Goal: Contribute content: Contribute content

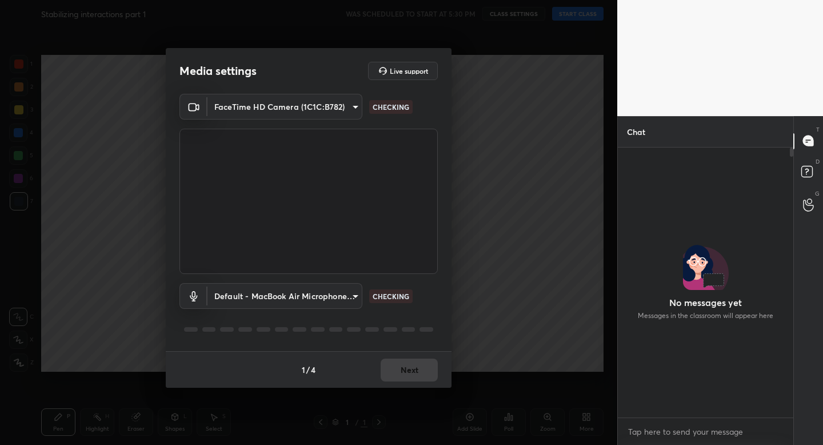
scroll to position [266, 172]
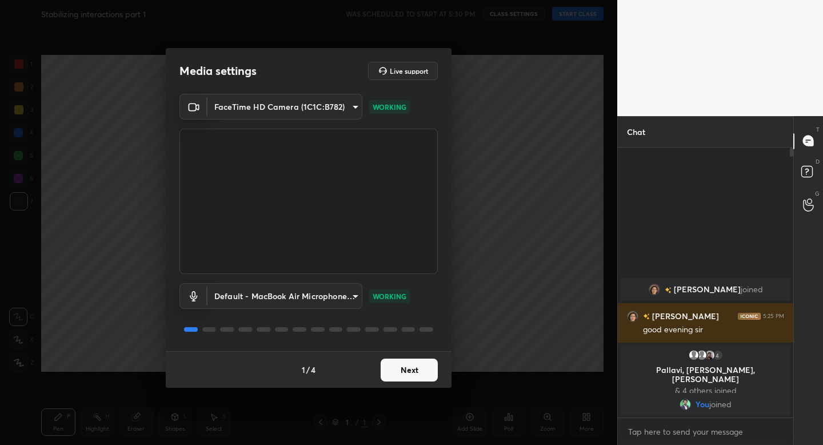
click at [401, 373] on button "Next" at bounding box center [409, 369] width 57 height 23
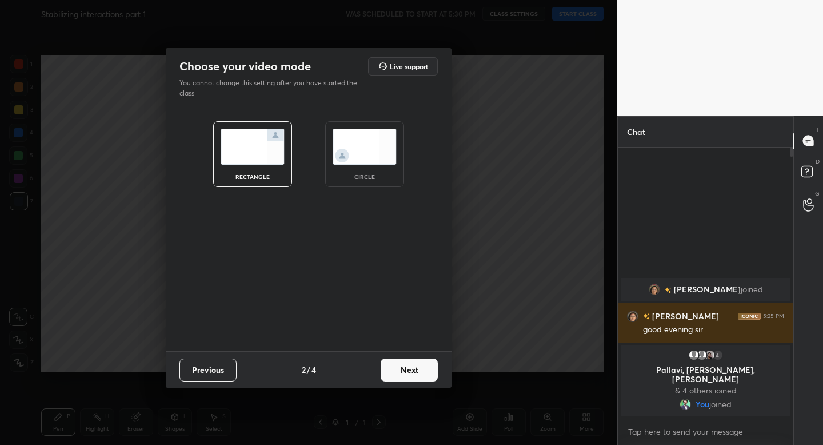
click at [363, 165] on div "circle" at bounding box center [364, 154] width 79 height 66
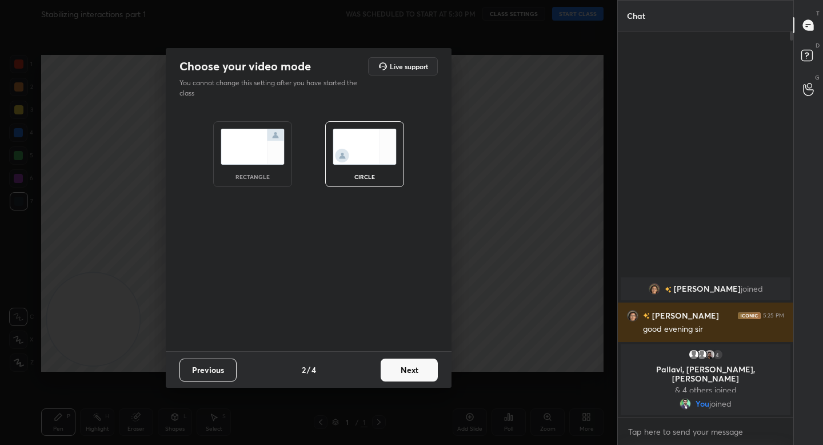
scroll to position [410, 172]
click at [403, 367] on button "Next" at bounding box center [409, 369] width 57 height 23
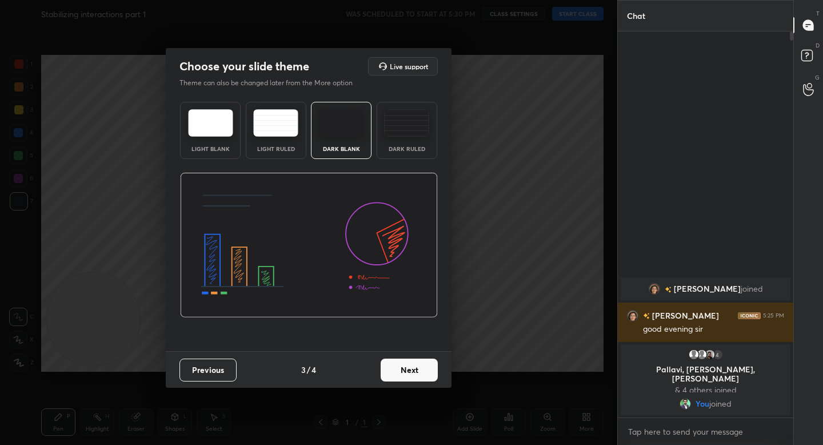
click at [415, 370] on button "Next" at bounding box center [409, 369] width 57 height 23
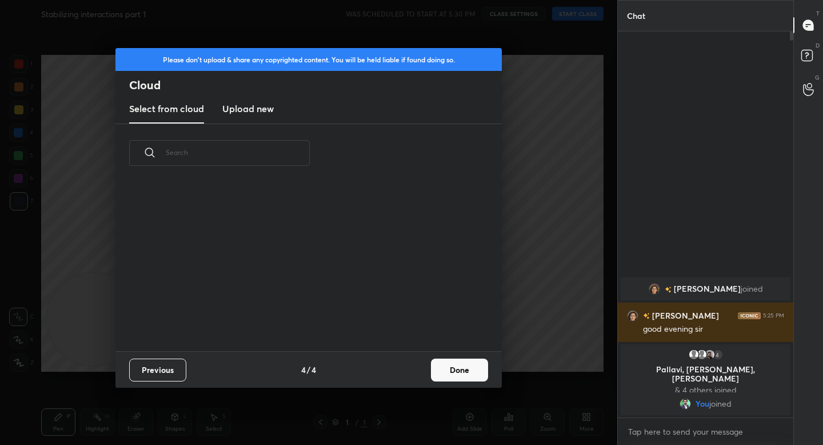
click at [440, 370] on button "Done" at bounding box center [459, 369] width 57 height 23
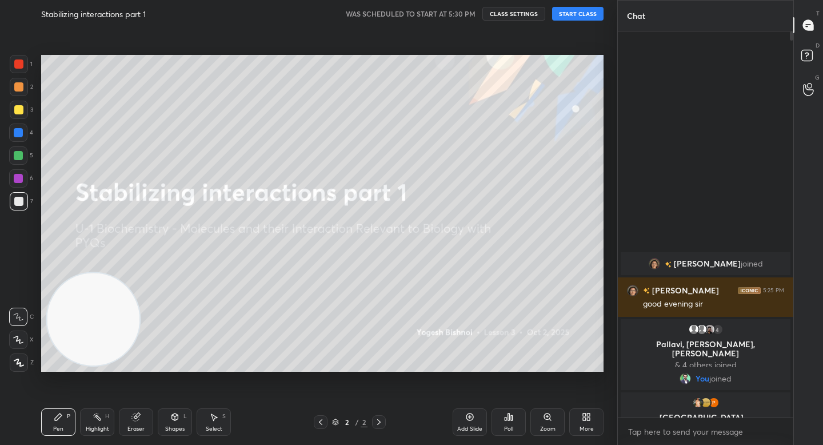
click at [559, 13] on button "START CLASS" at bounding box center [577, 14] width 51 height 14
click at [21, 361] on icon at bounding box center [19, 362] width 10 height 8
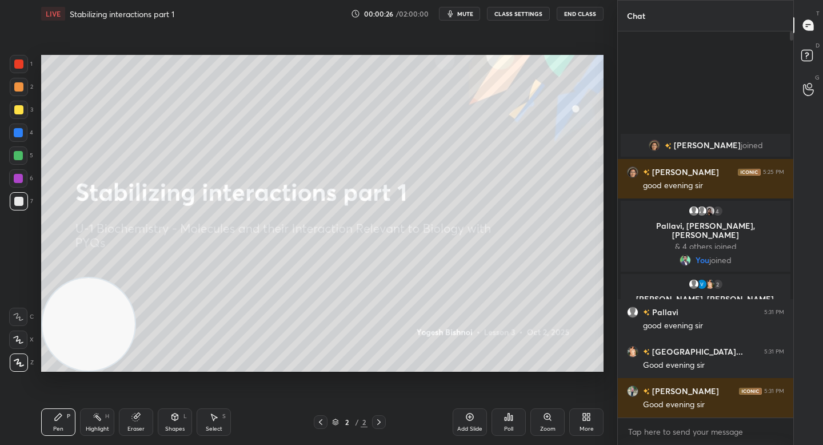
click at [74, 350] on video at bounding box center [88, 324] width 93 height 93
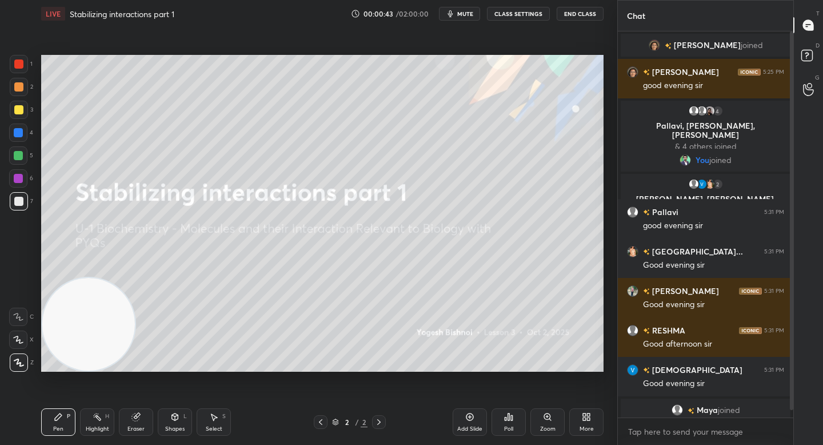
click at [17, 88] on div at bounding box center [18, 86] width 9 height 9
click at [33, 111] on div "1 2 3 4 5 6 7 C X Z C X Z E E Erase all H H" at bounding box center [18, 213] width 37 height 317
drag, startPoint x: 21, startPoint y: 114, endPoint x: 26, endPoint y: 114, distance: 5.7
click at [22, 114] on div at bounding box center [19, 110] width 18 height 18
click at [17, 157] on div at bounding box center [18, 155] width 9 height 9
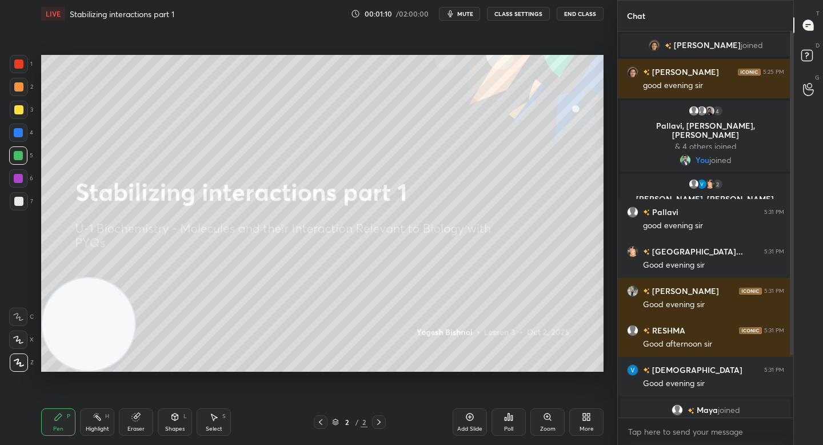
click at [31, 201] on div "1 2 3 4 5 6 7 C X Z C X Z E E Erase all H H" at bounding box center [18, 213] width 37 height 317
click at [30, 203] on div "7" at bounding box center [21, 201] width 23 height 18
click at [16, 144] on div "4" at bounding box center [21, 134] width 24 height 23
click at [12, 161] on div at bounding box center [18, 155] width 18 height 18
click at [134, 426] on div "Eraser" at bounding box center [135, 429] width 17 height 6
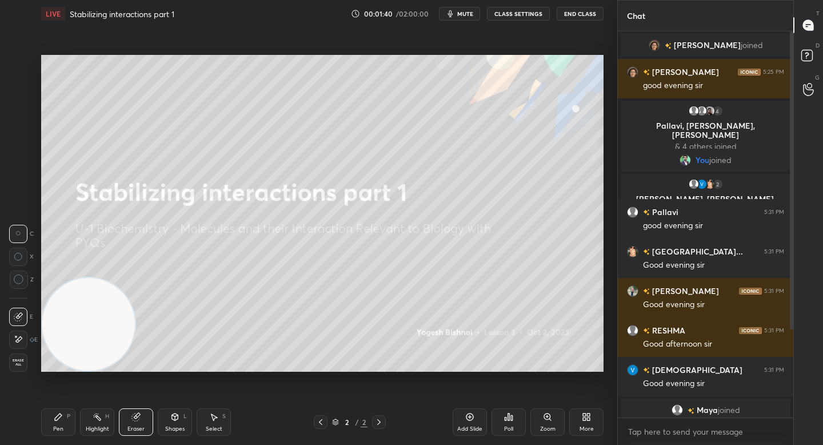
click at [59, 421] on icon at bounding box center [58, 416] width 9 height 9
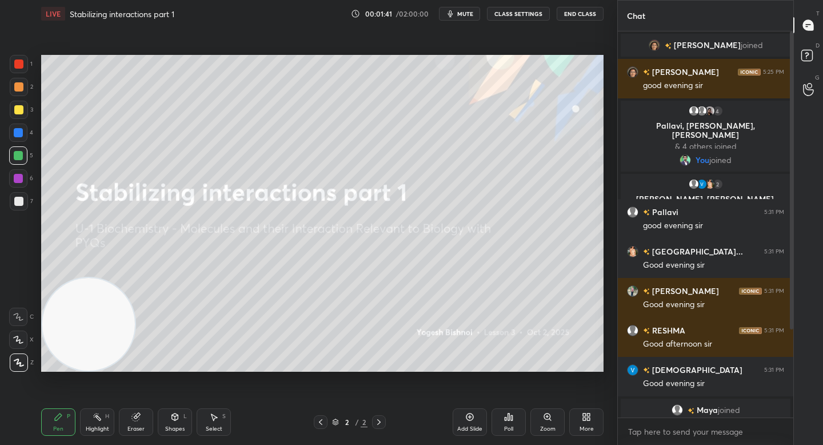
click at [26, 206] on div at bounding box center [19, 201] width 18 height 18
click at [19, 105] on div at bounding box center [18, 109] width 9 height 9
click at [24, 91] on div at bounding box center [19, 87] width 18 height 18
drag, startPoint x: 95, startPoint y: 309, endPoint x: 108, endPoint y: 104, distance: 205.0
click at [109, 278] on video at bounding box center [88, 324] width 93 height 93
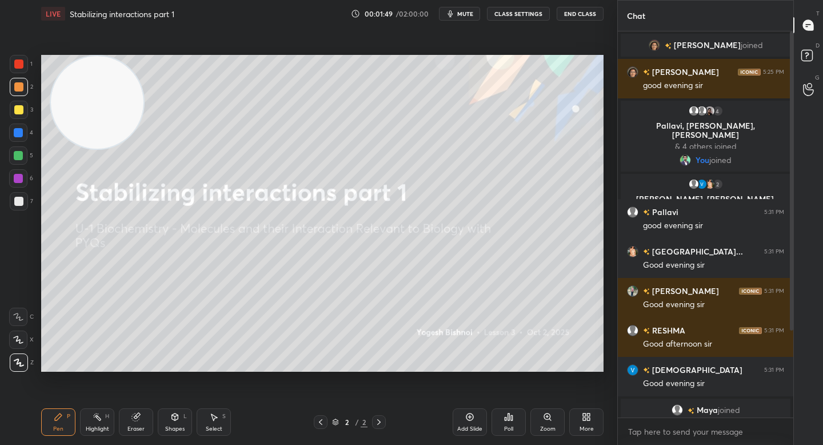
drag, startPoint x: 111, startPoint y: 121, endPoint x: 107, endPoint y: 102, distance: 19.8
click at [109, 102] on video at bounding box center [97, 102] width 93 height 93
click at [15, 178] on div at bounding box center [18, 178] width 9 height 9
click at [18, 157] on div at bounding box center [18, 155] width 9 height 9
click at [139, 418] on div "Eraser" at bounding box center [136, 421] width 34 height 27
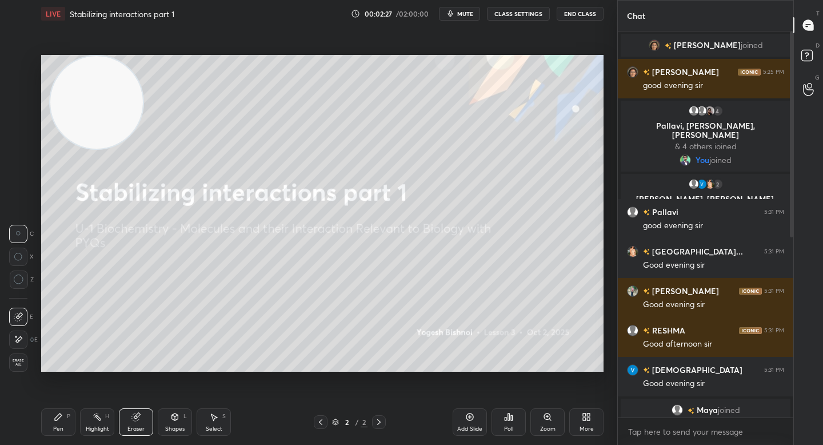
click at [57, 423] on div "Pen P" at bounding box center [58, 421] width 34 height 27
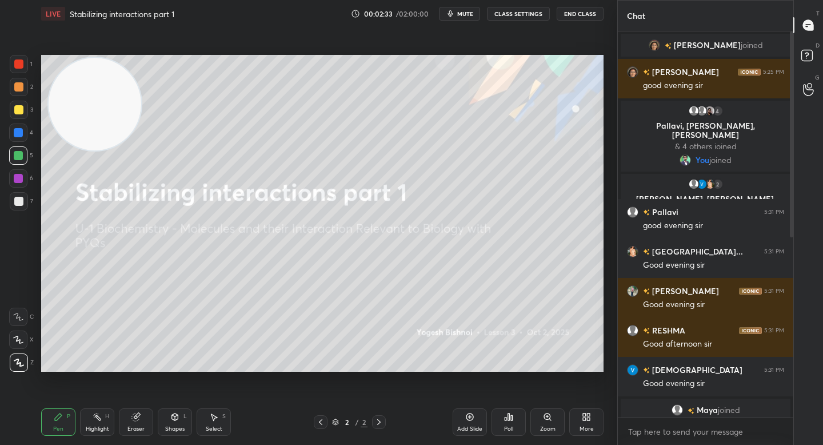
drag, startPoint x: 86, startPoint y: 128, endPoint x: 65, endPoint y: 345, distance: 218.2
click at [67, 150] on video at bounding box center [95, 104] width 93 height 93
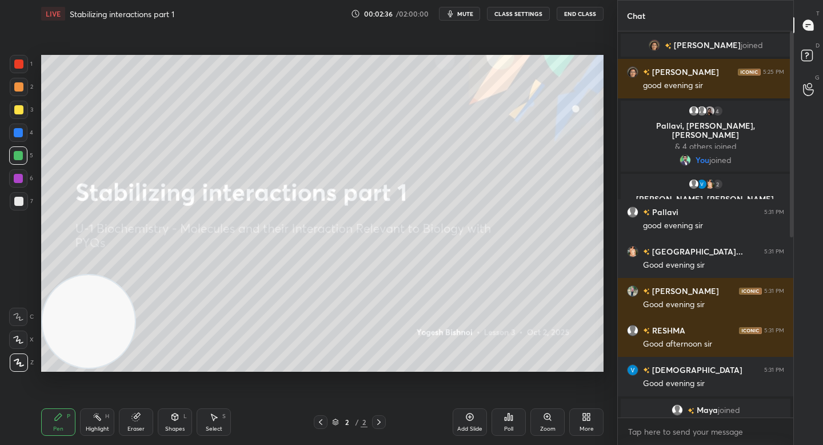
click at [22, 199] on div at bounding box center [19, 201] width 18 height 18
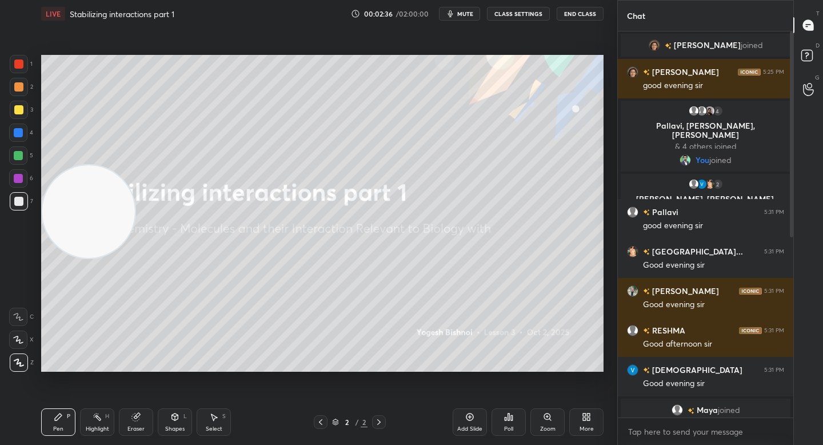
drag, startPoint x: 78, startPoint y: 326, endPoint x: 62, endPoint y: 98, distance: 228.0
click at [62, 165] on video at bounding box center [88, 211] width 93 height 93
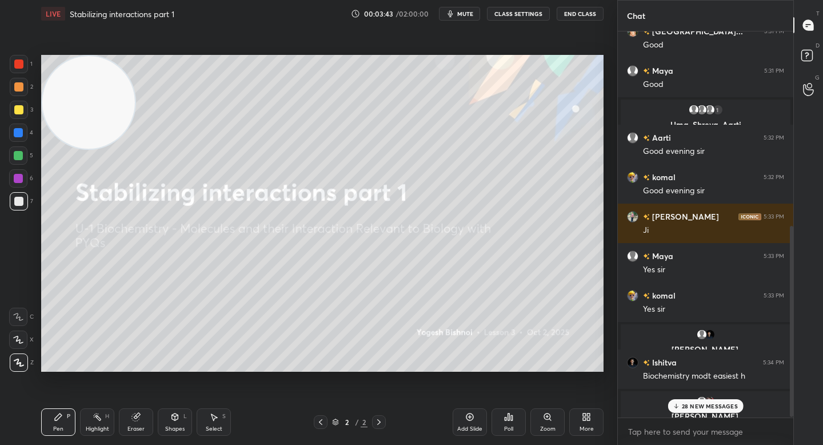
scroll to position [418, 0]
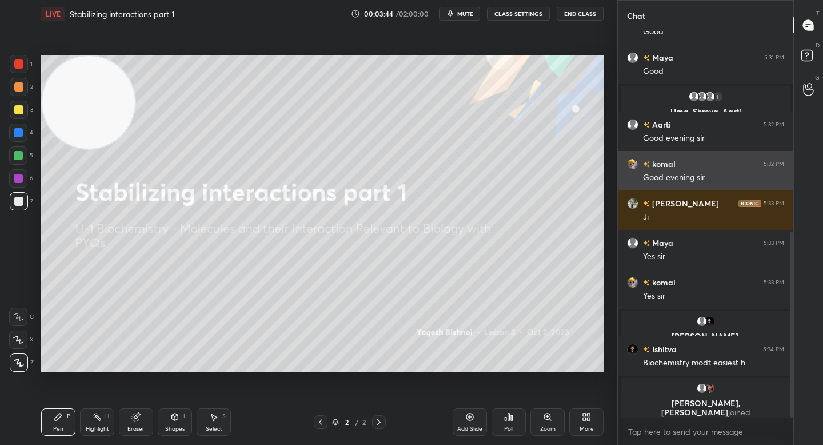
click at [635, 165] on img "grid" at bounding box center [632, 163] width 11 height 11
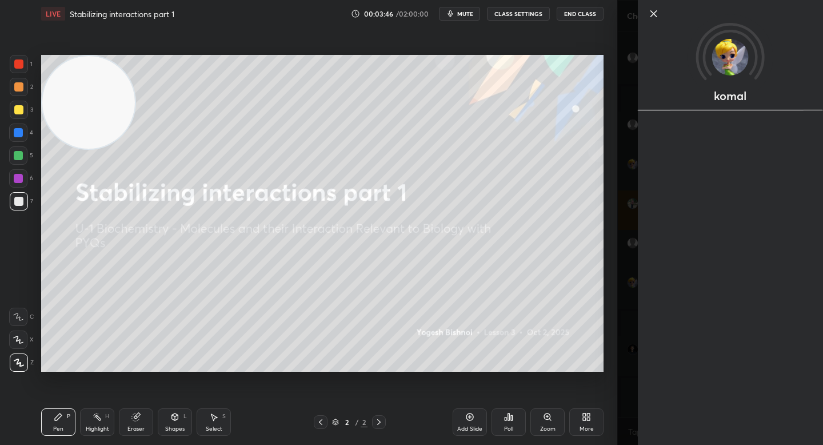
click at [650, 10] on icon at bounding box center [654, 14] width 14 height 14
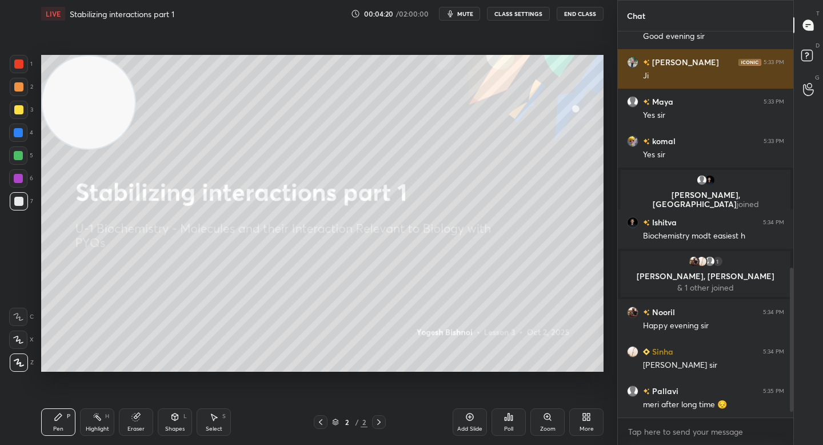
scroll to position [646, 0]
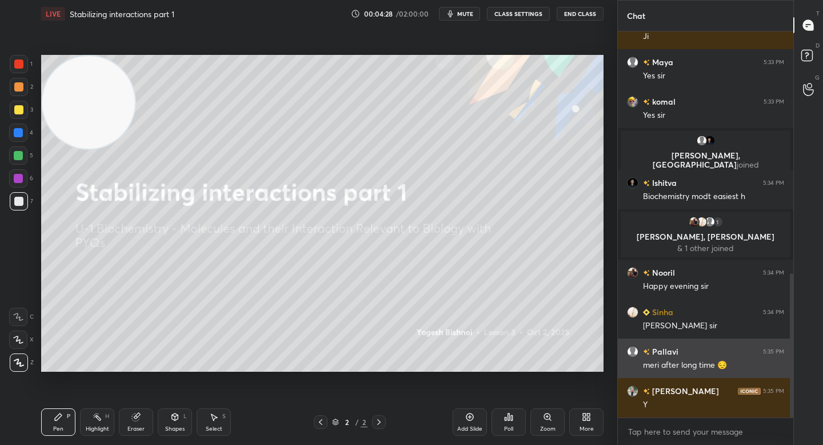
click at [629, 353] on img "grid" at bounding box center [632, 351] width 11 height 11
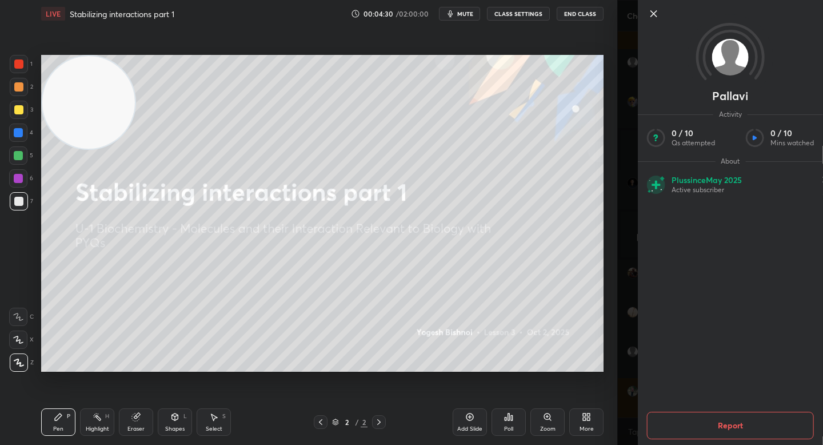
click at [654, 14] on icon at bounding box center [654, 14] width 6 height 6
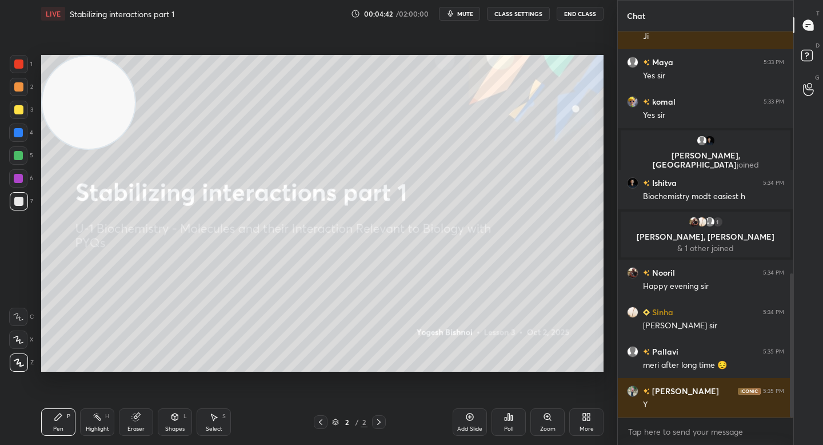
click at [587, 417] on icon at bounding box center [588, 418] width 3 height 3
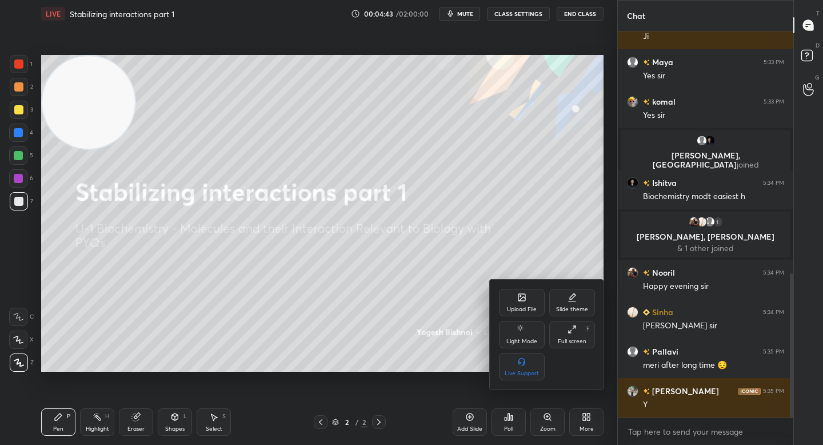
click at [522, 303] on div "Upload File" at bounding box center [522, 302] width 46 height 27
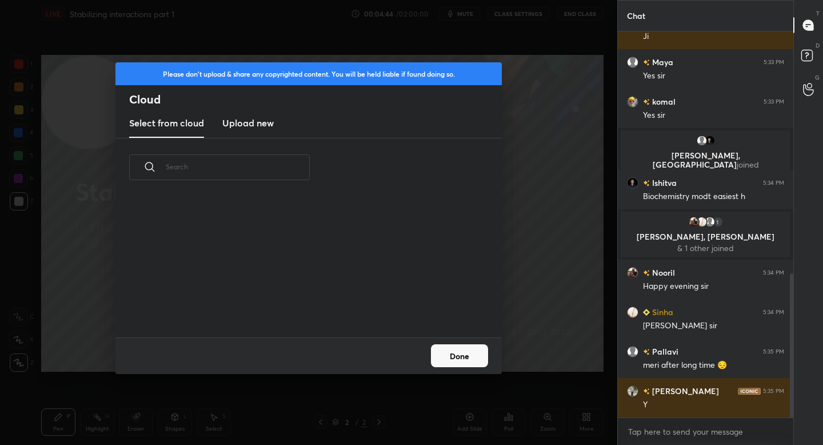
scroll to position [141, 367]
click at [456, 350] on button "Done" at bounding box center [459, 355] width 57 height 23
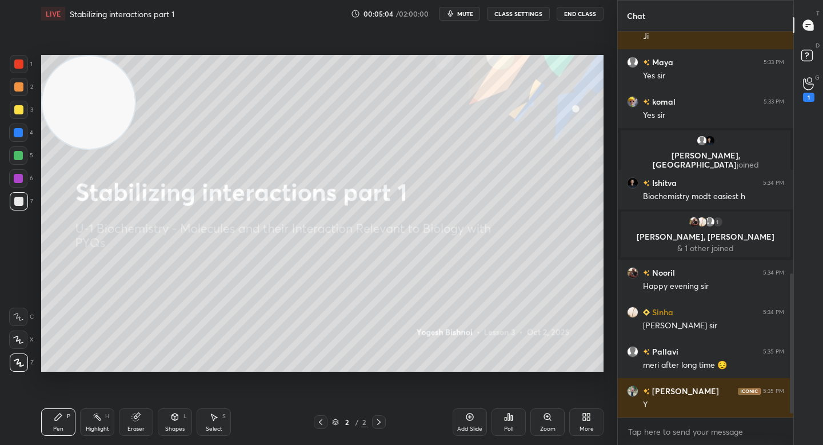
scroll to position [673, 0]
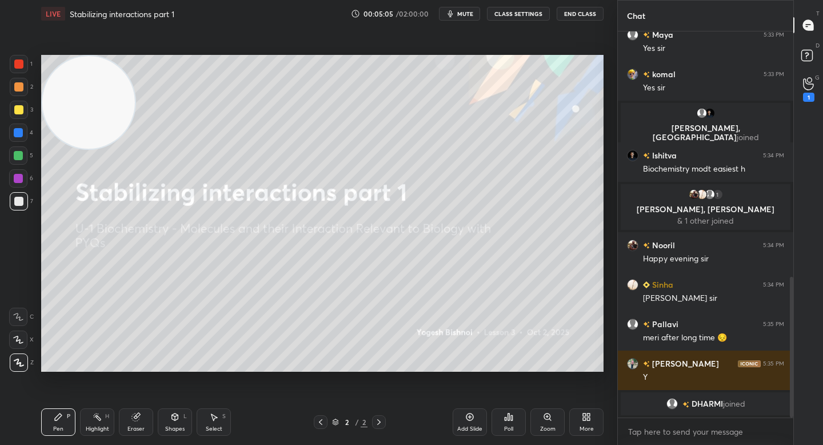
click at [579, 423] on div "More" at bounding box center [586, 421] width 34 height 27
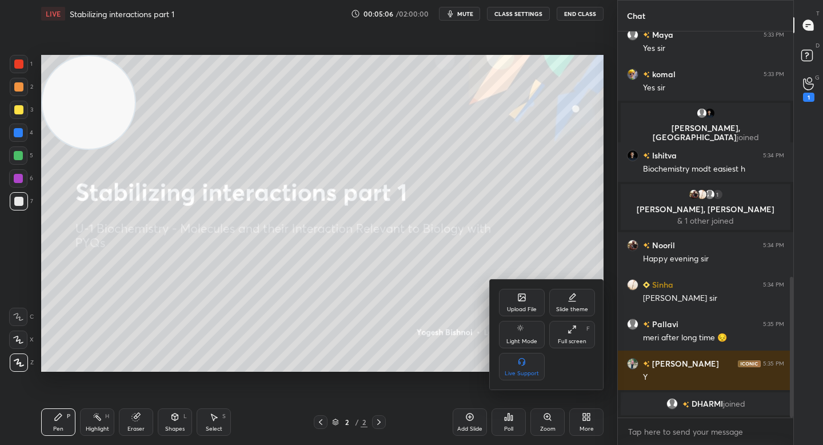
click at [526, 307] on div "Upload File" at bounding box center [522, 309] width 30 height 6
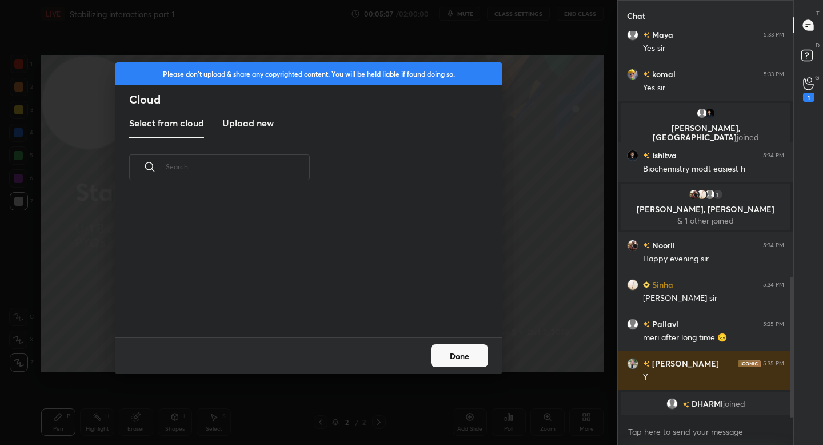
click at [268, 128] on h3 "Upload new" at bounding box center [247, 123] width 51 height 14
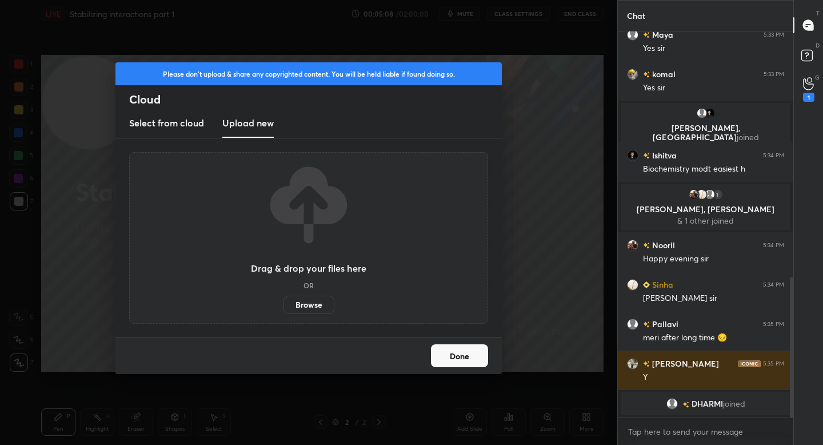
click at [300, 303] on label "Browse" at bounding box center [308, 304] width 51 height 18
click at [283, 303] on input "Browse" at bounding box center [283, 304] width 0 height 18
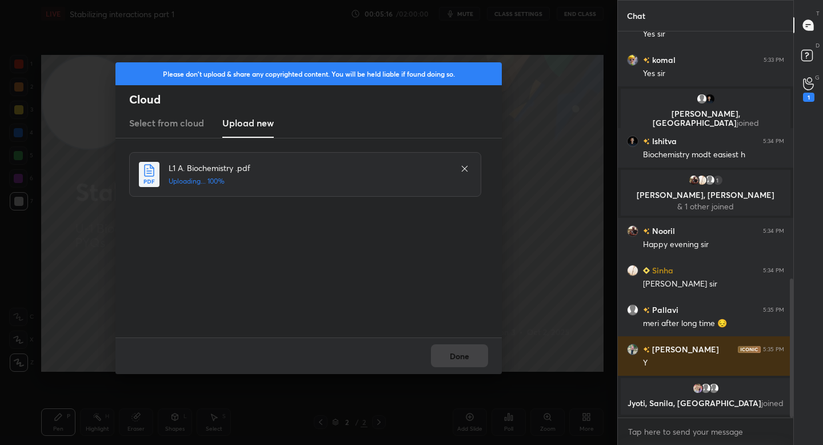
scroll to position [678, 0]
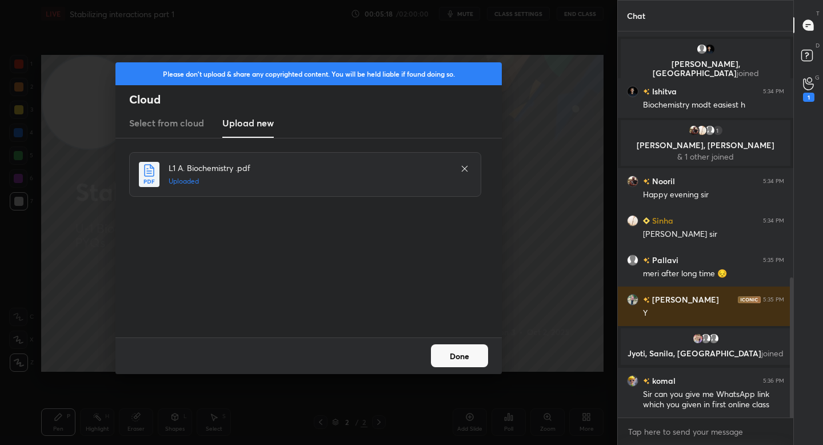
click at [467, 365] on button "Done" at bounding box center [459, 355] width 57 height 23
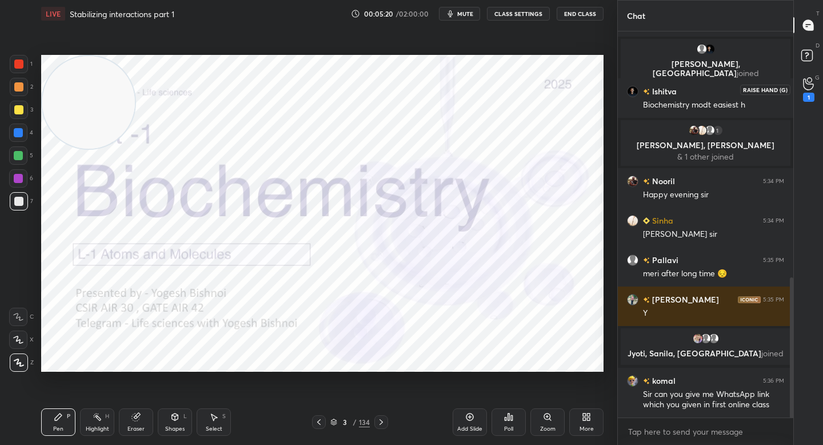
click at [806, 87] on icon at bounding box center [808, 83] width 11 height 13
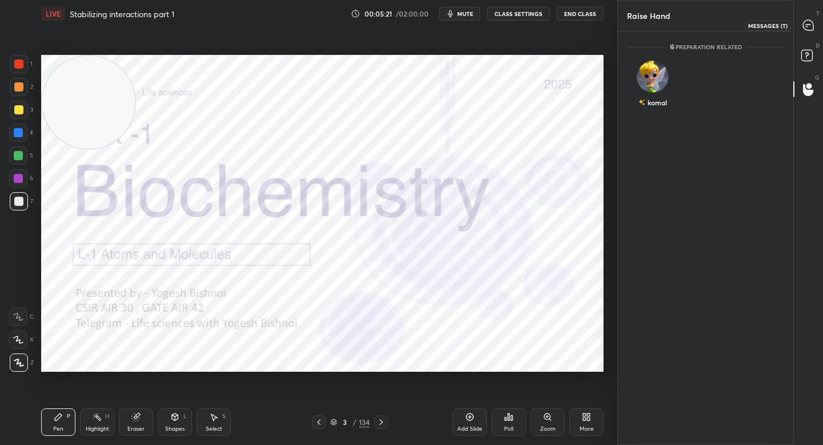
click at [804, 25] on icon at bounding box center [808, 25] width 10 height 10
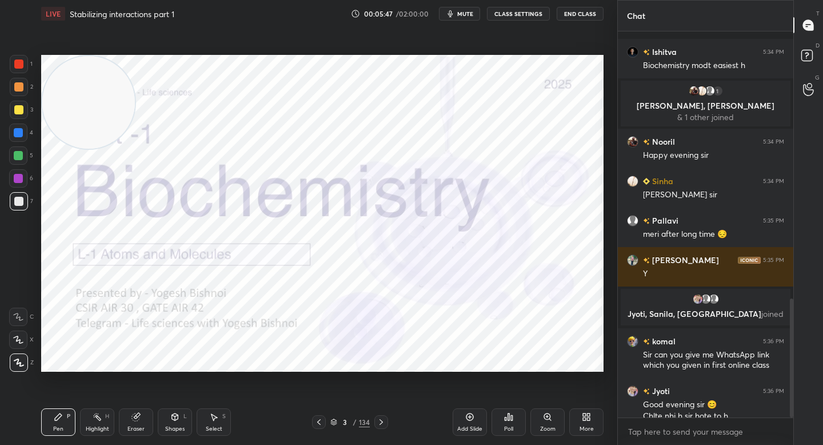
scroll to position [866, 0]
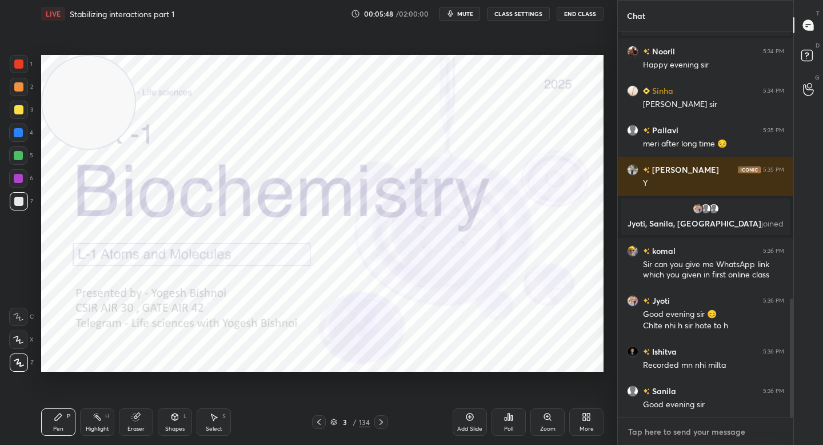
type textarea "x"
click at [638, 428] on textarea at bounding box center [705, 431] width 157 height 18
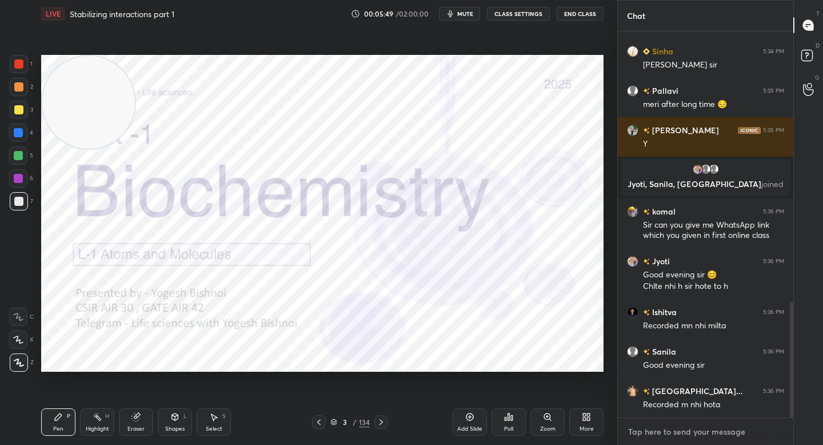
paste textarea "[URL][DOMAIN_NAME]"
type textarea "[URL][DOMAIN_NAME]"
type textarea "x"
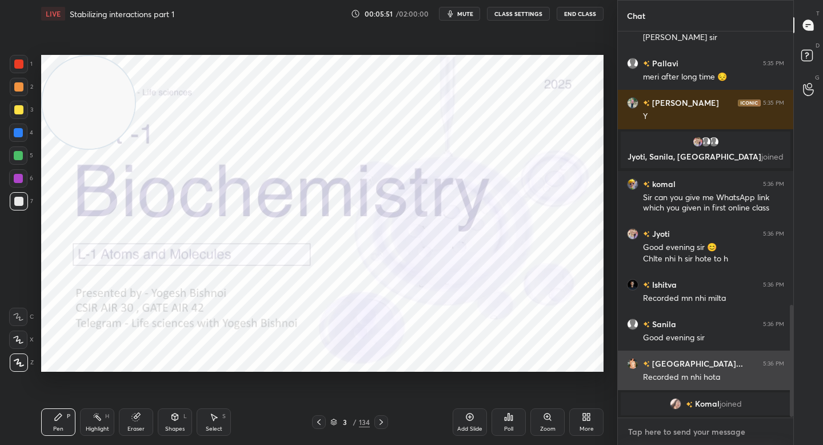
scroll to position [885, 0]
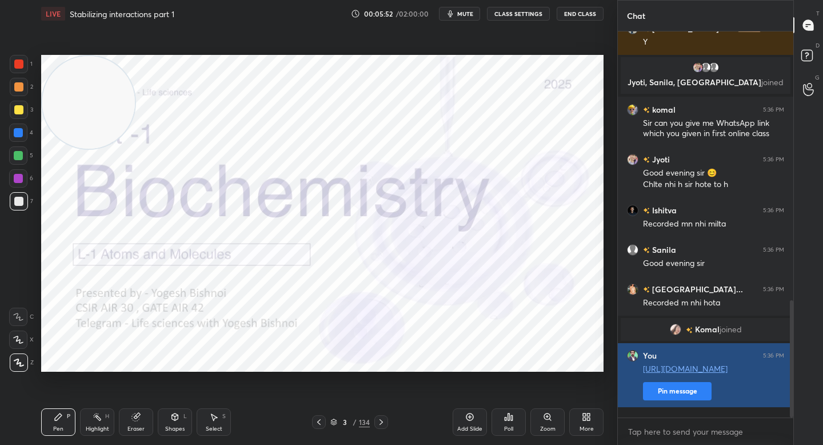
type textarea "x"
click at [663, 395] on button "Pin message" at bounding box center [677, 391] width 69 height 18
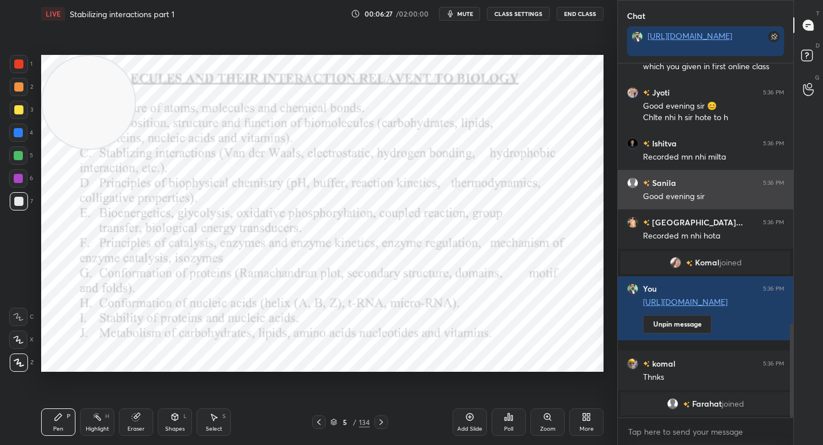
scroll to position [998, 0]
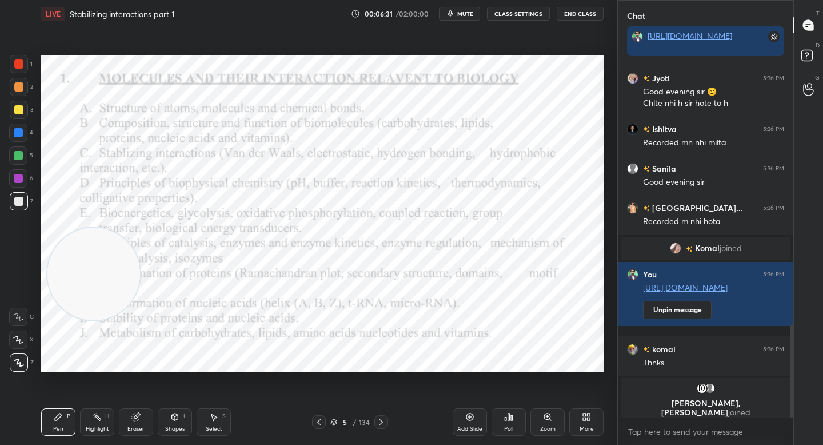
drag, startPoint x: 87, startPoint y: 231, endPoint x: 88, endPoint y: 265, distance: 33.2
click at [90, 270] on video at bounding box center [93, 273] width 93 height 93
drag, startPoint x: 19, startPoint y: 88, endPoint x: 23, endPoint y: 68, distance: 20.4
click at [19, 88] on div at bounding box center [18, 86] width 9 height 9
click at [25, 65] on div at bounding box center [19, 64] width 18 height 18
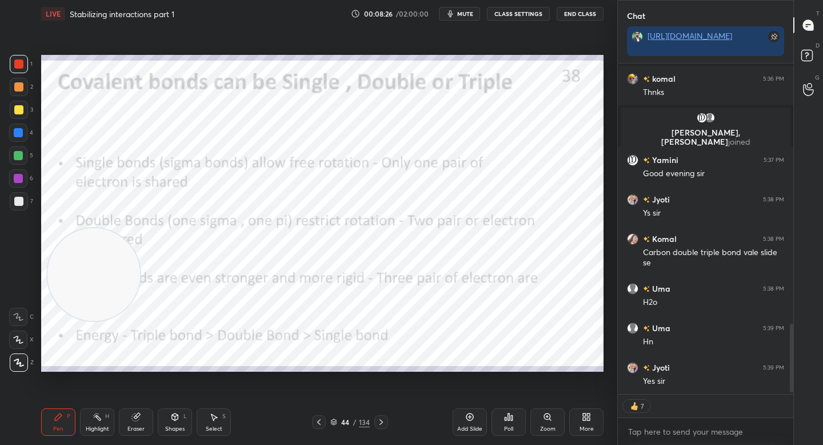
scroll to position [1264, 0]
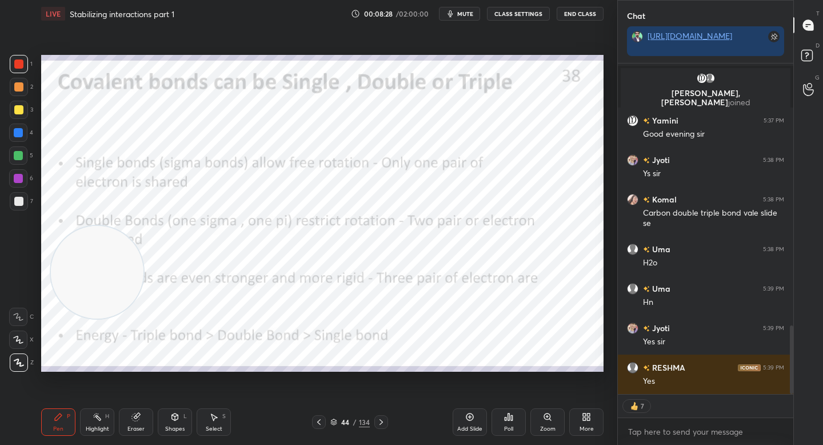
drag, startPoint x: 89, startPoint y: 278, endPoint x: 462, endPoint y: 143, distance: 397.3
click at [143, 226] on video at bounding box center [97, 272] width 93 height 93
drag, startPoint x: 462, startPoint y: 146, endPoint x: 584, endPoint y: 120, distance: 125.0
click at [586, 120] on video at bounding box center [556, 120] width 93 height 93
click at [463, 426] on div "Add Slide" at bounding box center [469, 429] width 25 height 6
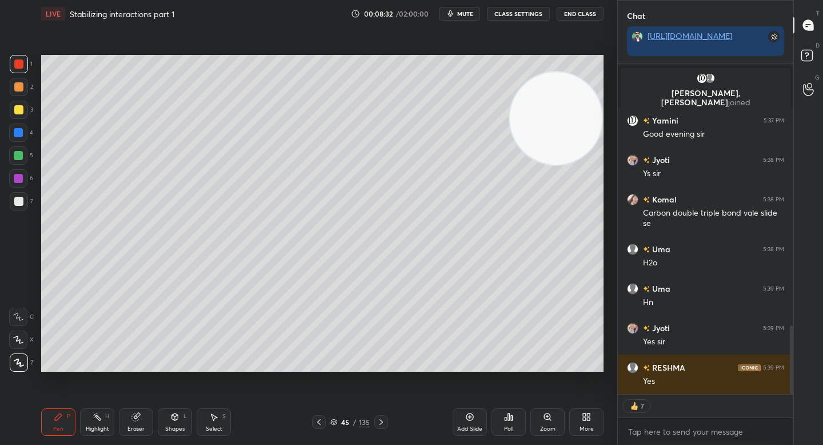
click at [13, 196] on div at bounding box center [19, 201] width 18 height 18
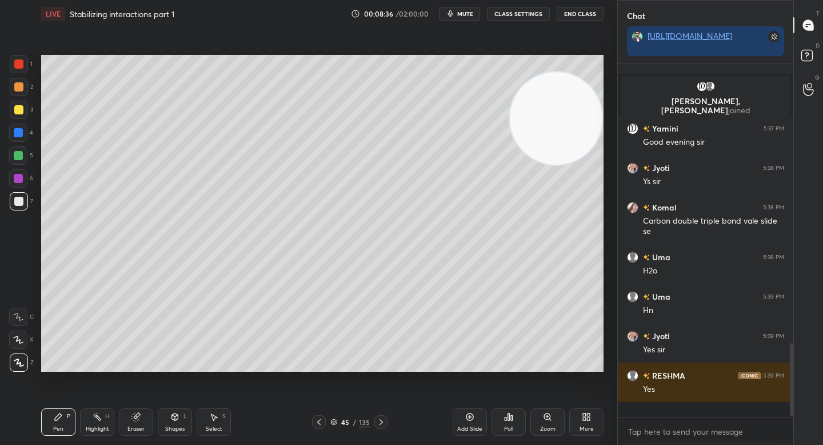
scroll to position [1241, 0]
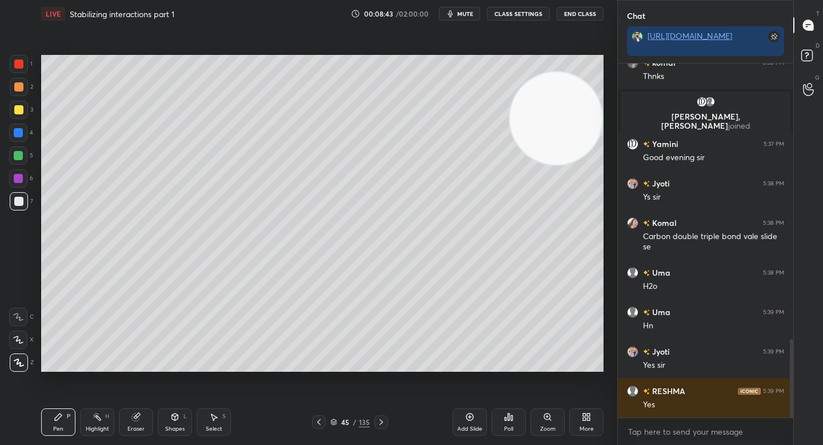
drag, startPoint x: 20, startPoint y: 111, endPoint x: 29, endPoint y: 111, distance: 8.6
click at [19, 111] on div at bounding box center [18, 109] width 9 height 9
click at [17, 87] on div at bounding box center [18, 86] width 9 height 9
click at [20, 156] on div at bounding box center [18, 155] width 9 height 9
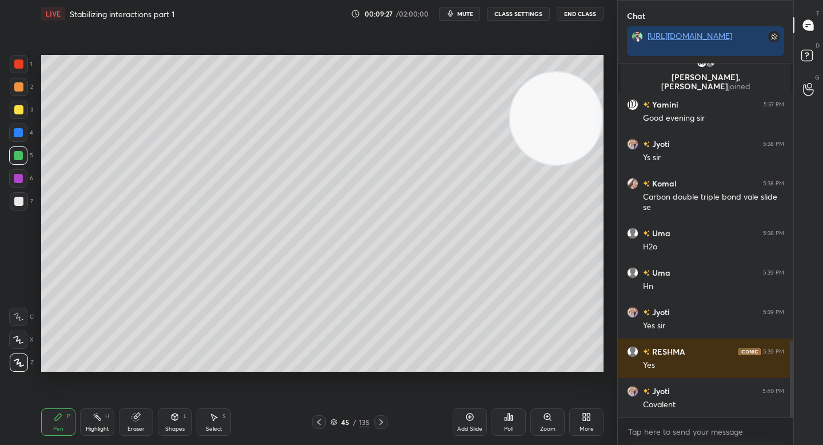
click at [125, 429] on div "Eraser" at bounding box center [136, 421] width 34 height 27
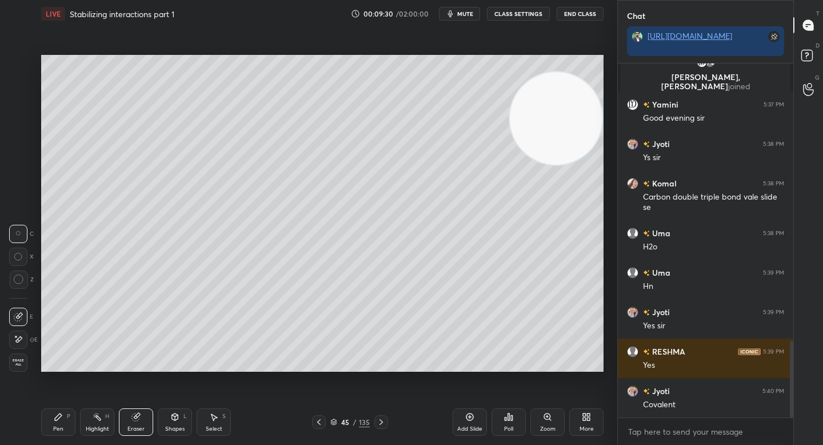
click at [73, 425] on div "Pen P" at bounding box center [58, 421] width 34 height 27
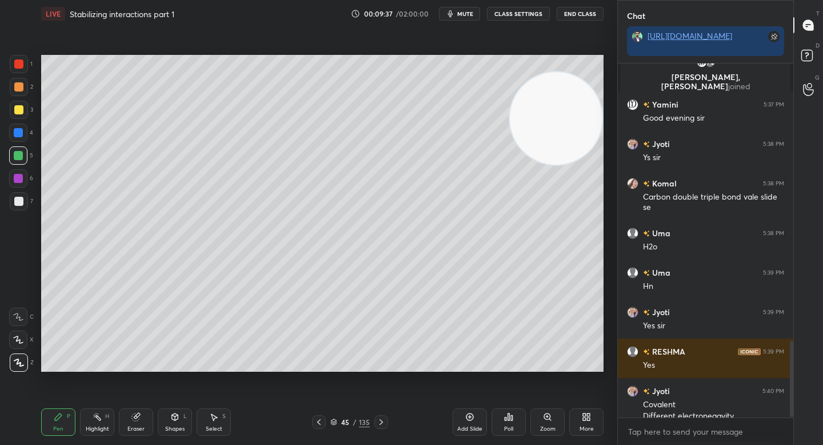
scroll to position [1292, 0]
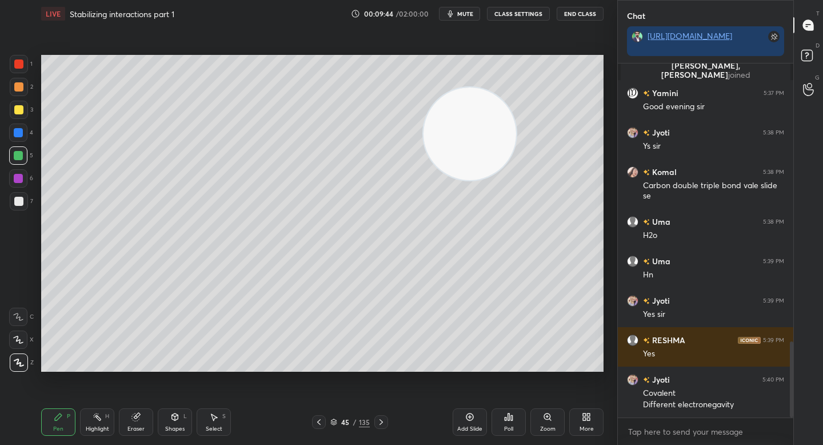
drag, startPoint x: 510, startPoint y: 127, endPoint x: 112, endPoint y: 244, distance: 415.2
click at [423, 180] on video at bounding box center [469, 133] width 93 height 93
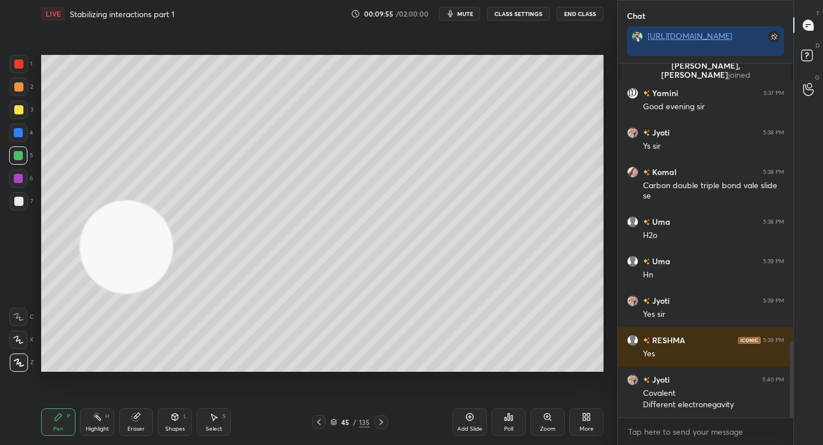
click at [16, 110] on div at bounding box center [18, 109] width 9 height 9
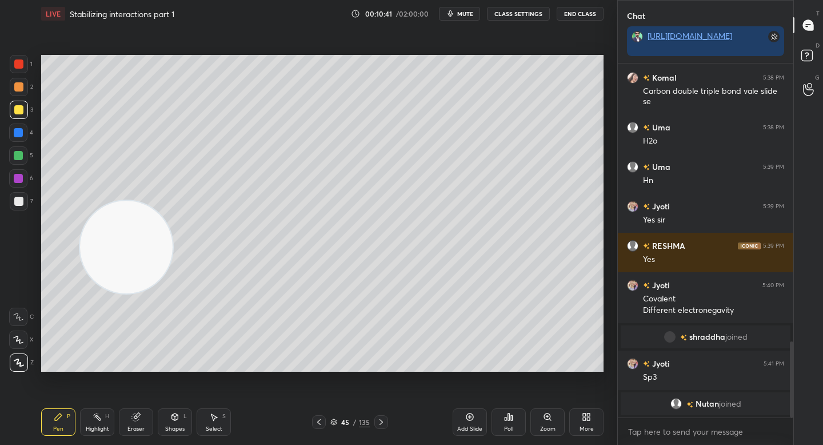
scroll to position [1311, 0]
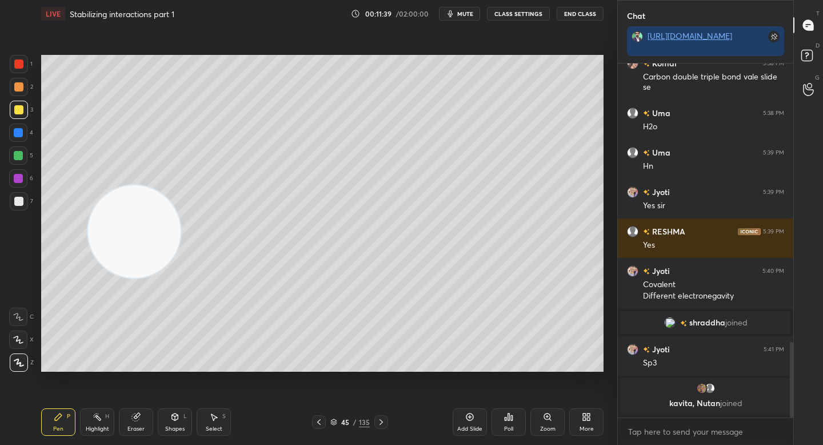
drag, startPoint x: 129, startPoint y: 246, endPoint x: 352, endPoint y: 75, distance: 280.5
click at [181, 185] on video at bounding box center [134, 231] width 93 height 93
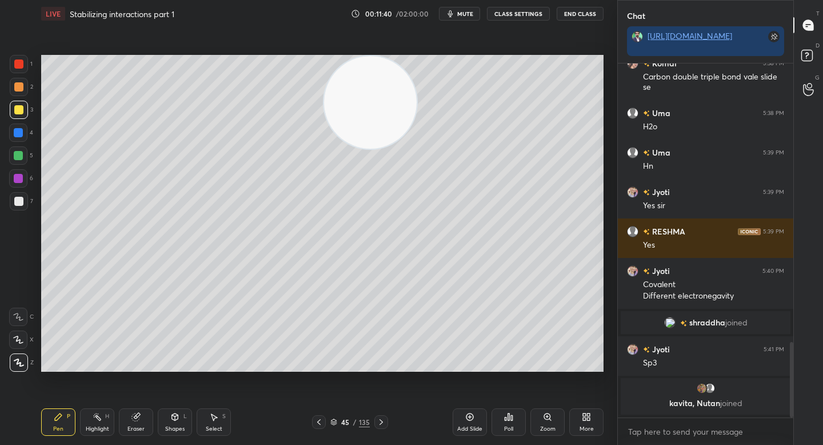
click at [16, 156] on div at bounding box center [18, 155] width 9 height 9
click at [140, 413] on div "Eraser" at bounding box center [136, 421] width 34 height 27
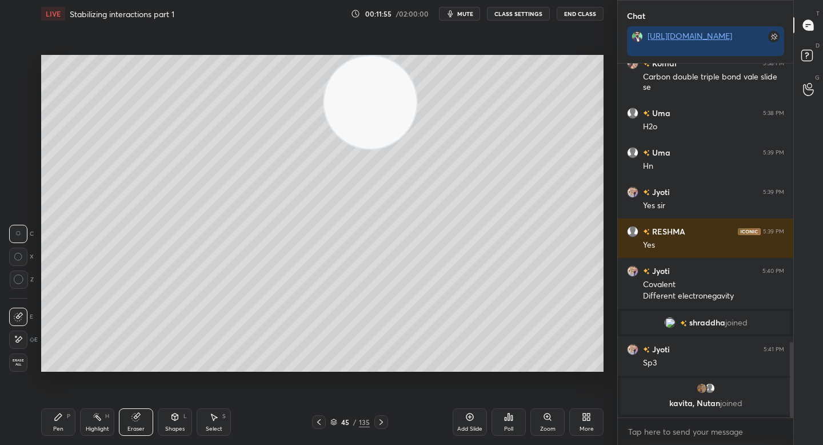
click at [51, 421] on div "Pen P" at bounding box center [58, 421] width 34 height 27
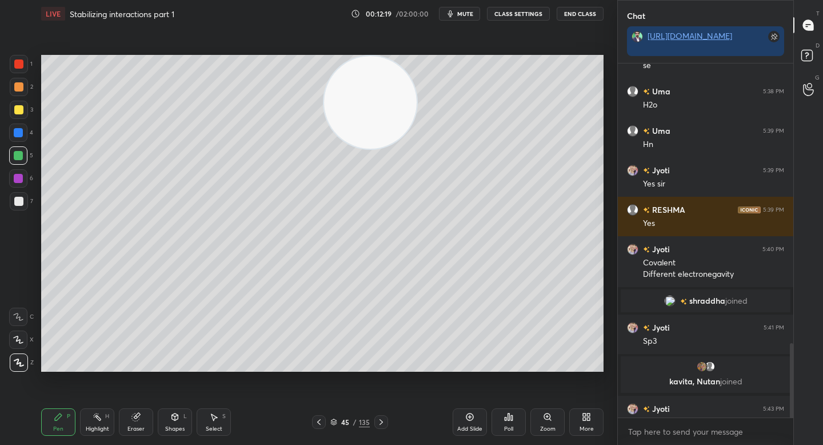
scroll to position [1329, 0]
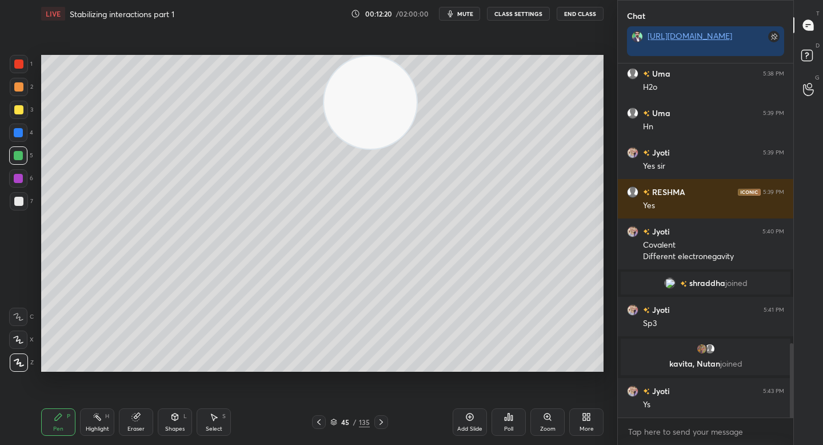
click at [141, 419] on div "Eraser" at bounding box center [136, 421] width 34 height 27
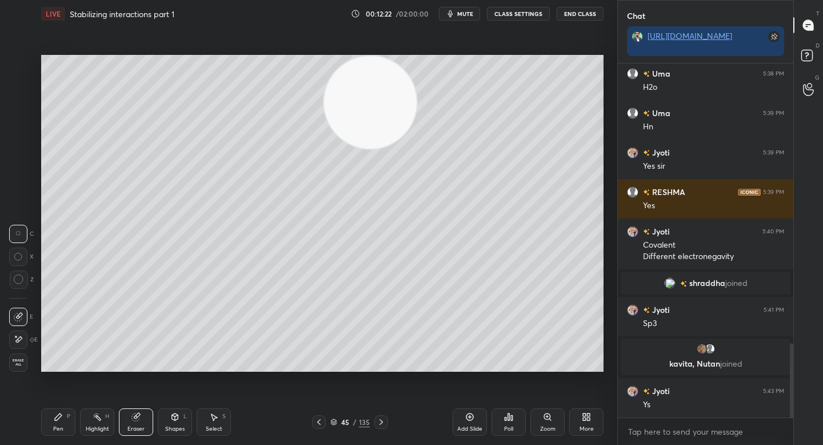
click at [11, 285] on div at bounding box center [19, 279] width 18 height 18
drag, startPoint x: 51, startPoint y: 422, endPoint x: 73, endPoint y: 413, distance: 23.6
click at [50, 423] on div "Pen P" at bounding box center [58, 421] width 34 height 27
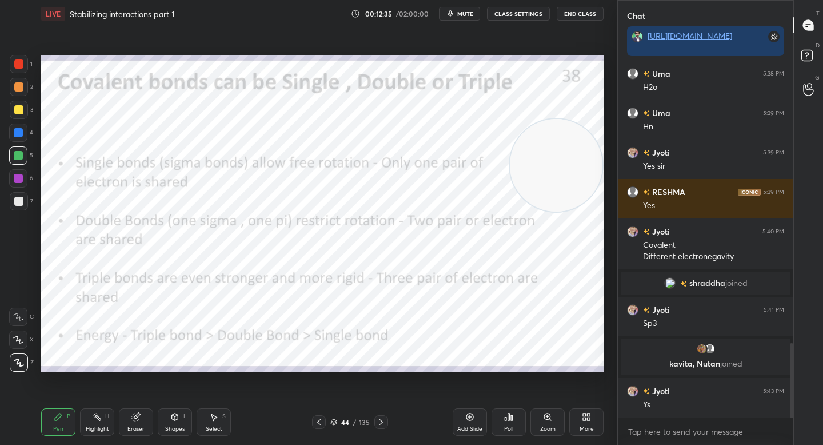
drag, startPoint x: 401, startPoint y: 124, endPoint x: 599, endPoint y: 174, distance: 205.1
click at [606, 177] on div "Setting up your live class Poll for secs No correct answer Start poll" at bounding box center [322, 212] width 571 height 371
click at [467, 423] on div "Add Slide" at bounding box center [470, 421] width 34 height 27
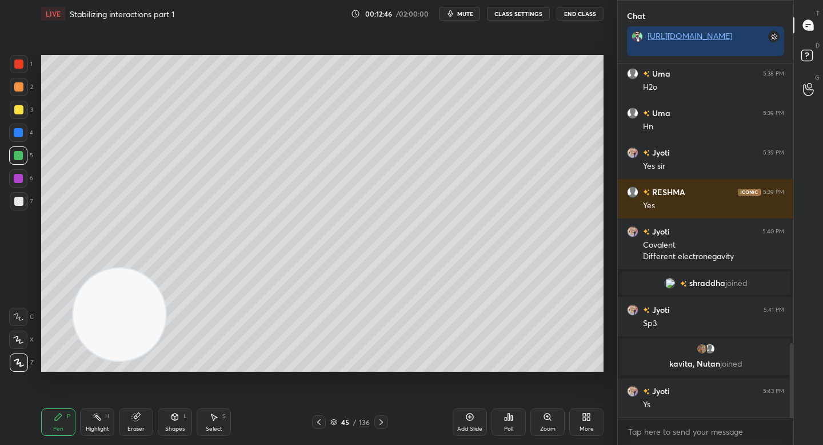
drag, startPoint x: 541, startPoint y: 168, endPoint x: 75, endPoint y: 323, distance: 491.0
click at [74, 321] on video at bounding box center [119, 314] width 93 height 93
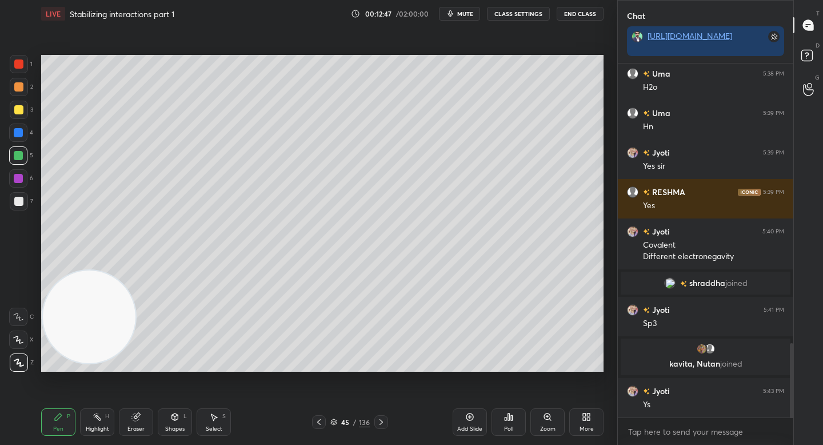
click at [21, 77] on div "1" at bounding box center [21, 66] width 23 height 23
click at [19, 85] on div at bounding box center [18, 86] width 9 height 9
click at [22, 110] on div at bounding box center [18, 109] width 9 height 9
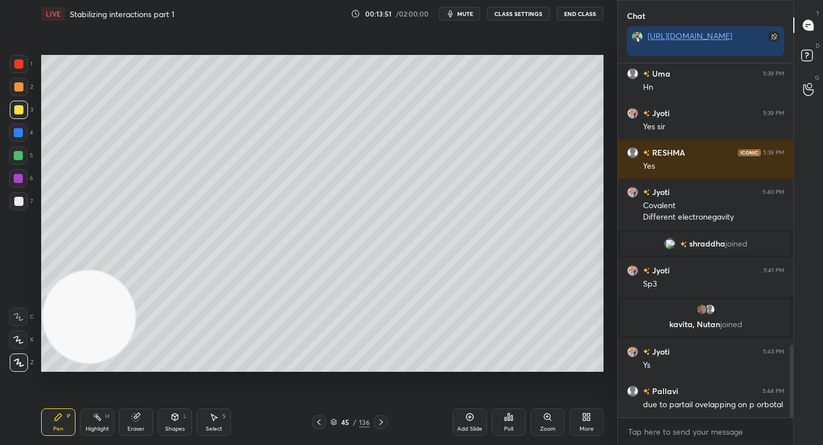
click at [22, 89] on div at bounding box center [19, 87] width 18 height 18
click at [20, 115] on div at bounding box center [19, 110] width 18 height 18
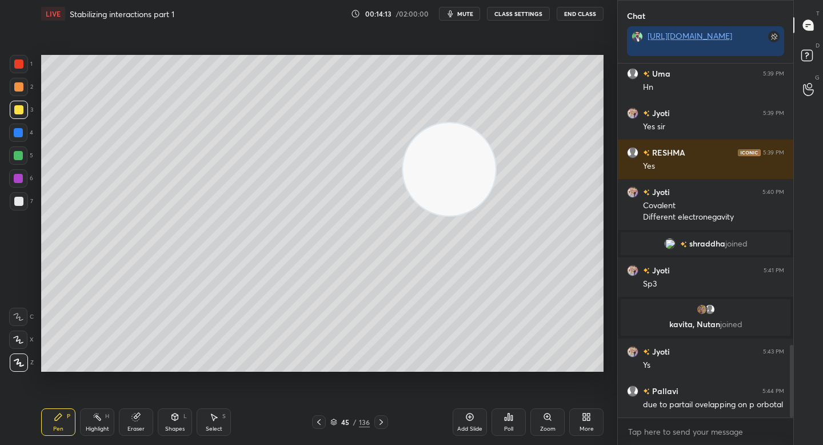
drag, startPoint x: 108, startPoint y: 318, endPoint x: 476, endPoint y: 178, distance: 393.8
click at [482, 177] on video at bounding box center [449, 169] width 93 height 93
drag, startPoint x: 451, startPoint y: 177, endPoint x: 105, endPoint y: 340, distance: 383.2
click at [417, 211] on video at bounding box center [463, 165] width 93 height 93
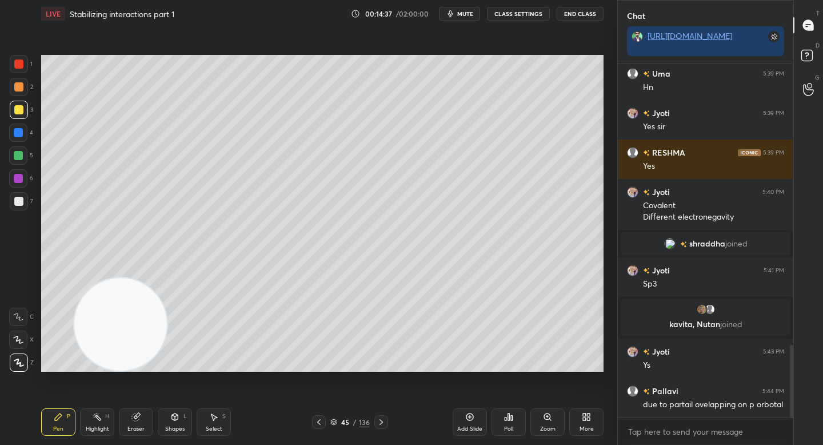
click at [18, 86] on div at bounding box center [18, 86] width 9 height 9
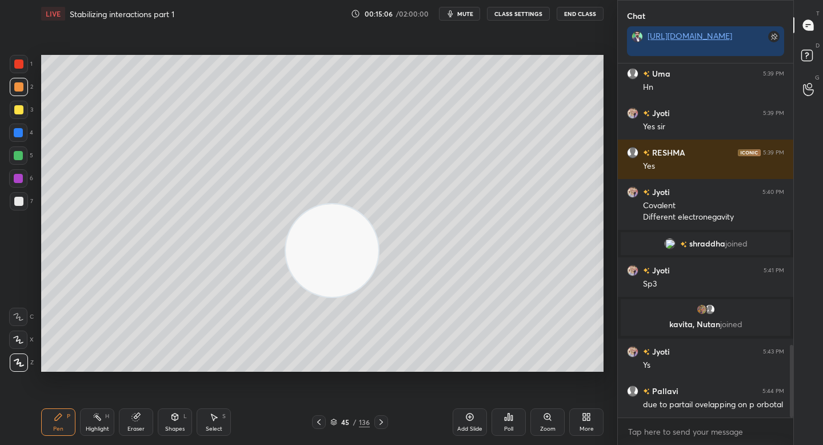
drag, startPoint x: 171, startPoint y: 314, endPoint x: 513, endPoint y: 226, distance: 352.9
click at [378, 226] on video at bounding box center [332, 250] width 93 height 93
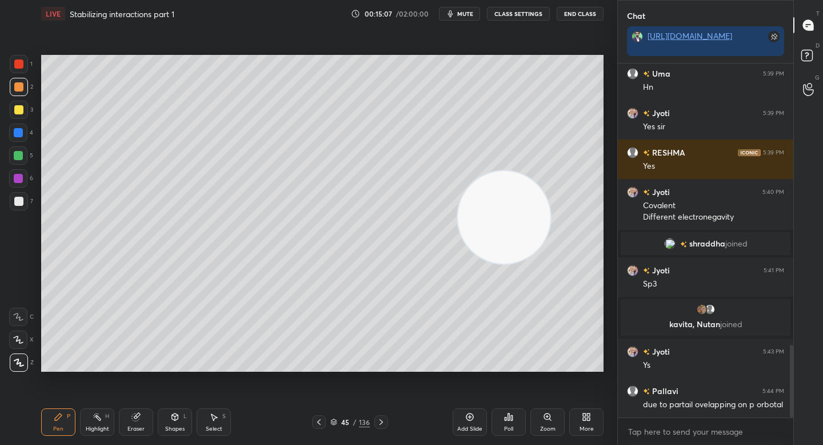
click at [14, 148] on div at bounding box center [18, 155] width 18 height 18
drag, startPoint x: 17, startPoint y: 135, endPoint x: 20, endPoint y: 127, distance: 8.0
click at [17, 135] on div at bounding box center [18, 132] width 9 height 9
click at [24, 123] on div "1 2 3 4 5 6 7" at bounding box center [21, 135] width 24 height 160
click at [22, 118] on div "3" at bounding box center [21, 112] width 23 height 23
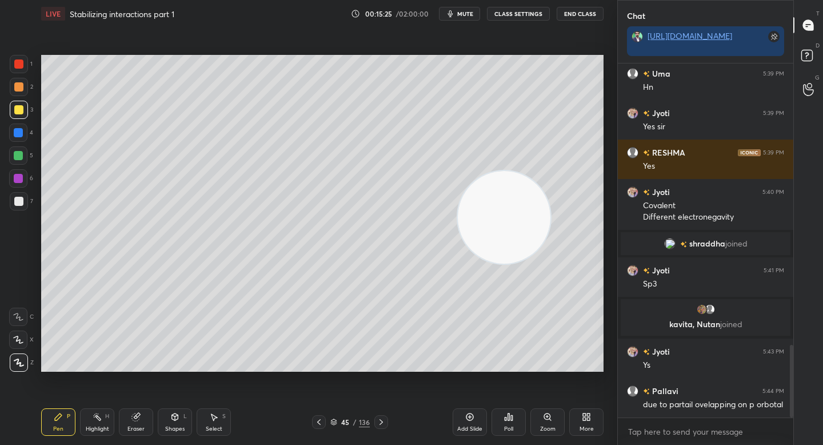
click at [19, 158] on div at bounding box center [18, 155] width 9 height 9
drag, startPoint x: 16, startPoint y: 103, endPoint x: 38, endPoint y: 127, distance: 32.4
click at [16, 106] on div at bounding box center [19, 110] width 18 height 18
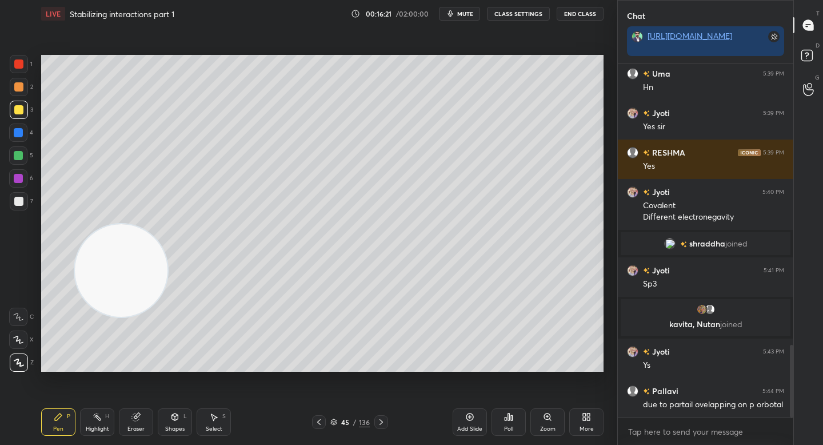
drag, startPoint x: 495, startPoint y: 222, endPoint x: 126, endPoint y: 279, distance: 374.1
click at [121, 279] on video at bounding box center [121, 270] width 93 height 93
drag, startPoint x: 75, startPoint y: 333, endPoint x: 76, endPoint y: 343, distance: 10.3
click at [75, 317] on video at bounding box center [121, 270] width 93 height 93
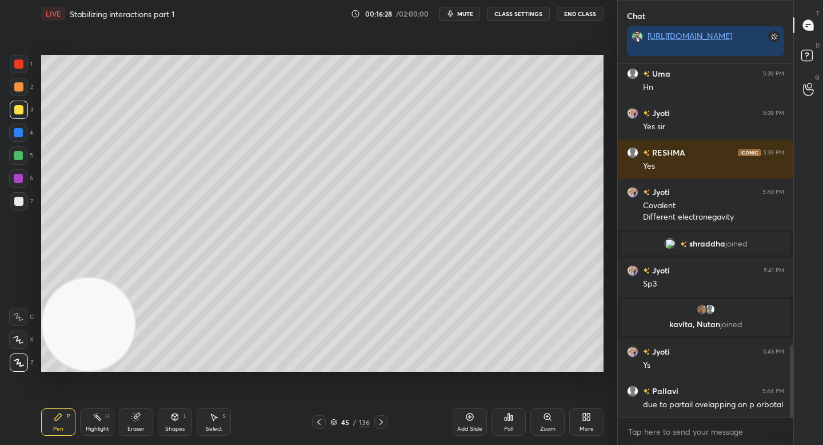
scroll to position [1396, 0]
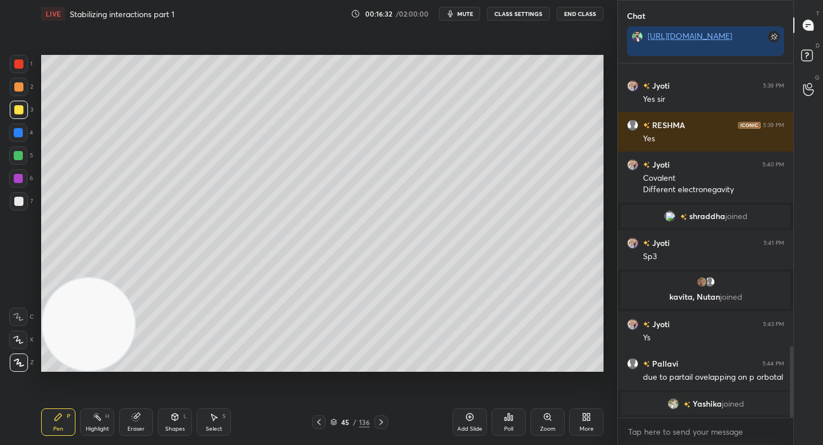
click at [670, 407] on img "grid" at bounding box center [672, 403] width 11 height 11
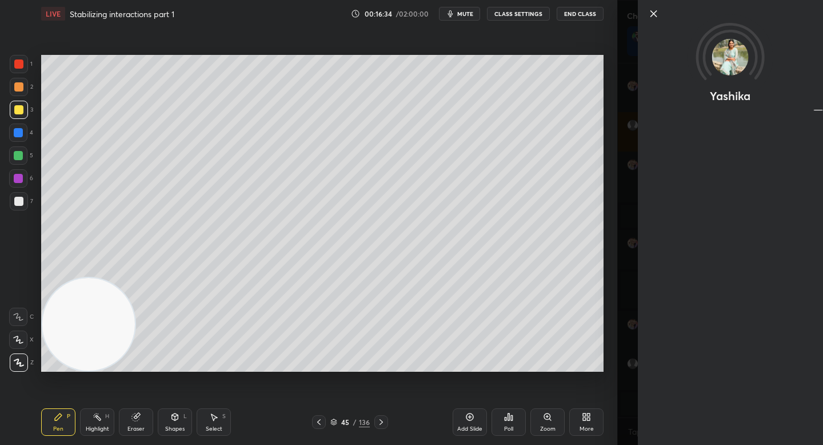
click at [654, 13] on icon at bounding box center [654, 14] width 6 height 6
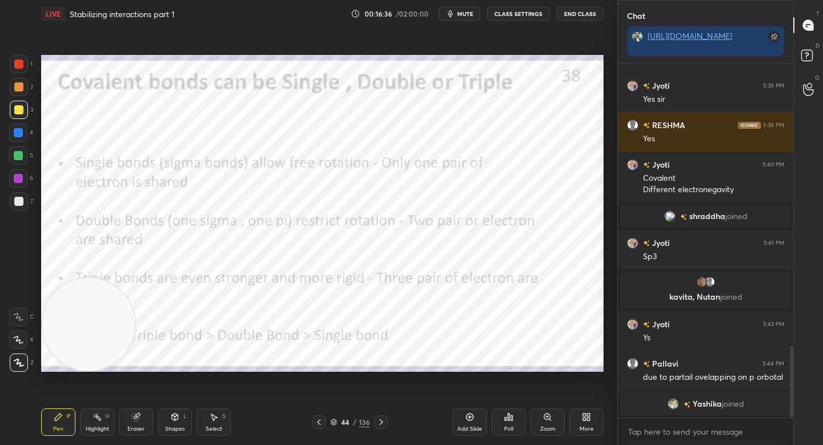
click at [26, 147] on div "5" at bounding box center [21, 155] width 24 height 18
click at [25, 139] on div at bounding box center [18, 132] width 18 height 18
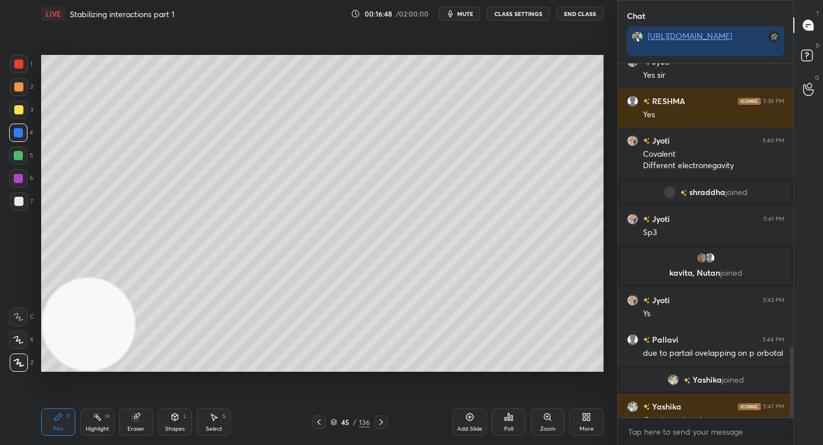
scroll to position [1411, 0]
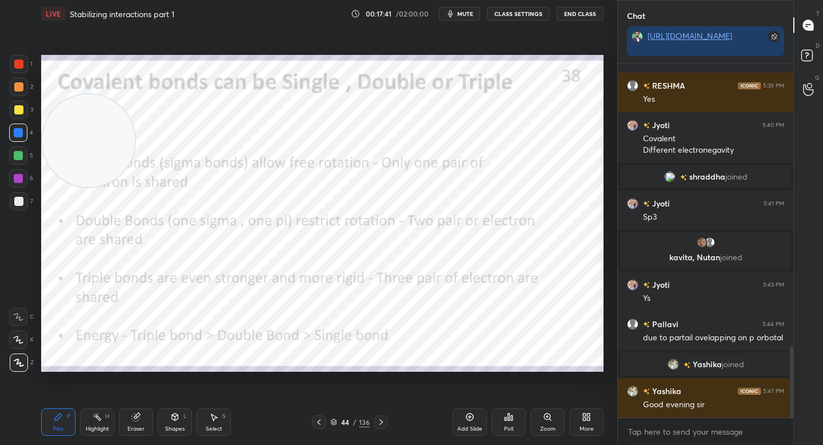
drag, startPoint x: 83, startPoint y: 142, endPoint x: 81, endPoint y: 119, distance: 22.4
click at [81, 120] on video at bounding box center [88, 140] width 93 height 93
drag, startPoint x: 83, startPoint y: 125, endPoint x: 76, endPoint y: 87, distance: 38.3
click at [77, 90] on video at bounding box center [88, 136] width 93 height 93
click at [24, 86] on div at bounding box center [19, 87] width 18 height 18
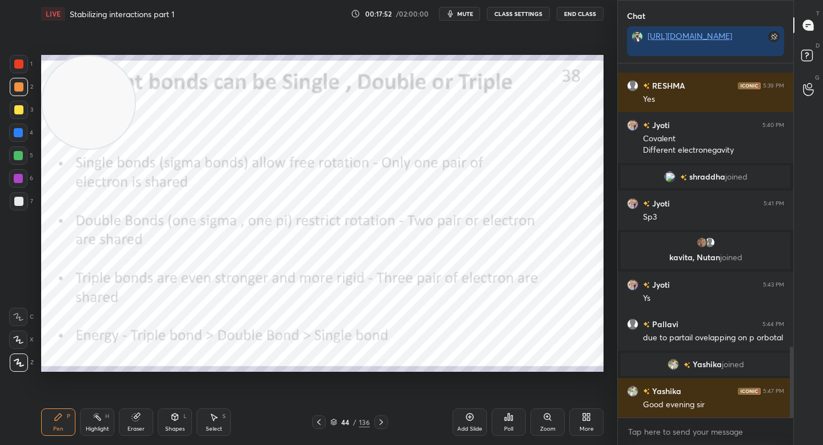
click at [16, 131] on div at bounding box center [18, 132] width 9 height 9
click at [17, 148] on div at bounding box center [18, 155] width 18 height 18
click at [21, 126] on div at bounding box center [18, 132] width 18 height 18
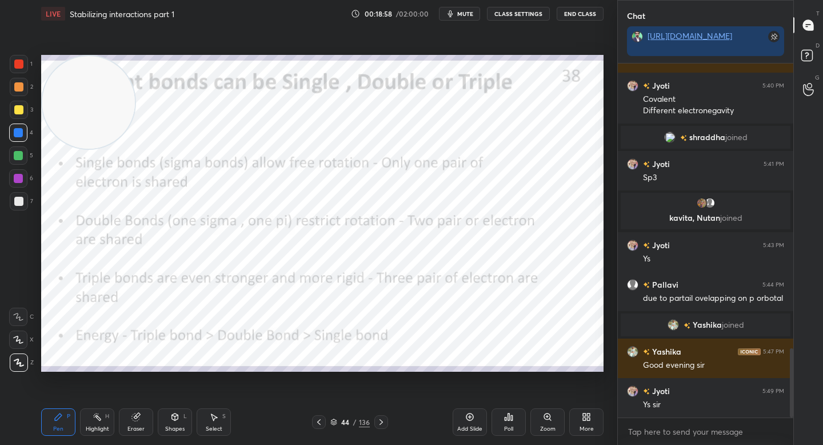
click at [23, 86] on div at bounding box center [19, 87] width 18 height 18
click at [21, 73] on div "1" at bounding box center [21, 66] width 23 height 23
click at [24, 92] on div at bounding box center [19, 87] width 18 height 18
drag, startPoint x: 146, startPoint y: 418, endPoint x: 152, endPoint y: 413, distance: 7.7
click at [147, 417] on div "Eraser" at bounding box center [136, 421] width 34 height 27
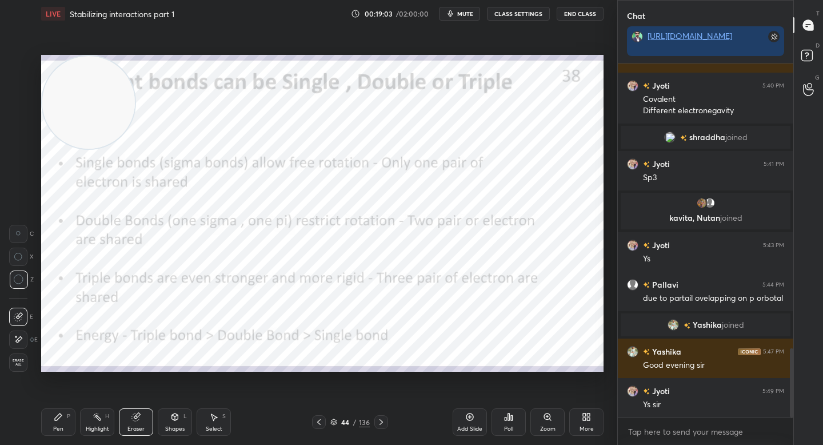
click at [66, 421] on div "Pen P" at bounding box center [58, 421] width 34 height 27
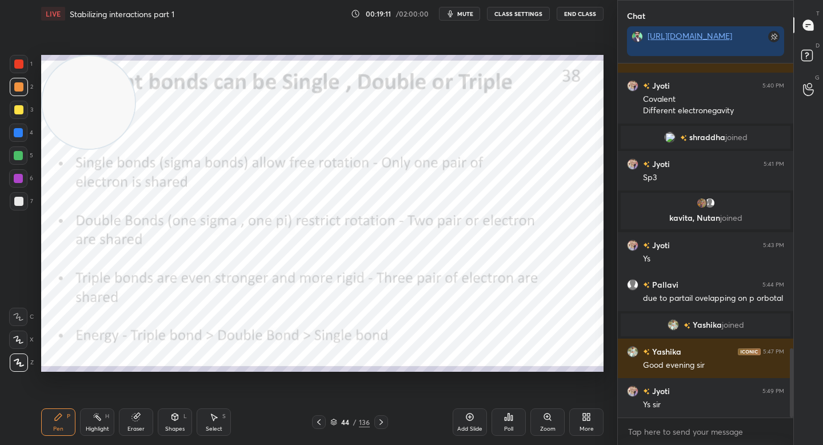
drag, startPoint x: 145, startPoint y: 421, endPoint x: 153, endPoint y: 412, distance: 11.7
click at [146, 419] on div "Eraser" at bounding box center [136, 421] width 34 height 27
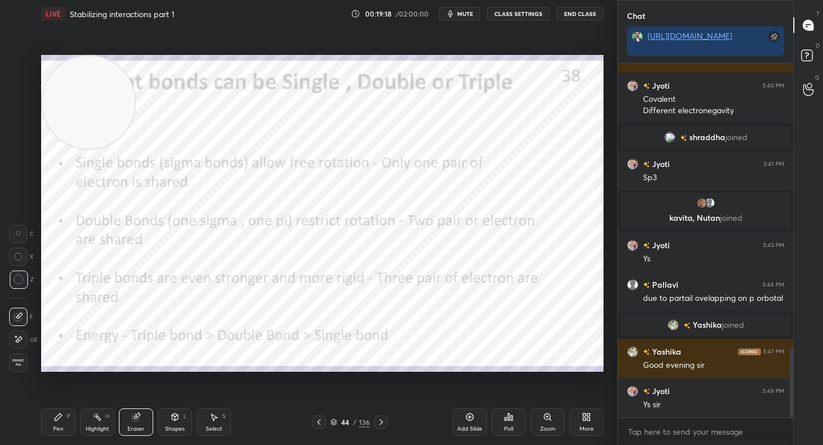
drag, startPoint x: 50, startPoint y: 432, endPoint x: 54, endPoint y: 423, distance: 9.2
click at [52, 427] on div "Pen P" at bounding box center [58, 421] width 34 height 27
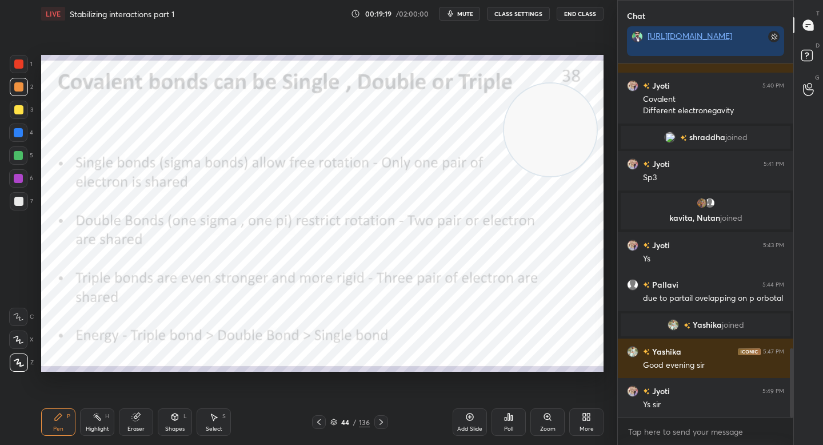
drag, startPoint x: 93, startPoint y: 89, endPoint x: 555, endPoint y: 109, distance: 462.2
click at [556, 109] on video at bounding box center [550, 129] width 93 height 93
drag, startPoint x: 568, startPoint y: 88, endPoint x: 569, endPoint y: 78, distance: 9.8
click at [569, 83] on video at bounding box center [548, 129] width 93 height 93
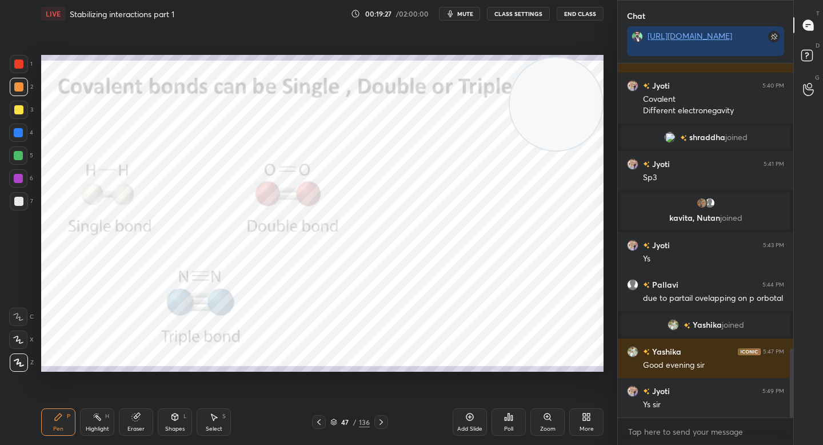
click at [19, 65] on div at bounding box center [18, 63] width 9 height 9
drag, startPoint x: 534, startPoint y: 93, endPoint x: 518, endPoint y: 255, distance: 163.7
click at [520, 150] on video at bounding box center [556, 104] width 93 height 93
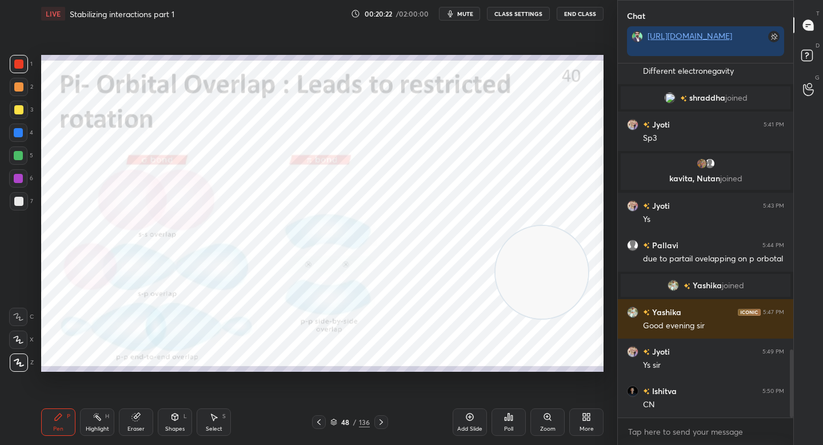
click at [550, 421] on div "Zoom" at bounding box center [547, 421] width 34 height 27
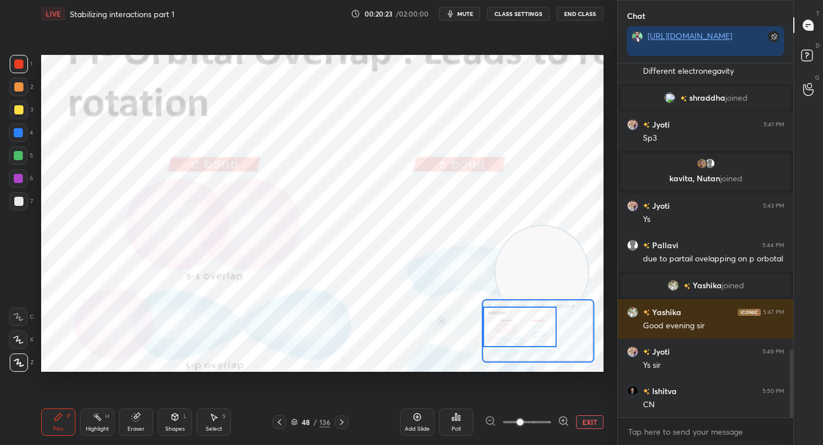
drag, startPoint x: 518, startPoint y: 322, endPoint x: 499, endPoint y: 320, distance: 18.9
click at [501, 320] on div at bounding box center [520, 326] width 74 height 41
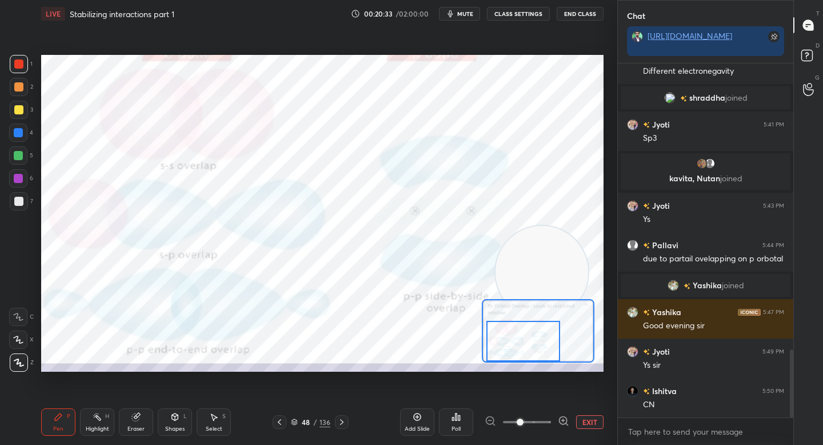
drag, startPoint x: 528, startPoint y: 327, endPoint x: 531, endPoint y: 339, distance: 11.8
click at [531, 339] on div at bounding box center [523, 341] width 74 height 41
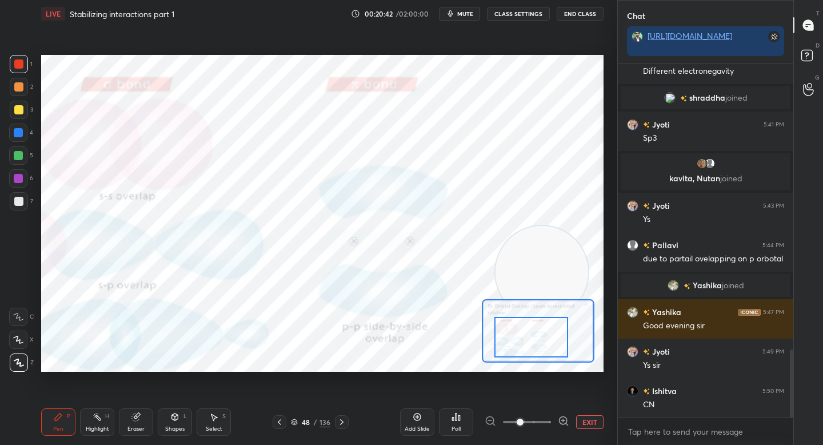
drag, startPoint x: 507, startPoint y: 331, endPoint x: 518, endPoint y: 330, distance: 10.4
click at [518, 330] on div at bounding box center [531, 337] width 74 height 41
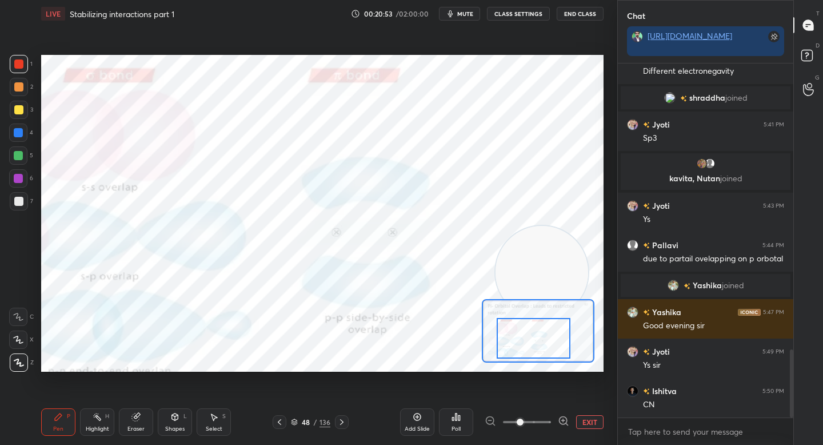
click at [590, 416] on button "EXIT" at bounding box center [589, 422] width 27 height 14
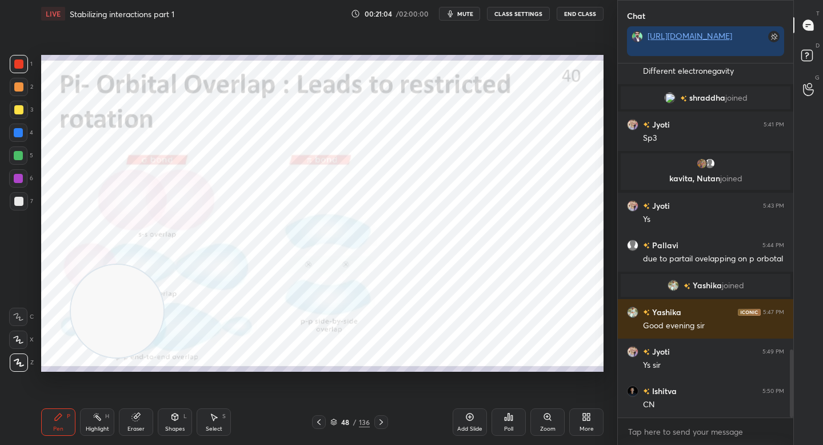
drag, startPoint x: 492, startPoint y: 255, endPoint x: 96, endPoint y: 295, distance: 398.0
click at [96, 294] on video at bounding box center [117, 311] width 93 height 93
drag, startPoint x: 55, startPoint y: 315, endPoint x: 66, endPoint y: 321, distance: 12.3
click at [54, 318] on video at bounding box center [88, 324] width 93 height 93
drag, startPoint x: 81, startPoint y: 314, endPoint x: 66, endPoint y: 186, distance: 128.9
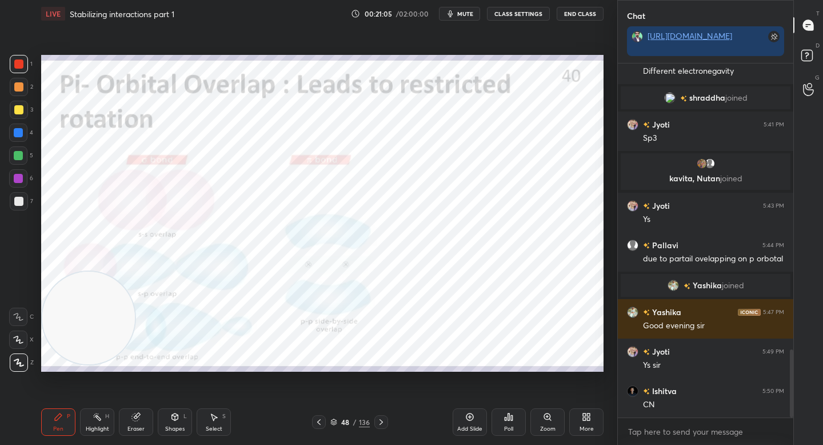
click at [66, 271] on video at bounding box center [88, 317] width 93 height 93
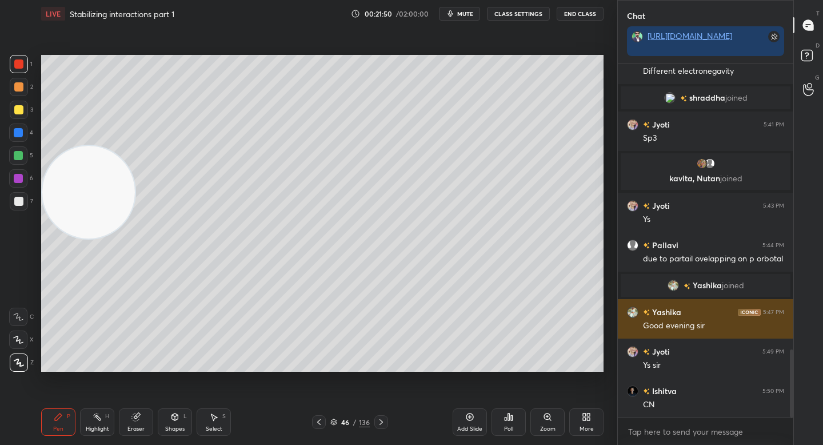
click at [635, 314] on img "grid" at bounding box center [632, 311] width 11 height 11
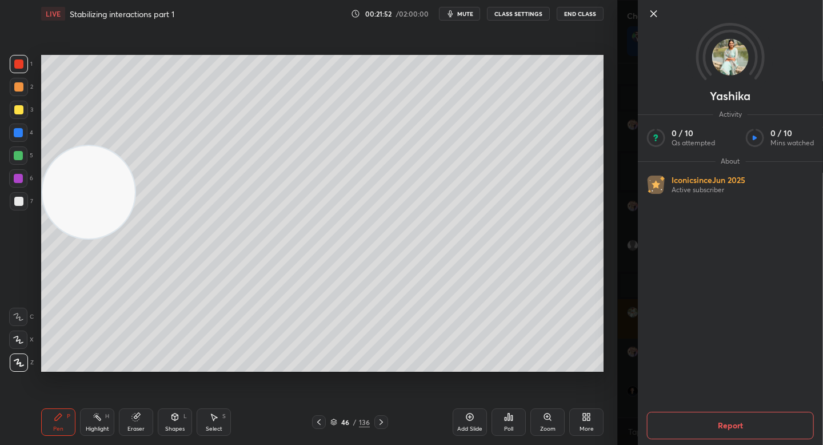
click at [655, 18] on icon at bounding box center [654, 14] width 14 height 14
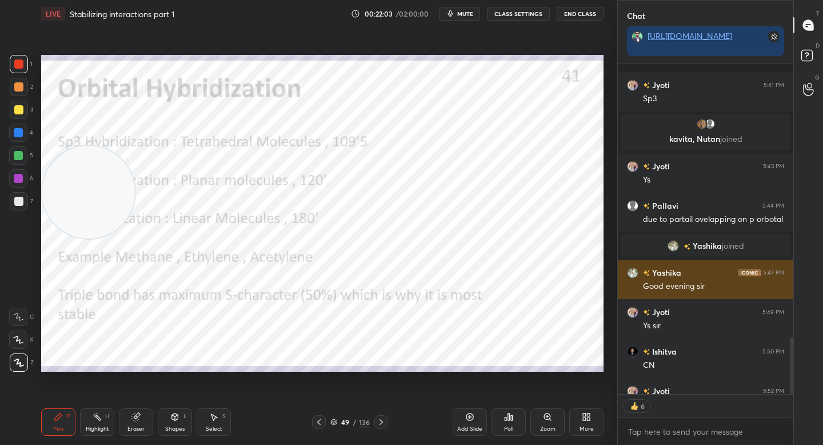
scroll to position [1592, 0]
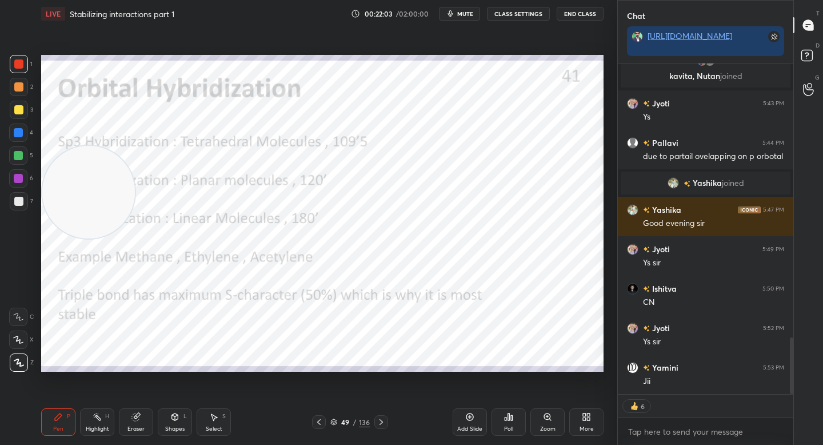
drag, startPoint x: 94, startPoint y: 270, endPoint x: 96, endPoint y: 323, distance: 52.6
click at [96, 238] on video at bounding box center [88, 192] width 93 height 93
click at [18, 95] on div at bounding box center [19, 87] width 18 height 18
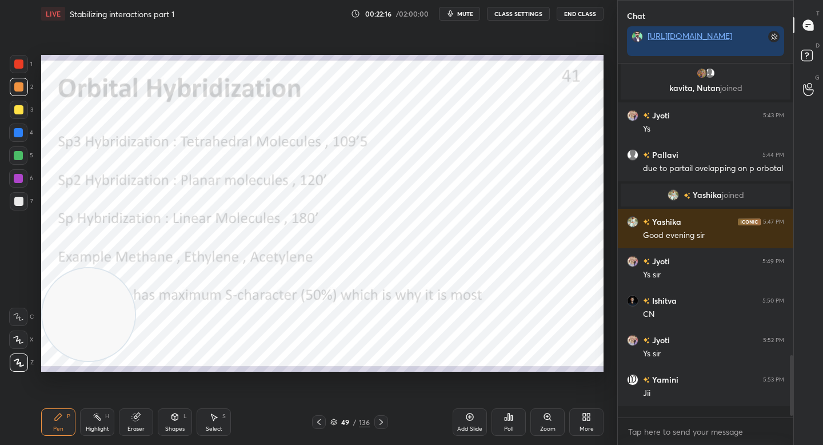
scroll to position [1569, 0]
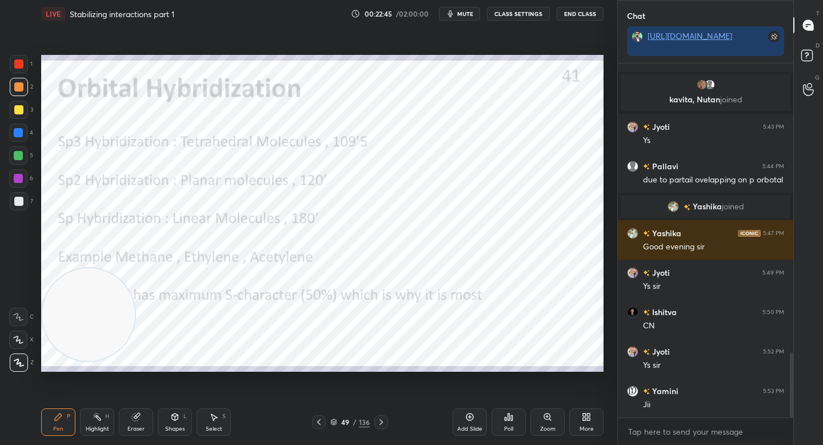
click at [138, 421] on div "Eraser" at bounding box center [136, 421] width 34 height 27
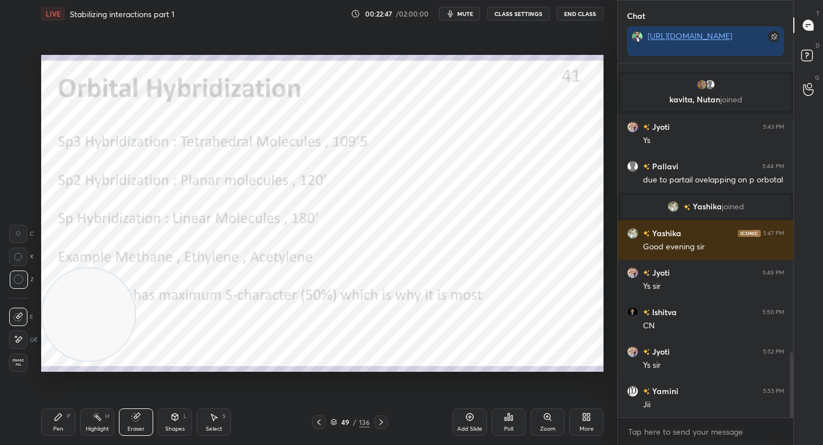
click at [62, 415] on icon at bounding box center [58, 416] width 9 height 9
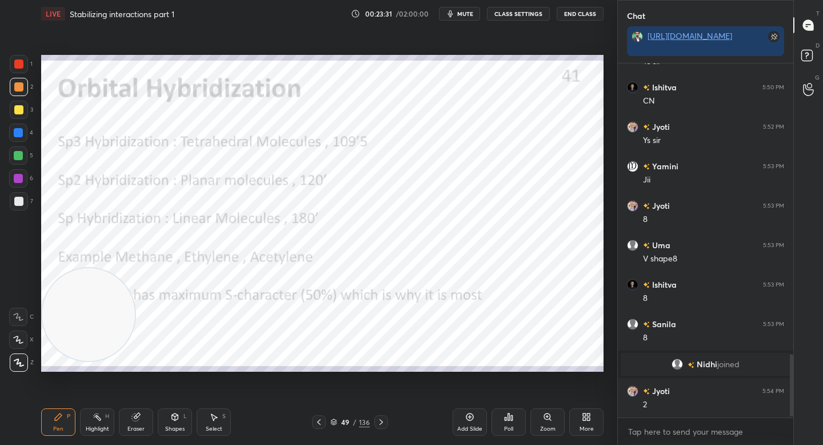
scroll to position [1666, 0]
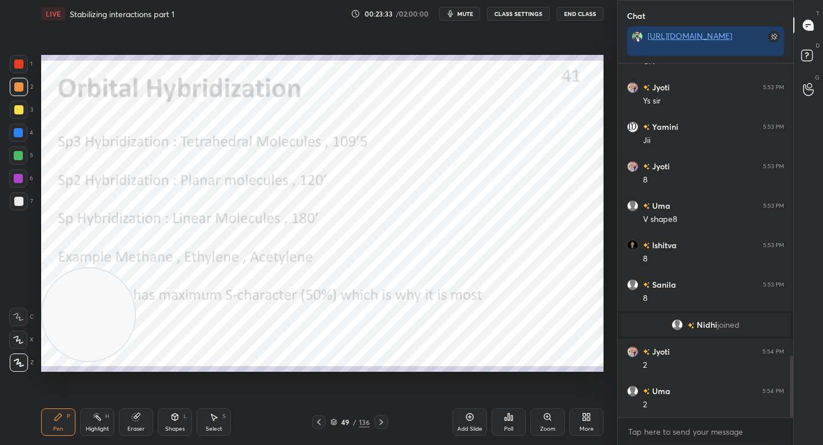
click at [153, 425] on div "Pen P Highlight H Eraser Shapes L Select S" at bounding box center [144, 421] width 206 height 27
click at [137, 423] on div "Eraser" at bounding box center [136, 421] width 34 height 27
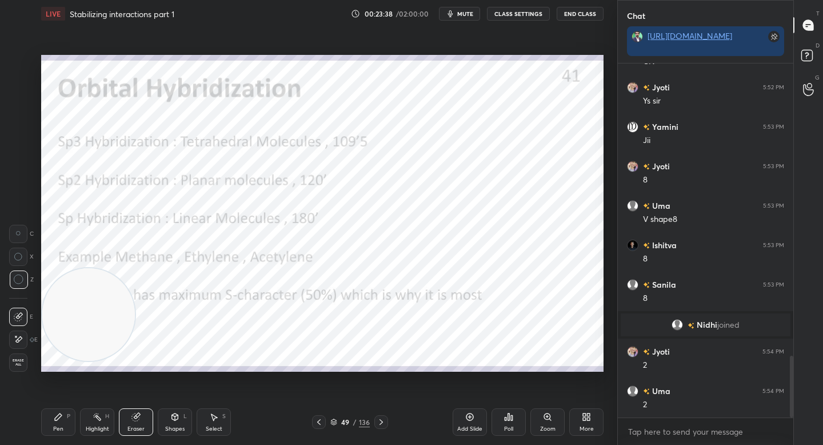
click at [67, 414] on div "P" at bounding box center [68, 416] width 3 height 6
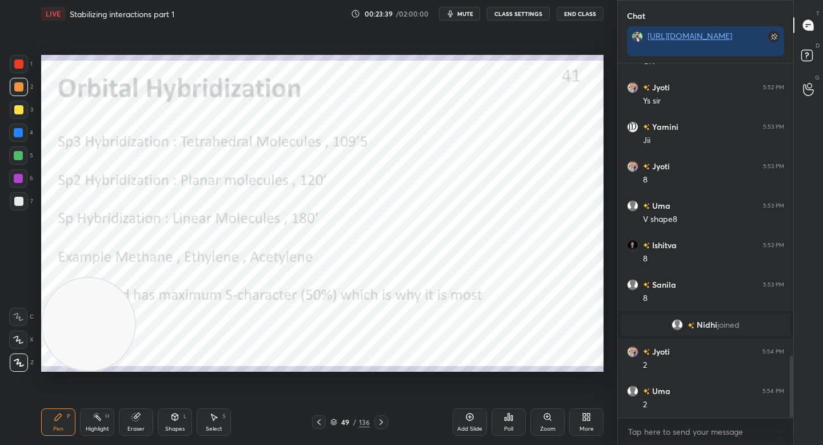
click at [90, 351] on video at bounding box center [88, 324] width 93 height 93
click at [16, 113] on div at bounding box center [18, 109] width 9 height 9
click at [10, 69] on div at bounding box center [19, 64] width 18 height 18
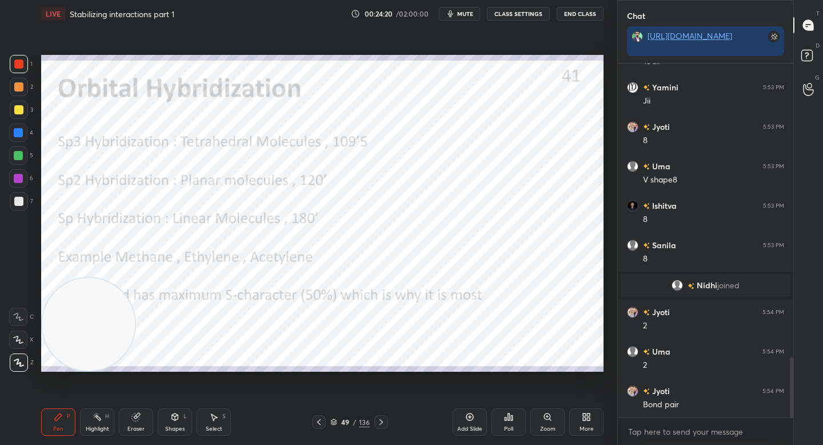
click at [94, 415] on icon at bounding box center [97, 416] width 9 height 9
click at [18, 177] on div at bounding box center [18, 178] width 9 height 9
click at [22, 365] on icon at bounding box center [18, 362] width 9 height 9
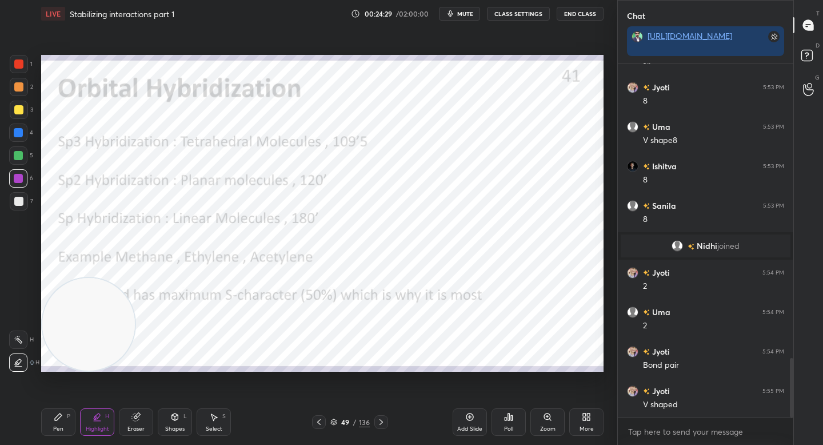
click at [52, 420] on div "Pen P" at bounding box center [58, 421] width 34 height 27
drag, startPoint x: 109, startPoint y: 263, endPoint x: 109, endPoint y: 241, distance: 22.3
click at [103, 240] on video at bounding box center [88, 233] width 93 height 93
drag, startPoint x: 75, startPoint y: 274, endPoint x: 67, endPoint y: 270, distance: 8.9
click at [71, 288] on video at bounding box center [88, 287] width 93 height 93
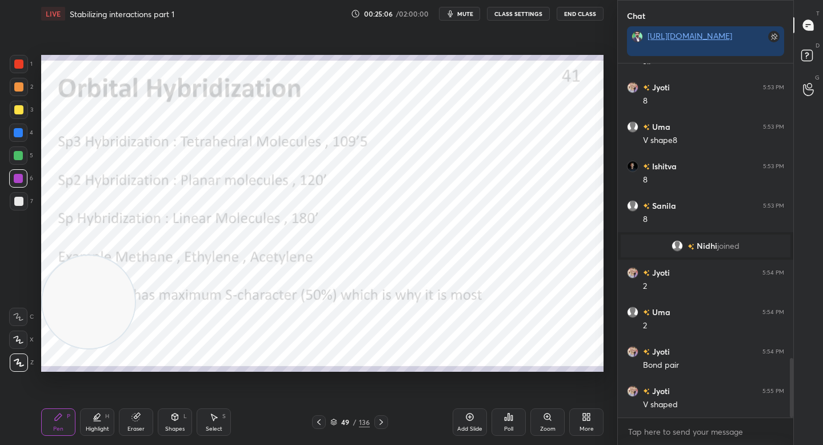
click at [21, 78] on div "1 2 3 4 5 6 7" at bounding box center [21, 135] width 24 height 160
drag, startPoint x: 23, startPoint y: 94, endPoint x: 37, endPoint y: 93, distance: 13.3
click at [22, 94] on div at bounding box center [19, 87] width 18 height 18
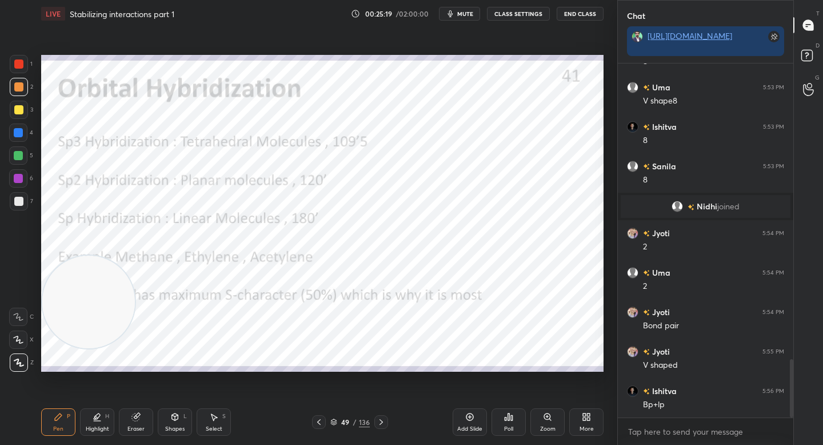
click at [18, 145] on div "4" at bounding box center [21, 134] width 24 height 23
drag, startPoint x: 86, startPoint y: 310, endPoint x: 84, endPoint y: 367, distance: 57.8
click at [85, 356] on video at bounding box center [88, 309] width 93 height 93
drag, startPoint x: 89, startPoint y: 331, endPoint x: 70, endPoint y: 194, distance: 139.1
click at [70, 264] on video at bounding box center [88, 310] width 93 height 93
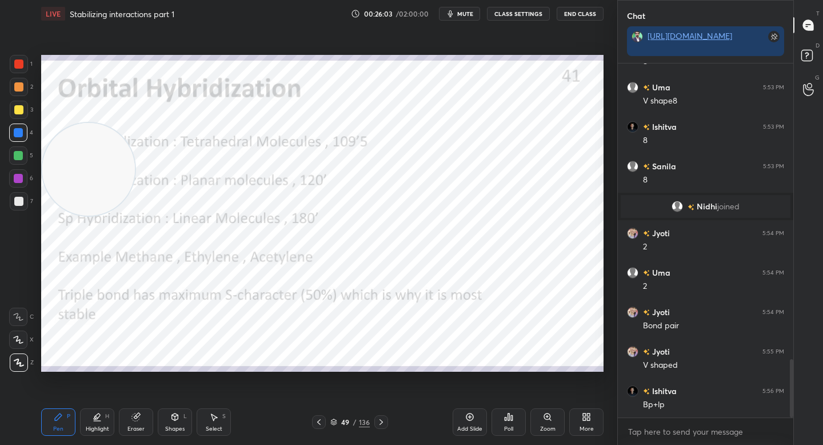
click at [41, 122] on div "Setting up your live class Poll for secs No correct answer Start poll" at bounding box center [322, 213] width 562 height 317
drag, startPoint x: 45, startPoint y: 159, endPoint x: 25, endPoint y: 334, distance: 175.4
click at [25, 336] on div "1 2 3 4 5 6 7 C X Z C X Z E E Erase all H H LIVE Stabilizing interactions part …" at bounding box center [304, 222] width 608 height 445
drag, startPoint x: 110, startPoint y: 306, endPoint x: 98, endPoint y: 142, distance: 165.1
click at [93, 187] on video at bounding box center [88, 233] width 93 height 93
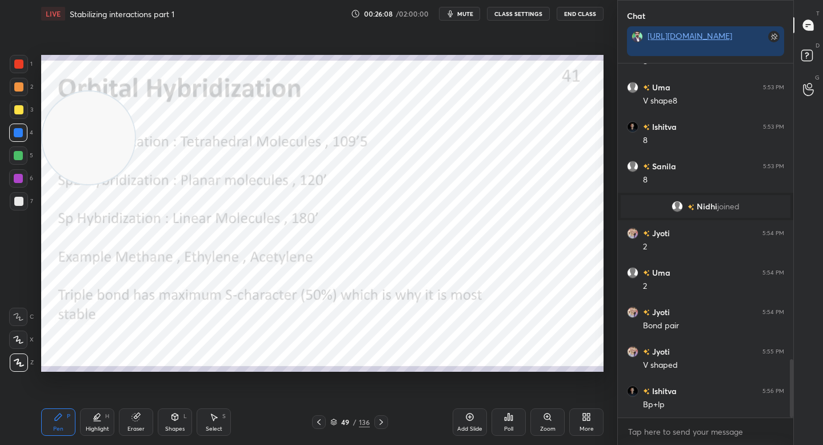
drag, startPoint x: 94, startPoint y: 131, endPoint x: 91, endPoint y: 98, distance: 33.2
click at [92, 96] on video at bounding box center [88, 137] width 93 height 93
click at [91, 86] on video at bounding box center [88, 102] width 93 height 93
click at [98, 94] on video at bounding box center [88, 102] width 93 height 93
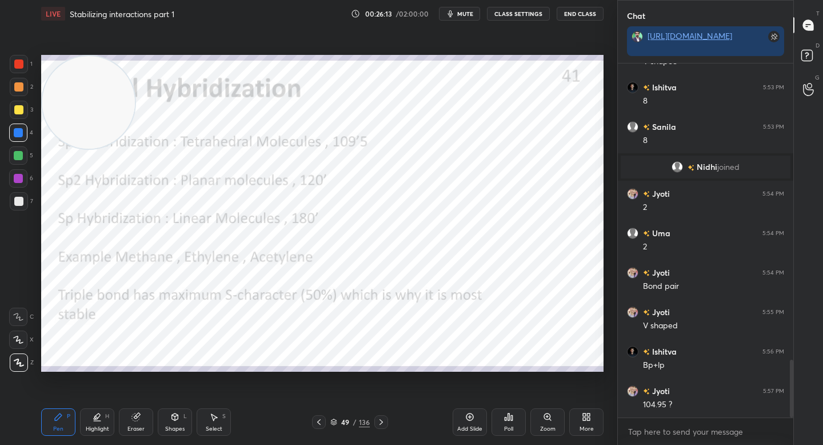
drag, startPoint x: 109, startPoint y: 106, endPoint x: 95, endPoint y: 309, distance: 202.8
click at [98, 149] on video at bounding box center [88, 102] width 93 height 93
drag, startPoint x: 93, startPoint y: 299, endPoint x: 91, endPoint y: 307, distance: 8.1
click at [92, 307] on video at bounding box center [88, 307] width 93 height 93
drag, startPoint x: 93, startPoint y: 322, endPoint x: 91, endPoint y: 316, distance: 6.4
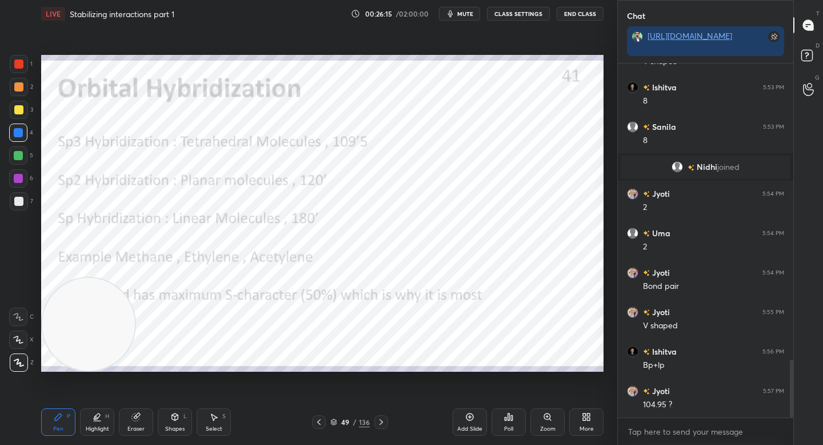
click at [93, 323] on video at bounding box center [88, 324] width 93 height 93
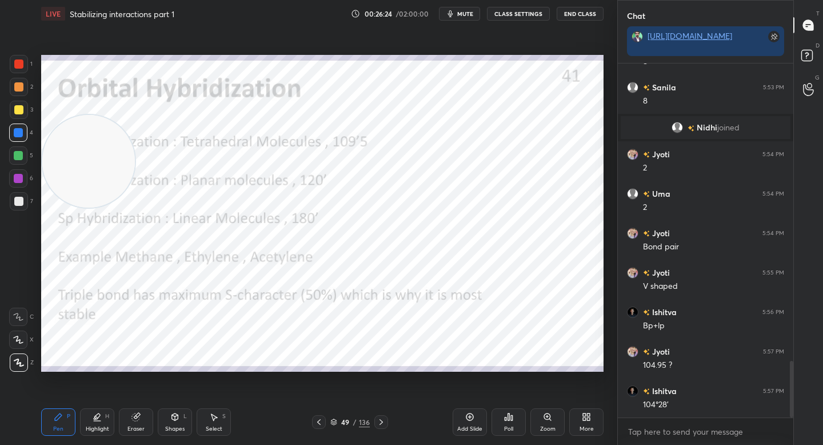
drag, startPoint x: 97, startPoint y: 223, endPoint x: 83, endPoint y: 166, distance: 58.6
click at [83, 167] on video at bounding box center [88, 161] width 93 height 93
click at [62, 121] on video at bounding box center [88, 155] width 93 height 93
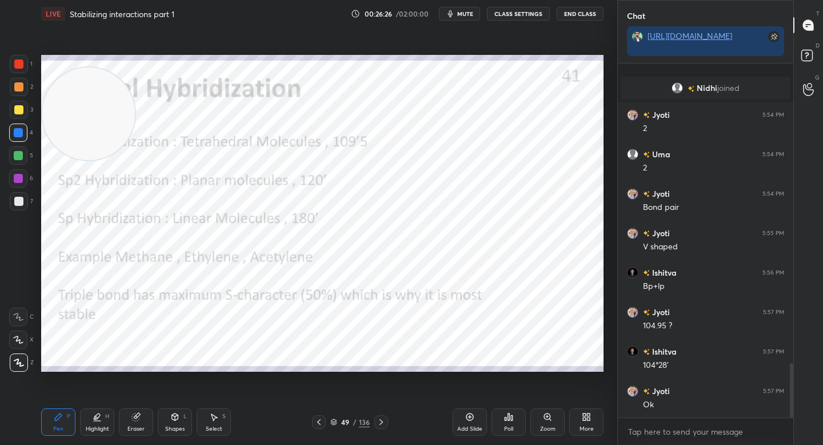
scroll to position [1953, 0]
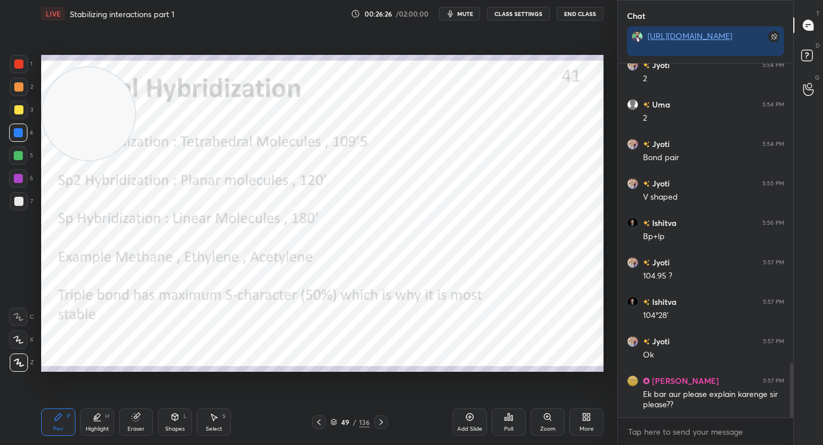
click at [455, 414] on div "Add Slide" at bounding box center [470, 421] width 34 height 27
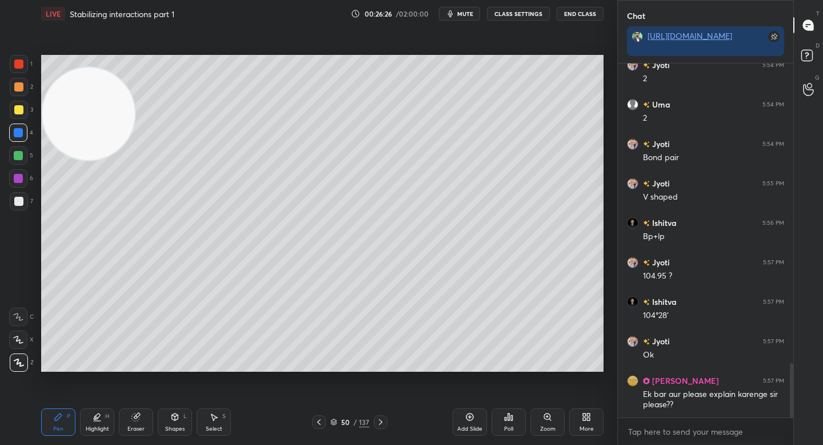
click at [457, 415] on div "Add Slide" at bounding box center [470, 421] width 34 height 27
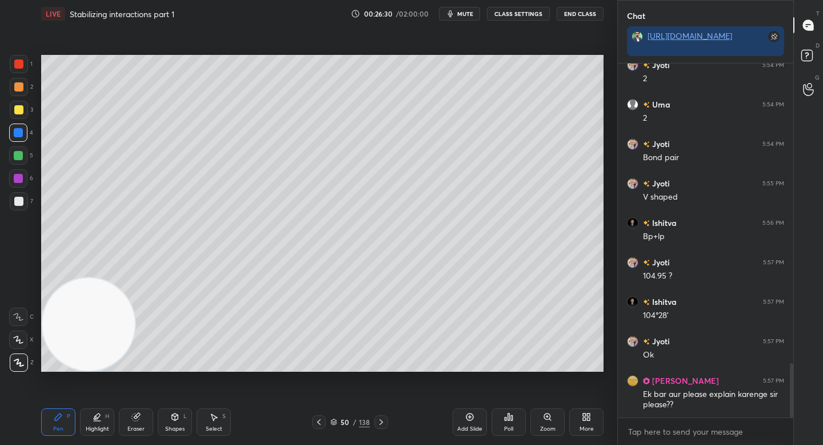
drag, startPoint x: 99, startPoint y: 125, endPoint x: 80, endPoint y: 389, distance: 265.3
click at [80, 389] on div "Setting up your live class Poll for secs No correct answer Start poll" at bounding box center [322, 212] width 571 height 371
click at [17, 167] on div "5" at bounding box center [21, 157] width 24 height 23
click at [19, 95] on div "2" at bounding box center [21, 89] width 23 height 23
click at [20, 83] on div at bounding box center [18, 86] width 9 height 9
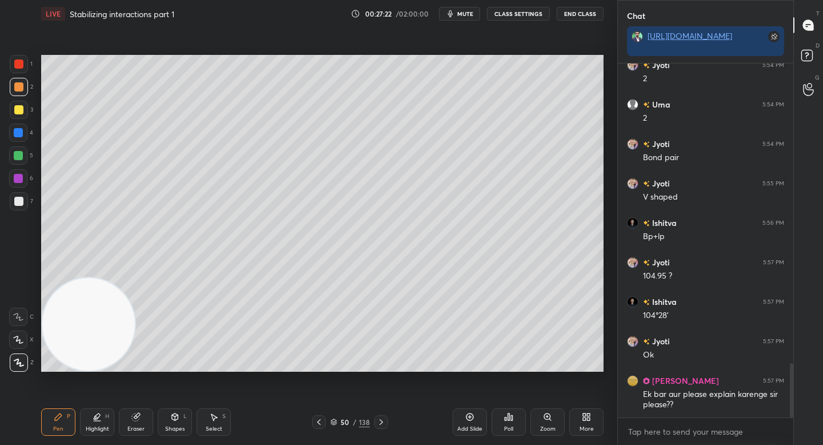
scroll to position [1980, 0]
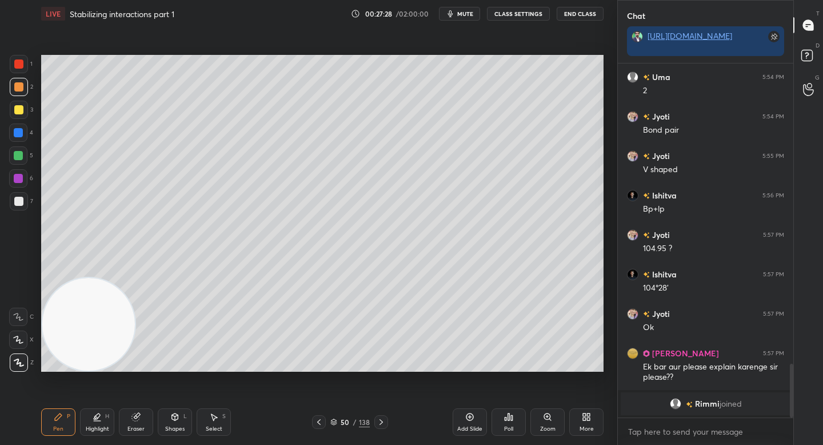
click at [147, 417] on div "Eraser" at bounding box center [136, 421] width 34 height 27
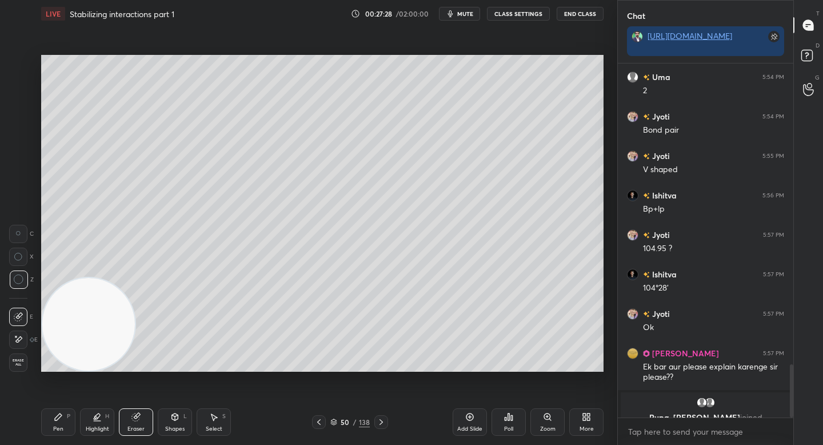
scroll to position [1994, 0]
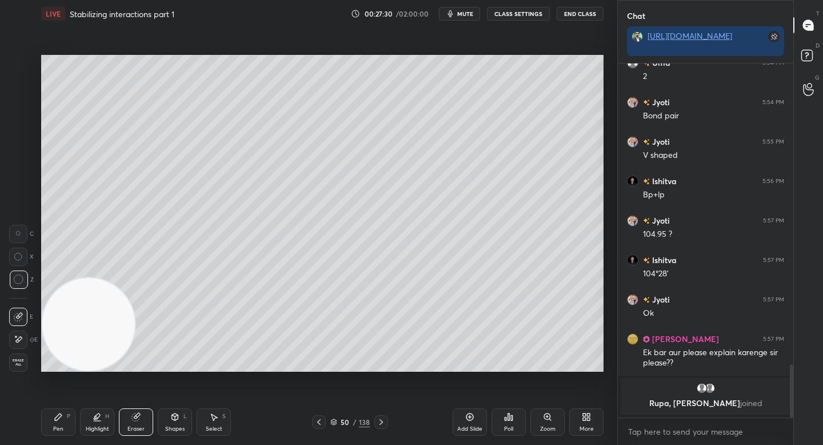
drag, startPoint x: 54, startPoint y: 421, endPoint x: 113, endPoint y: 353, distance: 89.9
click at [56, 421] on icon at bounding box center [58, 416] width 9 height 9
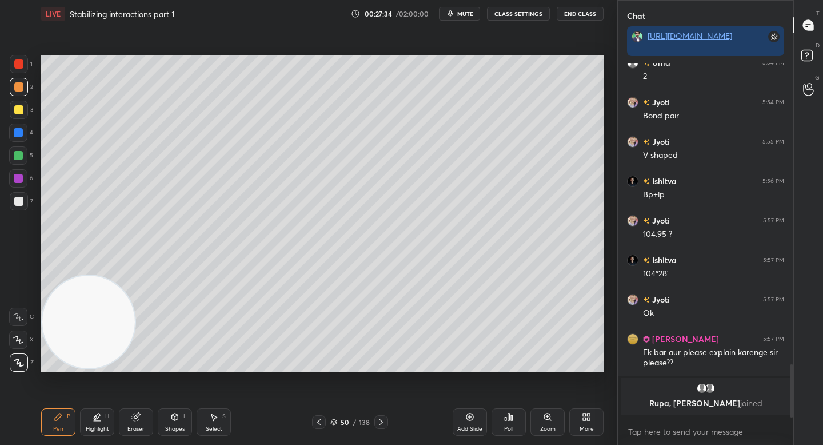
drag, startPoint x: 93, startPoint y: 316, endPoint x: 97, endPoint y: 109, distance: 206.9
click at [97, 275] on video at bounding box center [88, 321] width 93 height 93
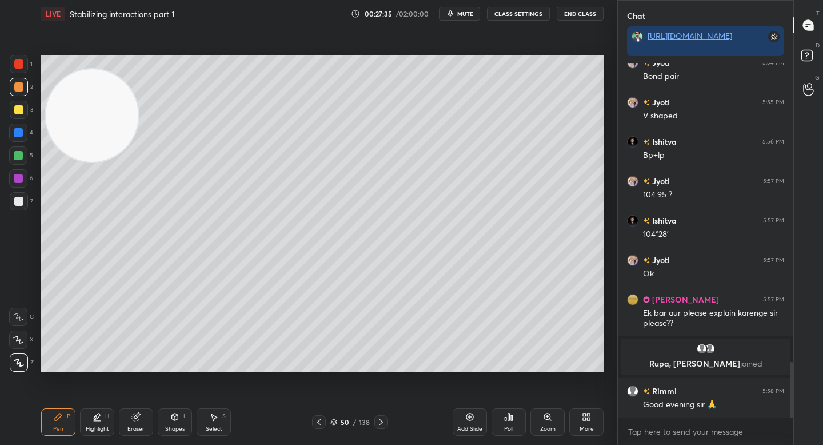
scroll to position [1902, 0]
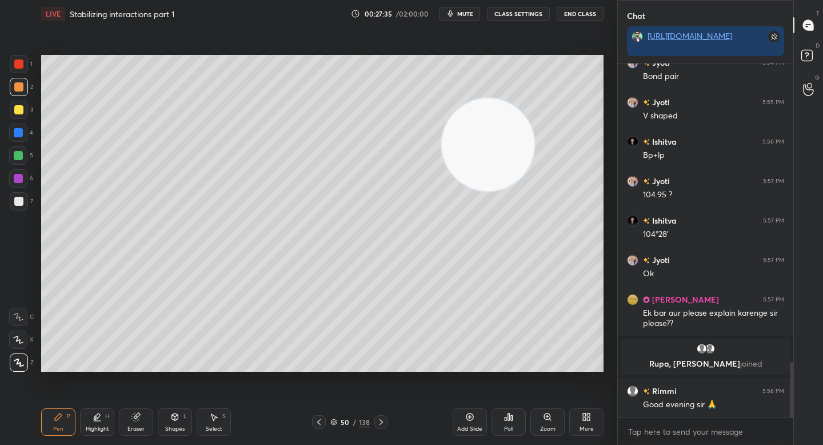
drag, startPoint x: 107, startPoint y: 133, endPoint x: 541, endPoint y: 151, distance: 434.2
click at [534, 152] on video at bounding box center [488, 144] width 93 height 93
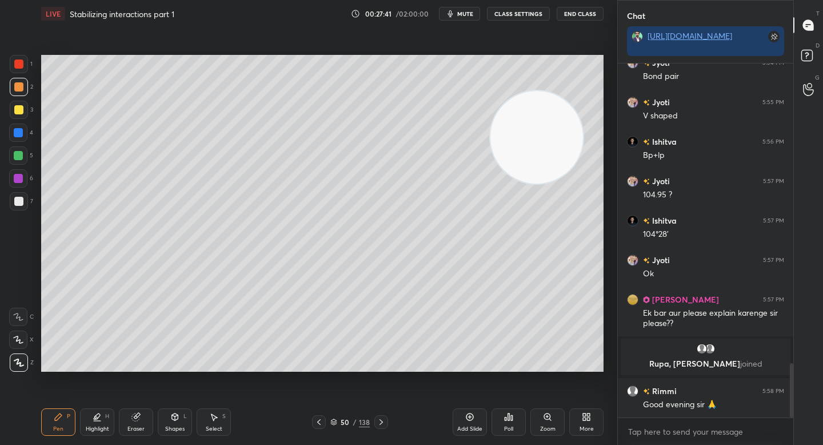
scroll to position [1942, 0]
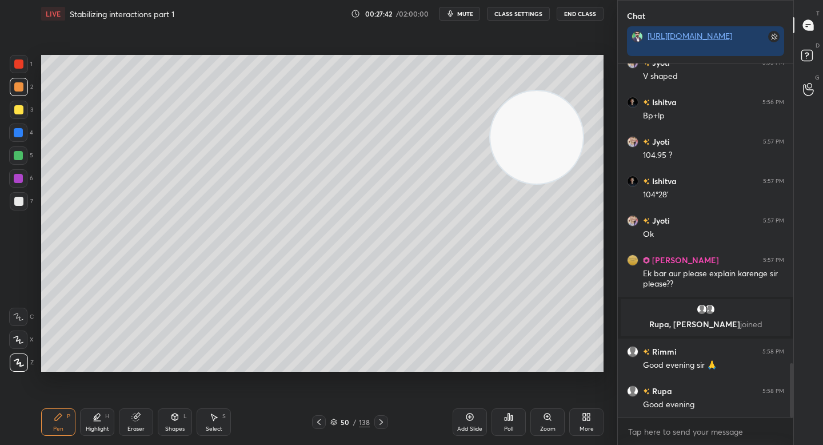
click at [134, 419] on icon at bounding box center [135, 416] width 7 height 7
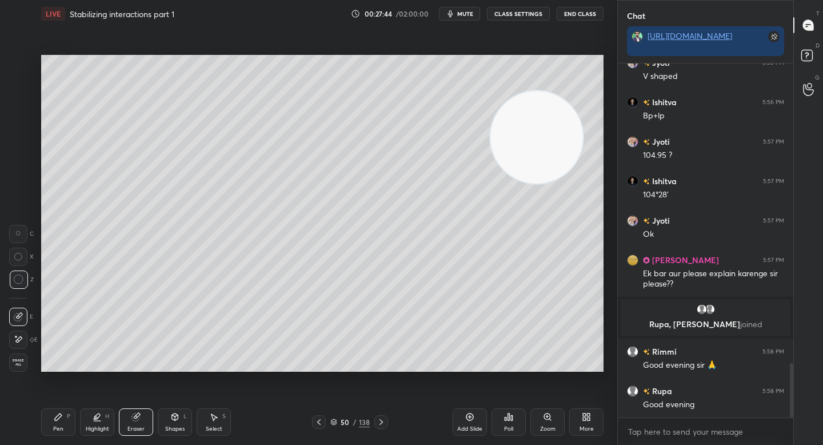
drag, startPoint x: 58, startPoint y: 434, endPoint x: 63, endPoint y: 417, distance: 17.9
click at [58, 435] on div "Pen P" at bounding box center [58, 421] width 34 height 27
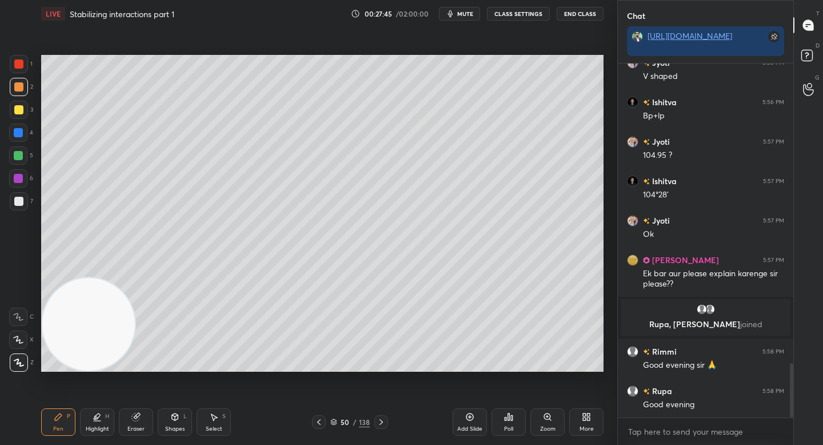
drag, startPoint x: 503, startPoint y: 153, endPoint x: 41, endPoint y: 387, distance: 518.3
click at [42, 388] on div "Setting up your live class Poll for secs No correct answer Start poll" at bounding box center [322, 212] width 571 height 371
click at [25, 118] on div "3" at bounding box center [21, 110] width 23 height 18
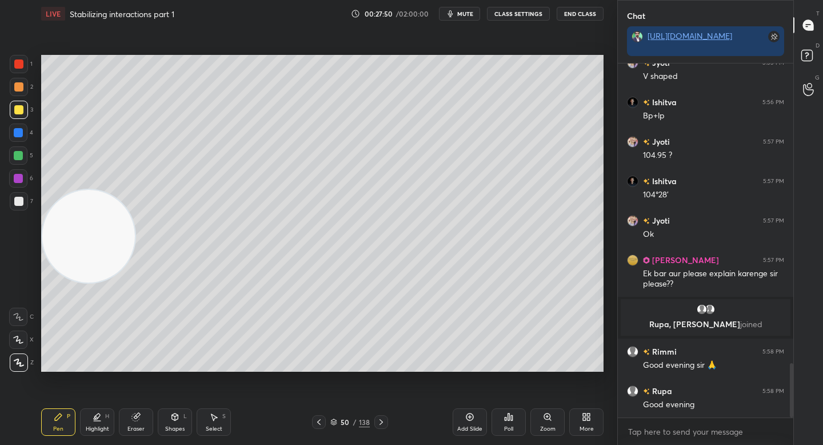
drag, startPoint x: 81, startPoint y: 315, endPoint x: 75, endPoint y: 115, distance: 200.7
click at [77, 190] on video at bounding box center [88, 236] width 93 height 93
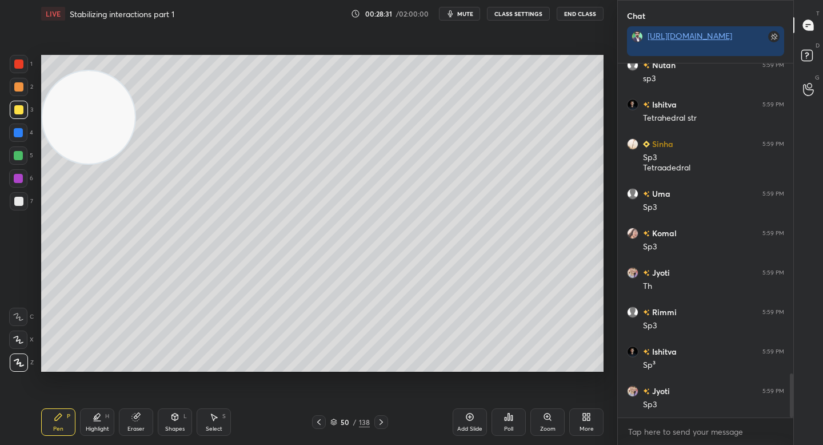
scroll to position [2504, 0]
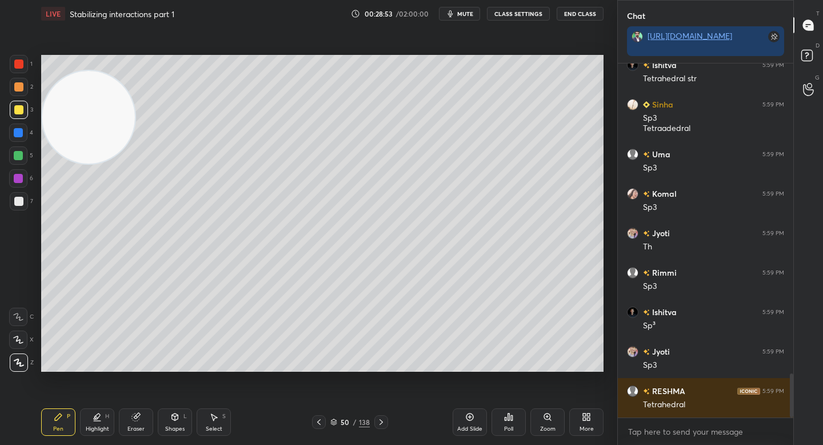
click at [91, 109] on video at bounding box center [88, 117] width 93 height 93
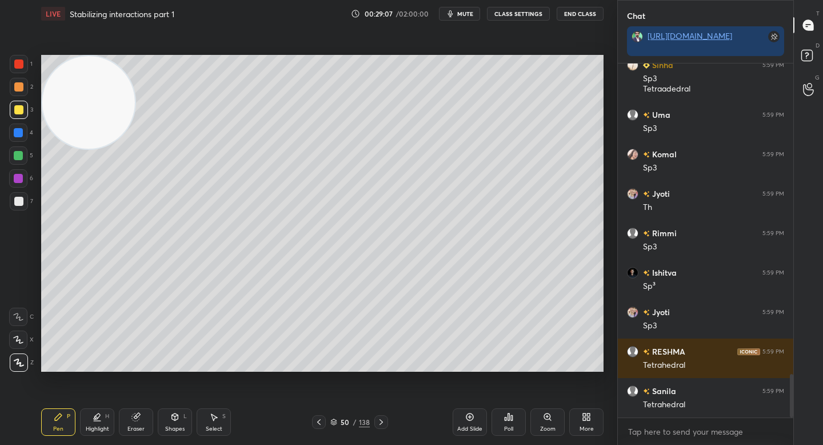
scroll to position [2583, 0]
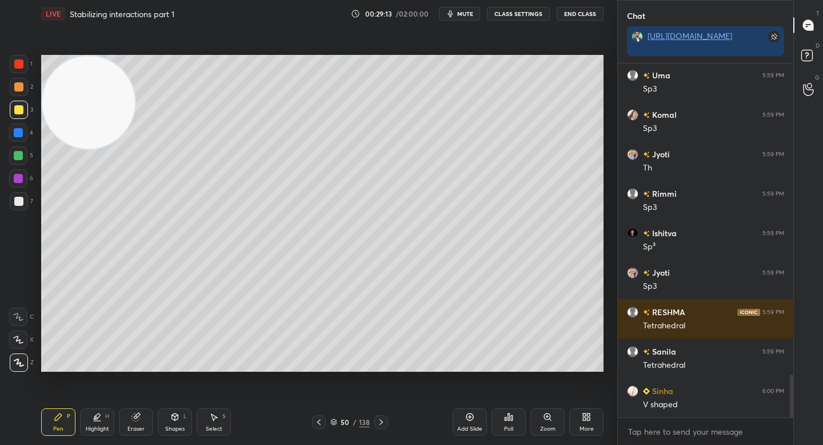
click at [23, 159] on div at bounding box center [18, 155] width 18 height 18
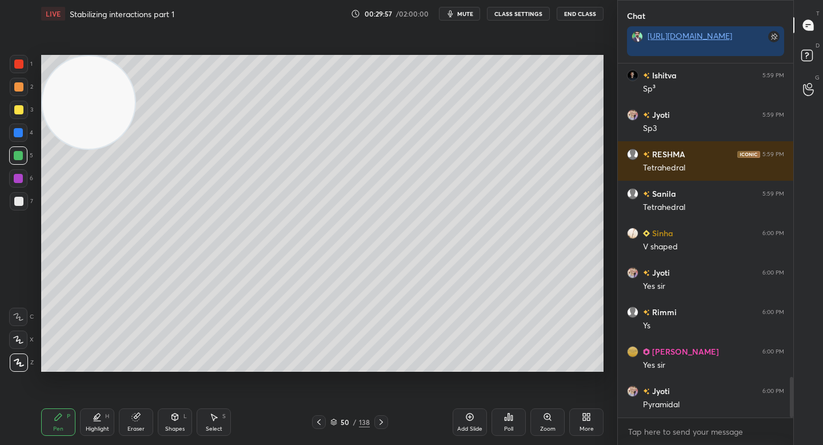
scroll to position [2780, 0]
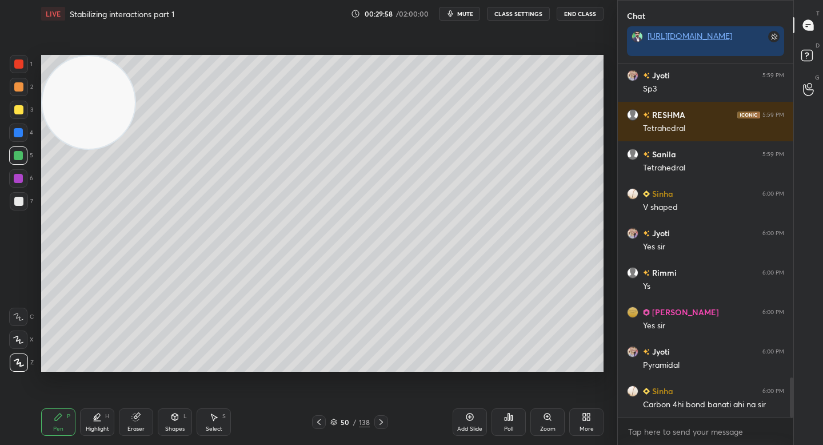
click at [19, 201] on div at bounding box center [18, 201] width 9 height 9
click at [472, 421] on icon at bounding box center [469, 416] width 9 height 9
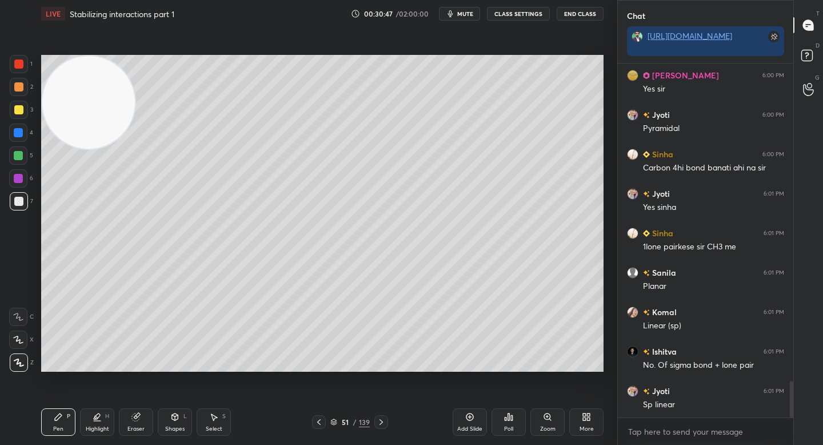
scroll to position [3044, 0]
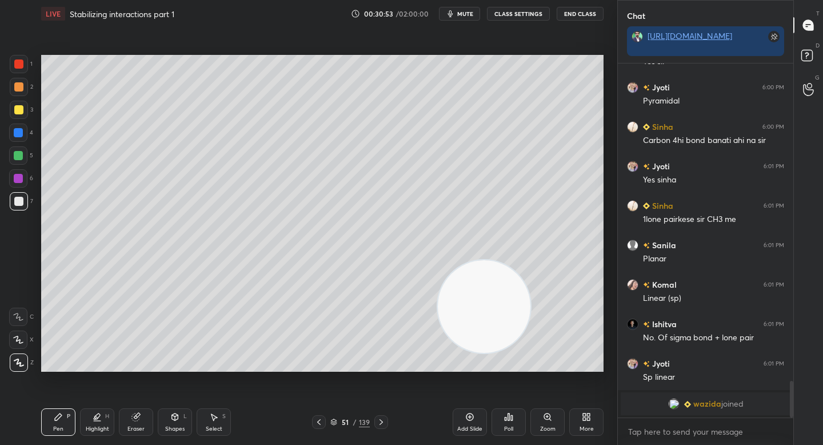
drag, startPoint x: 94, startPoint y: 118, endPoint x: 491, endPoint y: 318, distance: 445.0
click at [491, 323] on video at bounding box center [484, 306] width 93 height 93
drag, startPoint x: 487, startPoint y: 307, endPoint x: 503, endPoint y: 314, distance: 17.7
click at [501, 315] on video at bounding box center [498, 319] width 93 height 93
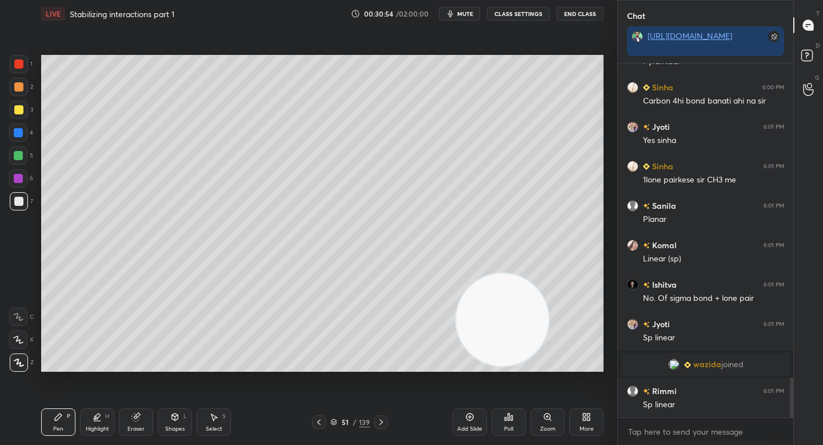
scroll to position [2780, 0]
click at [23, 162] on div at bounding box center [18, 155] width 18 height 18
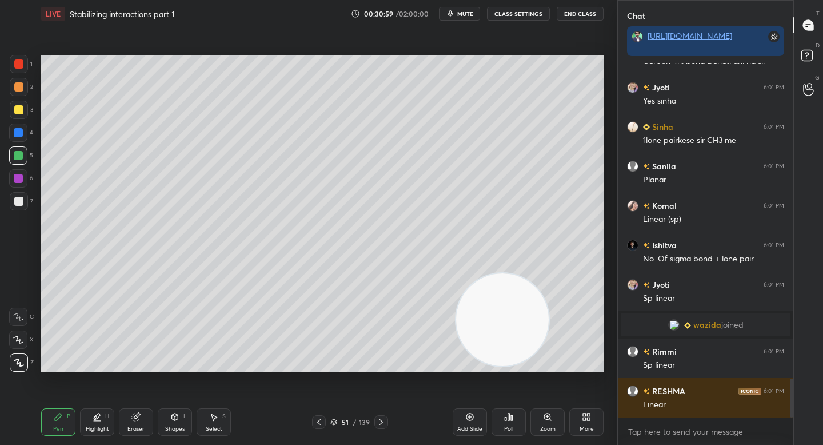
scroll to position [2847, 0]
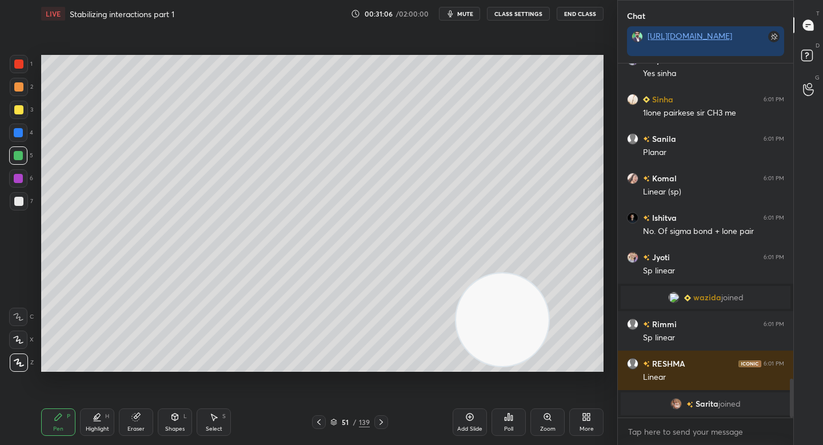
drag, startPoint x: 491, startPoint y: 328, endPoint x: 510, endPoint y: 333, distance: 20.0
click at [510, 334] on video at bounding box center [502, 319] width 93 height 93
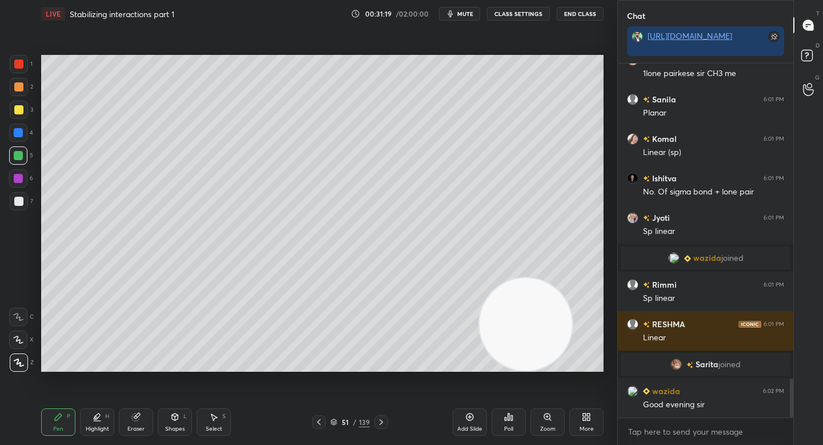
scroll to position [2883, 0]
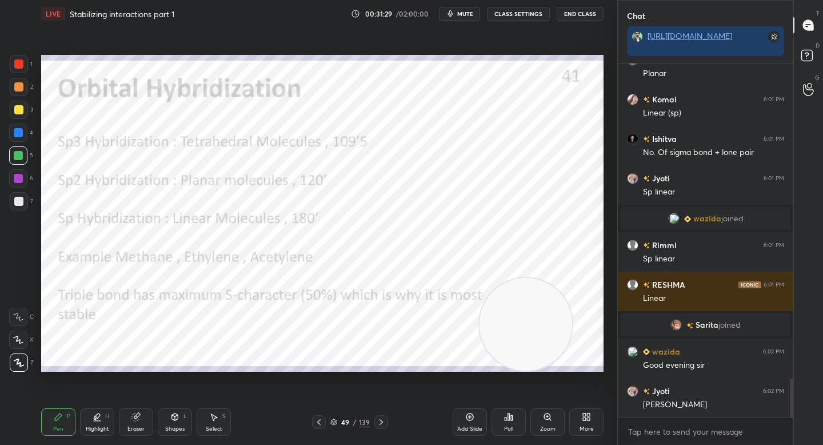
drag, startPoint x: 22, startPoint y: 110, endPoint x: 24, endPoint y: 93, distance: 16.7
click at [22, 109] on div at bounding box center [19, 110] width 18 height 18
click at [23, 91] on div at bounding box center [19, 87] width 18 height 18
drag, startPoint x: 445, startPoint y: 257, endPoint x: 93, endPoint y: 145, distance: 370.0
click at [395, 211] on video at bounding box center [441, 257] width 93 height 93
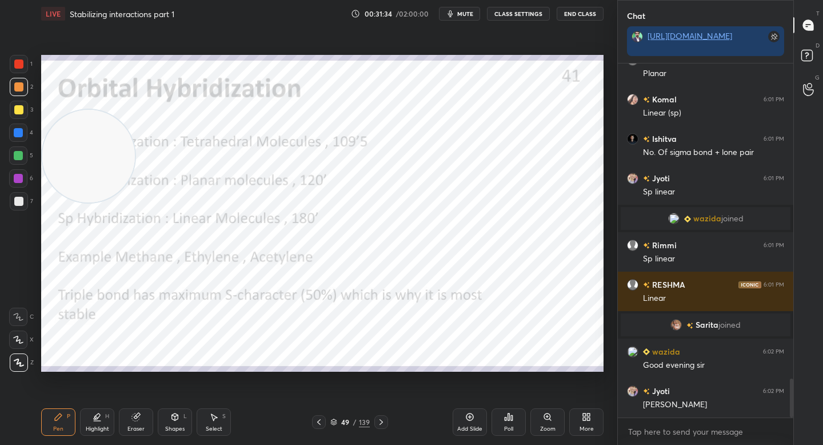
drag, startPoint x: 83, startPoint y: 154, endPoint x: 53, endPoint y: 91, distance: 70.5
click at [52, 110] on video at bounding box center [88, 156] width 93 height 93
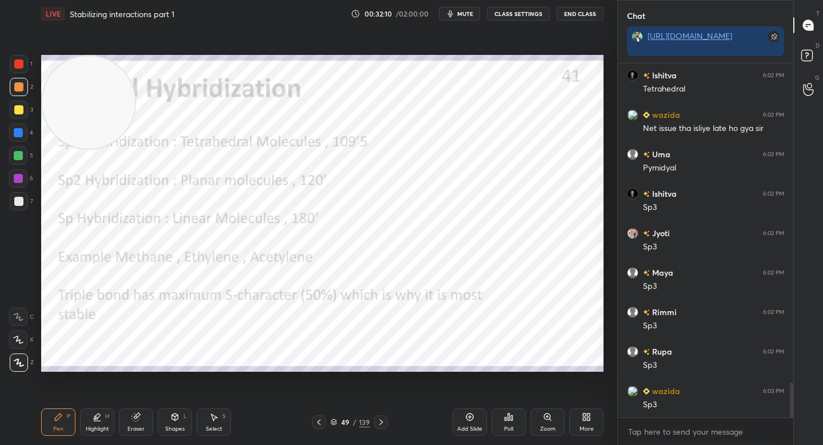
scroll to position [3277, 0]
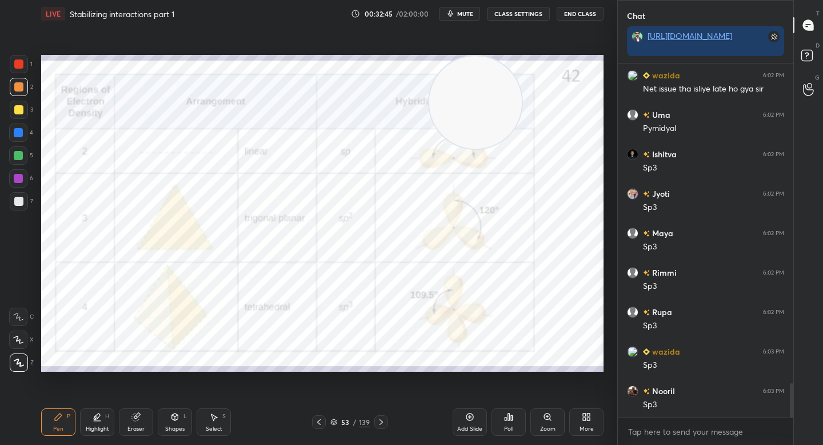
drag, startPoint x: 131, startPoint y: 99, endPoint x: 488, endPoint y: 98, distance: 356.6
click at [488, 98] on video at bounding box center [475, 102] width 93 height 93
drag, startPoint x: 518, startPoint y: 100, endPoint x: 547, endPoint y: 101, distance: 29.2
click at [553, 100] on video at bounding box center [556, 104] width 93 height 93
click at [19, 62] on div at bounding box center [18, 63] width 9 height 9
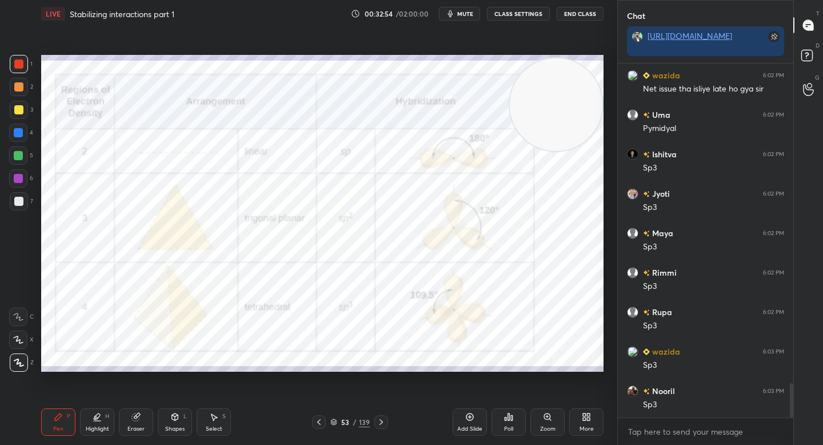
scroll to position [3317, 0]
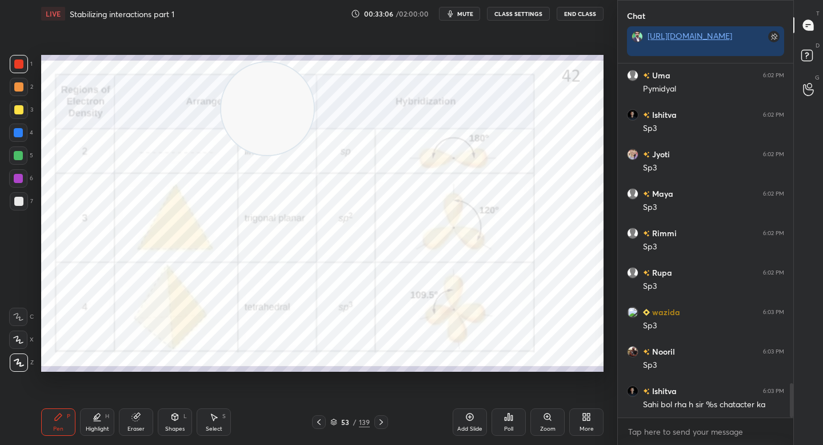
drag, startPoint x: 491, startPoint y: 86, endPoint x: 75, endPoint y: 130, distance: 417.8
click at [221, 132] on video at bounding box center [267, 108] width 93 height 93
drag, startPoint x: 90, startPoint y: 133, endPoint x: 81, endPoint y: 102, distance: 31.6
click at [78, 103] on video at bounding box center [88, 133] width 93 height 93
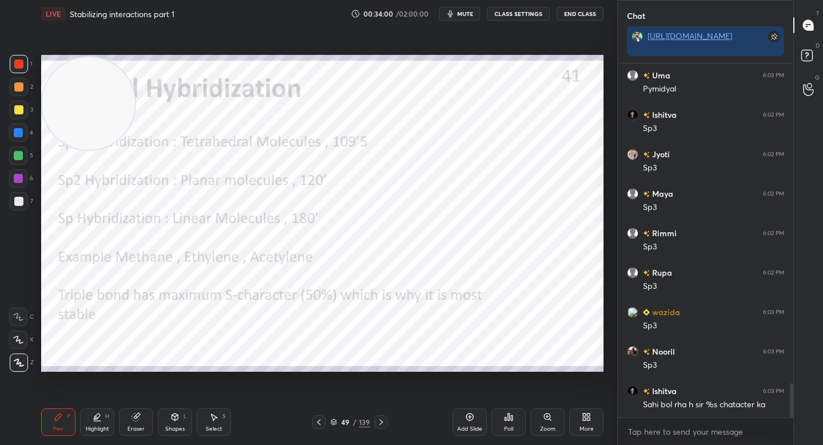
click at [22, 175] on div at bounding box center [18, 178] width 9 height 9
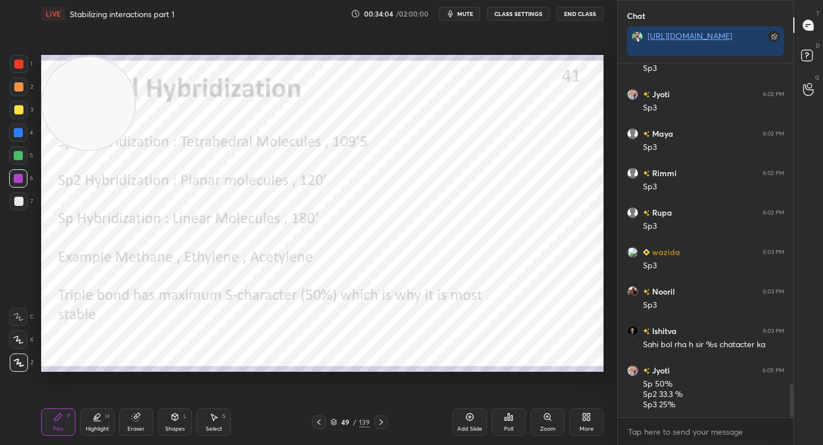
click at [150, 418] on div "Eraser" at bounding box center [136, 421] width 34 height 27
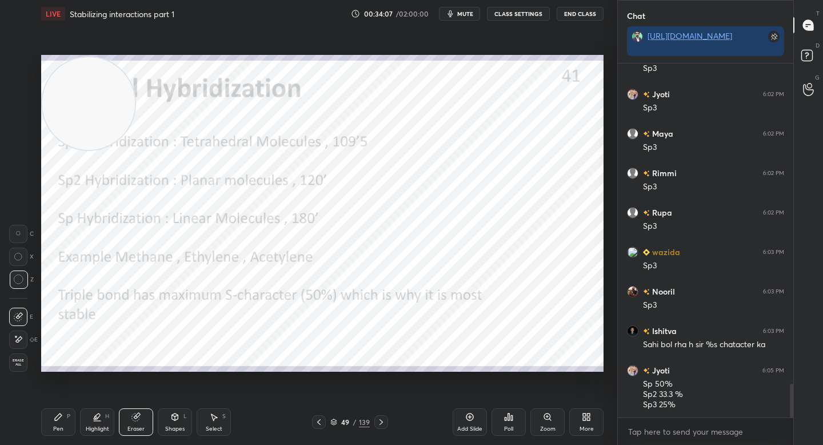
drag, startPoint x: 62, startPoint y: 421, endPoint x: 107, endPoint y: 385, distance: 57.7
click at [63, 421] on div "Pen P" at bounding box center [58, 421] width 34 height 27
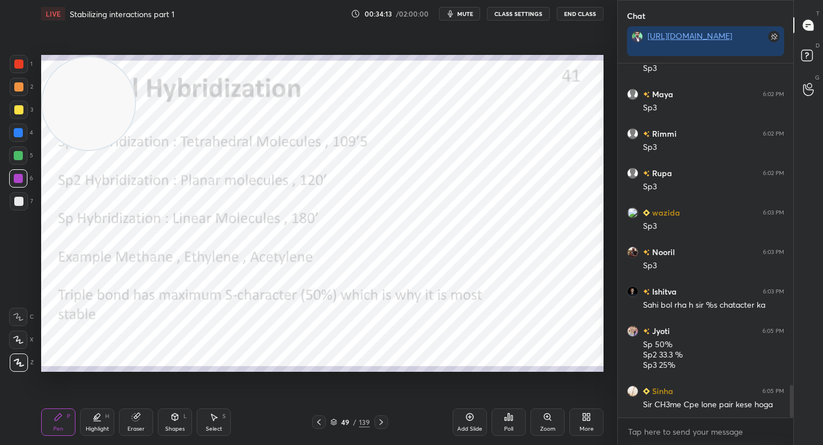
scroll to position [3466, 0]
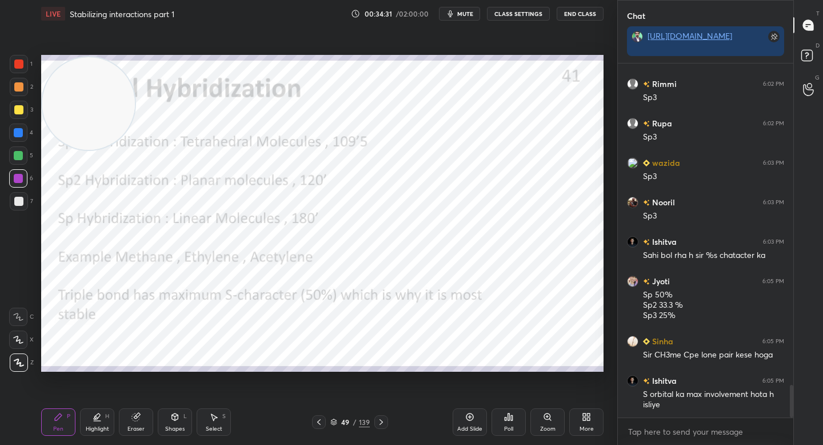
click at [463, 417] on div "Add Slide" at bounding box center [470, 421] width 34 height 27
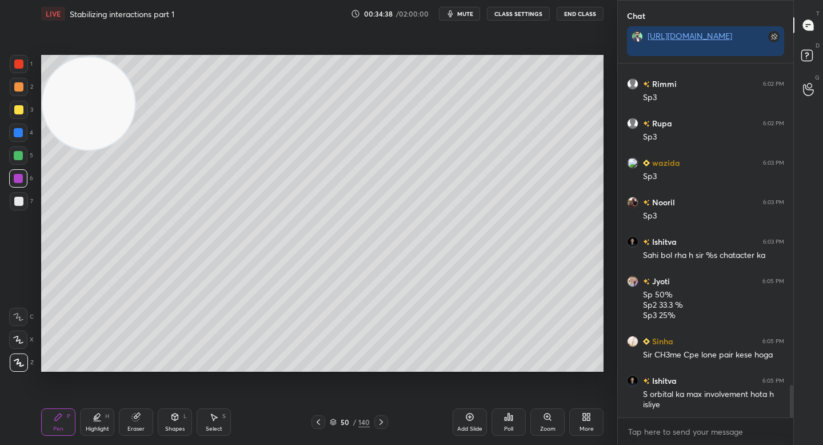
click at [14, 63] on div at bounding box center [18, 63] width 9 height 9
click at [16, 88] on div at bounding box center [18, 86] width 9 height 9
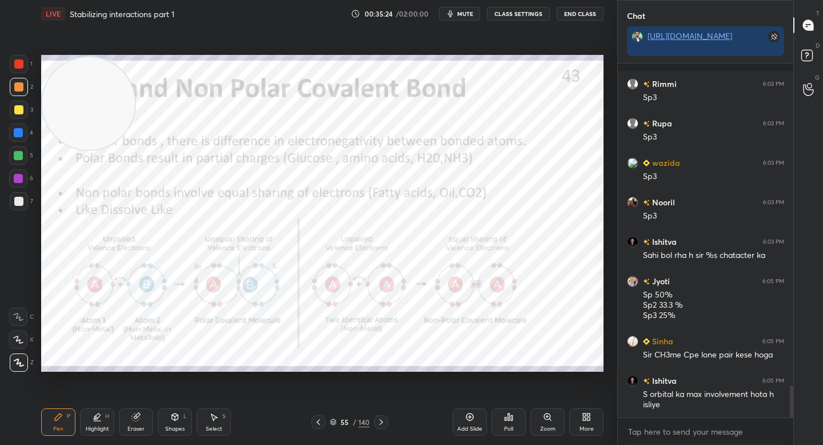
scroll to position [3526, 0]
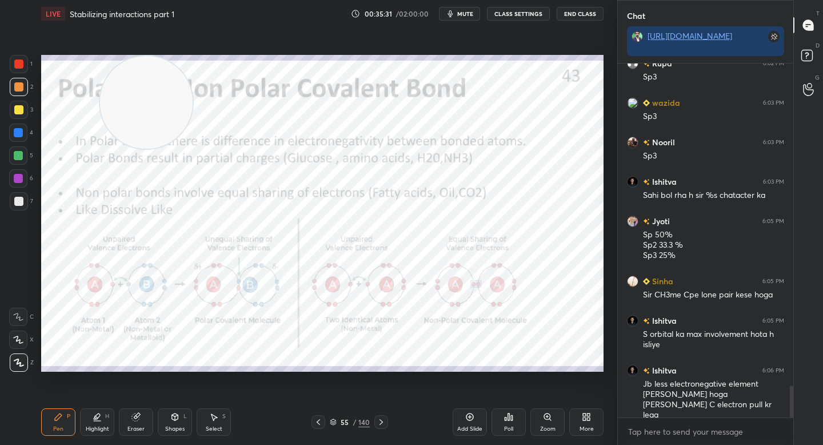
drag, startPoint x: 69, startPoint y: 119, endPoint x: 517, endPoint y: 97, distance: 448.6
click at [193, 97] on video at bounding box center [146, 102] width 93 height 93
drag, startPoint x: 538, startPoint y: 98, endPoint x: 570, endPoint y: 233, distance: 138.1
click at [571, 149] on video at bounding box center [536, 102] width 93 height 93
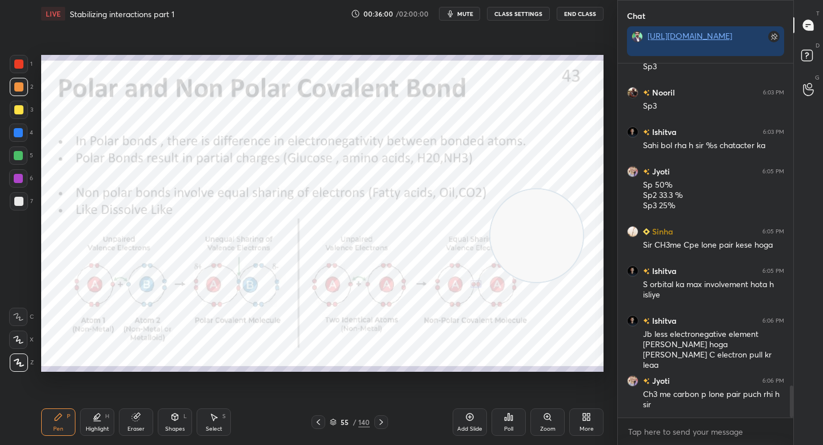
drag, startPoint x: 543, startPoint y: 245, endPoint x: 269, endPoint y: 153, distance: 289.7
click at [490, 189] on video at bounding box center [536, 235] width 93 height 93
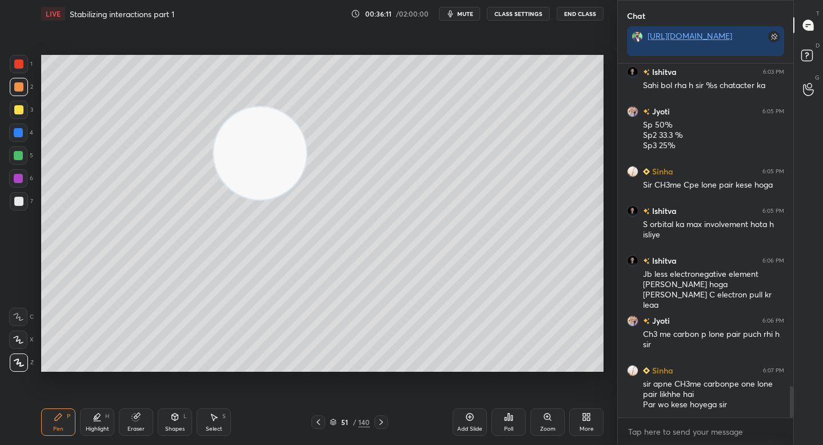
click at [145, 421] on div "Eraser" at bounding box center [136, 421] width 34 height 27
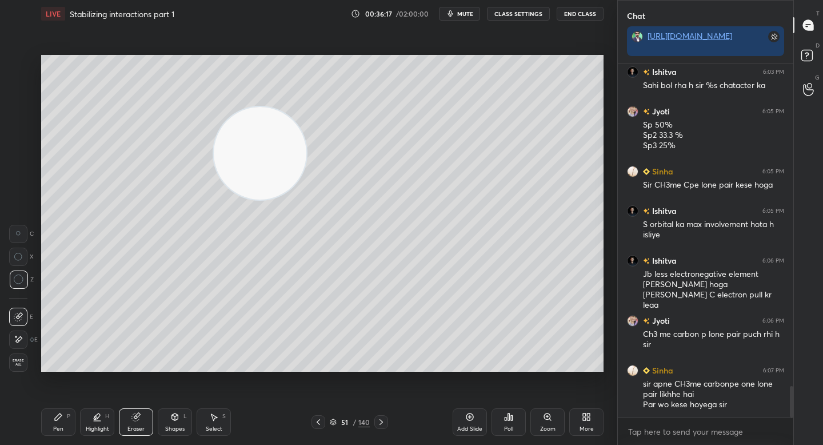
click at [40, 427] on div "LIVE Stabilizing interactions part 1 00:36:17 / 02:00:00 mute CLASS SETTINGS En…" at bounding box center [322, 222] width 571 height 445
drag, startPoint x: 48, startPoint y: 422, endPoint x: 192, endPoint y: 377, distance: 150.9
click at [48, 422] on div "Pen P" at bounding box center [58, 421] width 34 height 27
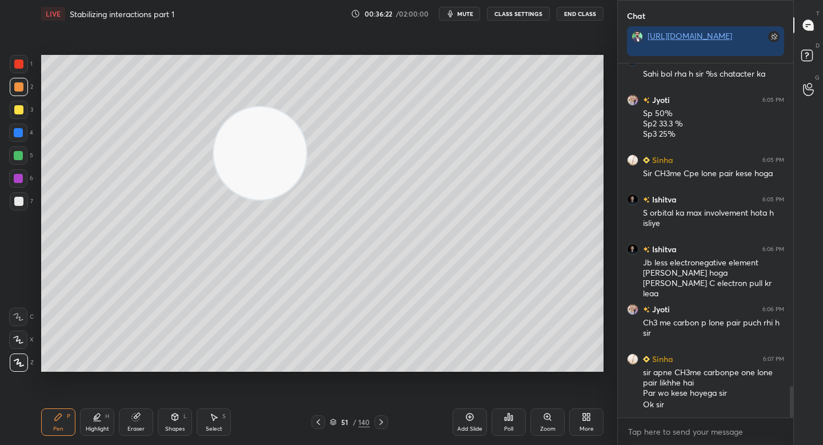
scroll to position [3687, 0]
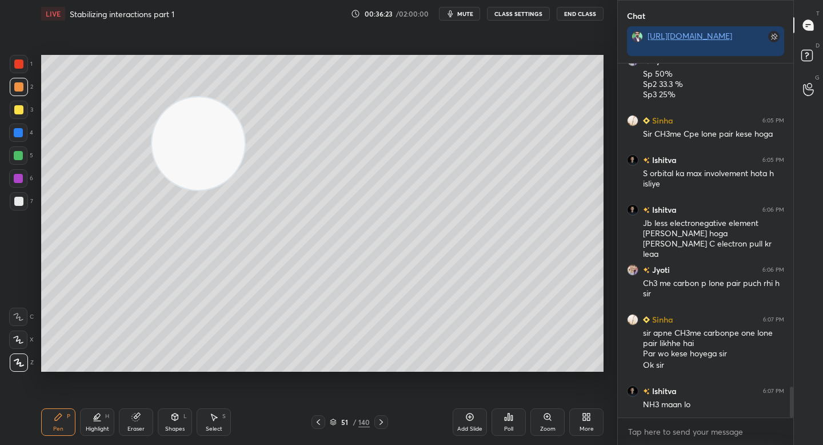
drag, startPoint x: 242, startPoint y: 150, endPoint x: 211, endPoint y: 140, distance: 32.4
click at [195, 151] on video at bounding box center [198, 143] width 93 height 93
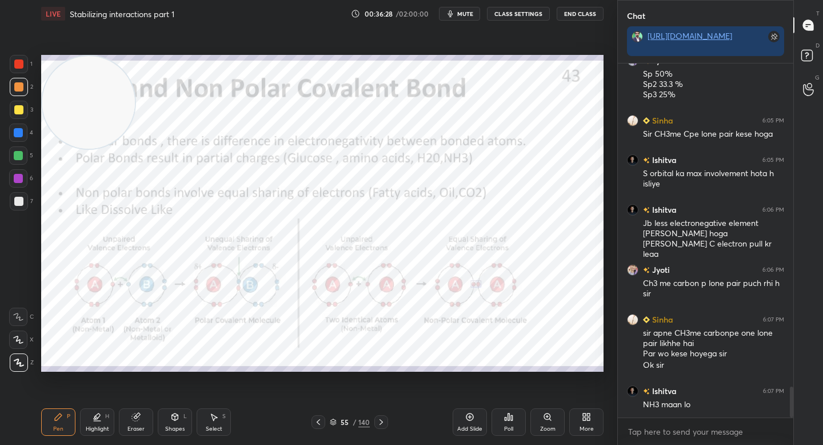
drag, startPoint x: 183, startPoint y: 141, endPoint x: 26, endPoint y: 82, distance: 168.2
click at [26, 83] on div "1 2 3 4 5 6 7 C X Z C X Z E E Erase all H H LIVE Stabilizing interactions part …" at bounding box center [304, 222] width 608 height 445
drag, startPoint x: 15, startPoint y: 63, endPoint x: 15, endPoint y: 75, distance: 11.4
click at [15, 63] on div at bounding box center [18, 63] width 9 height 9
click at [19, 97] on div "2" at bounding box center [21, 89] width 23 height 23
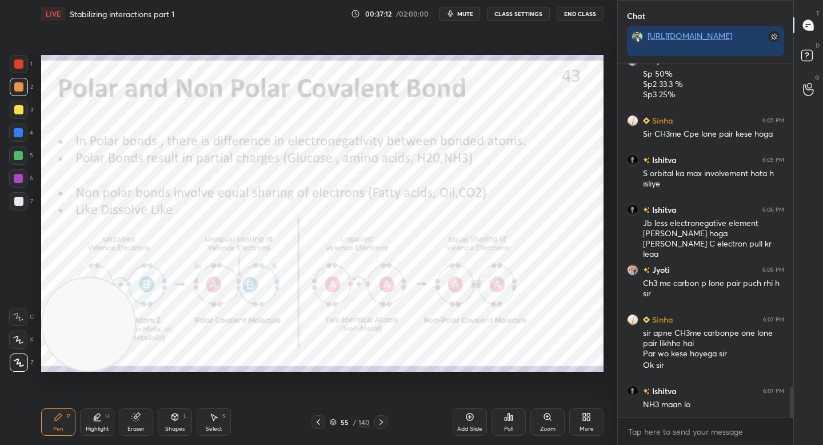
drag, startPoint x: 93, startPoint y: 107, endPoint x: 84, endPoint y: 359, distance: 252.8
click at [84, 352] on video at bounding box center [88, 324] width 93 height 93
click at [137, 431] on div "Eraser" at bounding box center [135, 429] width 17 height 6
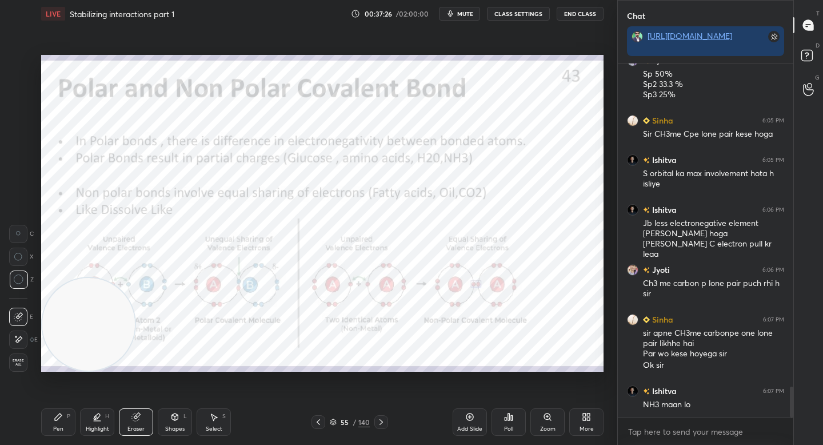
click at [55, 418] on icon at bounding box center [58, 416] width 9 height 9
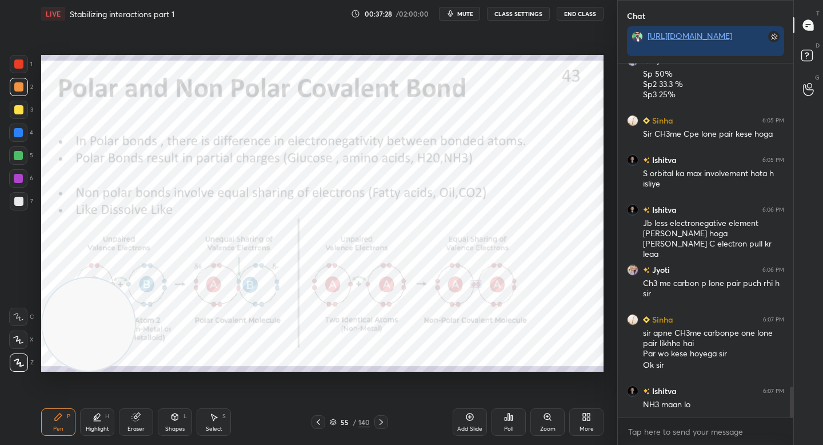
drag, startPoint x: 133, startPoint y: 413, endPoint x: 132, endPoint y: 340, distance: 73.2
click at [133, 413] on icon at bounding box center [135, 416] width 9 height 9
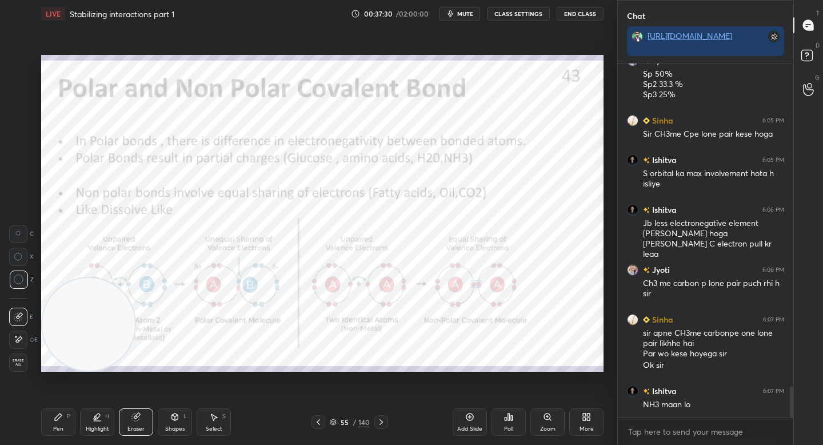
click at [62, 415] on icon at bounding box center [58, 416] width 9 height 9
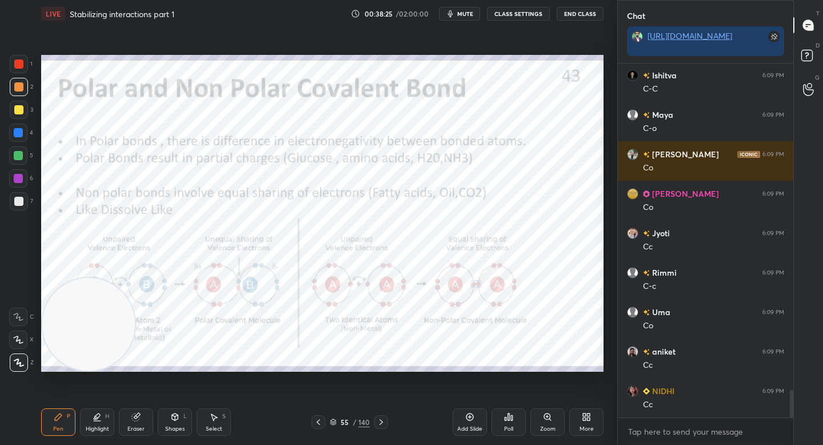
scroll to position [4249, 0]
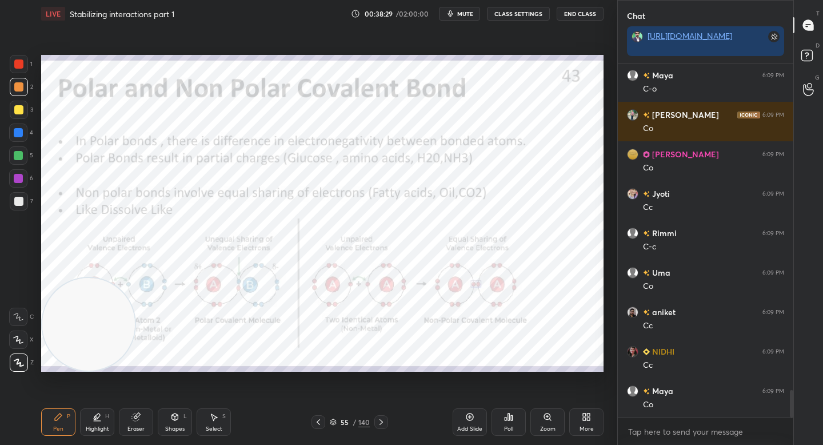
drag, startPoint x: 101, startPoint y: 344, endPoint x: 567, endPoint y: 67, distance: 543.0
click at [135, 278] on video at bounding box center [88, 324] width 93 height 93
click at [566, 78] on video at bounding box center [553, 102] width 93 height 93
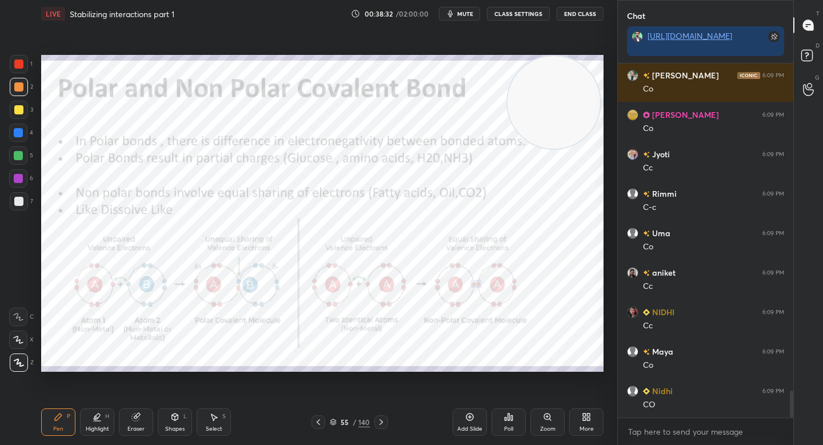
click at [22, 166] on div "5" at bounding box center [21, 157] width 24 height 23
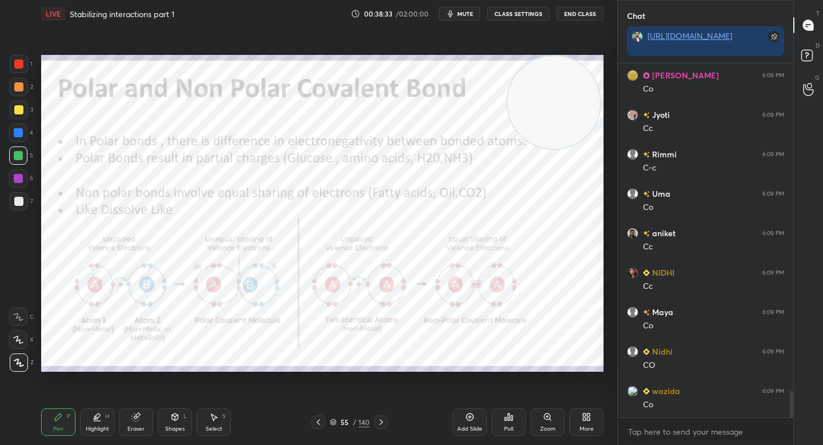
drag, startPoint x: 23, startPoint y: 173, endPoint x: 29, endPoint y: 180, distance: 8.6
click at [23, 173] on div at bounding box center [18, 178] width 18 height 18
click at [522, 116] on video at bounding box center [553, 102] width 93 height 93
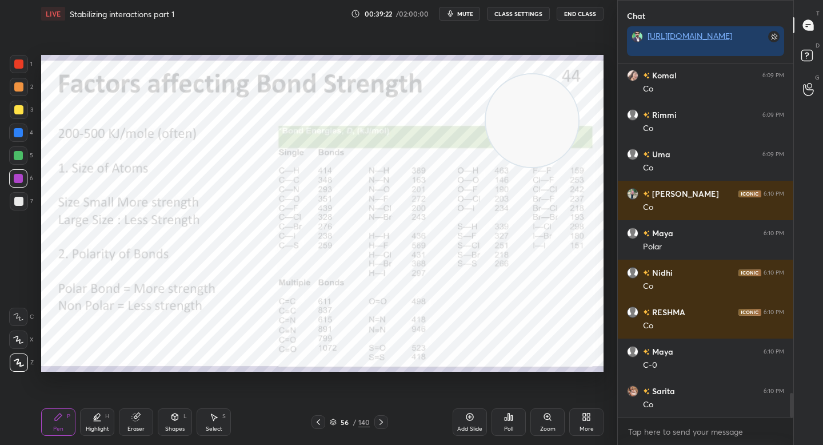
scroll to position [4762, 0]
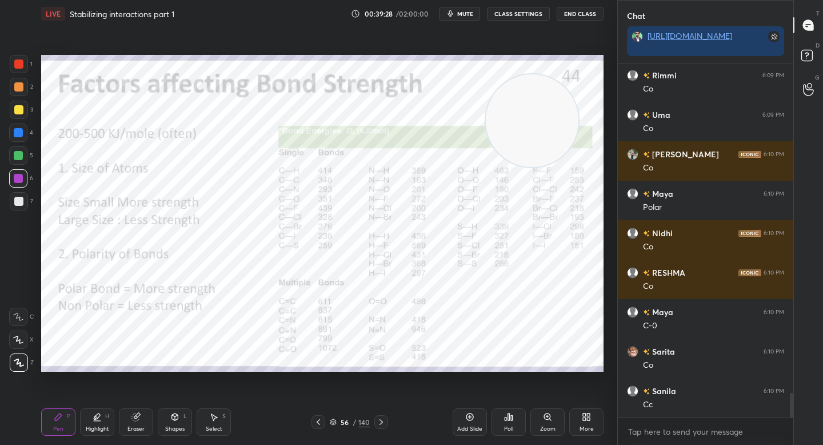
click at [551, 419] on icon at bounding box center [547, 416] width 9 height 9
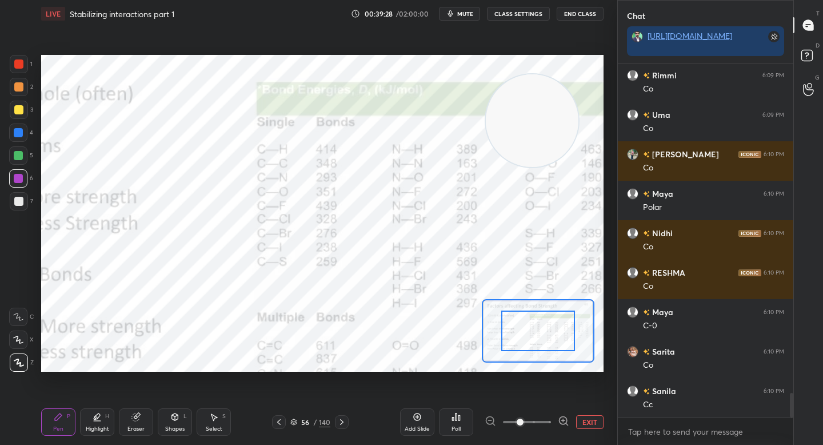
click at [563, 420] on icon at bounding box center [563, 420] width 3 height 0
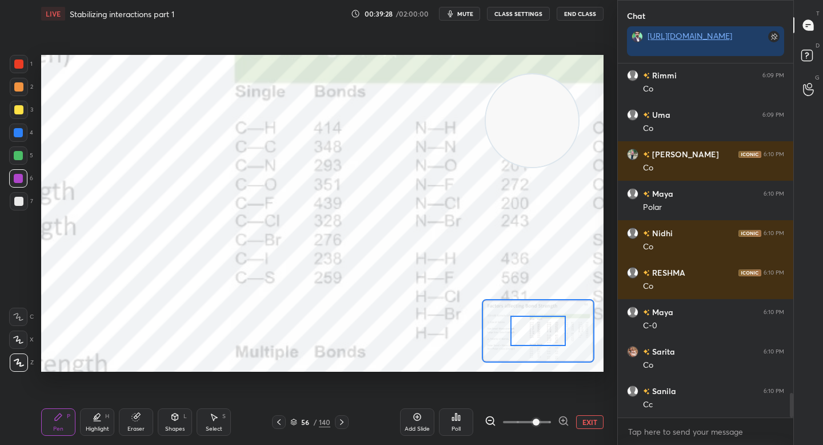
click at [565, 419] on icon at bounding box center [563, 420] width 11 height 11
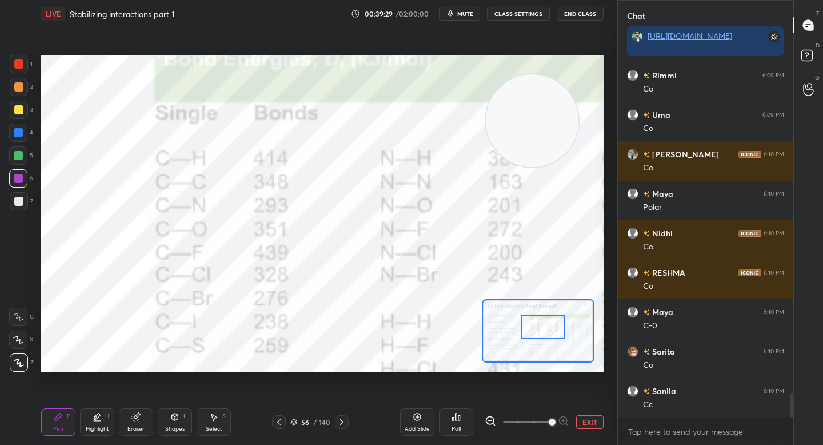
click at [547, 330] on div at bounding box center [543, 326] width 44 height 25
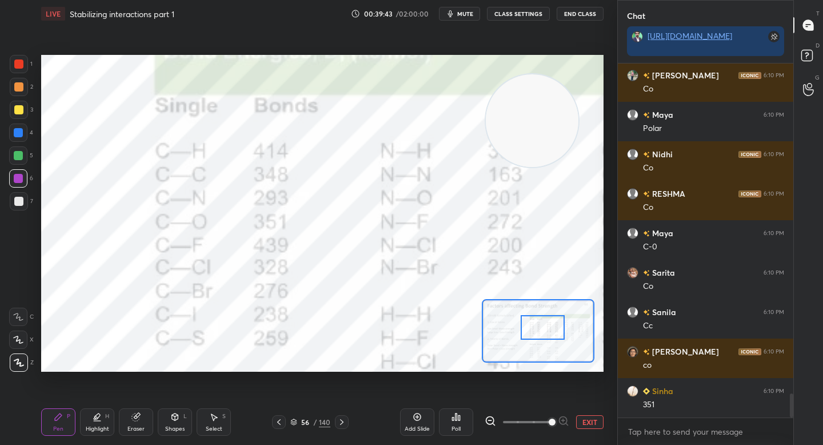
scroll to position [4880, 0]
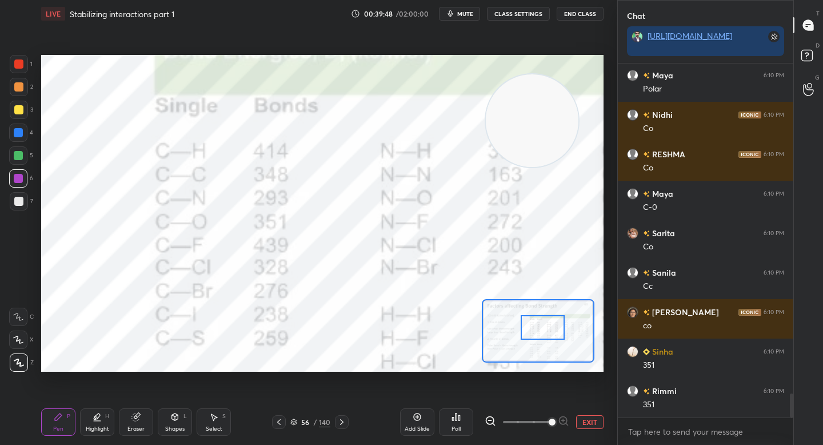
click at [586, 419] on button "EXIT" at bounding box center [589, 422] width 27 height 14
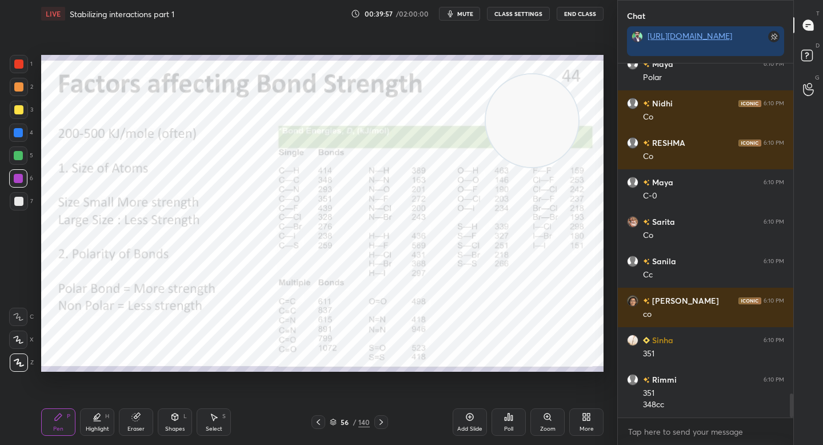
scroll to position [4931, 0]
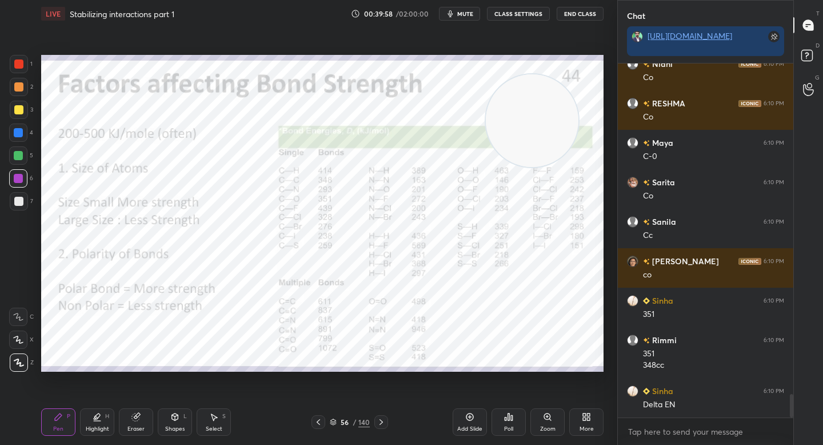
drag, startPoint x: 18, startPoint y: 89, endPoint x: 26, endPoint y: 93, distance: 9.2
click at [18, 89] on div at bounding box center [18, 86] width 9 height 9
click at [460, 418] on div "Add Slide" at bounding box center [470, 421] width 34 height 27
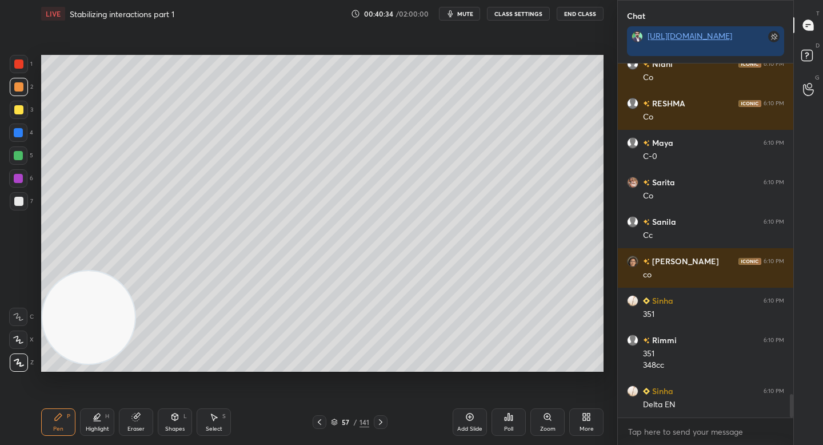
drag, startPoint x: 519, startPoint y: 133, endPoint x: 43, endPoint y: 333, distance: 516.7
click at [43, 333] on video at bounding box center [88, 317] width 93 height 93
click at [17, 110] on div at bounding box center [18, 109] width 9 height 9
click at [465, 426] on div "Add Slide" at bounding box center [469, 429] width 25 height 6
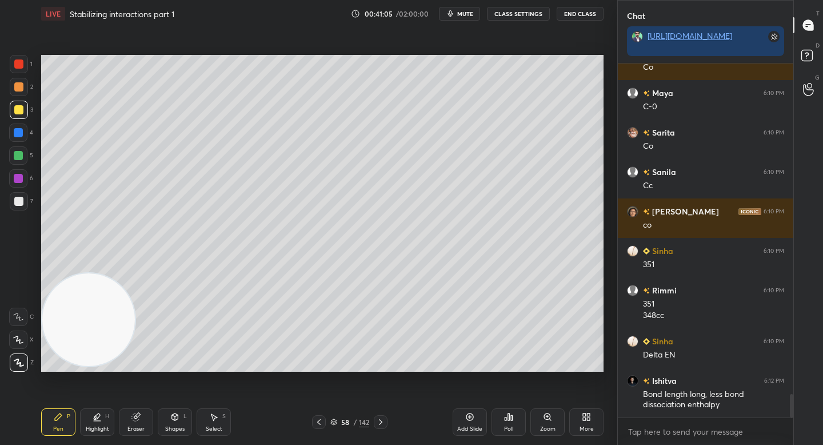
click at [14, 87] on div at bounding box center [18, 86] width 9 height 9
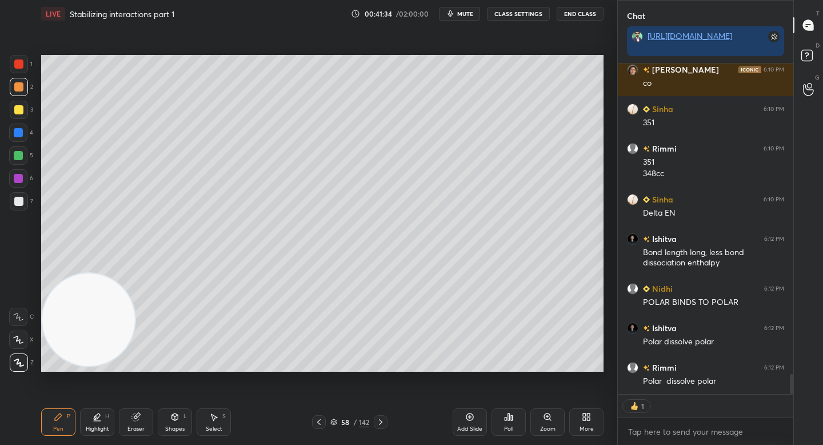
scroll to position [5099, 0]
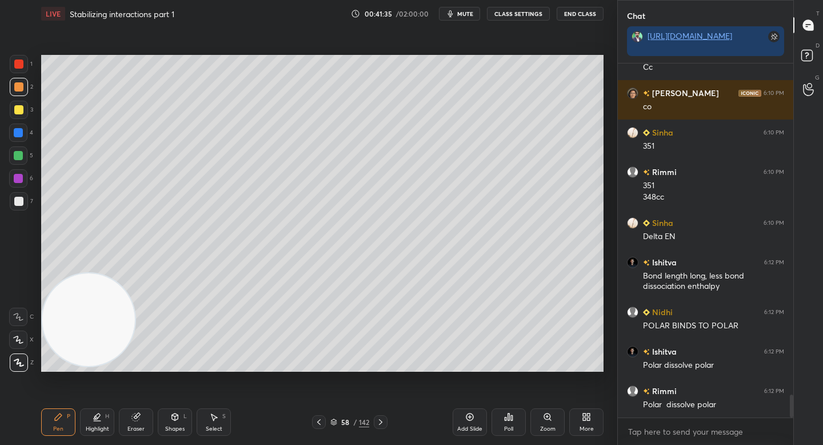
click at [14, 104] on div at bounding box center [19, 110] width 18 height 18
drag, startPoint x: 89, startPoint y: 317, endPoint x: 91, endPoint y: 98, distance: 219.5
click at [90, 269] on video at bounding box center [88, 315] width 93 height 93
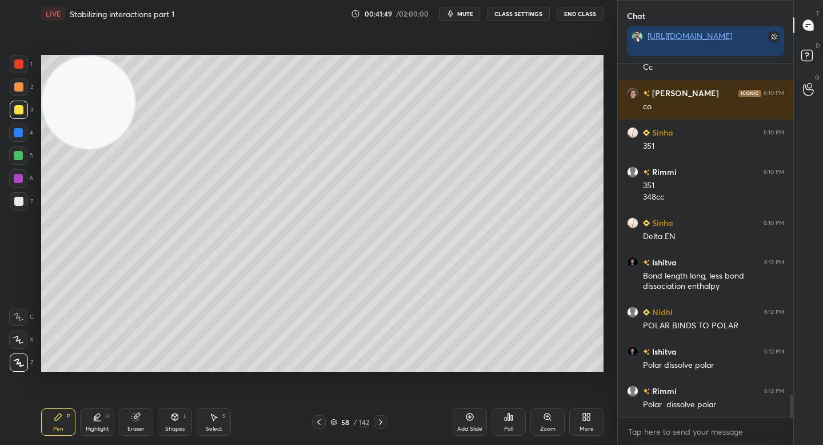
click at [23, 89] on div at bounding box center [19, 87] width 18 height 18
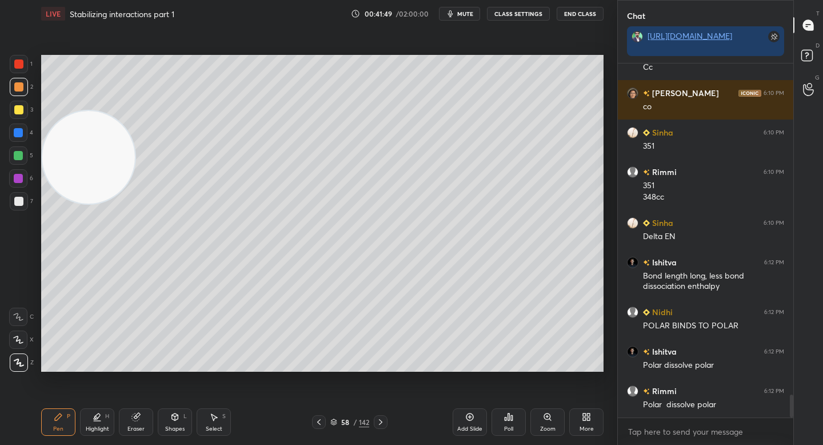
drag, startPoint x: 75, startPoint y: 111, endPoint x: 73, endPoint y: 345, distance: 234.3
click at [73, 203] on video at bounding box center [88, 157] width 93 height 93
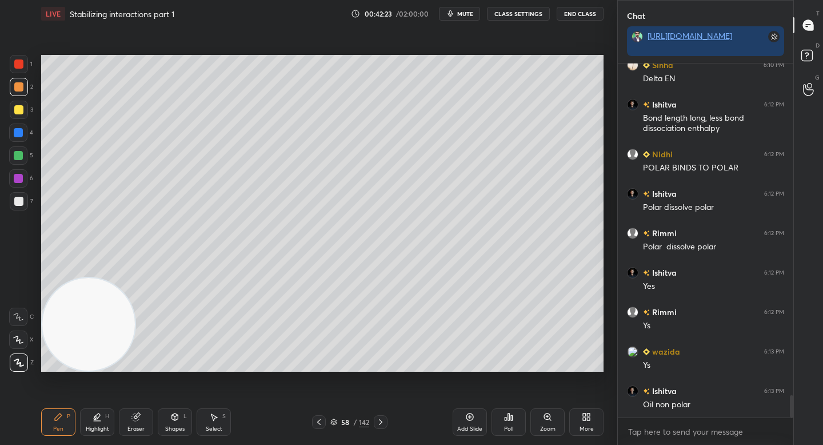
scroll to position [5296, 0]
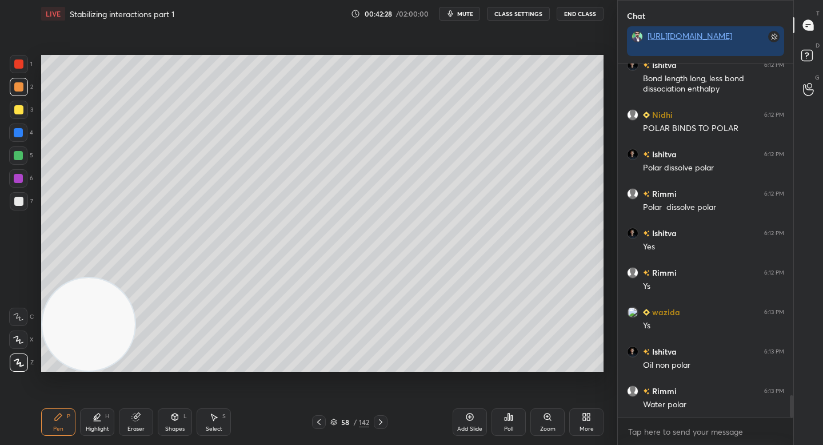
click at [23, 119] on div "3" at bounding box center [21, 112] width 23 height 23
drag, startPoint x: 63, startPoint y: 218, endPoint x: 61, endPoint y: 35, distance: 182.9
click at [63, 36] on div "Setting up your live class Poll for secs No correct answer Start poll" at bounding box center [322, 212] width 571 height 371
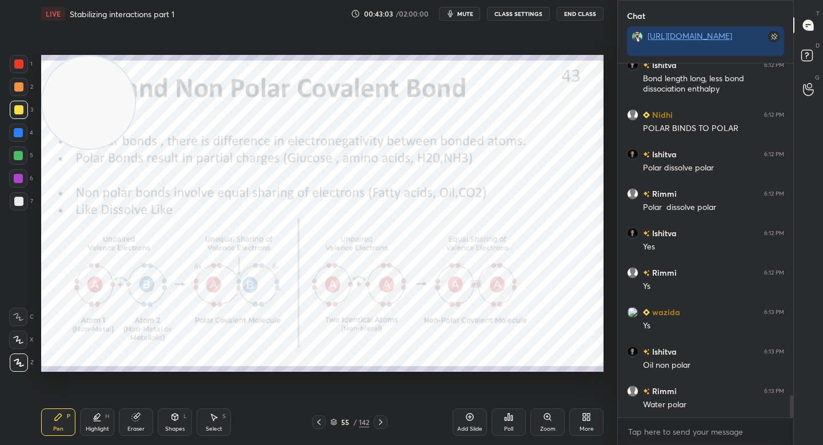
click at [21, 158] on div at bounding box center [18, 155] width 9 height 9
click at [548, 425] on div "Zoom" at bounding box center [547, 421] width 34 height 27
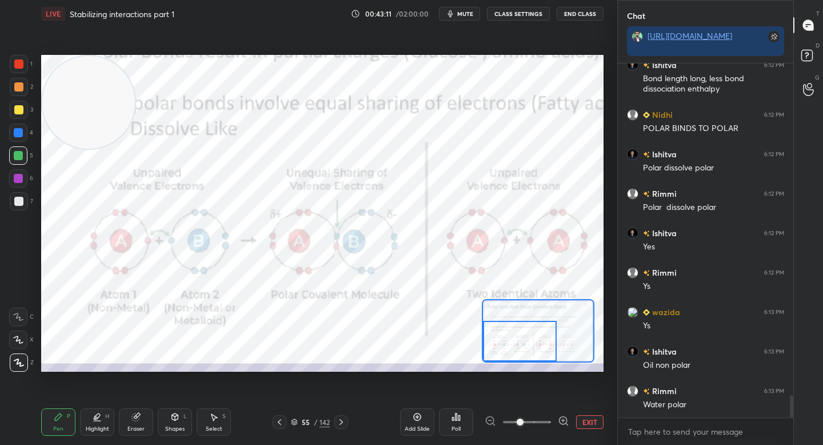
drag, startPoint x: 540, startPoint y: 341, endPoint x: 515, endPoint y: 359, distance: 30.8
click at [515, 359] on div at bounding box center [520, 341] width 74 height 41
click at [22, 69] on div at bounding box center [19, 64] width 18 height 18
click at [563, 419] on icon at bounding box center [563, 420] width 11 height 11
click at [563, 417] on icon at bounding box center [563, 420] width 11 height 11
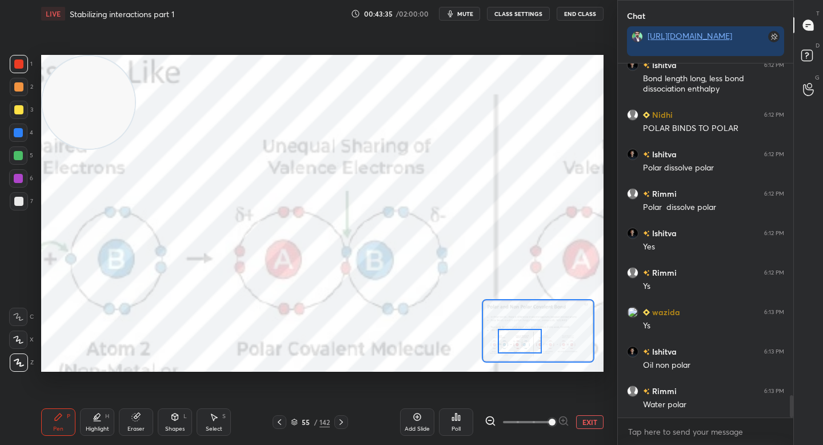
click at [565, 416] on div at bounding box center [527, 422] width 85 height 14
click at [565, 412] on div "Add Slide Poll EXIT" at bounding box center [501, 422] width 203 height 64
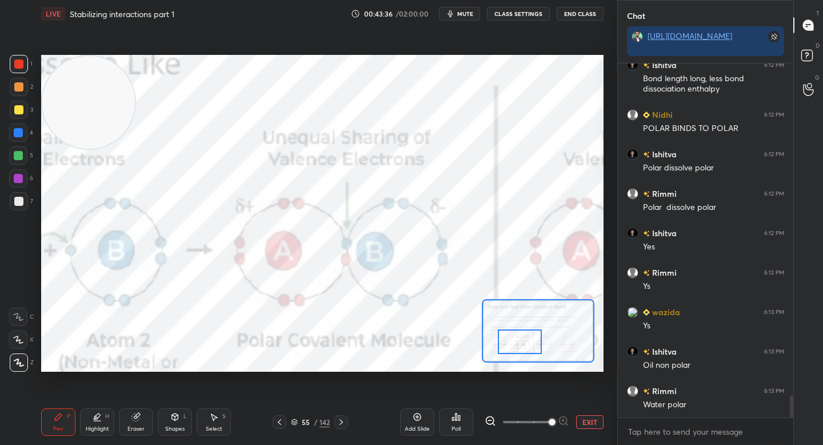
click at [529, 334] on div at bounding box center [520, 341] width 44 height 25
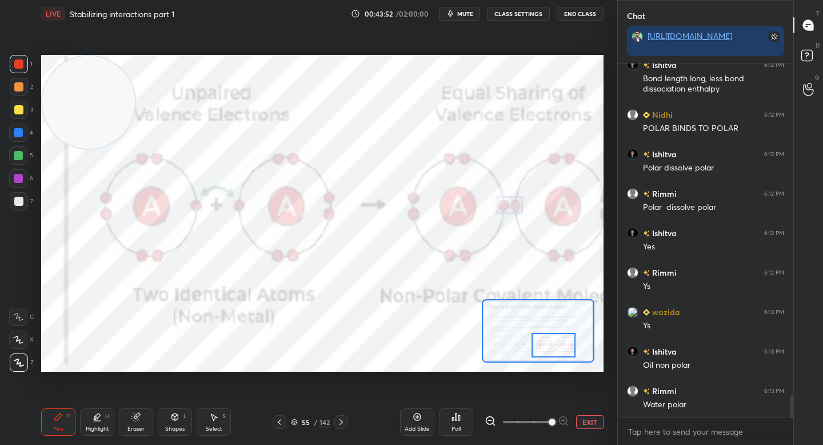
drag, startPoint x: 518, startPoint y: 339, endPoint x: 539, endPoint y: 336, distance: 21.9
click at [548, 341] on div at bounding box center [553, 345] width 44 height 25
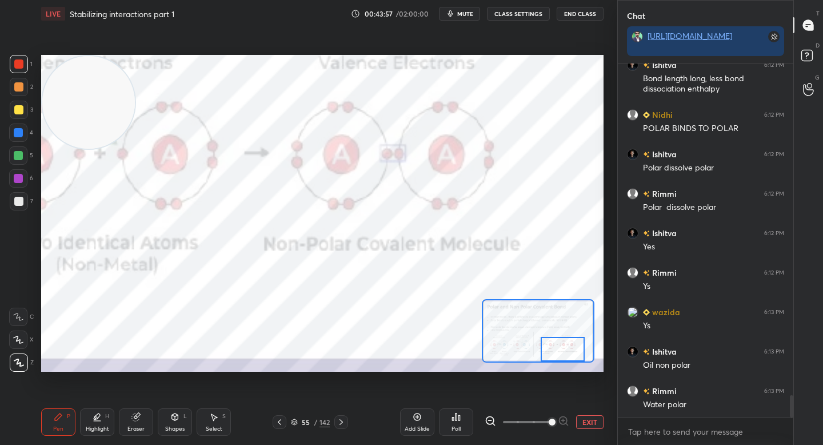
drag, startPoint x: 549, startPoint y: 353, endPoint x: 557, endPoint y: 338, distance: 17.1
click at [563, 359] on div at bounding box center [563, 349] width 44 height 25
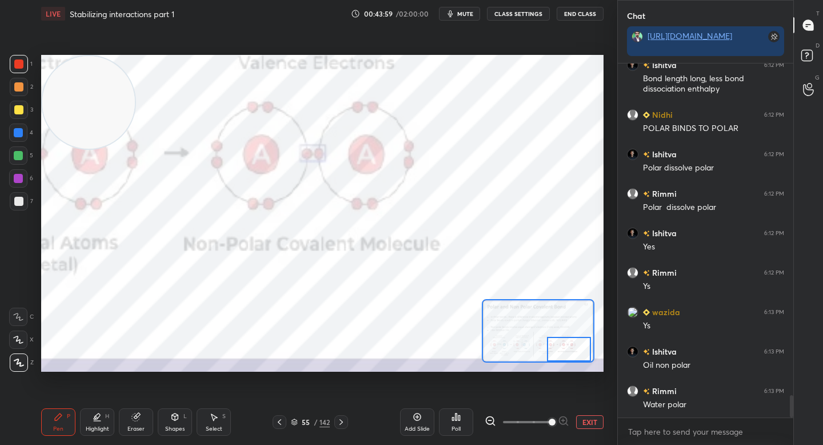
click at [590, 419] on button "EXIT" at bounding box center [589, 422] width 27 height 14
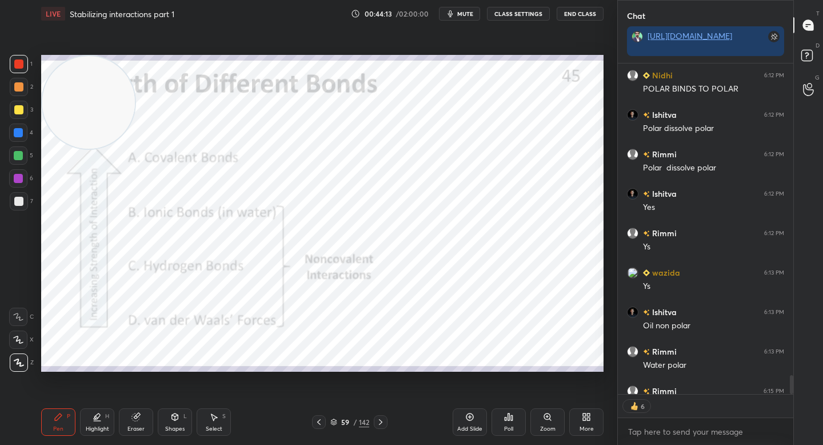
scroll to position [5398, 0]
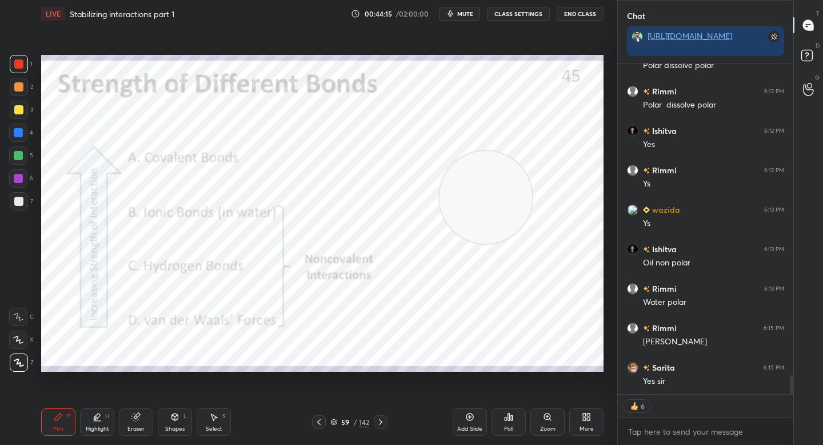
drag, startPoint x: 97, startPoint y: 103, endPoint x: 494, endPoint y: 193, distance: 407.3
click at [494, 195] on video at bounding box center [485, 197] width 93 height 93
click at [19, 86] on div at bounding box center [18, 86] width 9 height 9
drag, startPoint x: 28, startPoint y: 66, endPoint x: 35, endPoint y: 66, distance: 7.5
click at [26, 66] on div "1" at bounding box center [21, 64] width 23 height 18
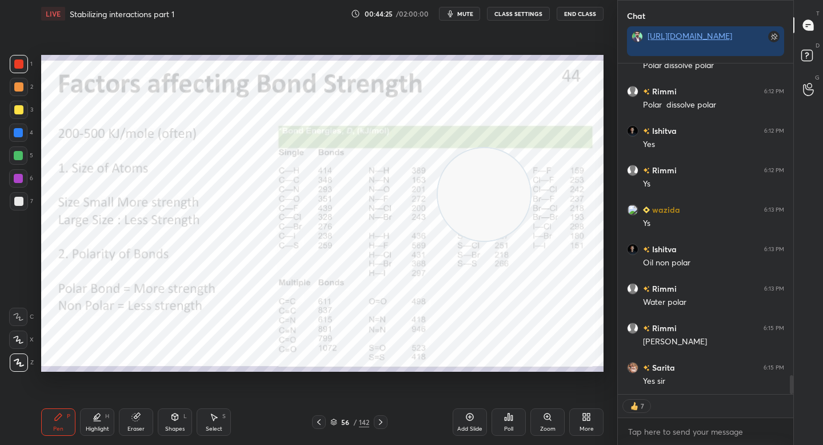
type textarea "x"
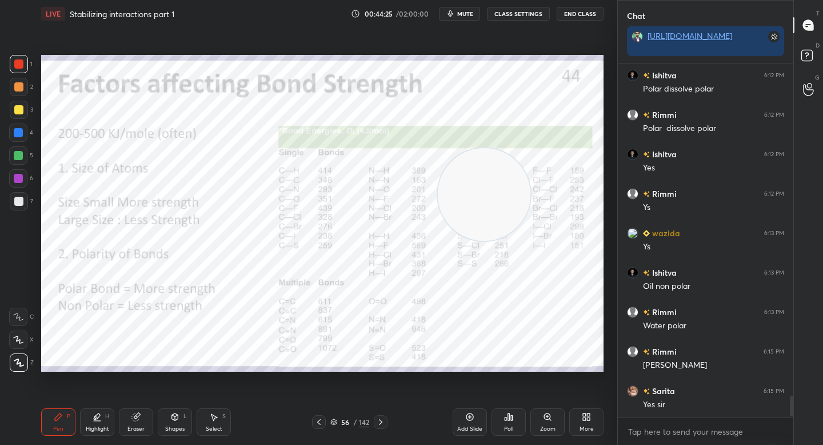
scroll to position [5375, 0]
drag, startPoint x: 445, startPoint y: 183, endPoint x: 495, endPoint y: 219, distance: 61.8
click at [490, 228] on video at bounding box center [471, 232] width 93 height 93
drag, startPoint x: 501, startPoint y: 223, endPoint x: 541, endPoint y: 277, distance: 67.3
click at [541, 278] on video at bounding box center [523, 242] width 93 height 93
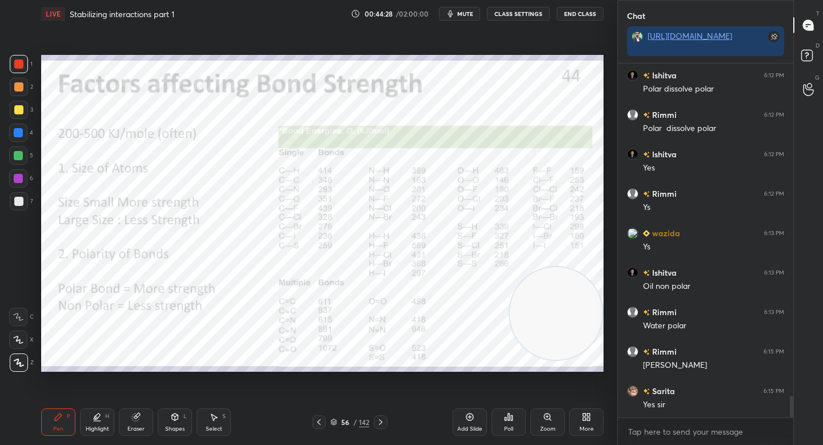
click at [549, 307] on video at bounding box center [556, 313] width 93 height 93
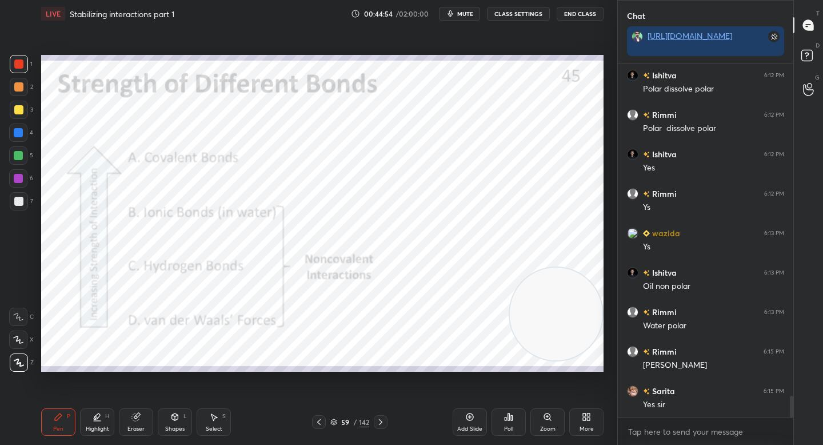
click at [134, 425] on div "Eraser" at bounding box center [136, 421] width 34 height 27
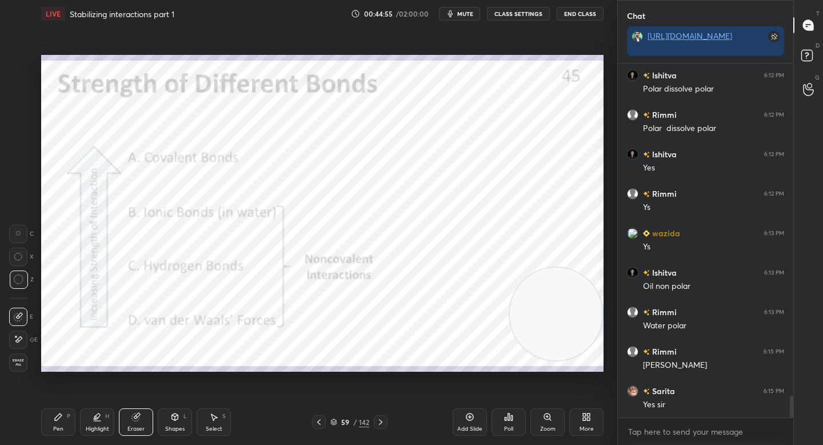
click at [59, 426] on div "Pen" at bounding box center [58, 429] width 10 height 6
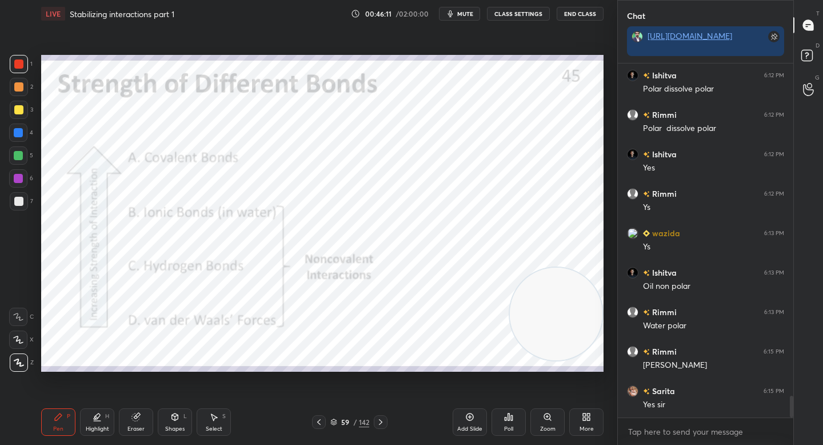
click at [134, 418] on icon at bounding box center [135, 416] width 7 height 7
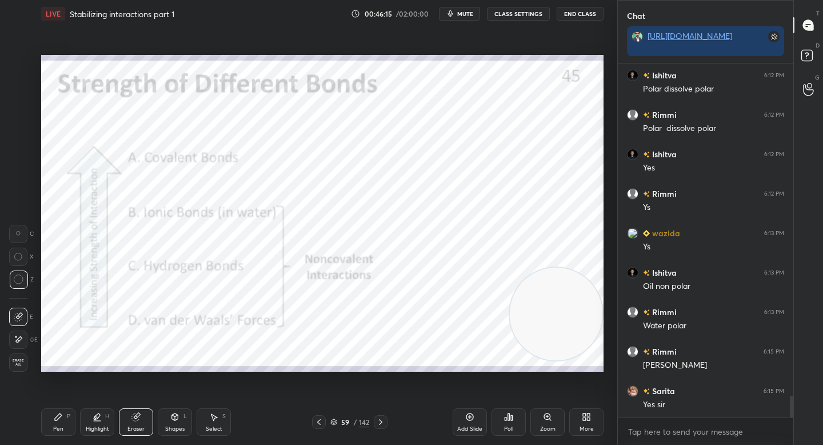
drag, startPoint x: 50, startPoint y: 442, endPoint x: 53, endPoint y: 430, distance: 11.7
click at [51, 442] on div "Pen P Highlight H Eraser Shapes L Select S 59 / 142 Add Slide Poll Zoom More" at bounding box center [322, 422] width 562 height 46
drag, startPoint x: 64, startPoint y: 422, endPoint x: 65, endPoint y: 407, distance: 14.3
click at [65, 420] on div "Pen P" at bounding box center [58, 421] width 34 height 27
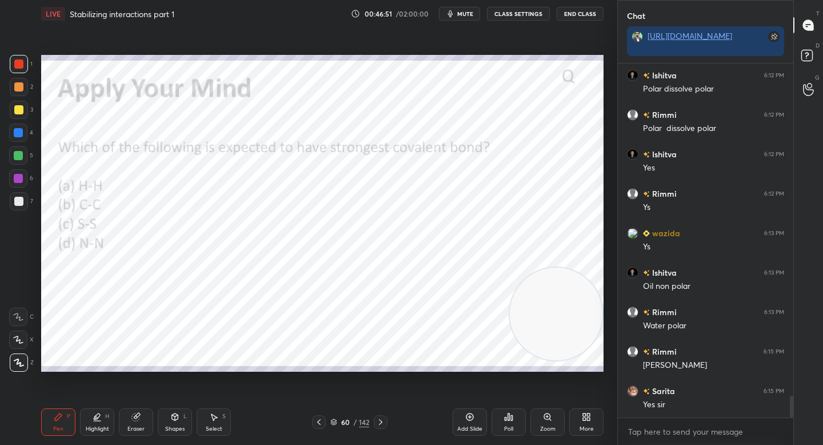
click at [502, 413] on div "Poll" at bounding box center [508, 421] width 34 height 27
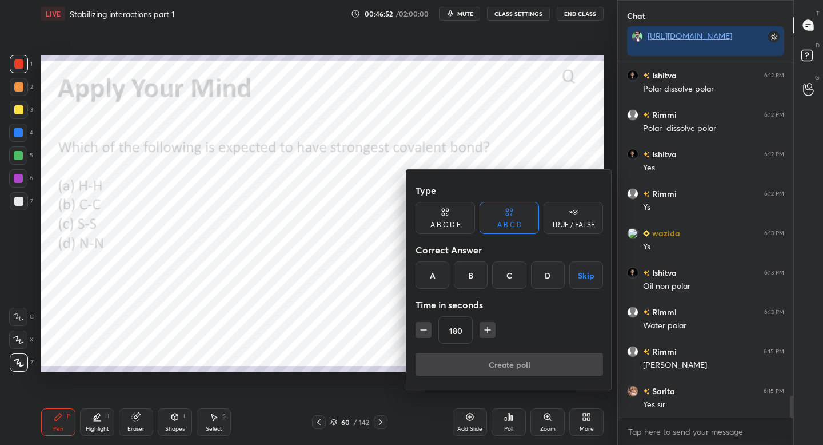
click at [441, 261] on div "A" at bounding box center [432, 274] width 34 height 27
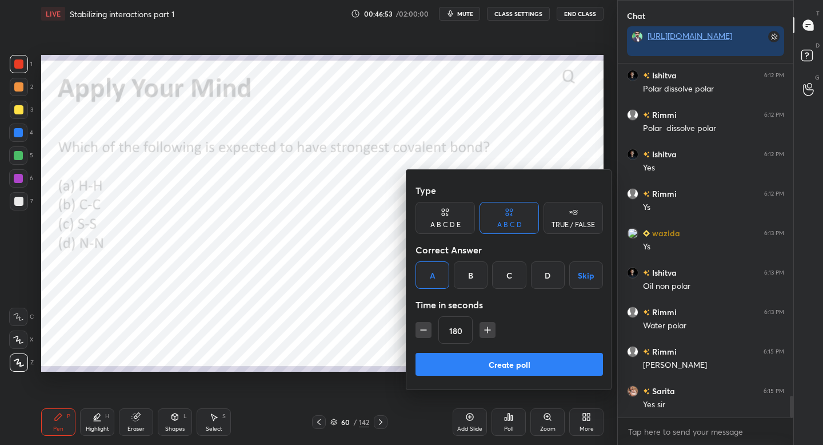
click at [425, 331] on icon "button" at bounding box center [423, 329] width 11 height 11
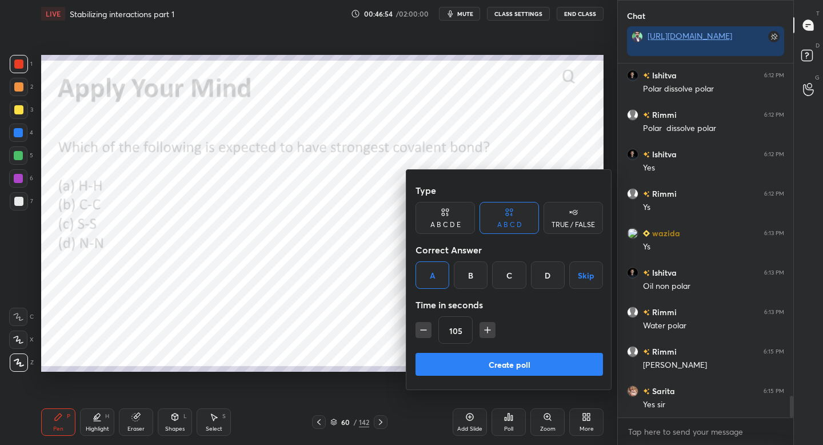
click at [425, 331] on icon "button" at bounding box center [423, 329] width 11 height 11
type input "90"
click at [432, 357] on button "Create poll" at bounding box center [508, 364] width 187 height 23
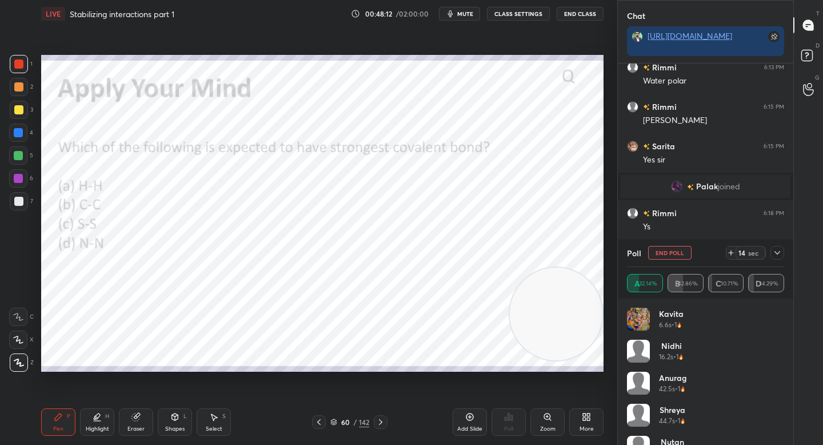
scroll to position [4873, 0]
click at [775, 255] on icon at bounding box center [777, 252] width 9 height 9
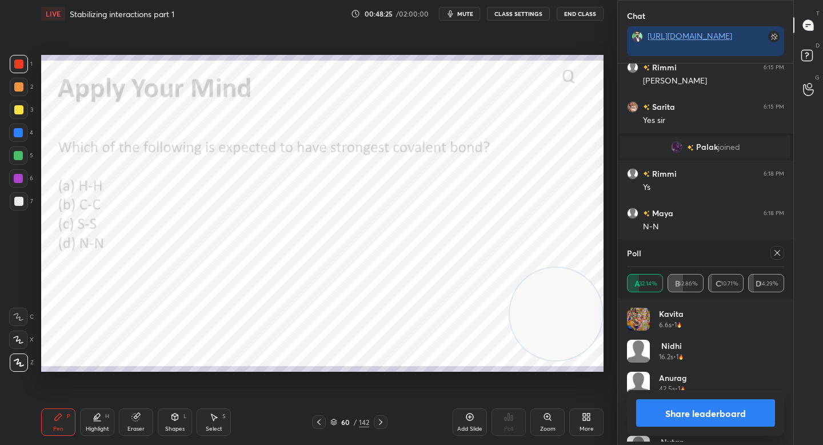
scroll to position [134, 154]
click at [665, 406] on button "Share leaderboard" at bounding box center [705, 412] width 139 height 27
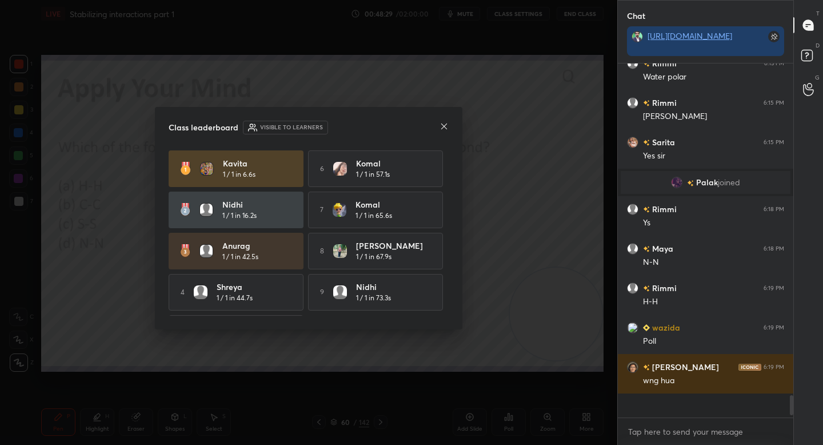
scroll to position [0, 0]
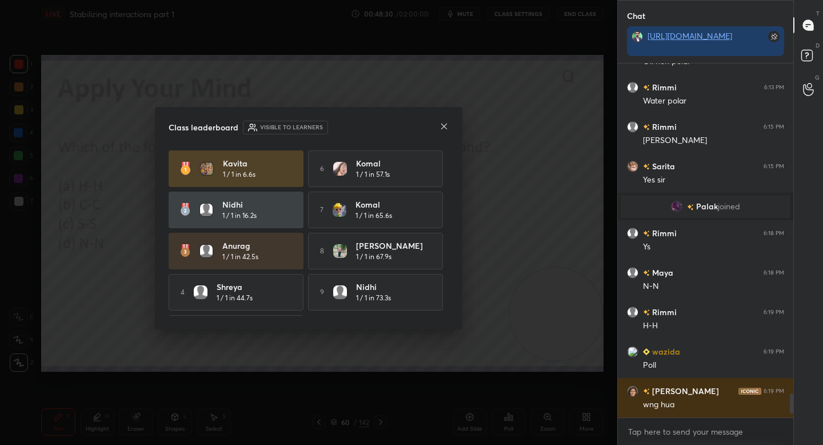
click at [441, 123] on icon at bounding box center [443, 126] width 9 height 9
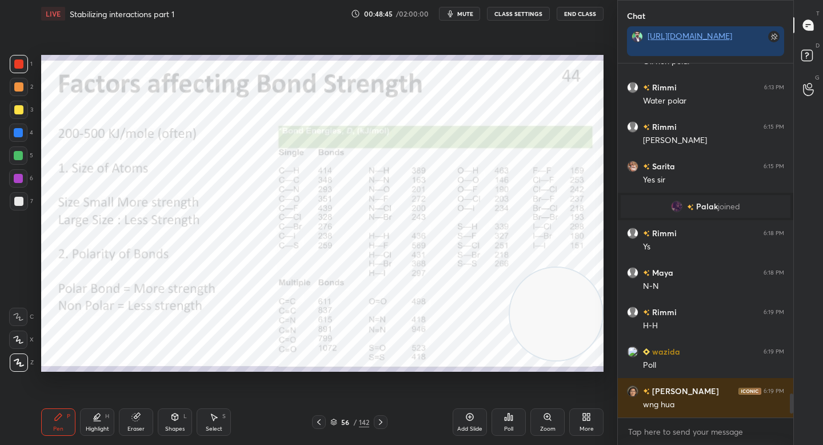
click at [547, 423] on div "Zoom" at bounding box center [547, 421] width 34 height 27
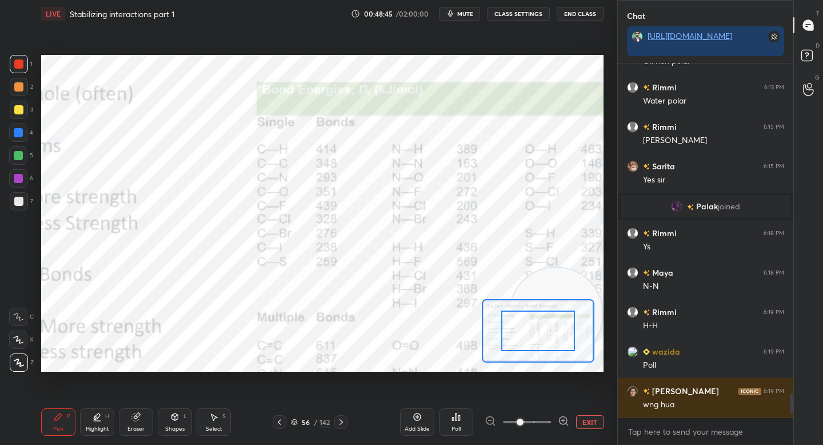
click at [563, 420] on icon at bounding box center [563, 420] width 3 height 0
drag, startPoint x: 563, startPoint y: 419, endPoint x: 562, endPoint y: 406, distance: 13.2
click at [563, 420] on icon at bounding box center [563, 420] width 3 height 0
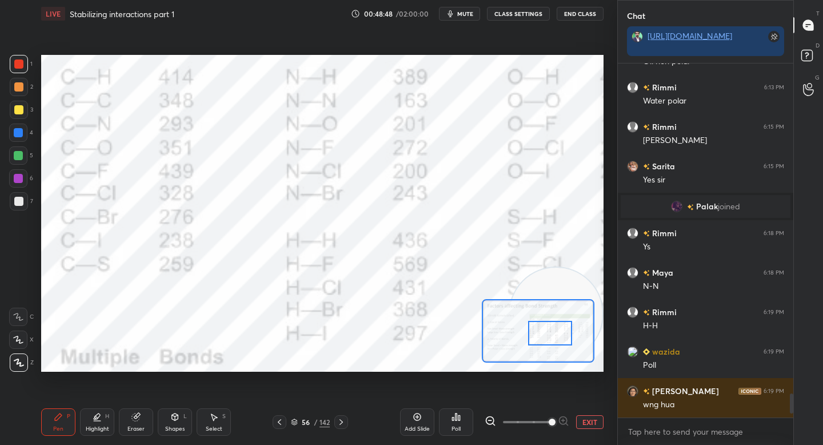
drag, startPoint x: 535, startPoint y: 331, endPoint x: 547, endPoint y: 334, distance: 12.2
click at [547, 334] on div at bounding box center [550, 333] width 44 height 25
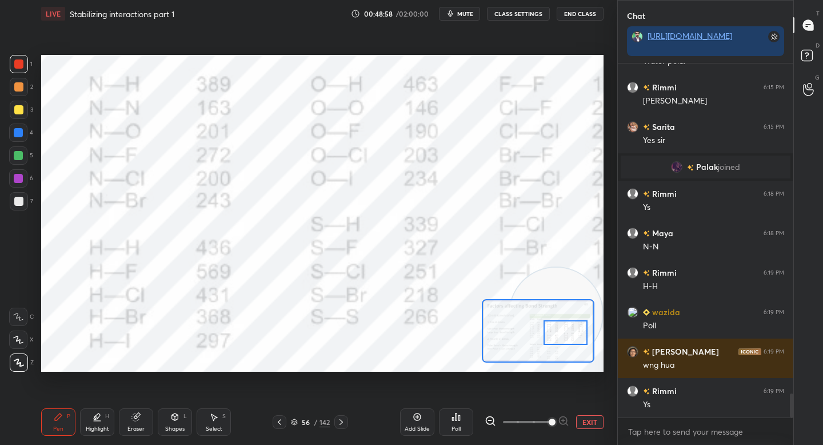
drag, startPoint x: 546, startPoint y: 329, endPoint x: 556, endPoint y: 325, distance: 11.3
click at [558, 326] on div at bounding box center [565, 332] width 44 height 25
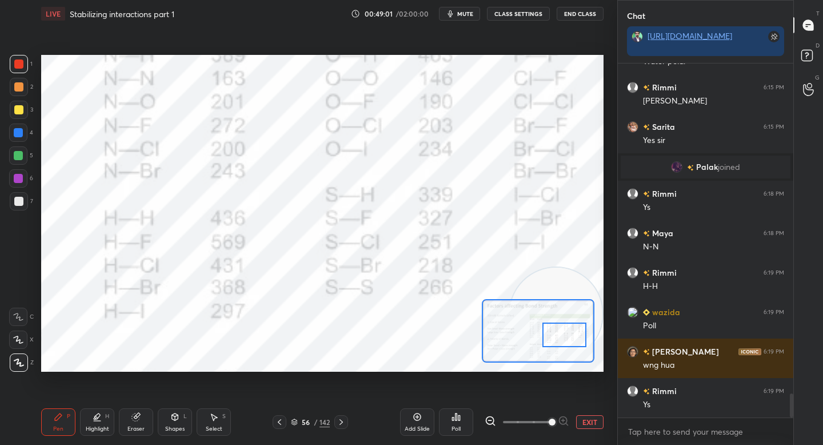
click at [559, 338] on div at bounding box center [564, 334] width 44 height 25
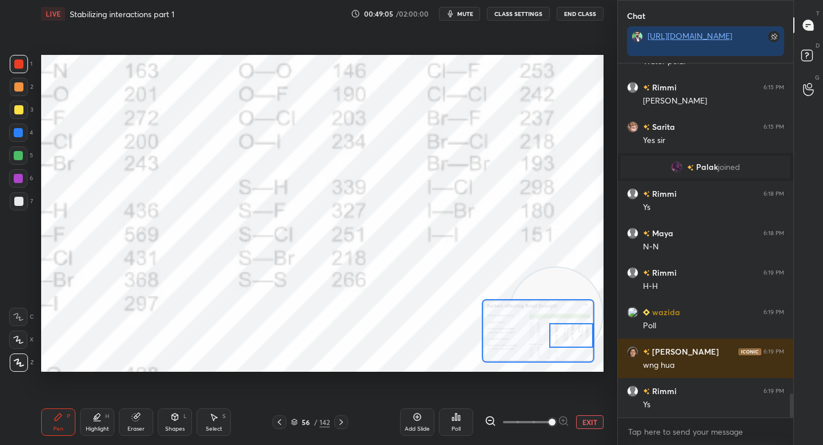
drag, startPoint x: 554, startPoint y: 335, endPoint x: 566, endPoint y: 335, distance: 12.0
click at [566, 335] on div at bounding box center [571, 335] width 44 height 25
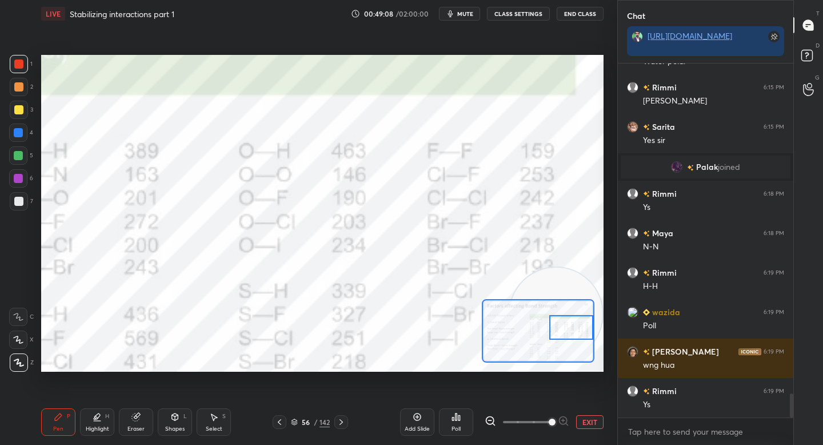
drag, startPoint x: 569, startPoint y: 332, endPoint x: 570, endPoint y: 326, distance: 6.3
click at [572, 329] on div at bounding box center [571, 327] width 44 height 25
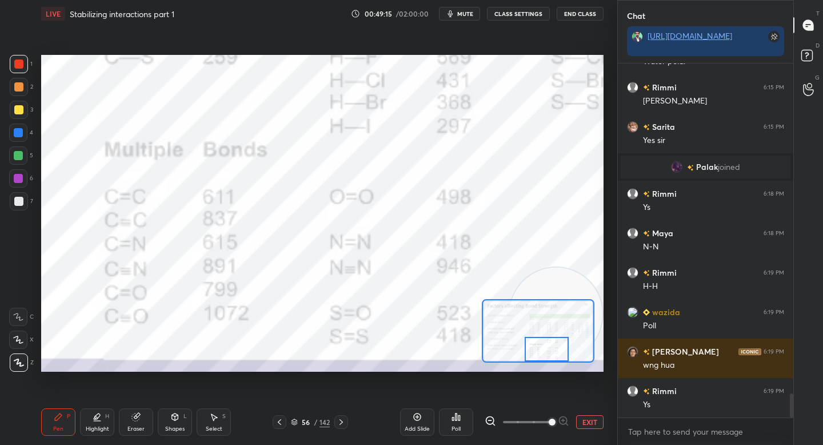
drag, startPoint x: 574, startPoint y: 327, endPoint x: 549, endPoint y: 354, distance: 36.8
click at [549, 354] on div at bounding box center [547, 349] width 44 height 25
click at [585, 422] on button "EXIT" at bounding box center [589, 422] width 27 height 14
click at [530, 377] on div "LIVE Stabilizing interactions part 1 00:49:16 / 02:00:00 mute CLASS SETTINGS En…" at bounding box center [322, 222] width 571 height 445
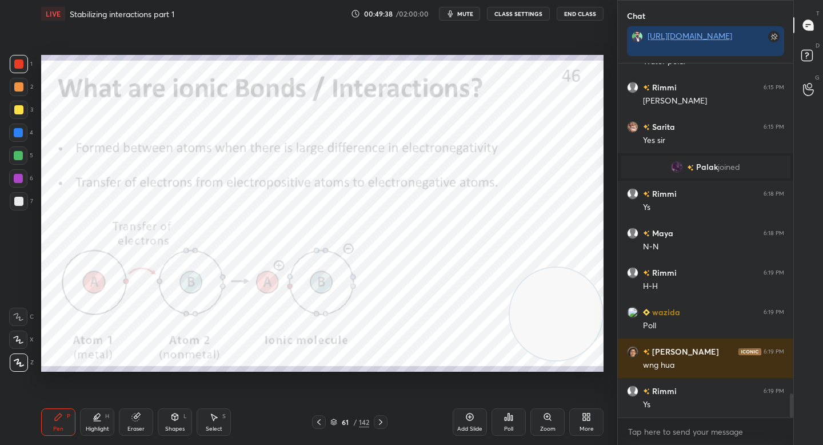
scroll to position [4892, 0]
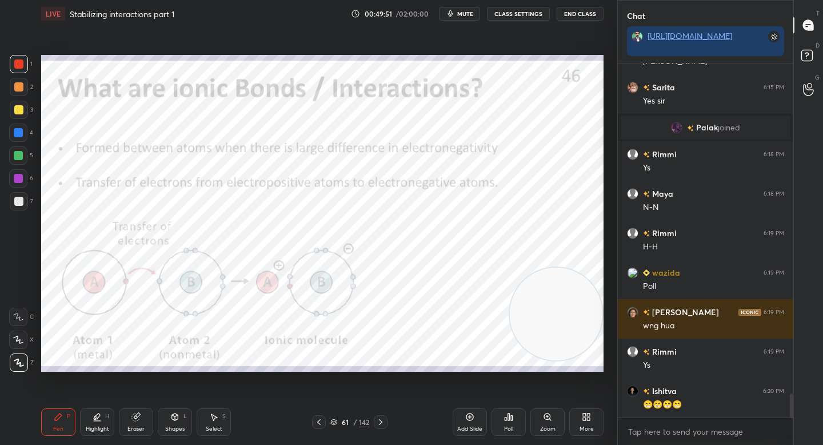
click at [17, 94] on div at bounding box center [19, 87] width 18 height 18
click at [26, 133] on div at bounding box center [18, 132] width 18 height 18
click at [552, 421] on div "Zoom" at bounding box center [547, 421] width 34 height 27
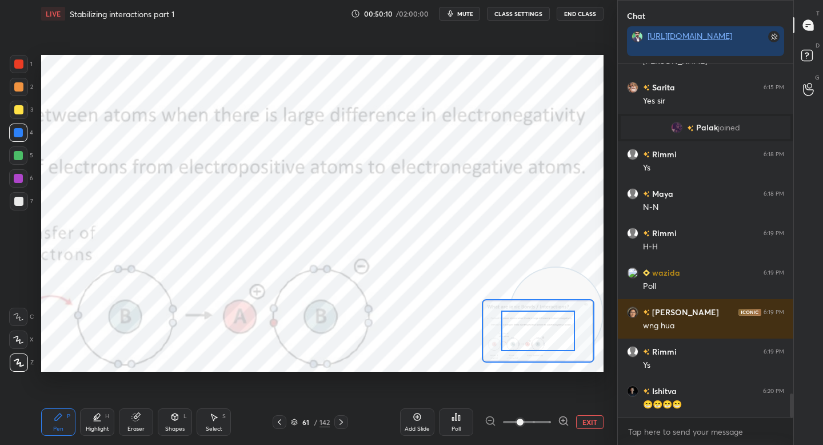
click at [557, 418] on div at bounding box center [527, 422] width 85 height 14
click at [566, 416] on icon at bounding box center [563, 420] width 11 height 11
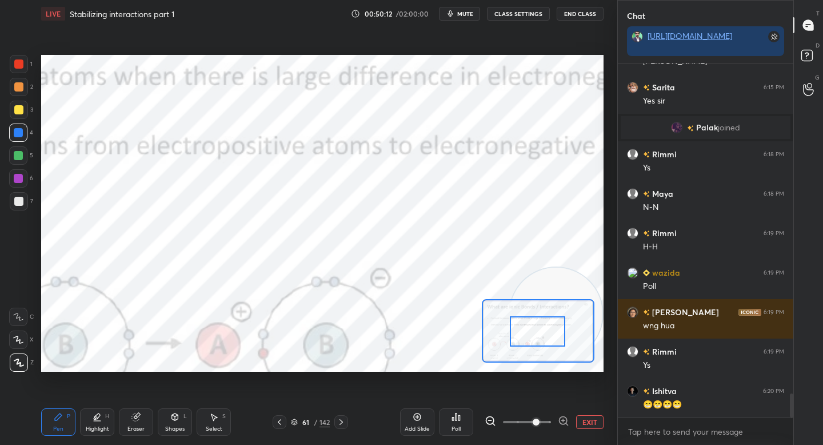
click at [537, 333] on div at bounding box center [537, 331] width 55 height 30
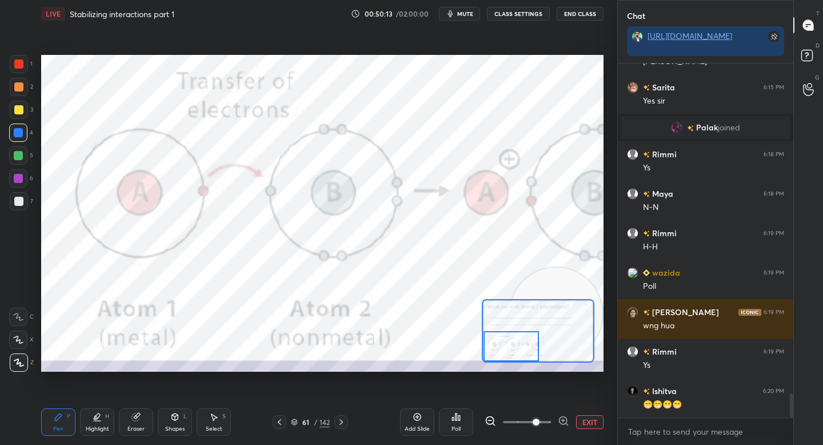
drag, startPoint x: 537, startPoint y: 332, endPoint x: 510, endPoint y: 358, distance: 36.8
click at [511, 358] on div at bounding box center [510, 346] width 55 height 30
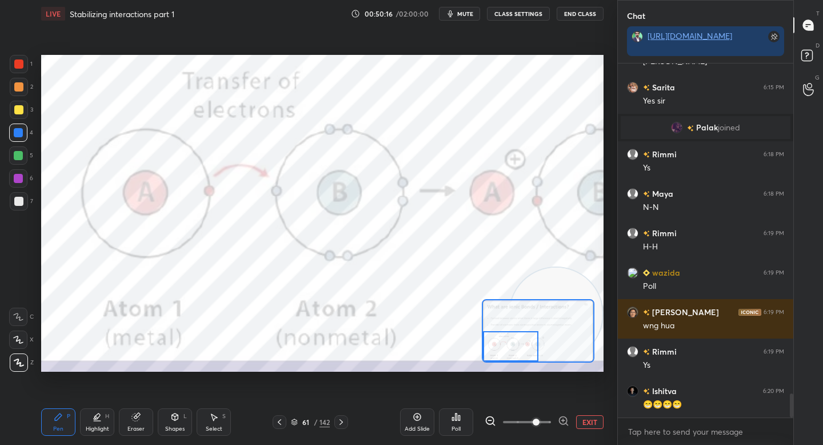
click at [19, 59] on div at bounding box center [19, 64] width 18 height 18
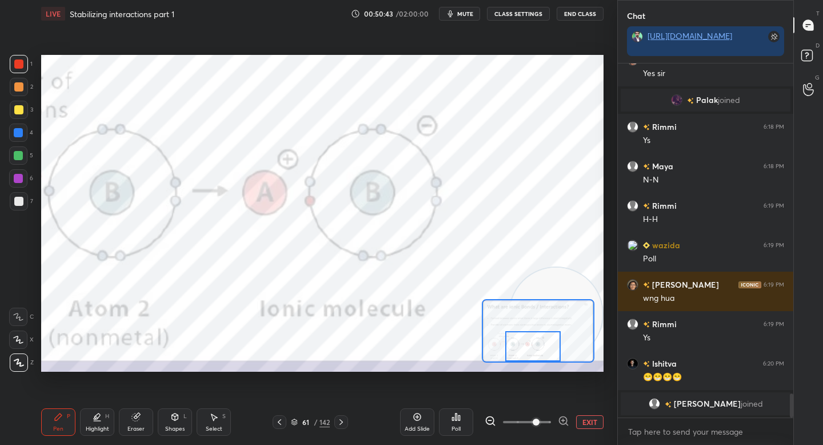
drag, startPoint x: 511, startPoint y: 339, endPoint x: 532, endPoint y: 338, distance: 20.6
click at [533, 339] on div at bounding box center [532, 346] width 55 height 30
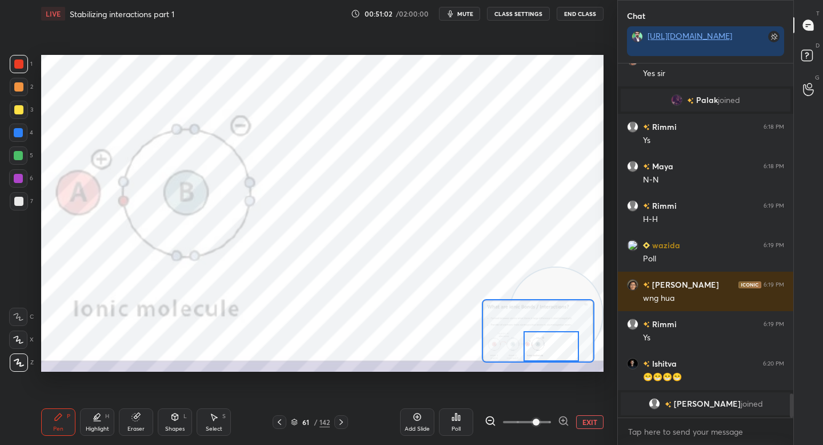
drag, startPoint x: 539, startPoint y: 353, endPoint x: 557, endPoint y: 354, distance: 18.4
click at [558, 355] on div at bounding box center [550, 346] width 55 height 30
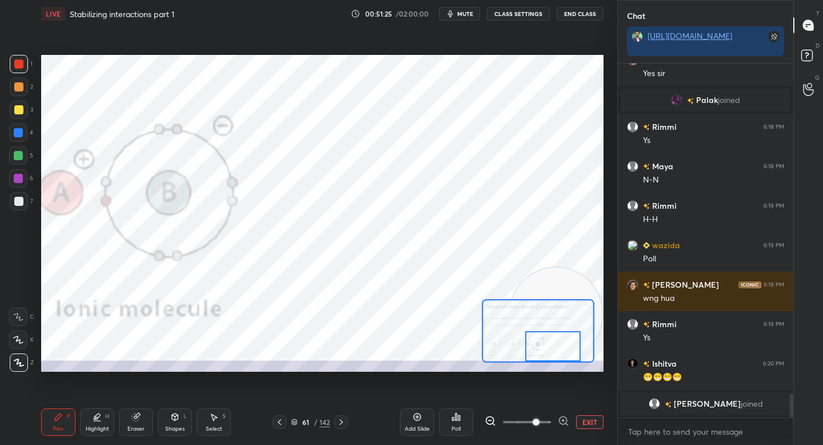
click at [585, 424] on button "EXIT" at bounding box center [589, 422] width 27 height 14
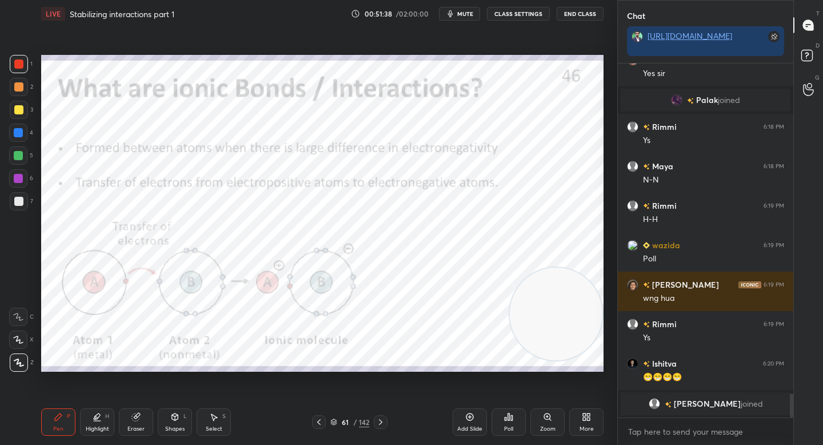
drag, startPoint x: 22, startPoint y: 99, endPoint x: 23, endPoint y: 93, distance: 6.4
click at [22, 98] on div "2" at bounding box center [21, 89] width 23 height 23
drag, startPoint x: 519, startPoint y: 285, endPoint x: 87, endPoint y: 100, distance: 469.5
click at [89, 100] on video at bounding box center [109, 114] width 93 height 93
drag, startPoint x: 86, startPoint y: 102, endPoint x: 35, endPoint y: 105, distance: 50.9
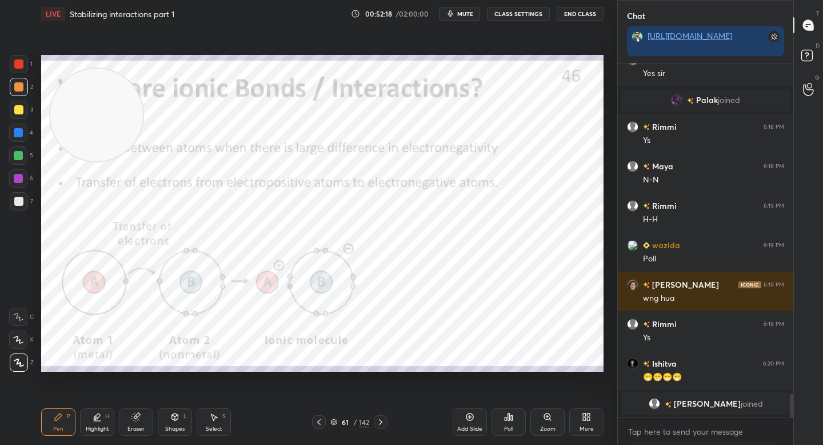
click at [36, 103] on div "1 2 3 4 5 6 7 C X Z C X Z E E Erase all H H LIVE Stabilizing interactions part …" at bounding box center [304, 222] width 608 height 445
drag, startPoint x: 91, startPoint y: 113, endPoint x: 106, endPoint y: 227, distance: 115.2
click at [102, 171] on video at bounding box center [88, 124] width 93 height 93
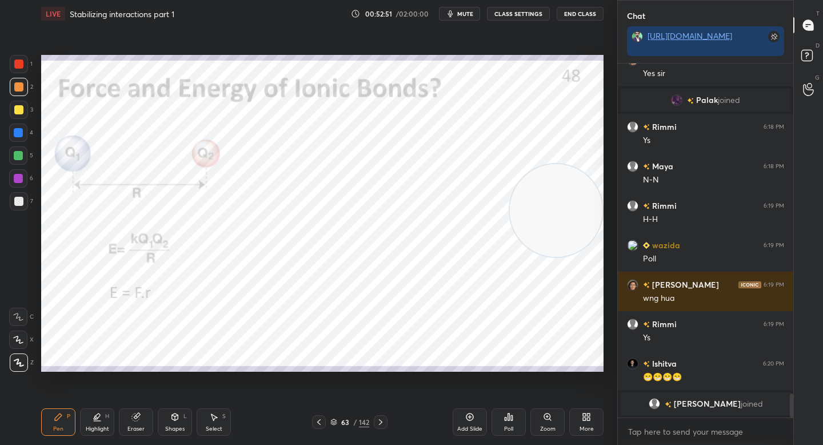
drag, startPoint x: 91, startPoint y: 253, endPoint x: 541, endPoint y: 216, distance: 450.7
click at [557, 221] on video at bounding box center [556, 210] width 93 height 93
drag, startPoint x: 22, startPoint y: 69, endPoint x: 41, endPoint y: 74, distance: 19.0
click at [22, 69] on div at bounding box center [19, 64] width 18 height 18
drag, startPoint x: 523, startPoint y: 210, endPoint x: 6, endPoint y: 356, distance: 537.5
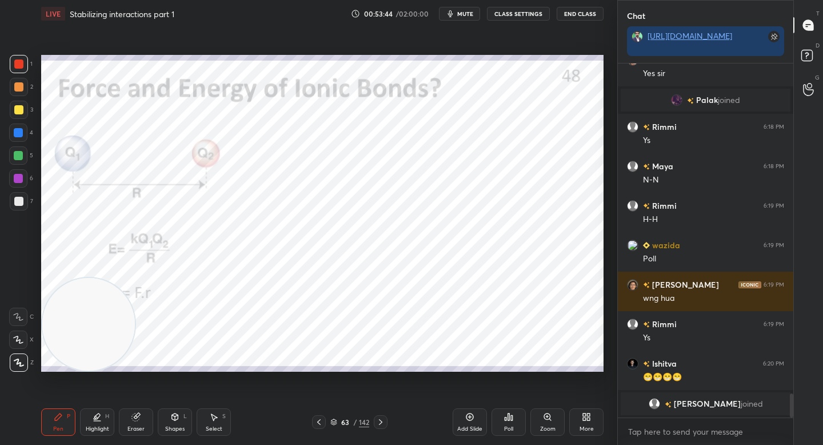
click at [6, 357] on div "1 2 3 4 5 6 7 C X Z C X Z E E Erase all H H LIVE Stabilizing interactions part …" at bounding box center [304, 222] width 608 height 445
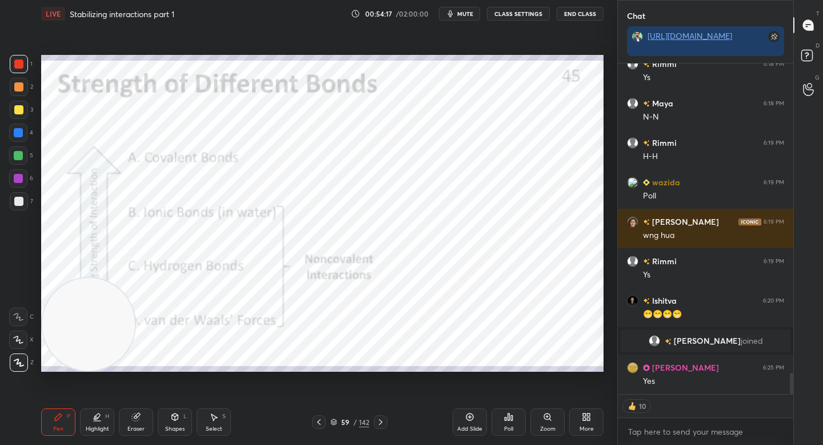
type textarea "x"
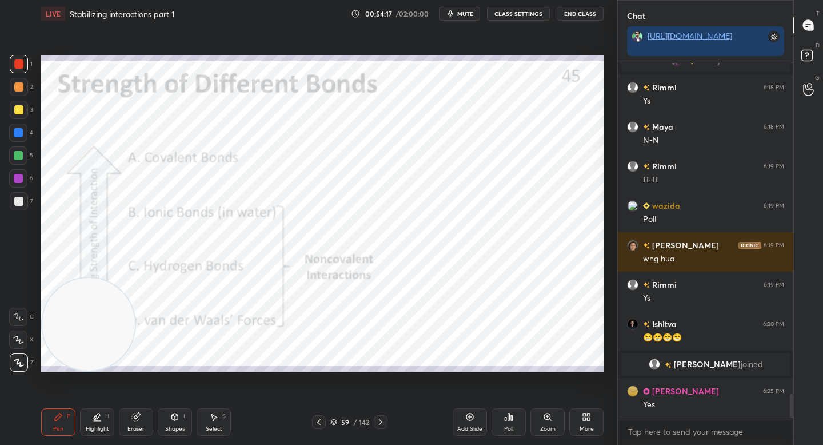
scroll to position [4, 4]
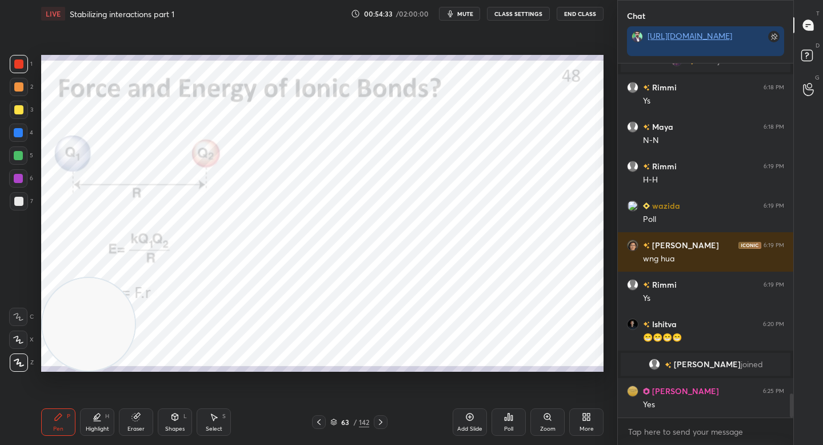
click at [470, 413] on div "Add Slide" at bounding box center [470, 421] width 34 height 27
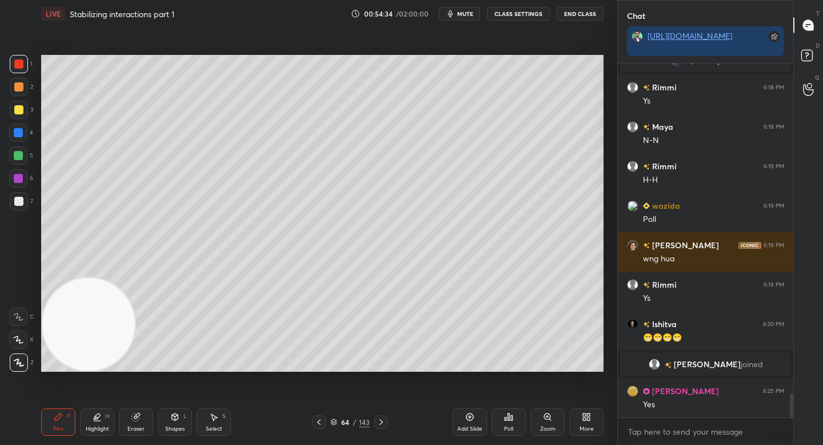
click at [20, 208] on div at bounding box center [19, 201] width 18 height 18
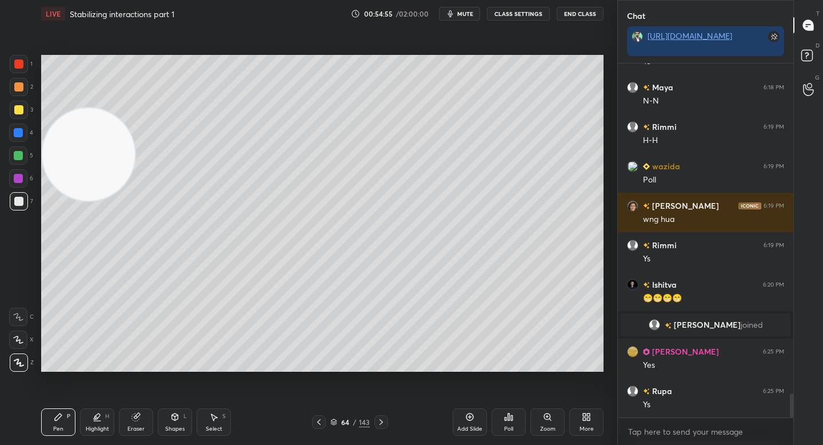
click at [77, 135] on video at bounding box center [88, 154] width 93 height 93
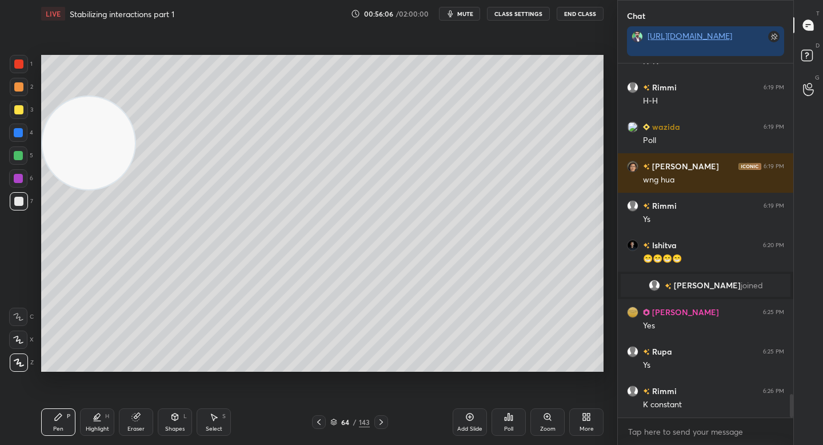
drag, startPoint x: 85, startPoint y: 171, endPoint x: 65, endPoint y: 313, distance: 142.6
click at [65, 189] on video at bounding box center [88, 143] width 93 height 93
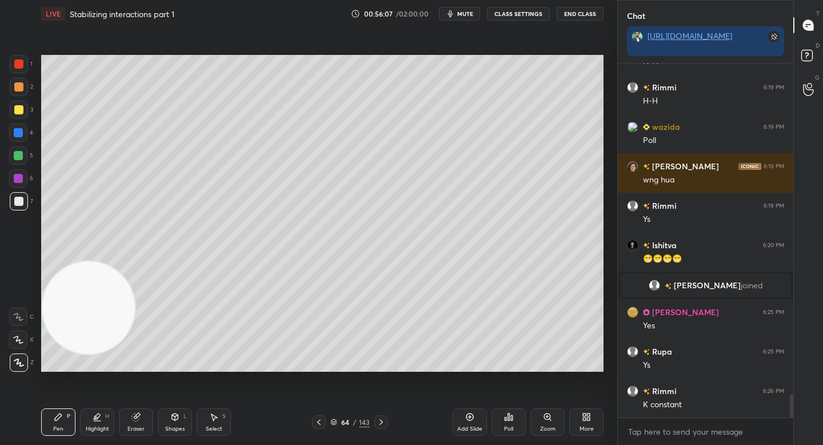
click at [19, 113] on div at bounding box center [18, 109] width 9 height 9
drag, startPoint x: 147, startPoint y: 416, endPoint x: 159, endPoint y: 403, distance: 17.4
click at [148, 416] on div "Eraser" at bounding box center [136, 421] width 34 height 27
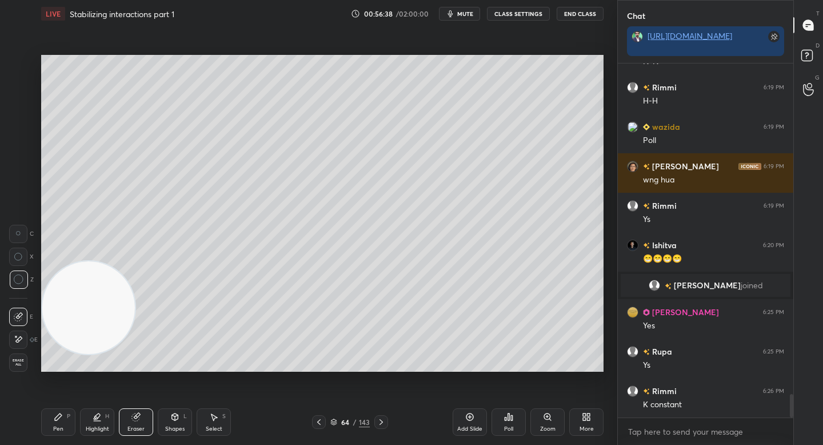
click at [53, 424] on div "Pen P" at bounding box center [58, 421] width 34 height 27
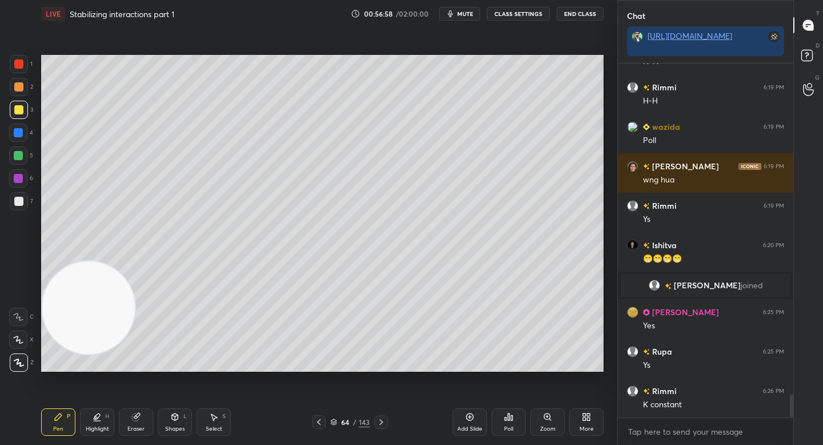
click at [459, 422] on div "Add Slide" at bounding box center [470, 421] width 34 height 27
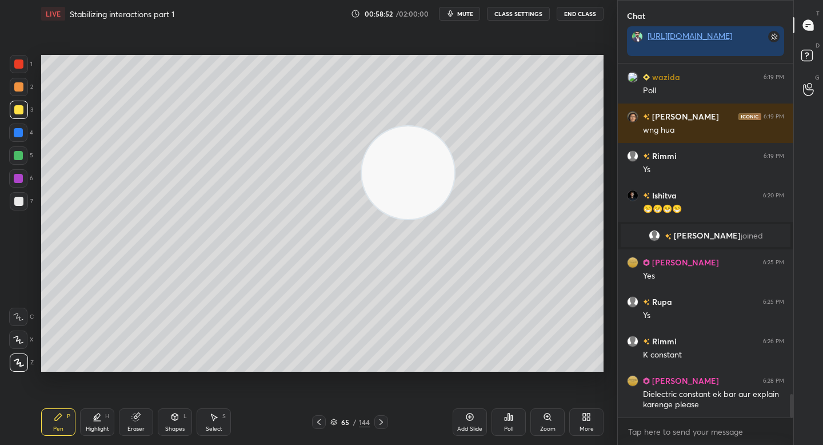
drag, startPoint x: 123, startPoint y: 287, endPoint x: 442, endPoint y: 165, distance: 341.5
click at [452, 172] on video at bounding box center [408, 172] width 93 height 93
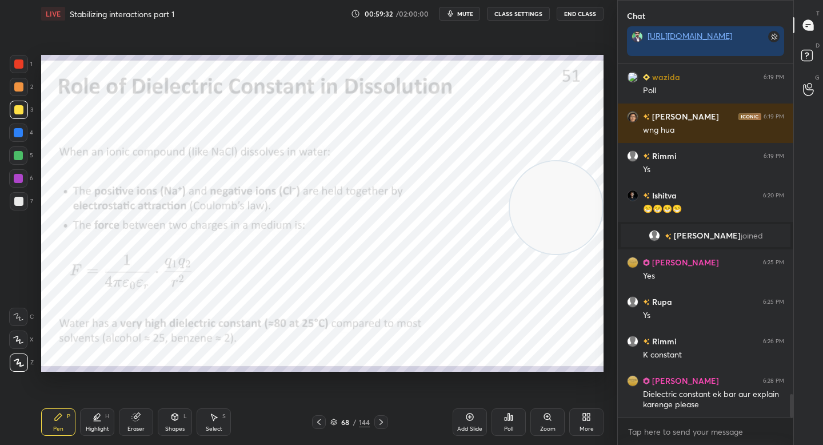
drag, startPoint x: 447, startPoint y: 156, endPoint x: 559, endPoint y: 188, distance: 116.5
click at [561, 189] on video at bounding box center [556, 207] width 93 height 93
click at [25, 65] on div at bounding box center [19, 64] width 18 height 18
drag, startPoint x: 510, startPoint y: 219, endPoint x: 17, endPoint y: 364, distance: 513.4
click at [20, 367] on div "1 2 3 4 5 6 7 C X Z C X Z E E Erase all H H LIVE Stabilizing interactions part …" at bounding box center [304, 222] width 608 height 445
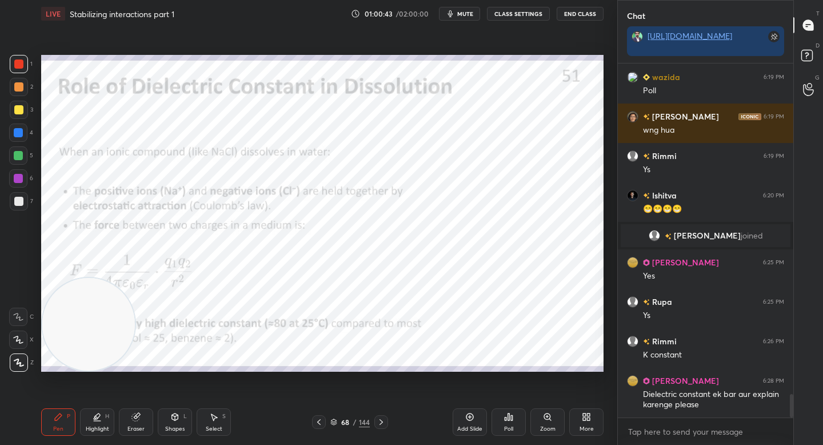
click at [16, 142] on div "4" at bounding box center [21, 134] width 24 height 23
click at [19, 137] on div at bounding box center [18, 132] width 9 height 9
click at [133, 427] on div "Eraser" at bounding box center [136, 421] width 34 height 27
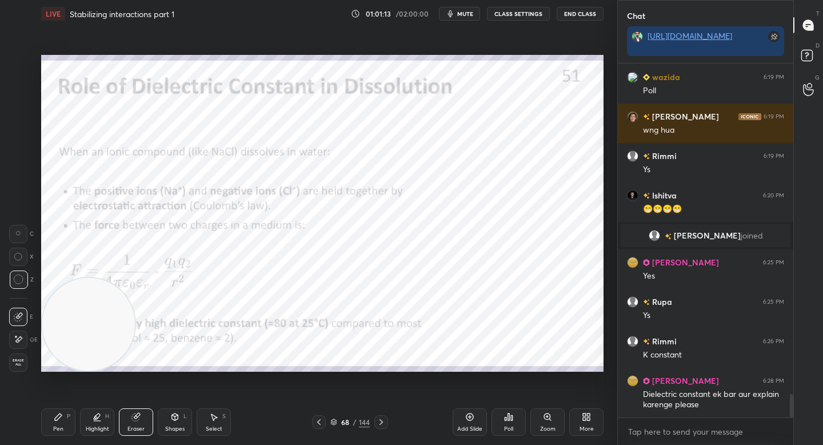
click at [55, 430] on div "Pen" at bounding box center [58, 429] width 10 height 6
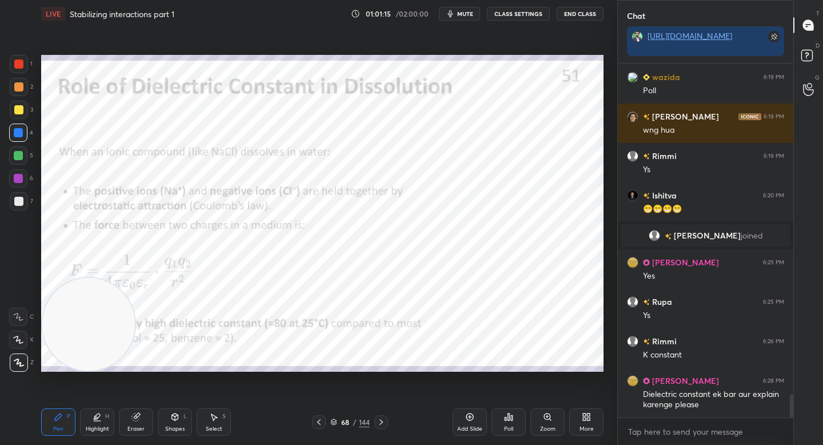
drag, startPoint x: 139, startPoint y: 417, endPoint x: 189, endPoint y: 381, distance: 61.8
click at [138, 417] on icon at bounding box center [135, 416] width 9 height 9
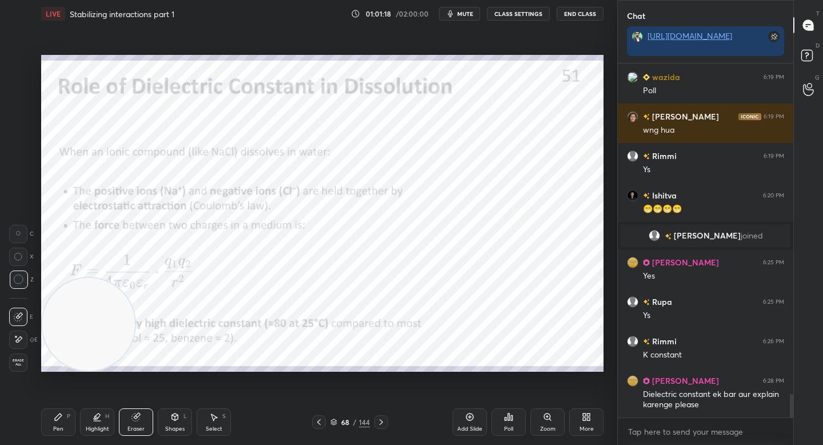
click at [70, 426] on div "Pen P" at bounding box center [58, 421] width 34 height 27
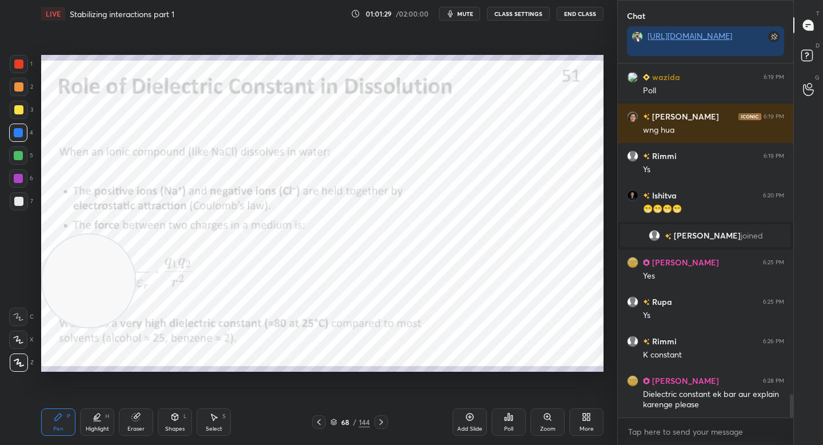
drag, startPoint x: 96, startPoint y: 293, endPoint x: 99, endPoint y: 195, distance: 97.8
click at [94, 234] on video at bounding box center [88, 280] width 93 height 93
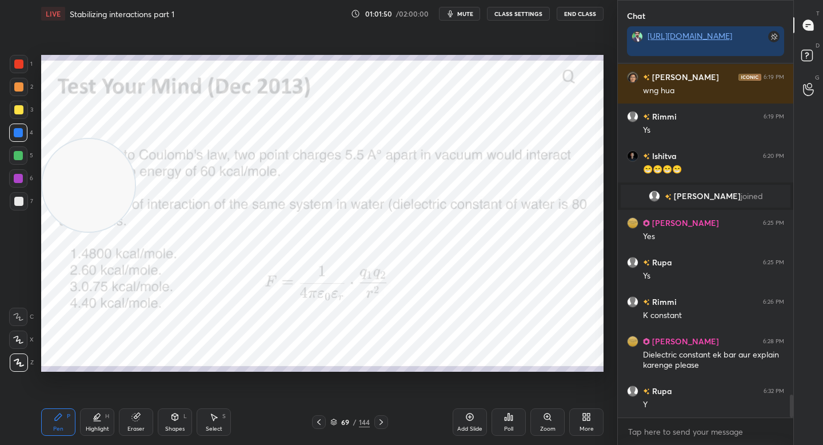
scroll to position [5079, 0]
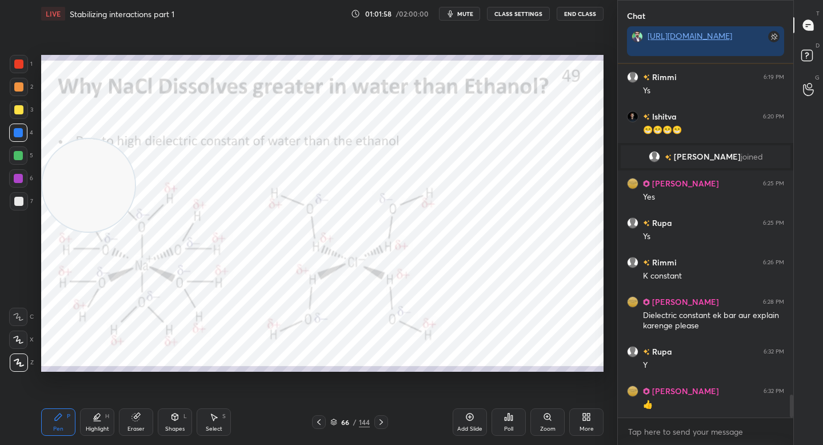
drag, startPoint x: 60, startPoint y: 406, endPoint x: 62, endPoint y: 398, distance: 7.6
click at [61, 405] on div "LIVE Stabilizing interactions part 1 01:01:58 / 02:00:00 mute CLASS SETTINGS En…" at bounding box center [322, 222] width 571 height 445
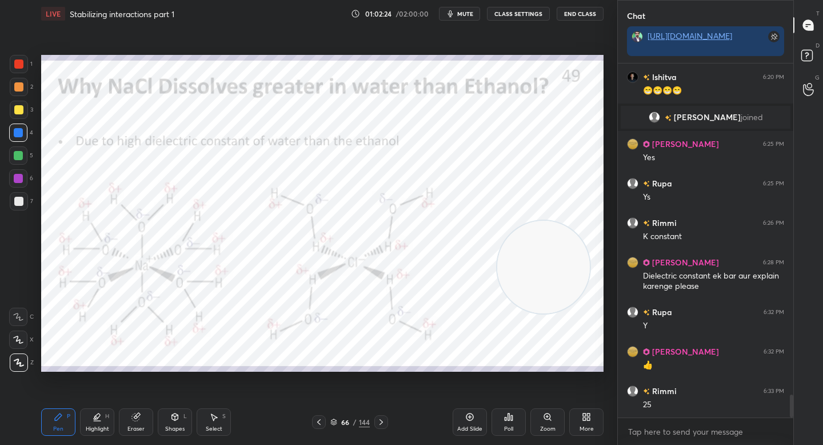
drag, startPoint x: 122, startPoint y: 311, endPoint x: 549, endPoint y: 259, distance: 430.5
click at [549, 259] on video at bounding box center [543, 267] width 93 height 93
click at [551, 256] on video at bounding box center [556, 260] width 93 height 93
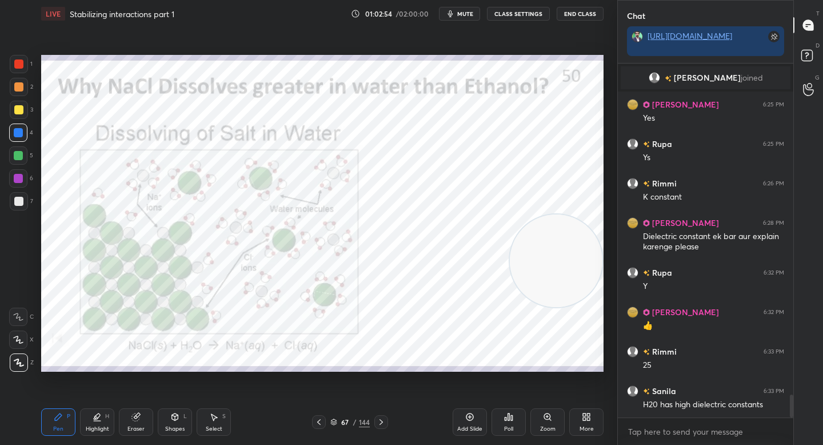
drag, startPoint x: 547, startPoint y: 421, endPoint x: 540, endPoint y: 383, distance: 38.4
click at [547, 420] on icon at bounding box center [547, 416] width 9 height 9
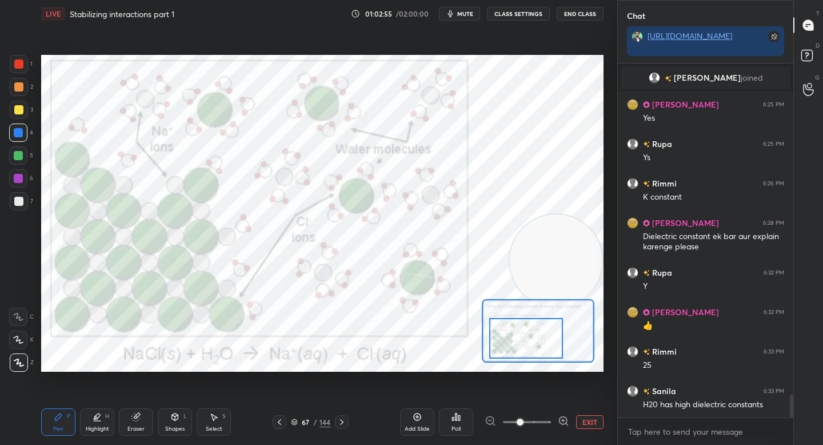
drag, startPoint x: 521, startPoint y: 344, endPoint x: 509, endPoint y: 346, distance: 12.1
click at [511, 346] on div at bounding box center [526, 338] width 74 height 41
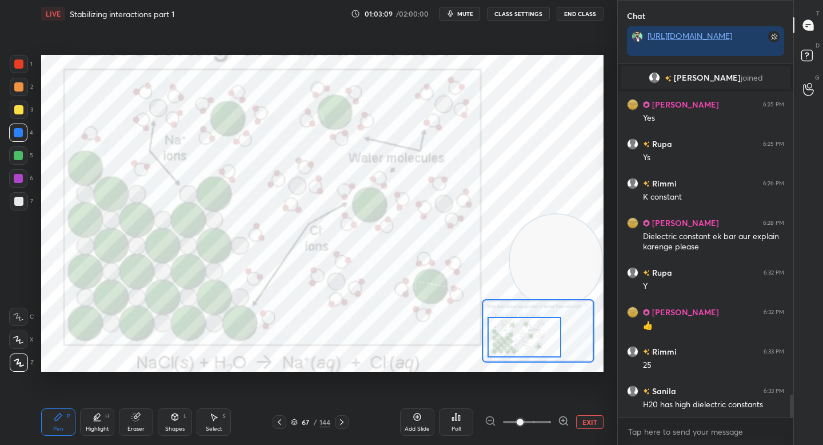
click at [18, 76] on div "1" at bounding box center [21, 66] width 23 height 23
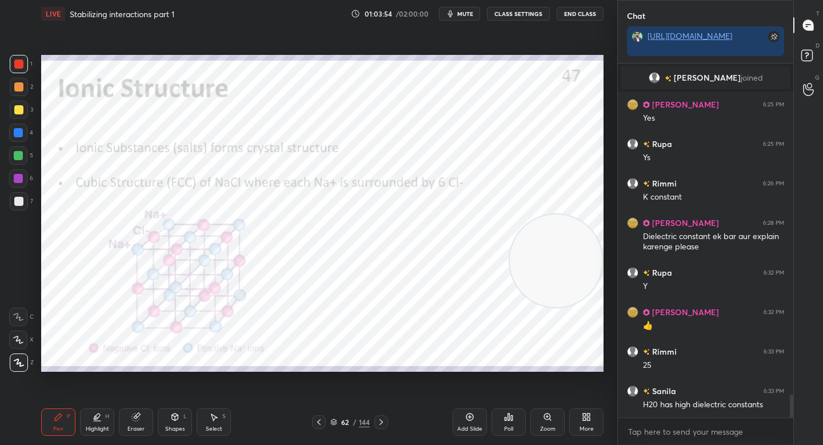
click at [181, 414] on div "Shapes L" at bounding box center [175, 421] width 34 height 27
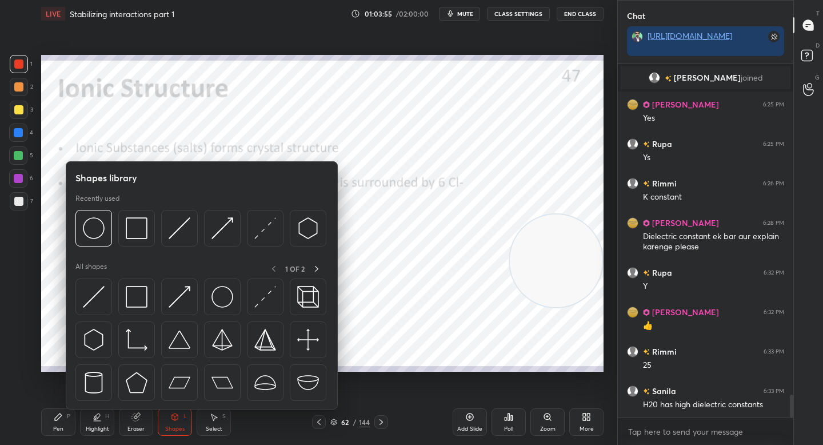
click at [245, 419] on div "Pen P Highlight H Eraser Shapes L Select S" at bounding box center [144, 421] width 206 height 27
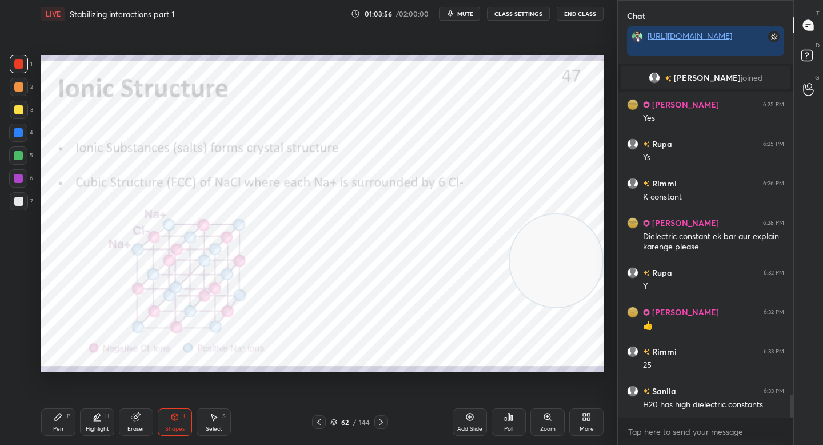
click at [538, 420] on div "Zoom" at bounding box center [547, 421] width 34 height 27
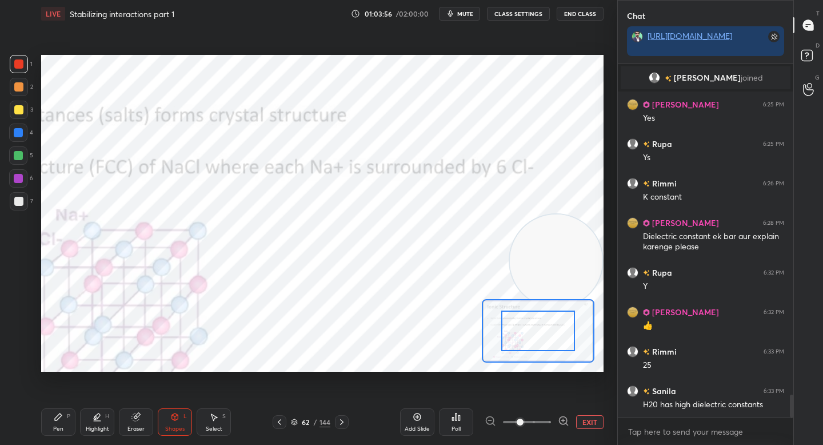
click at [556, 418] on div at bounding box center [527, 422] width 85 height 14
drag, startPoint x: 562, startPoint y: 418, endPoint x: 549, endPoint y: 395, distance: 25.9
click at [562, 417] on icon at bounding box center [563, 420] width 11 height 11
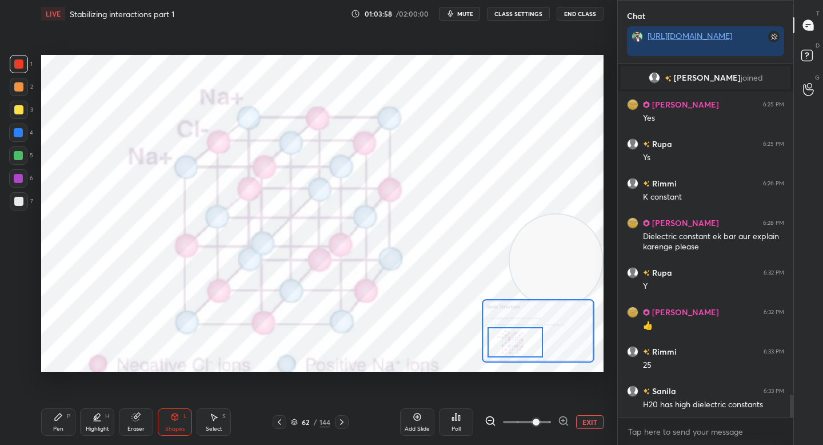
drag, startPoint x: 529, startPoint y: 334, endPoint x: 507, endPoint y: 345, distance: 24.8
click at [506, 346] on div at bounding box center [514, 342] width 55 height 30
drag, startPoint x: 132, startPoint y: 417, endPoint x: 131, endPoint y: 394, distance: 23.4
click at [131, 417] on icon at bounding box center [135, 416] width 9 height 9
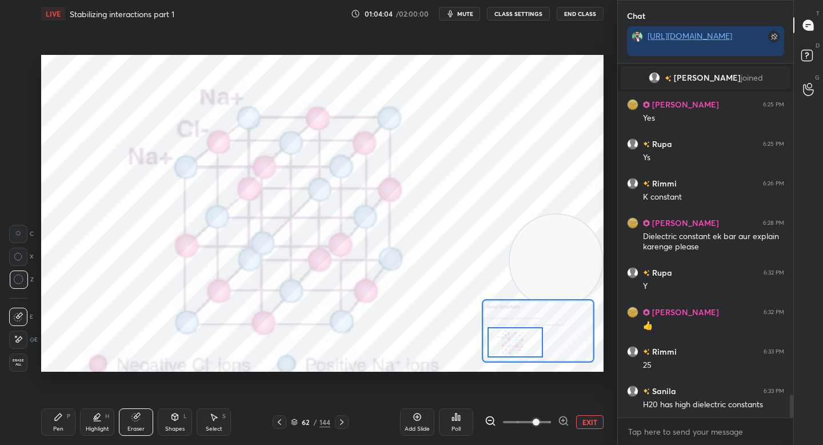
click at [61, 433] on div "Pen P" at bounding box center [58, 421] width 34 height 27
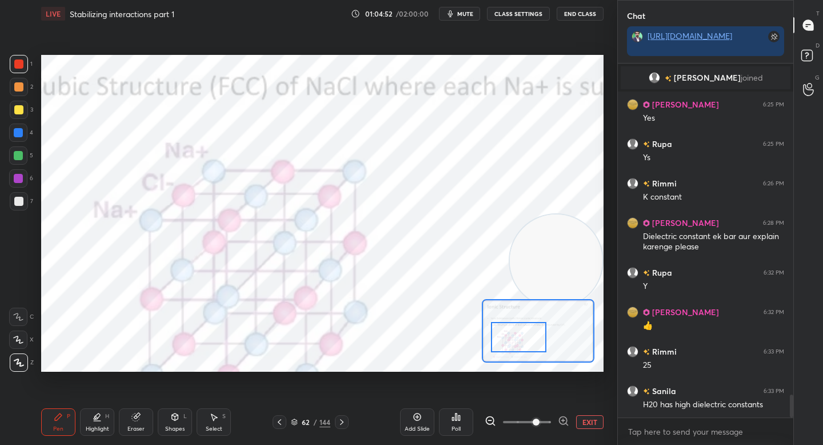
drag, startPoint x: 522, startPoint y: 343, endPoint x: 525, endPoint y: 334, distance: 9.6
click at [526, 338] on div at bounding box center [518, 337] width 55 height 30
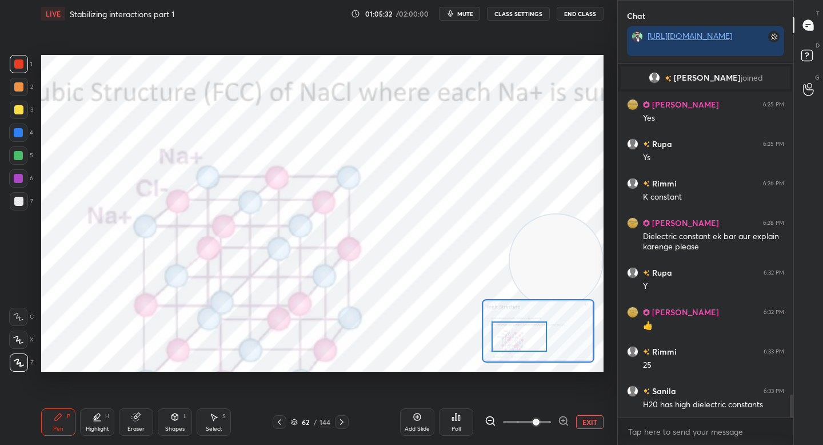
click at [590, 425] on button "EXIT" at bounding box center [589, 422] width 27 height 14
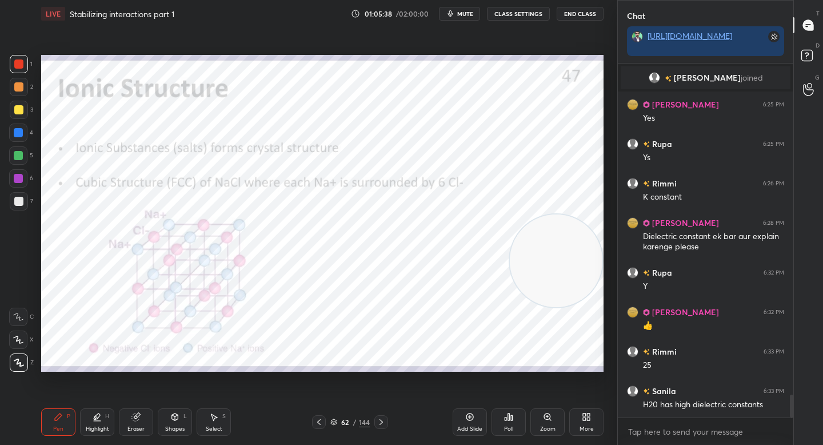
click at [142, 417] on div "Eraser" at bounding box center [136, 421] width 34 height 27
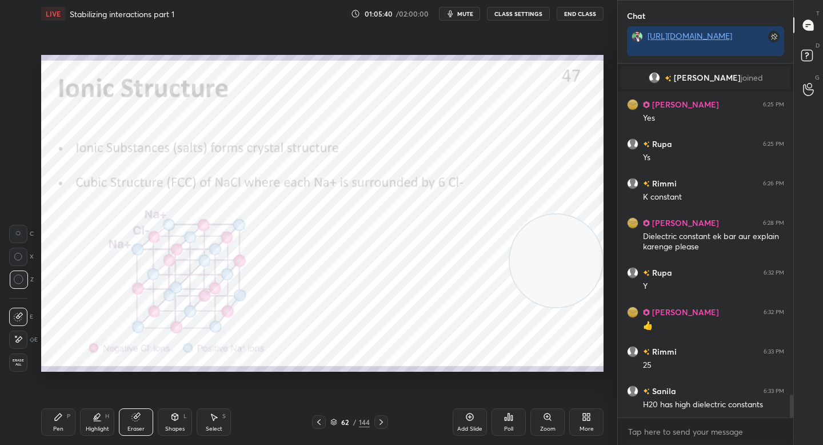
drag, startPoint x: 56, startPoint y: 425, endPoint x: 77, endPoint y: 387, distance: 43.2
click at [56, 426] on div "Pen" at bounding box center [58, 429] width 10 height 6
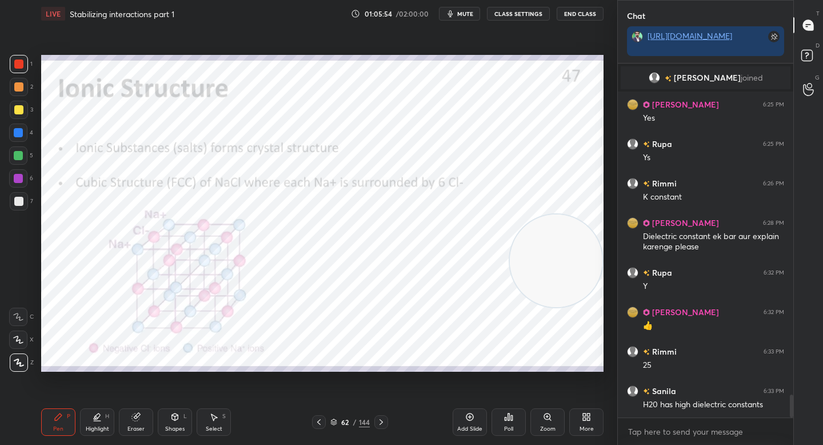
click at [544, 305] on video at bounding box center [556, 260] width 93 height 93
drag, startPoint x: 504, startPoint y: 277, endPoint x: 144, endPoint y: 309, distance: 361.4
click at [142, 310] on video at bounding box center [146, 320] width 93 height 93
drag, startPoint x: 70, startPoint y: 302, endPoint x: 96, endPoint y: 302, distance: 26.3
click at [66, 302] on video at bounding box center [88, 303] width 93 height 93
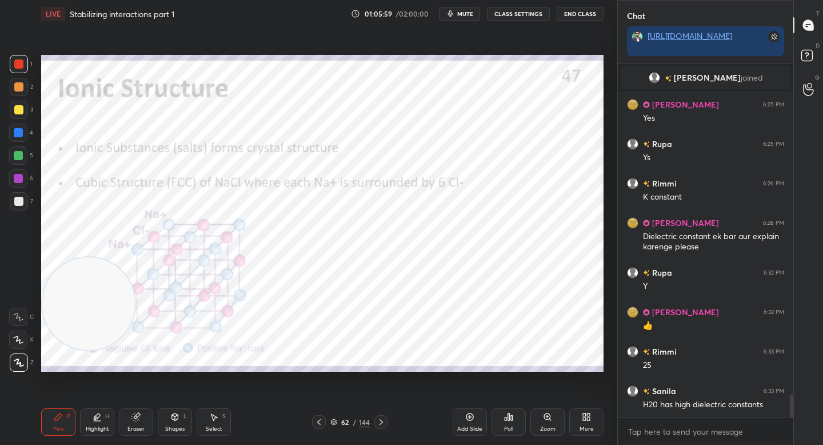
click at [77, 257] on video at bounding box center [88, 303] width 93 height 93
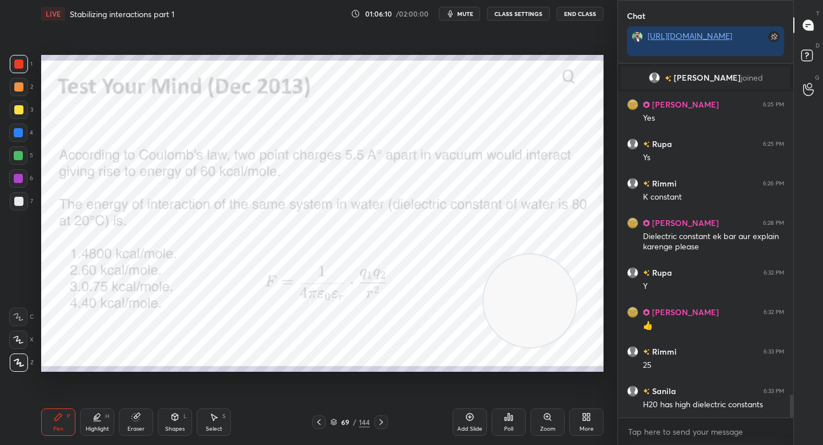
drag, startPoint x: 95, startPoint y: 147, endPoint x: 535, endPoint y: 307, distance: 469.0
click at [535, 307] on video at bounding box center [529, 300] width 93 height 93
click at [513, 417] on div "Poll" at bounding box center [508, 421] width 34 height 27
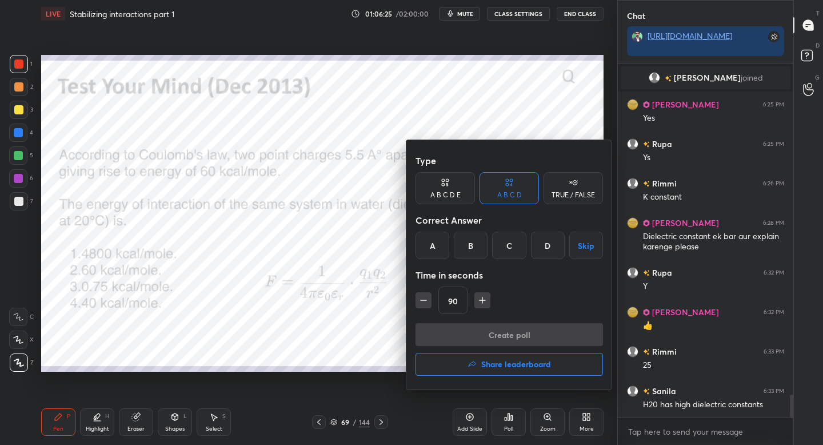
click at [505, 251] on div "C" at bounding box center [509, 244] width 34 height 27
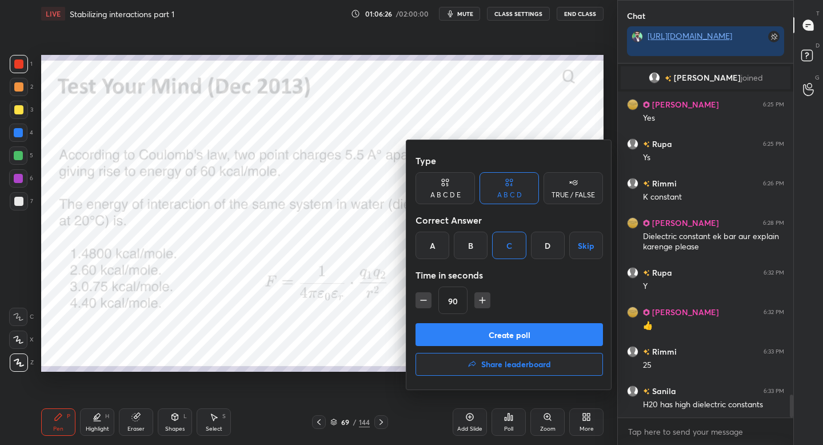
click at [479, 300] on icon "button" at bounding box center [482, 300] width 6 height 0
click at [479, 300] on button "button" at bounding box center [487, 300] width 16 height 16
click at [480, 300] on button "button" at bounding box center [487, 300] width 16 height 16
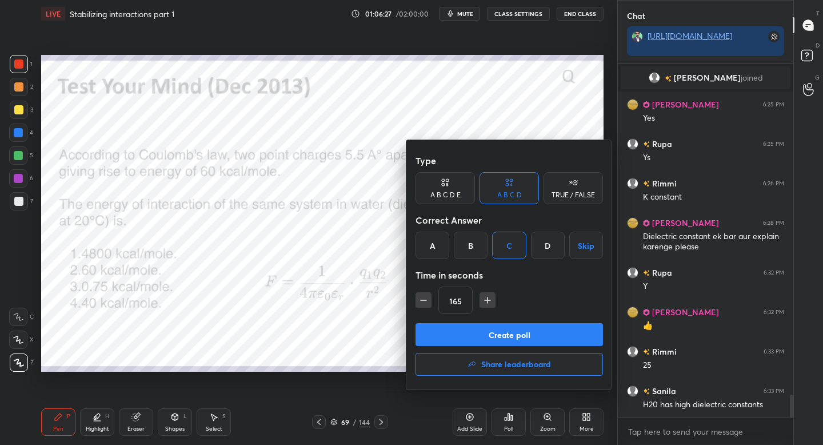
click at [480, 300] on button "button" at bounding box center [487, 300] width 16 height 16
type input "180"
click at [466, 332] on button "Create poll" at bounding box center [508, 334] width 187 height 23
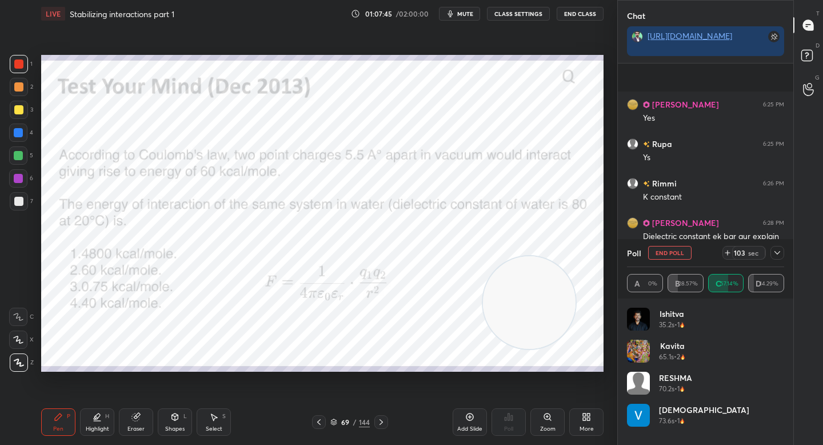
scroll to position [5257, 0]
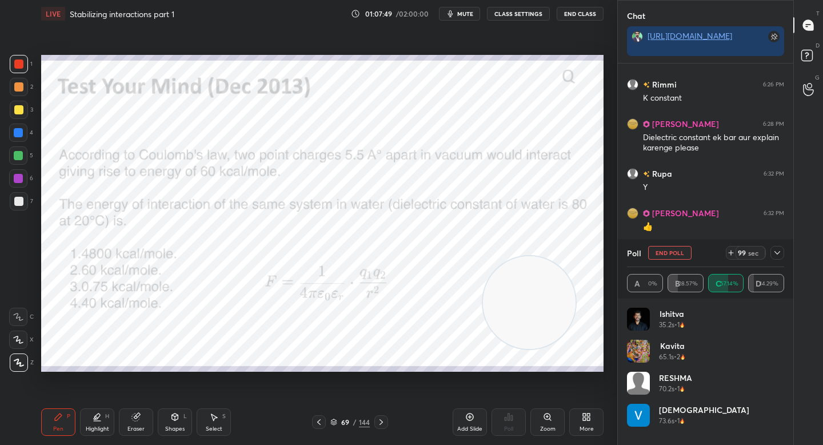
click at [776, 250] on icon at bounding box center [777, 252] width 9 height 9
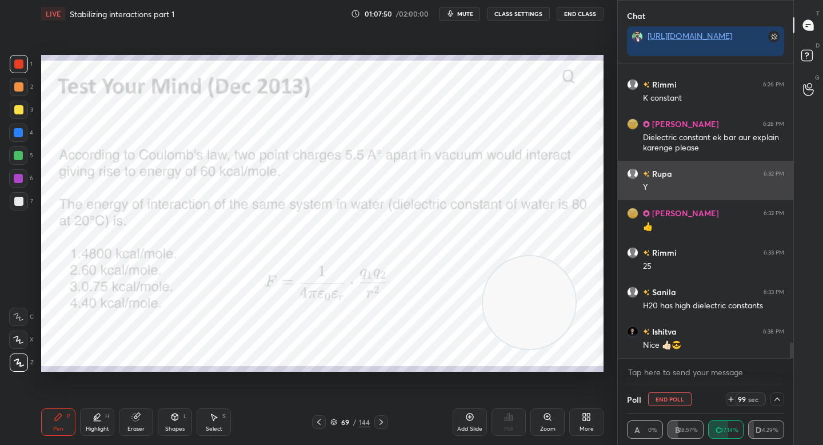
scroll to position [1, 4]
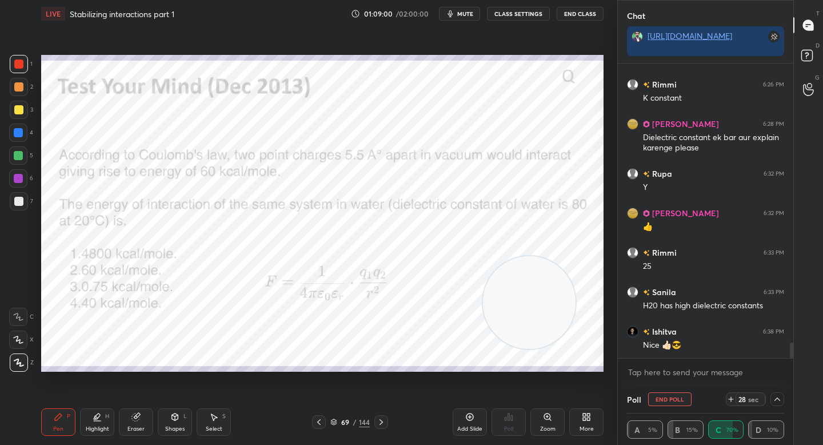
click at [775, 398] on icon at bounding box center [777, 398] width 9 height 9
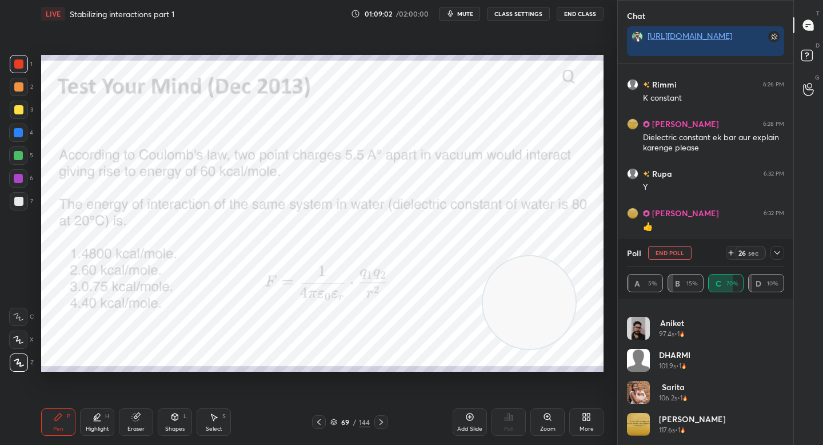
scroll to position [0, 0]
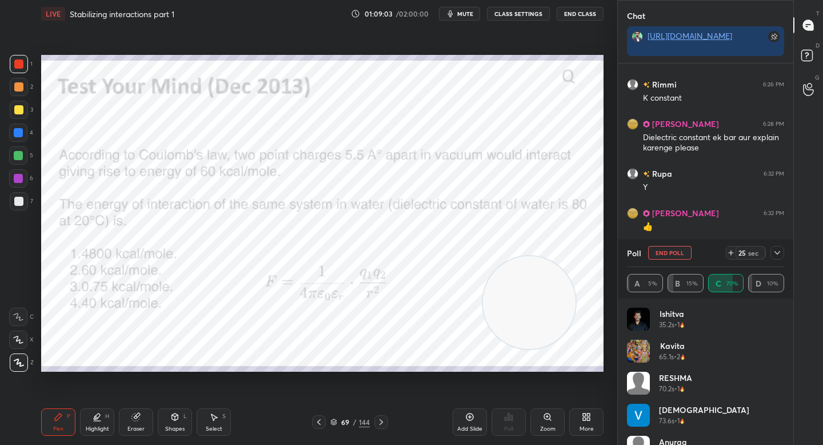
click at [778, 253] on icon at bounding box center [777, 252] width 9 height 9
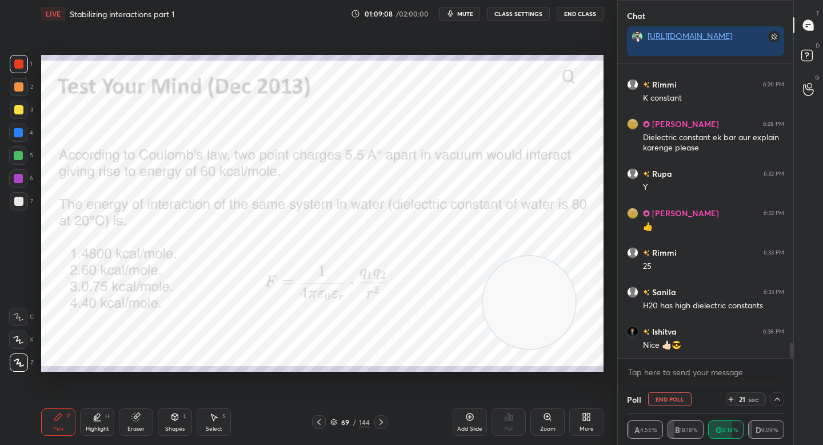
scroll to position [5296, 0]
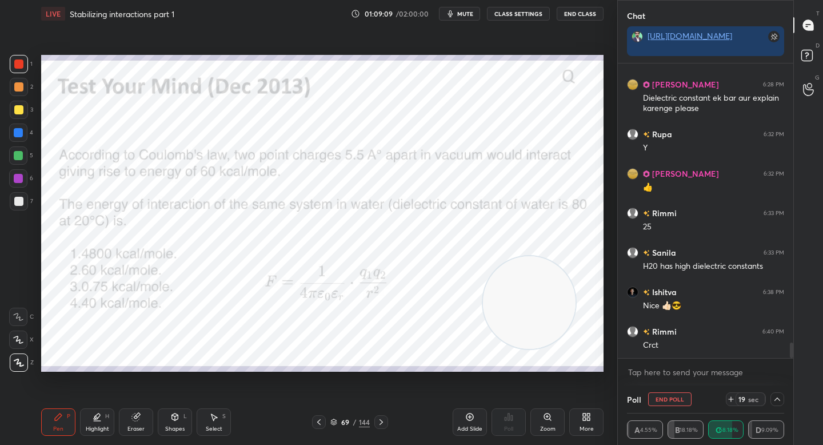
click at [18, 90] on div at bounding box center [18, 86] width 9 height 9
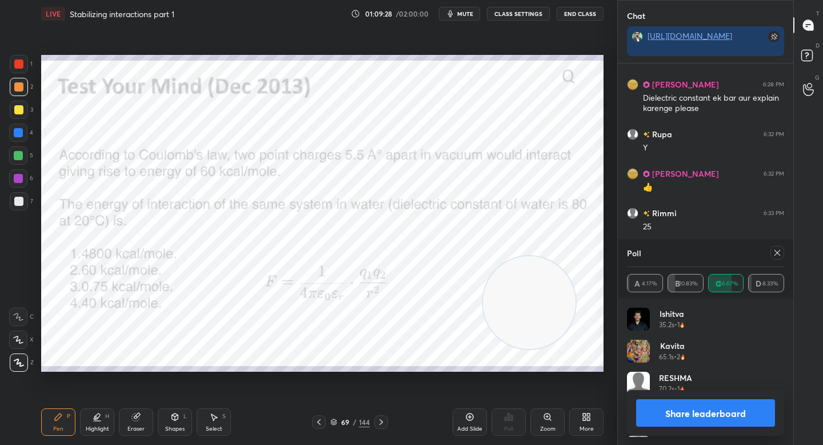
scroll to position [134, 154]
click at [675, 414] on button "Share leaderboard" at bounding box center [705, 412] width 139 height 27
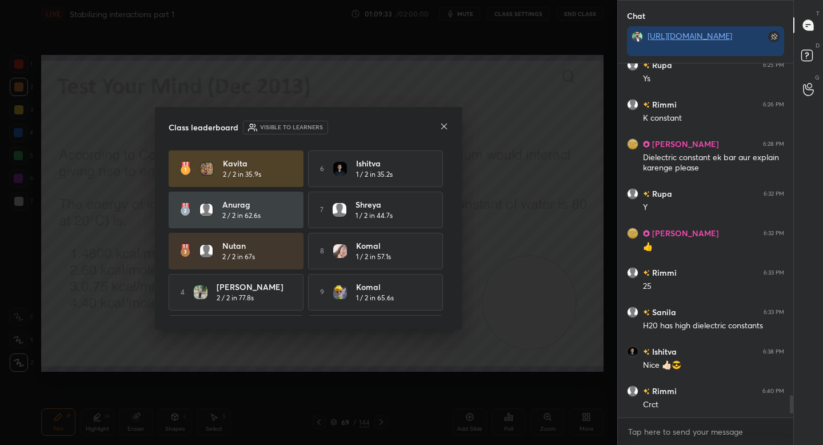
scroll to position [350, 172]
click at [445, 127] on icon at bounding box center [444, 126] width 6 height 6
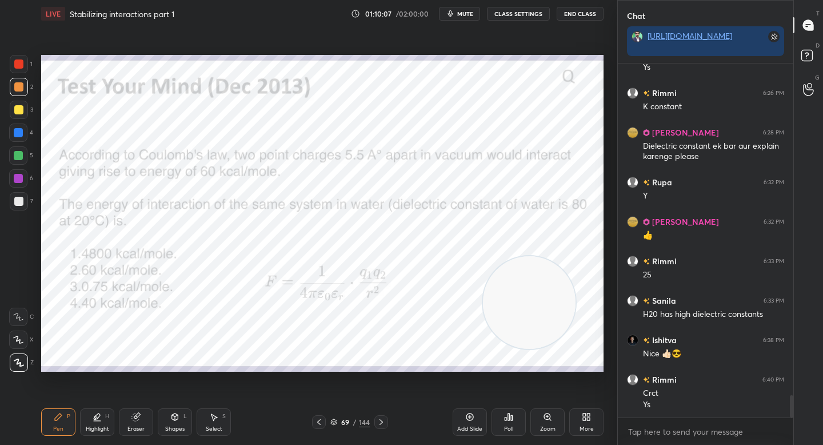
scroll to position [5288, 0]
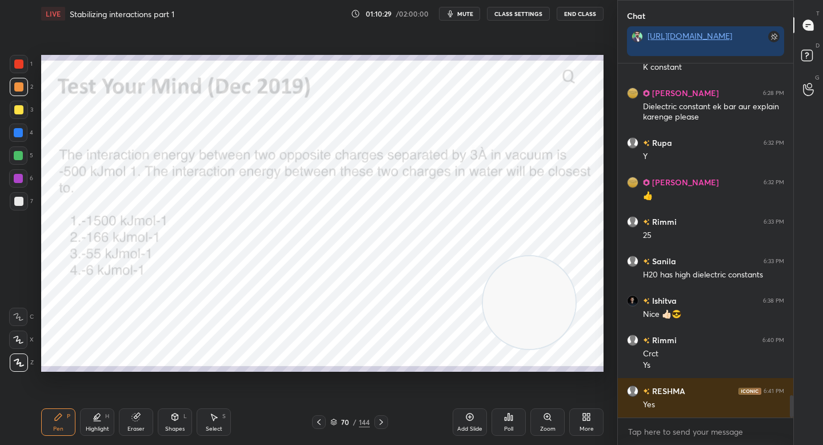
click at [509, 419] on icon at bounding box center [509, 416] width 2 height 7
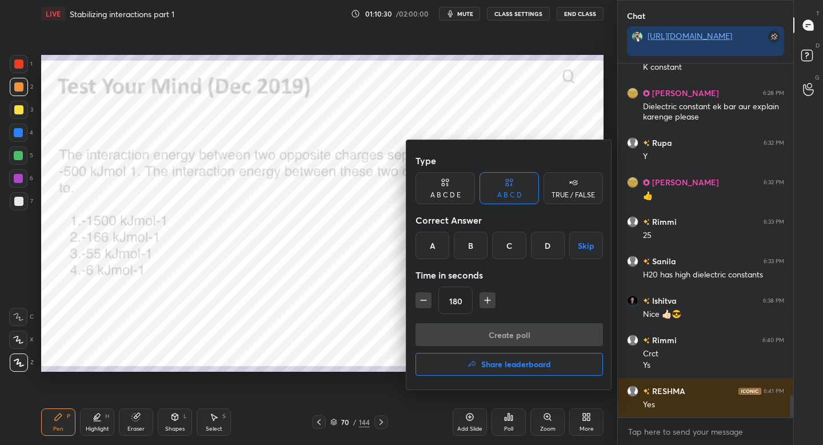
click at [534, 251] on div "D" at bounding box center [548, 244] width 34 height 27
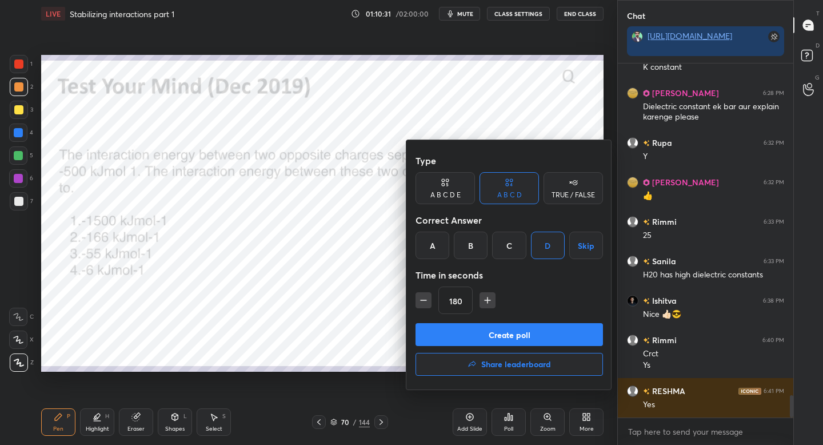
click at [490, 331] on button "Create poll" at bounding box center [508, 334] width 187 height 23
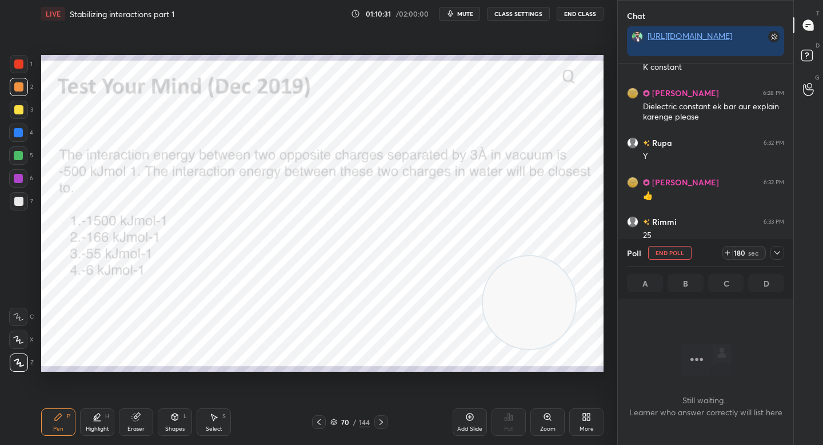
scroll to position [4, 4]
click at [774, 250] on icon at bounding box center [777, 252] width 9 height 9
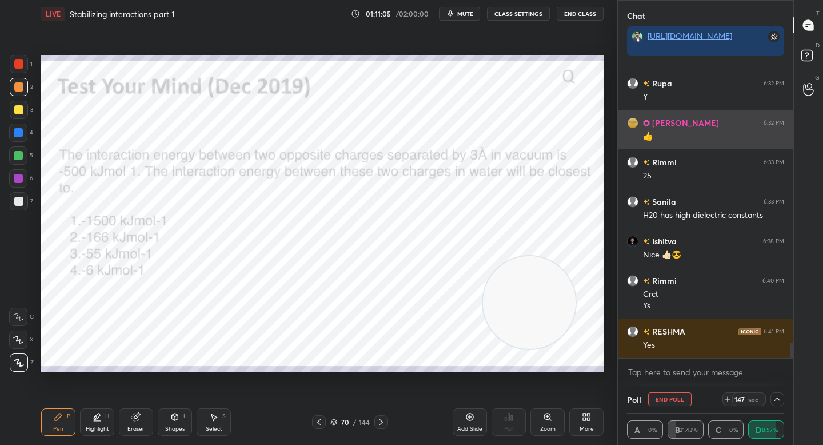
scroll to position [5387, 0]
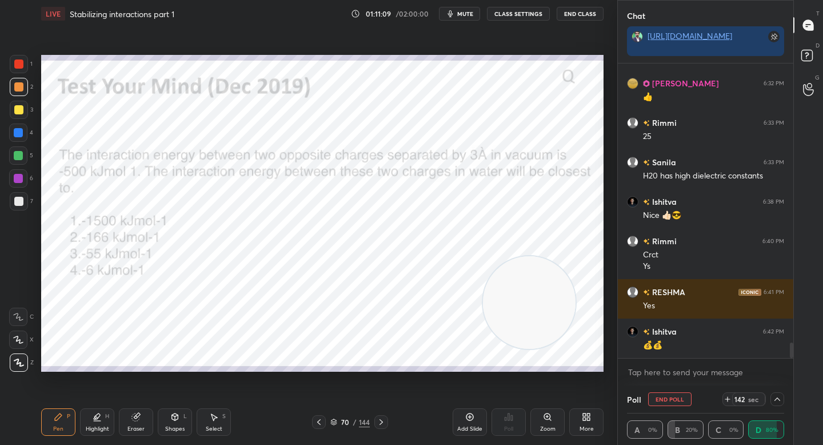
click at [775, 396] on icon at bounding box center [777, 398] width 9 height 9
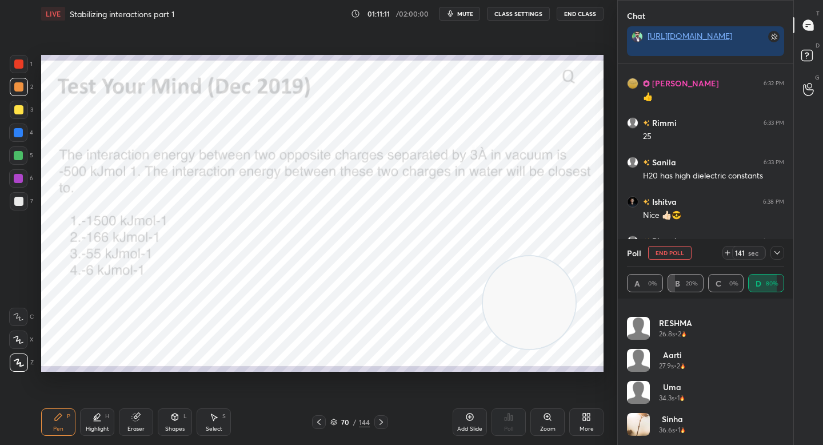
scroll to position [0, 0]
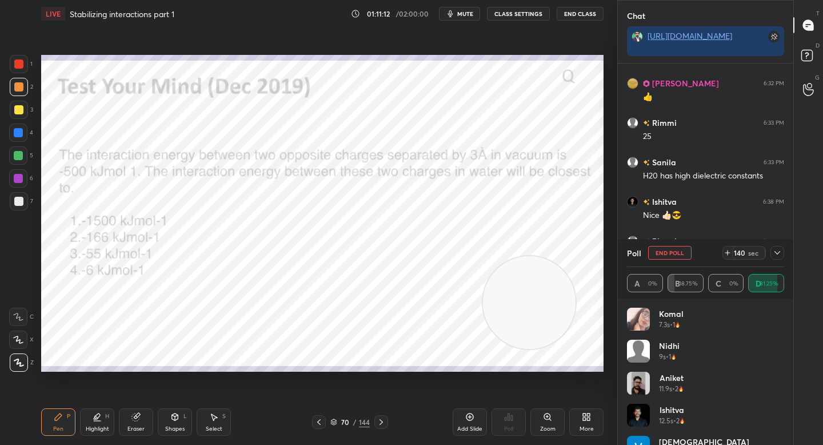
click at [777, 255] on icon at bounding box center [777, 252] width 9 height 9
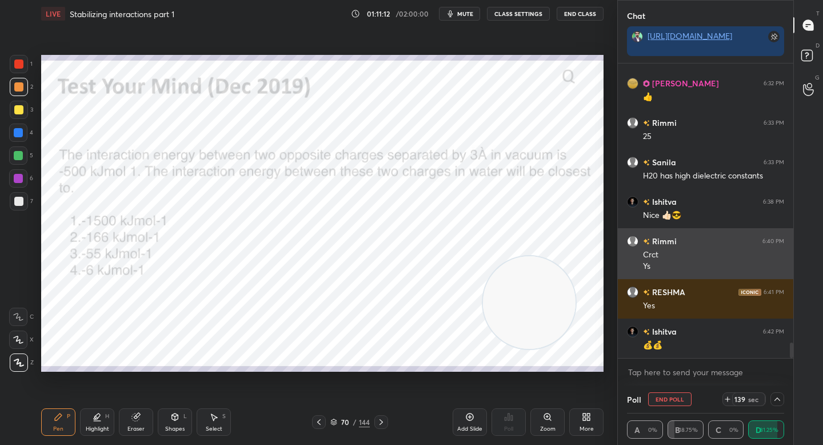
scroll to position [1, 4]
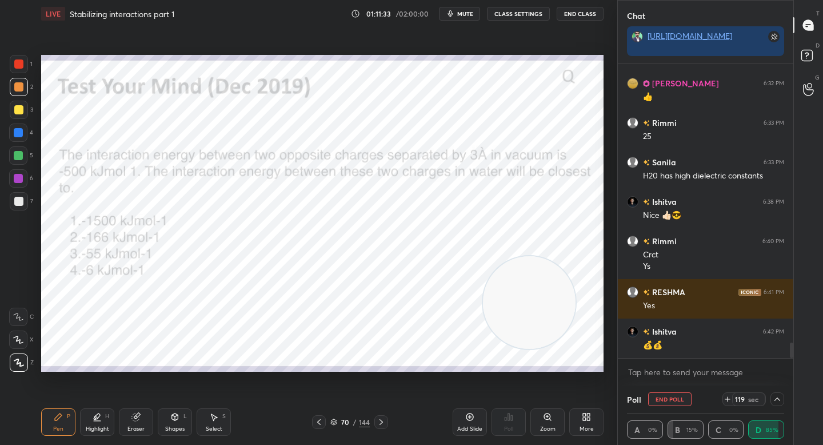
click at [35, 161] on div "1 2 3 4 5 6 7 C X Z C X Z E E Erase all H H LIVE Stabilizing interactions part …" at bounding box center [304, 222] width 608 height 445
click at [30, 161] on div "5" at bounding box center [21, 155] width 24 height 18
click at [781, 395] on icon at bounding box center [777, 398] width 9 height 9
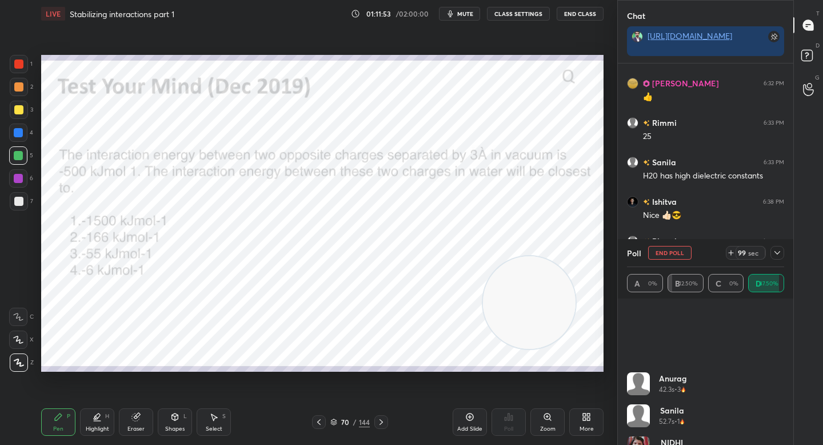
scroll to position [535, 0]
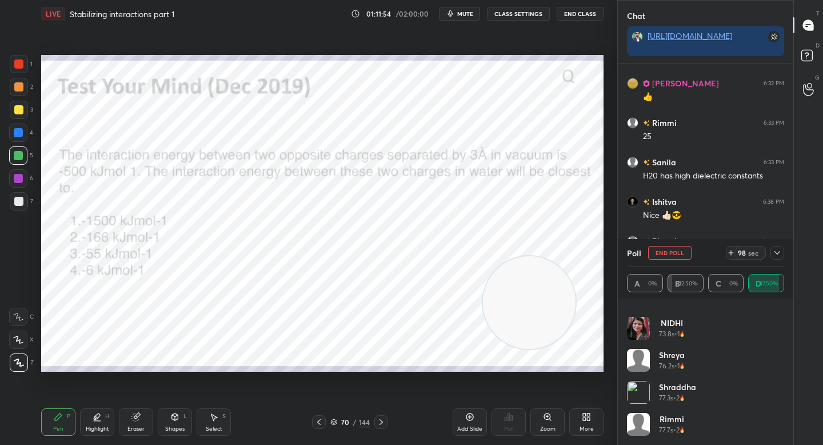
click at [782, 251] on div at bounding box center [777, 253] width 14 height 14
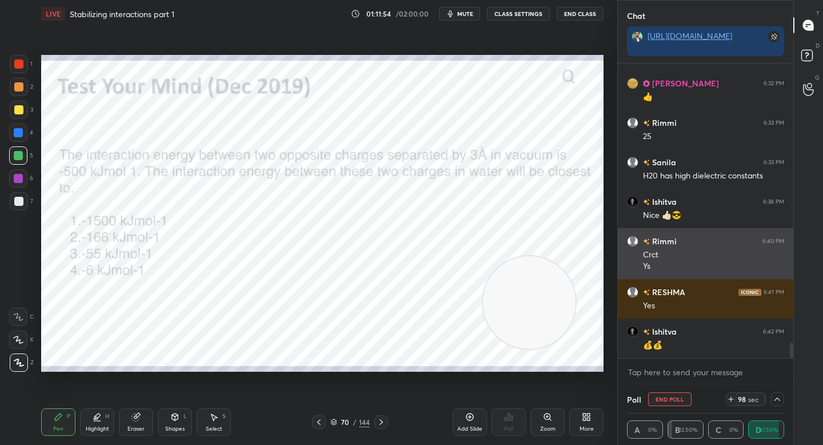
scroll to position [0, 0]
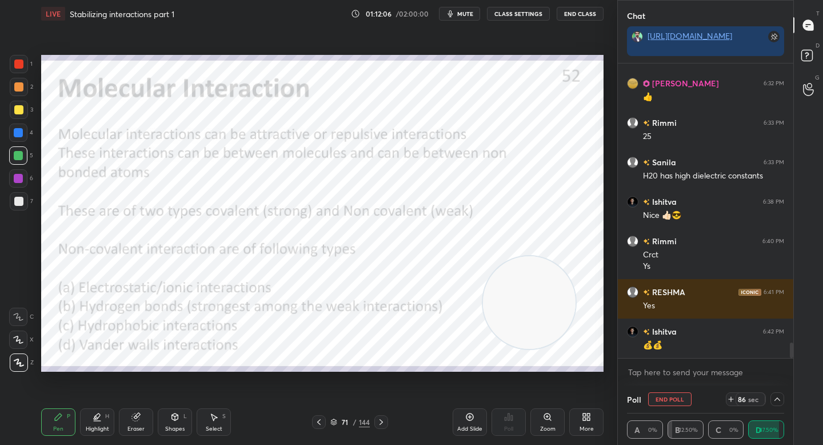
click at [675, 395] on button "End Poll" at bounding box center [669, 399] width 43 height 14
type textarea "x"
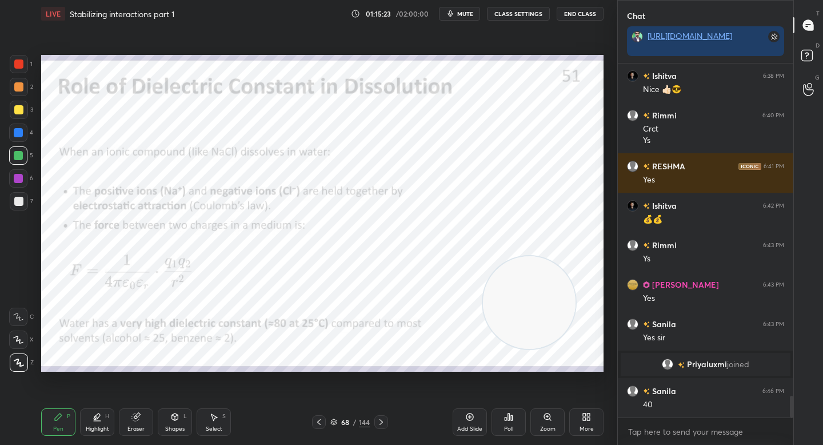
scroll to position [5340, 0]
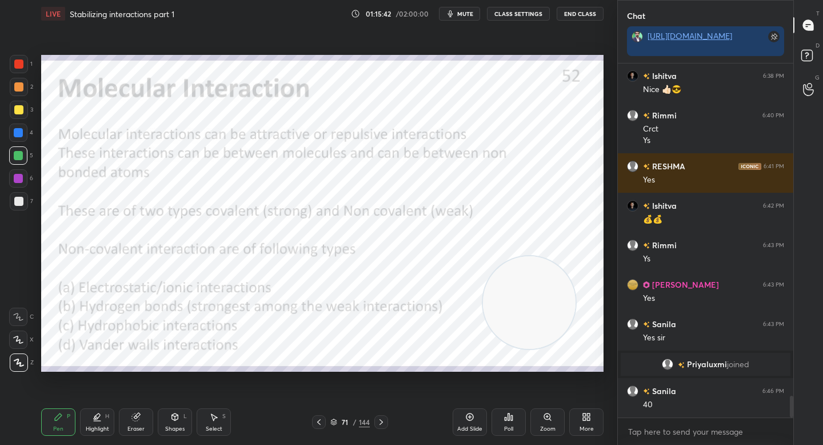
click at [19, 69] on div at bounding box center [19, 64] width 18 height 18
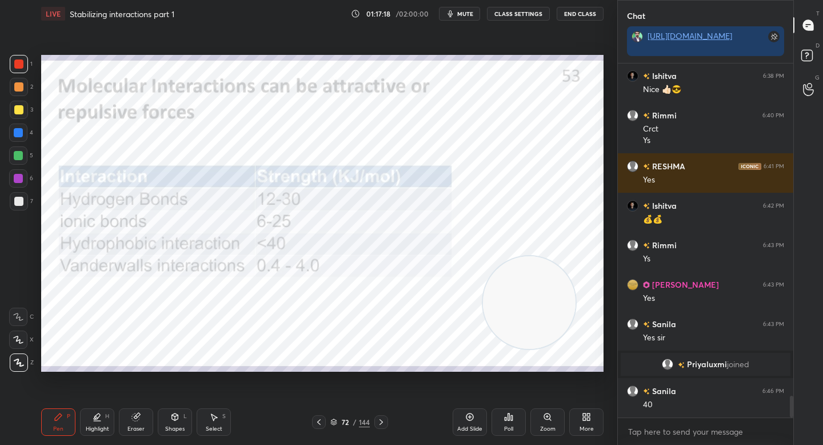
click at [23, 86] on div at bounding box center [19, 87] width 18 height 18
click at [19, 69] on div at bounding box center [19, 64] width 18 height 18
click at [130, 420] on div "Eraser" at bounding box center [136, 421] width 34 height 27
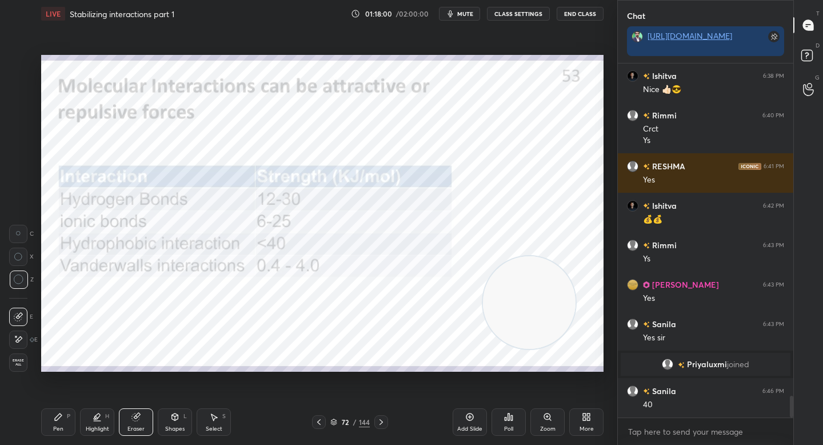
click at [71, 410] on div "Pen P" at bounding box center [58, 421] width 34 height 27
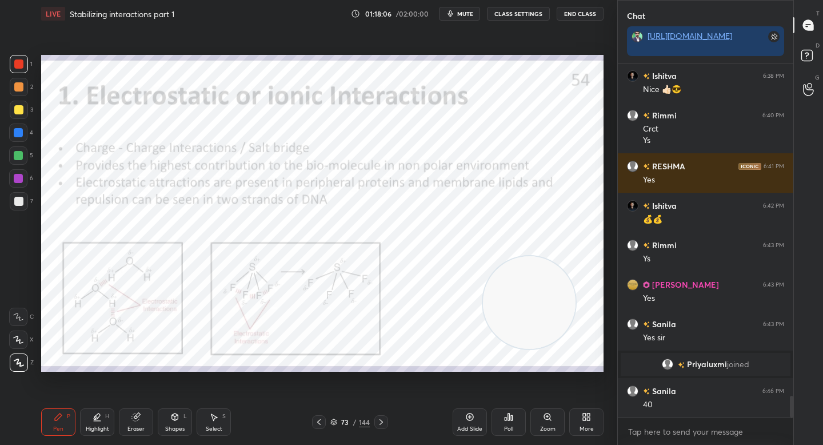
scroll to position [5380, 0]
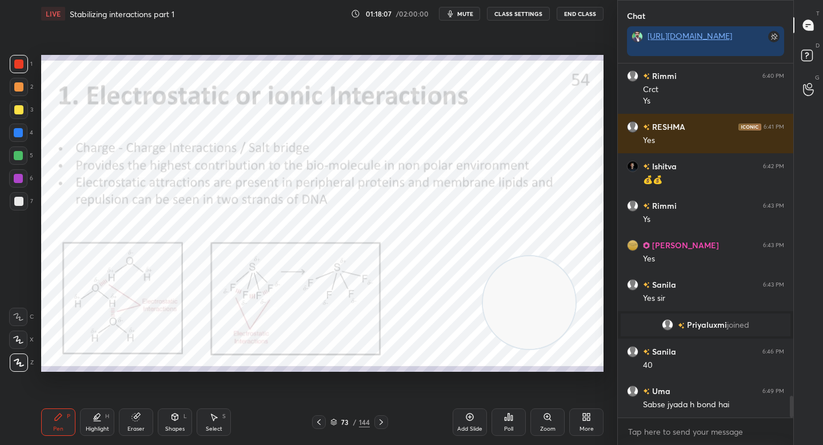
click at [14, 79] on div "1 2 3 4 5 6 7" at bounding box center [21, 135] width 24 height 160
click at [22, 93] on div at bounding box center [19, 87] width 18 height 18
drag, startPoint x: 487, startPoint y: 294, endPoint x: 27, endPoint y: 337, distance: 462.1
click at [22, 339] on div "1 2 3 4 5 6 7 C X Z C X Z E E Erase all H H LIVE Stabilizing interactions part …" at bounding box center [304, 222] width 608 height 445
drag, startPoint x: 445, startPoint y: 426, endPoint x: 451, endPoint y: 423, distance: 6.7
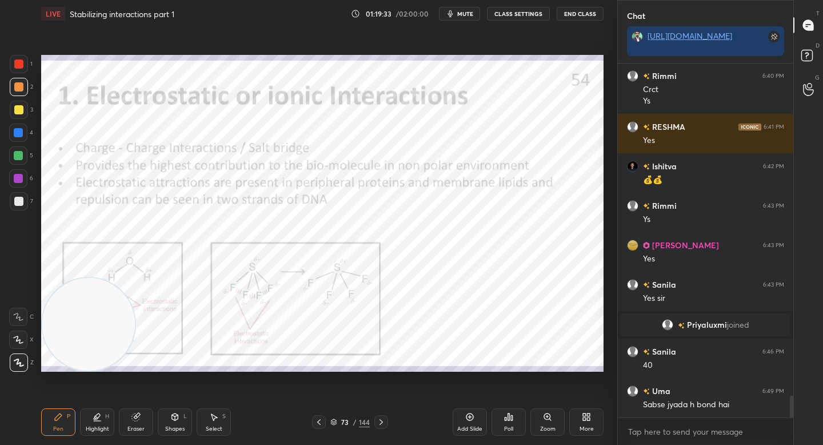
click at [449, 426] on div "73 / 144" at bounding box center [350, 422] width 206 height 14
click at [457, 423] on div "Add Slide" at bounding box center [470, 421] width 34 height 27
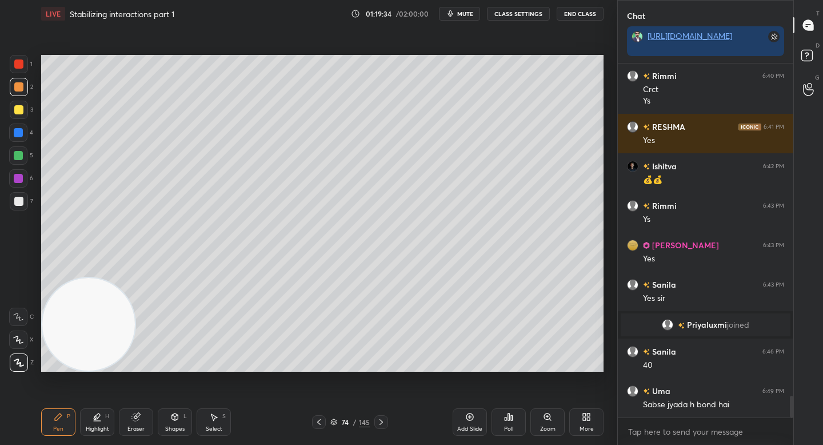
click at [16, 149] on div at bounding box center [18, 155] width 18 height 18
click at [6, 102] on div "1 2 3 4 5 6 7 C X Z C X Z E E Erase all H H" at bounding box center [18, 213] width 37 height 317
click at [16, 90] on div at bounding box center [18, 86] width 9 height 9
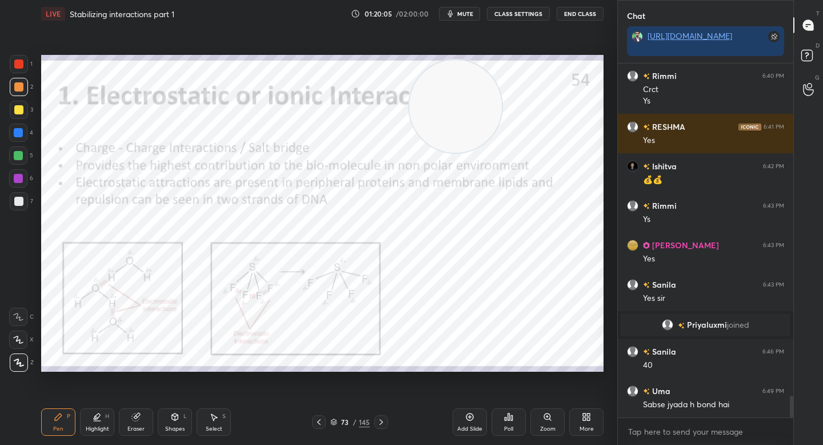
drag, startPoint x: 116, startPoint y: 317, endPoint x: 511, endPoint y: 101, distance: 450.6
click at [502, 100] on video at bounding box center [455, 106] width 93 height 93
click at [551, 419] on icon at bounding box center [547, 416] width 9 height 9
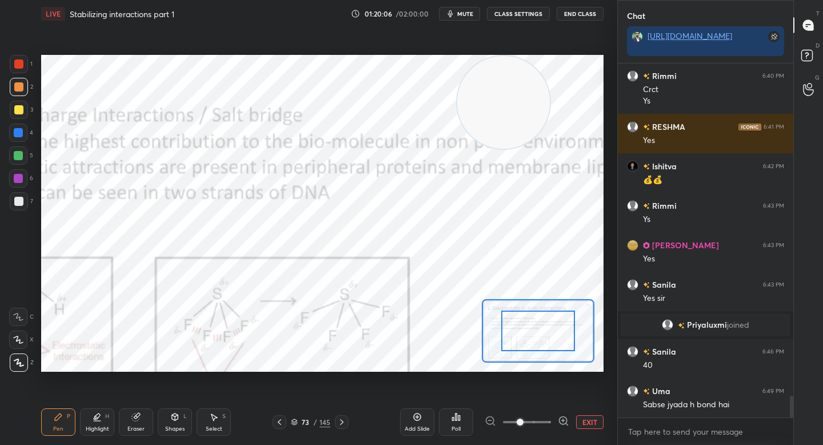
click at [567, 416] on icon at bounding box center [563, 420] width 11 height 11
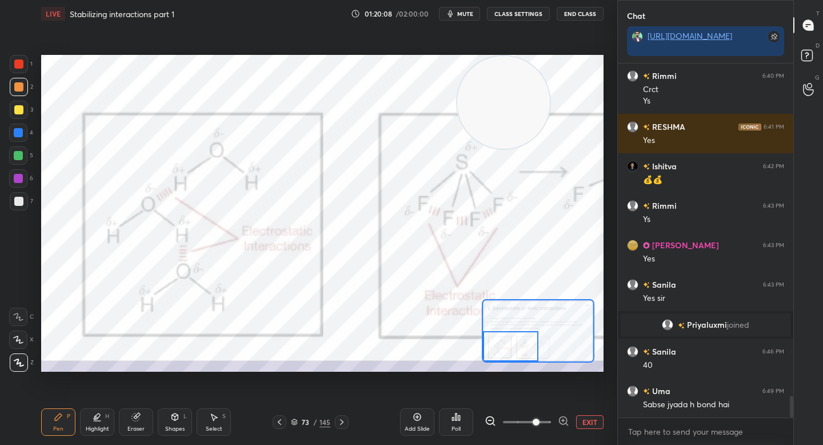
drag, startPoint x: 525, startPoint y: 339, endPoint x: 511, endPoint y: 343, distance: 14.3
click at [511, 344] on div at bounding box center [510, 346] width 55 height 30
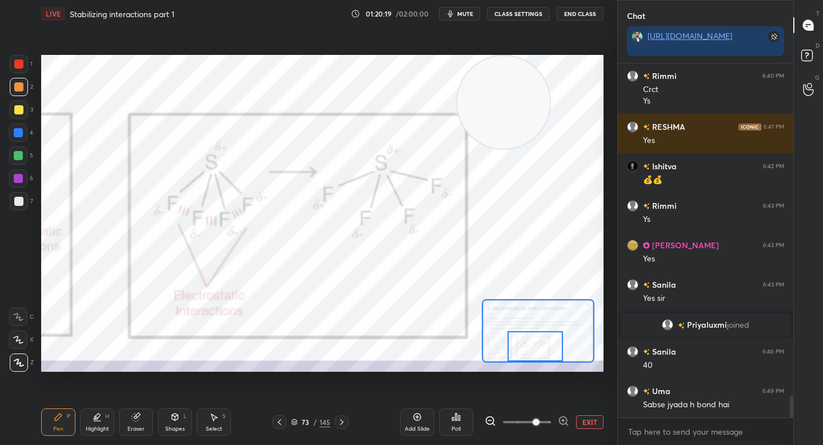
drag, startPoint x: 515, startPoint y: 343, endPoint x: 539, endPoint y: 344, distance: 23.5
click at [539, 344] on div at bounding box center [534, 346] width 55 height 30
click at [590, 423] on button "EXIT" at bounding box center [589, 422] width 27 height 14
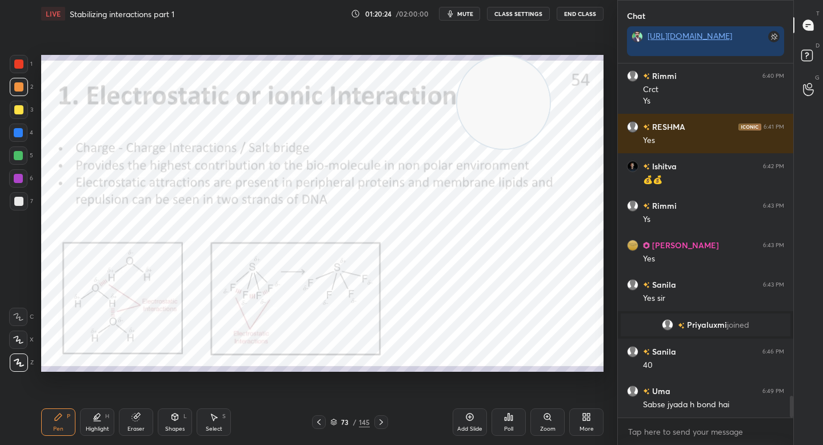
click at [271, 385] on div "Setting up your live class Poll for secs No correct answer Start poll" at bounding box center [322, 212] width 571 height 371
click at [247, 355] on div "Setting up your live class Poll for secs No correct answer Start poll" at bounding box center [322, 212] width 571 height 371
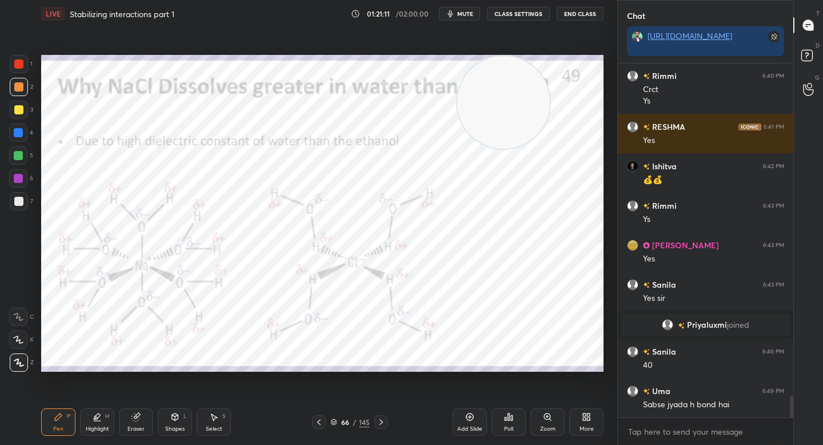
click at [337, 417] on div "66 / 145" at bounding box center [349, 422] width 39 height 10
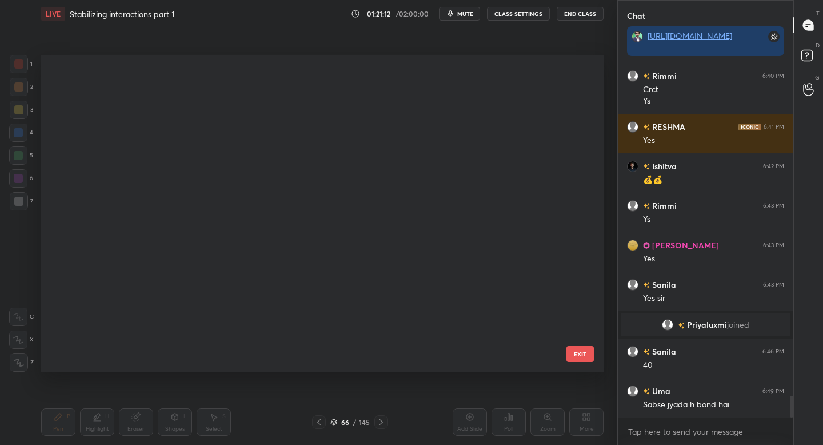
scroll to position [4429, 0]
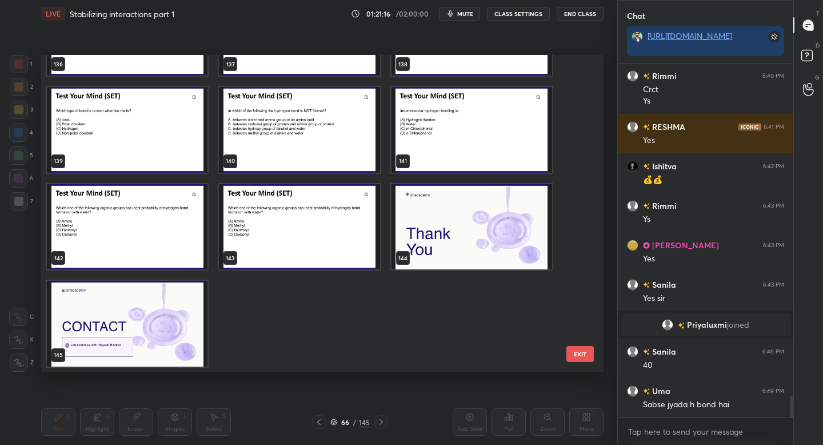
click at [270, 225] on img "grid" at bounding box center [299, 227] width 161 height 86
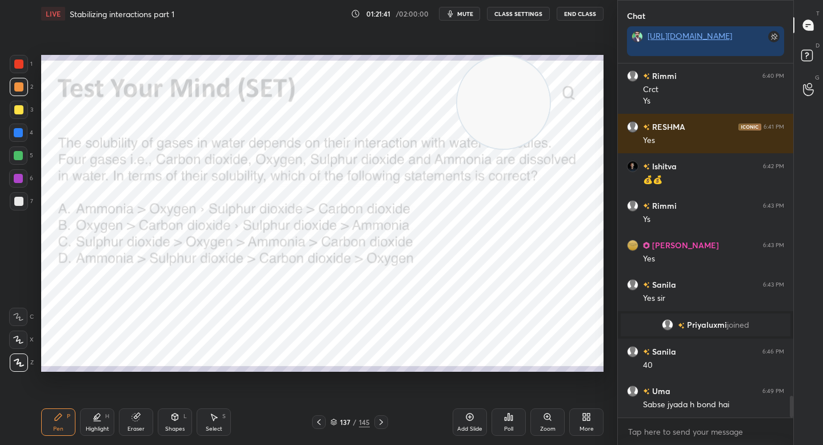
click at [515, 424] on div "Poll" at bounding box center [508, 421] width 34 height 27
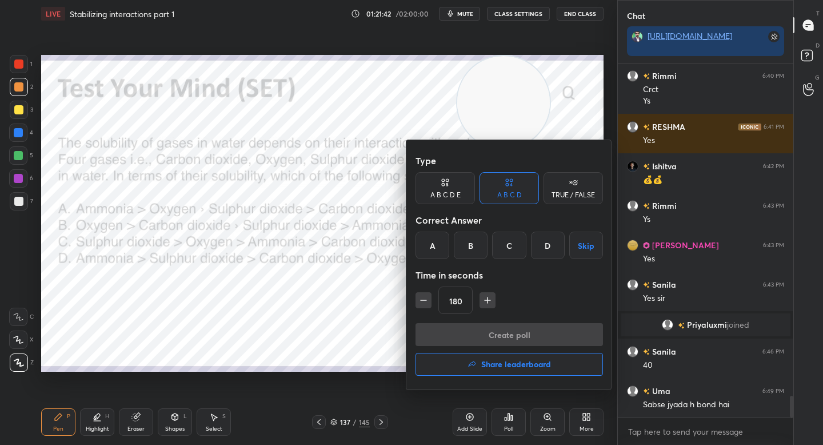
click at [549, 242] on div "D" at bounding box center [548, 244] width 34 height 27
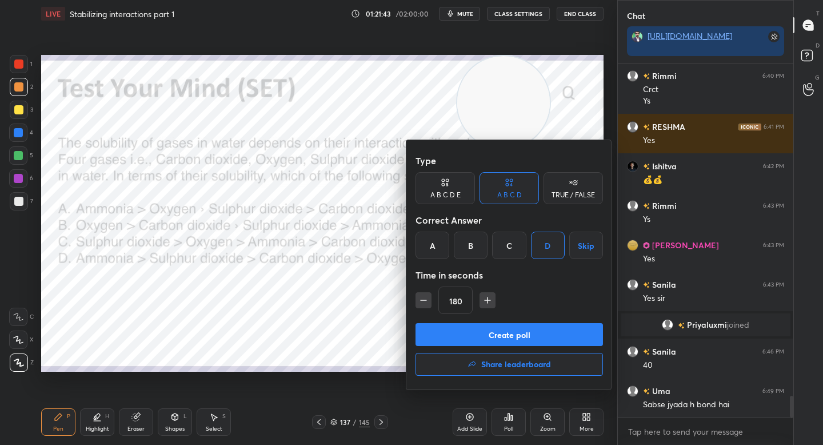
click at [419, 299] on icon "button" at bounding box center [423, 299] width 11 height 11
type input "120"
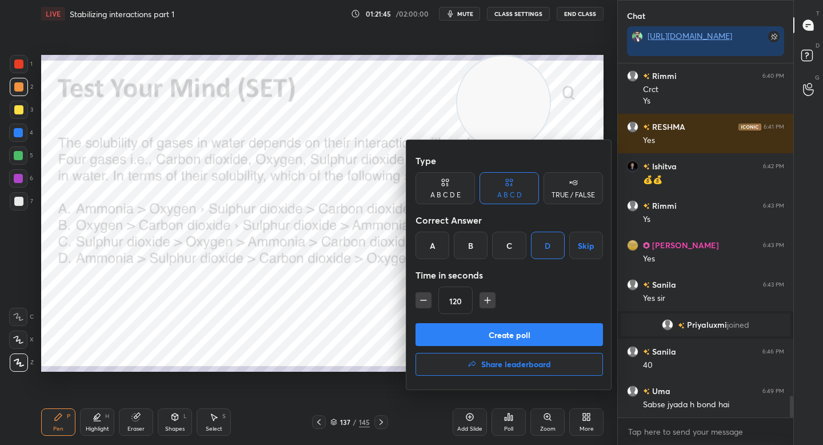
click at [451, 333] on button "Create poll" at bounding box center [508, 334] width 187 height 23
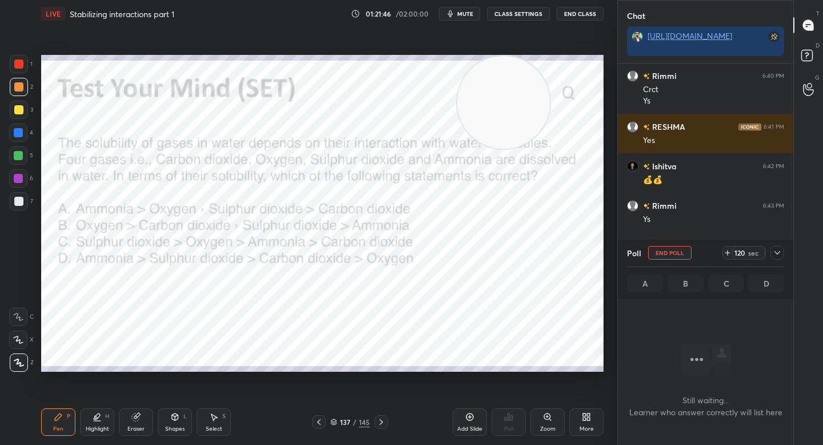
scroll to position [4, 4]
click at [21, 180] on div at bounding box center [18, 178] width 9 height 9
drag, startPoint x: 474, startPoint y: 106, endPoint x: 54, endPoint y: 340, distance: 481.0
click at [53, 341] on video at bounding box center [88, 324] width 93 height 93
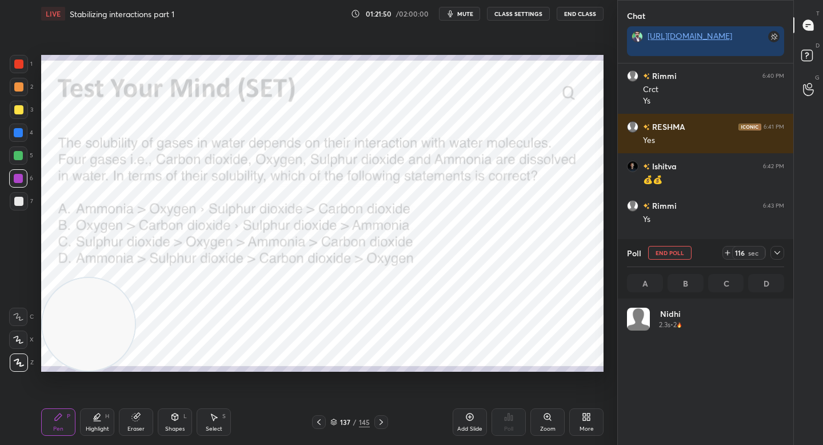
scroll to position [134, 154]
drag, startPoint x: 101, startPoint y: 320, endPoint x: 477, endPoint y: 107, distance: 432.2
click at [479, 107] on video at bounding box center [461, 102] width 93 height 93
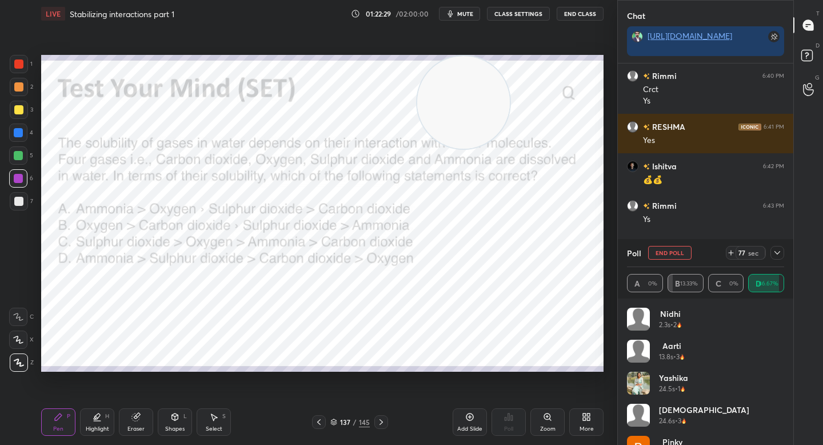
click at [9, 87] on div "1 2 3 4 5 6 7 C X Z C X Z E E Erase all H H" at bounding box center [18, 213] width 37 height 317
click at [14, 89] on div at bounding box center [18, 86] width 9 height 9
click at [778, 253] on icon at bounding box center [777, 252] width 6 height 3
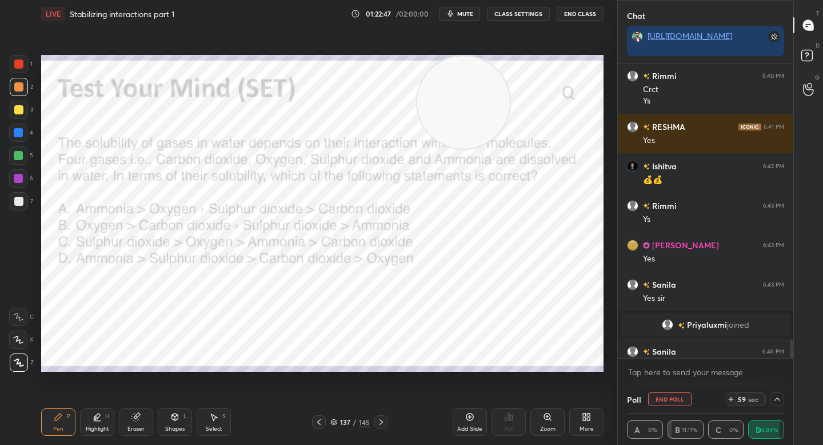
scroll to position [1, 4]
click at [779, 398] on icon at bounding box center [777, 398] width 9 height 9
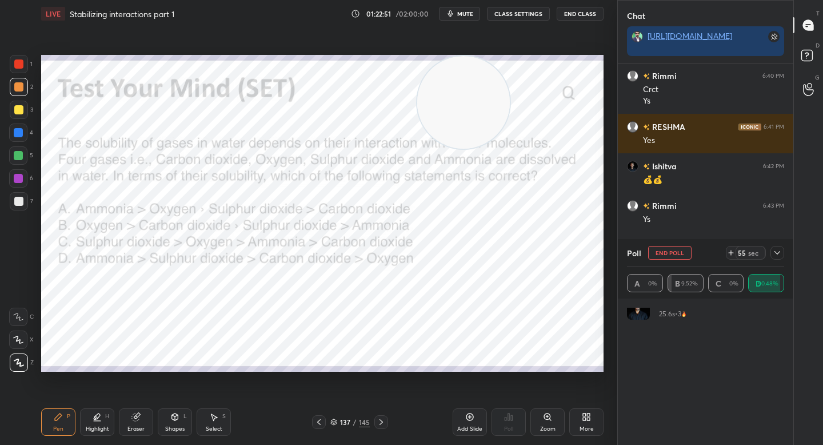
scroll to position [0, 0]
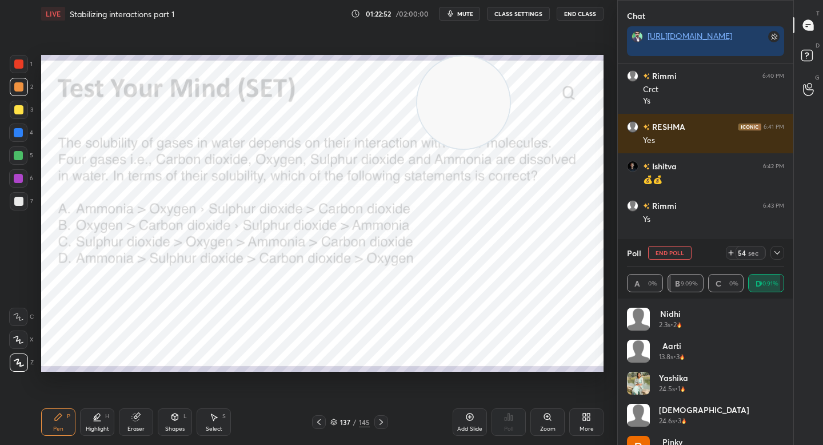
click at [778, 253] on icon at bounding box center [777, 252] width 6 height 3
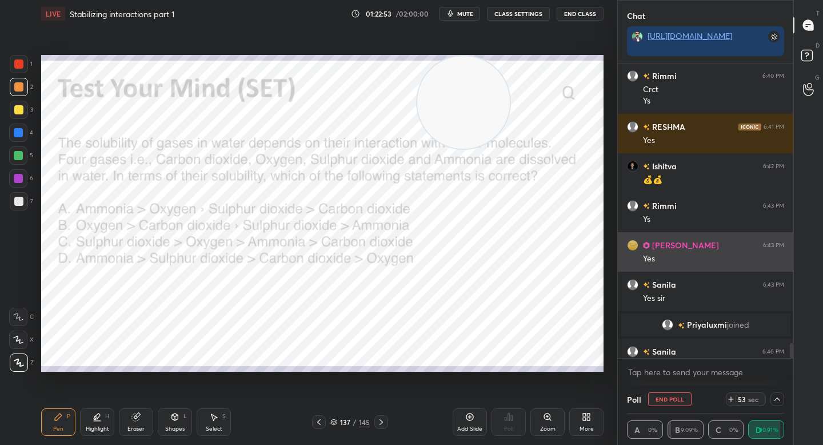
scroll to position [5439, 0]
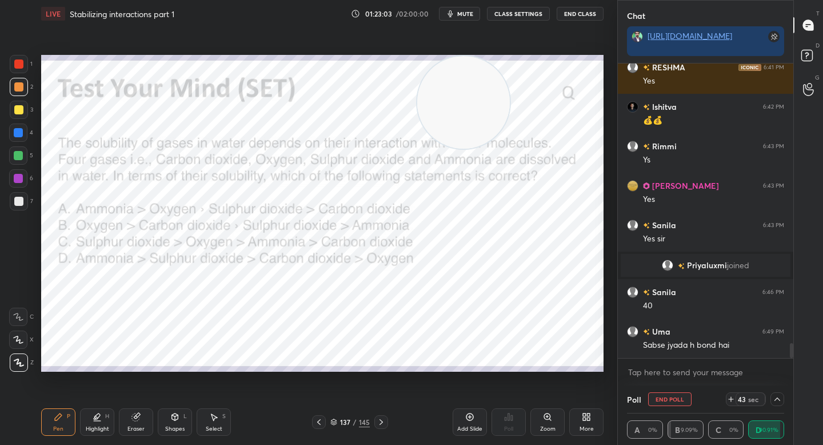
drag, startPoint x: 10, startPoint y: 126, endPoint x: 15, endPoint y: 131, distance: 6.9
click at [10, 127] on div at bounding box center [18, 132] width 18 height 18
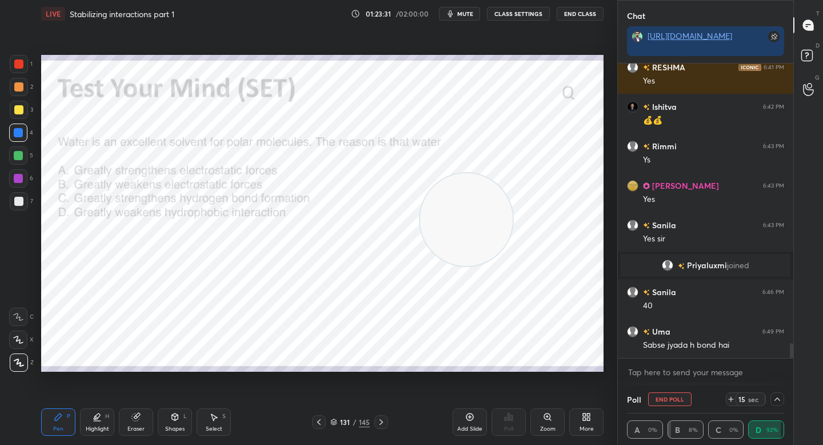
drag, startPoint x: 449, startPoint y: 88, endPoint x: 452, endPoint y: 203, distance: 115.5
click at [452, 205] on video at bounding box center [466, 219] width 93 height 93
click at [657, 393] on button "End Poll" at bounding box center [669, 399] width 43 height 14
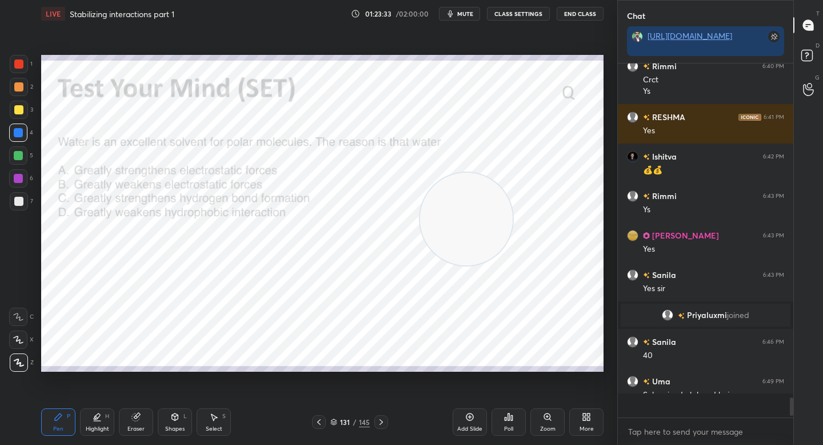
scroll to position [3, 4]
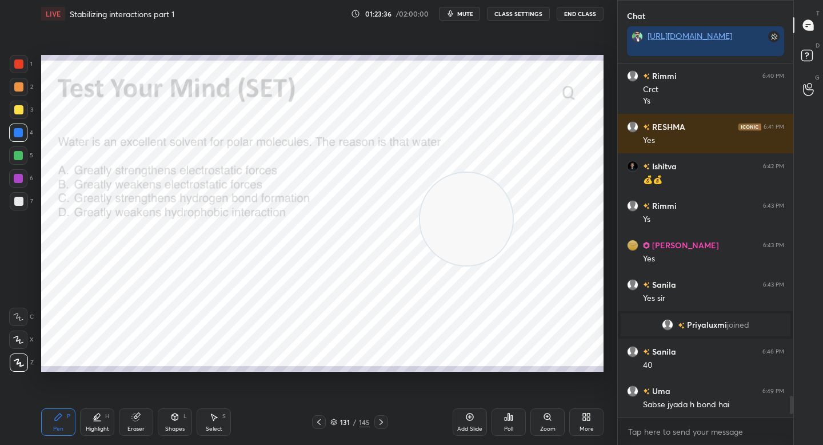
click at [498, 417] on div "Poll" at bounding box center [508, 421] width 34 height 27
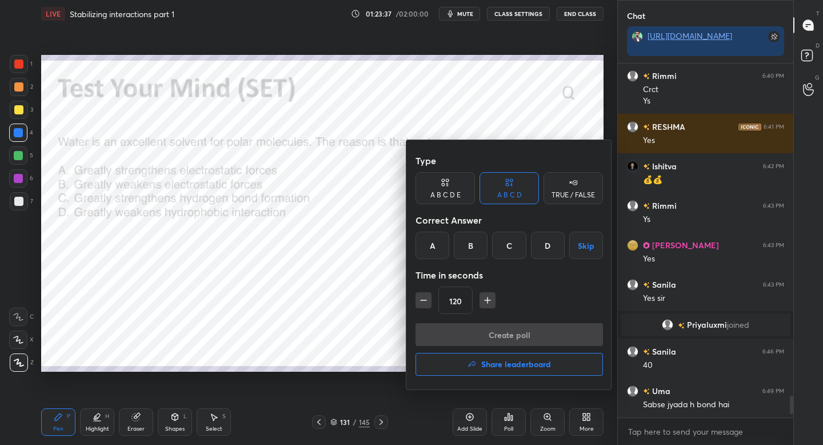
click at [470, 241] on div "B" at bounding box center [471, 244] width 34 height 27
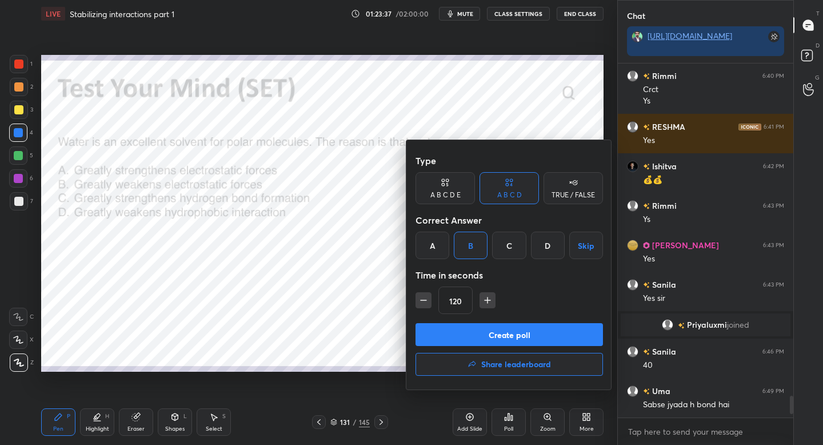
click at [448, 330] on button "Create poll" at bounding box center [508, 334] width 187 height 23
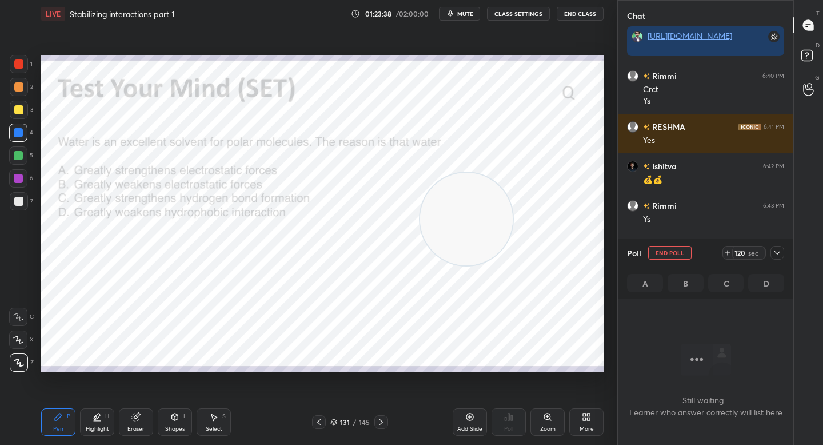
scroll to position [324, 172]
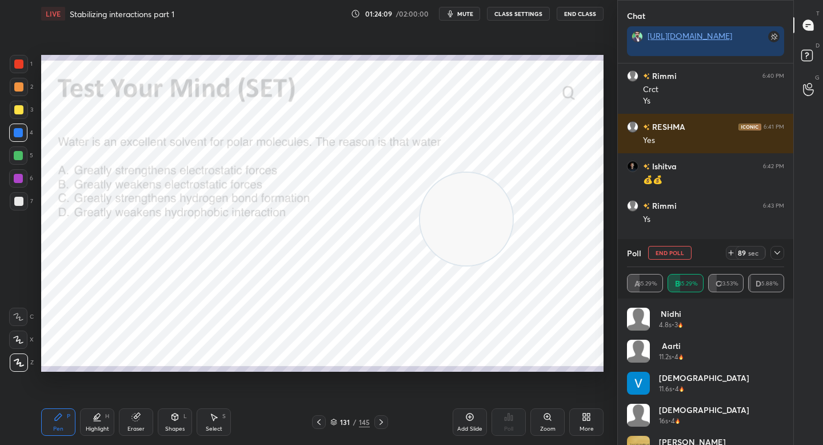
click at [469, 11] on span "mute" at bounding box center [465, 14] width 16 height 8
click at [469, 11] on span "unmute" at bounding box center [464, 14] width 25 height 8
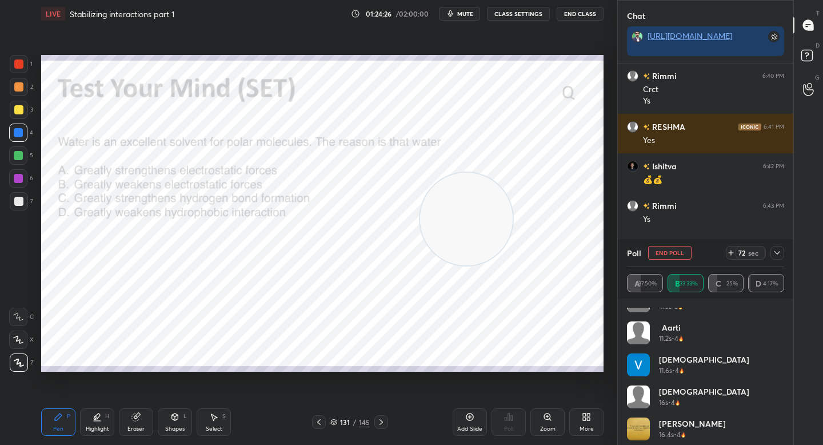
scroll to position [0, 0]
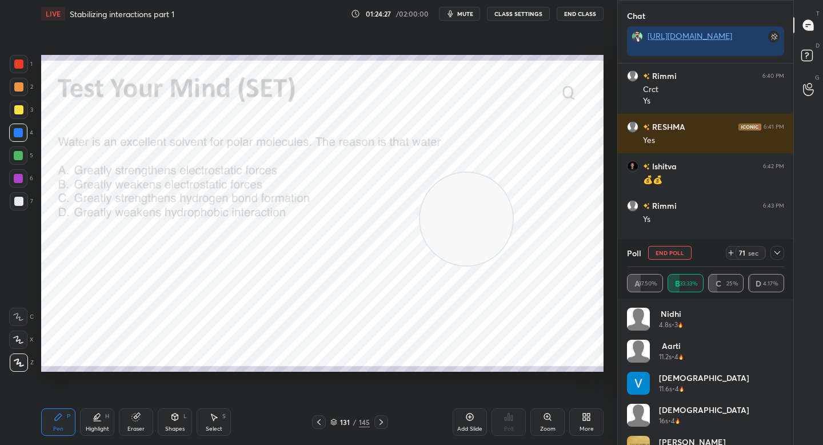
click at [777, 252] on icon at bounding box center [777, 252] width 9 height 9
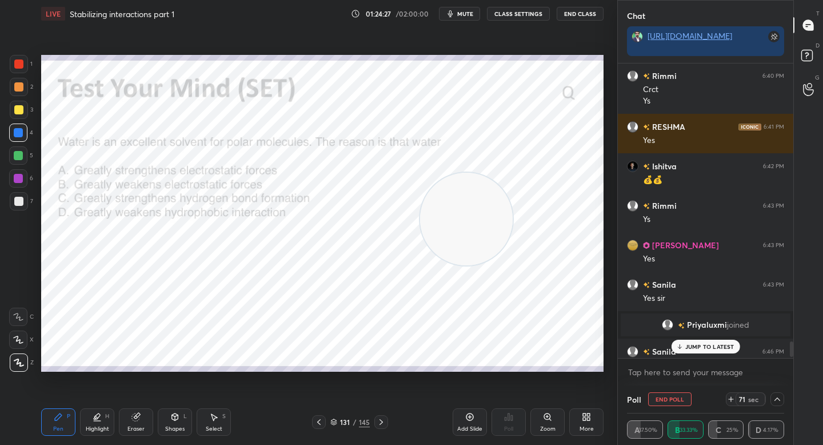
scroll to position [5439, 0]
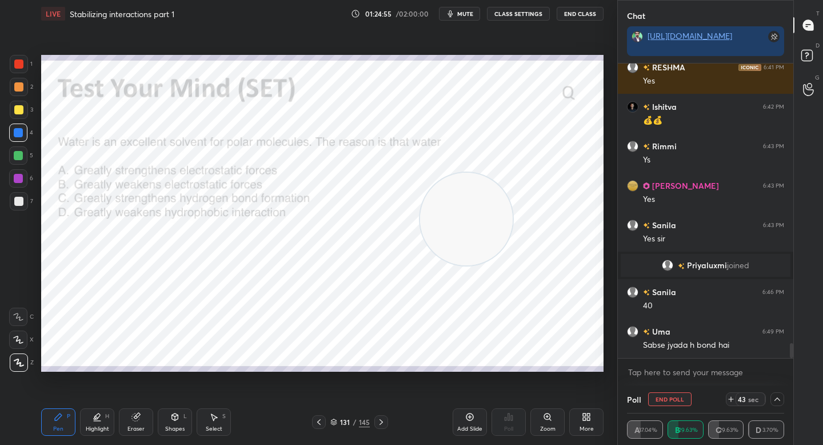
click at [777, 397] on icon at bounding box center [777, 398] width 9 height 9
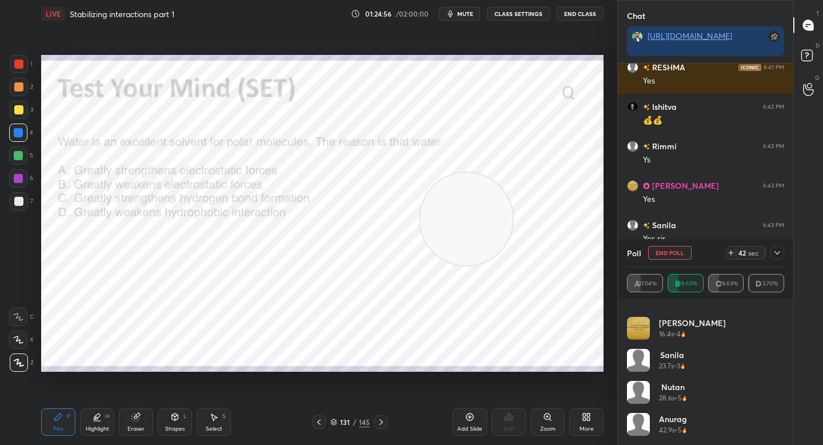
scroll to position [0, 0]
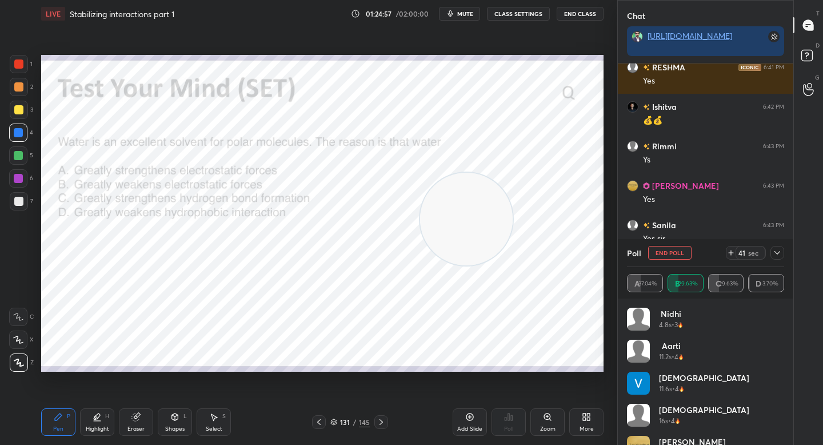
click at [782, 248] on div at bounding box center [777, 253] width 14 height 14
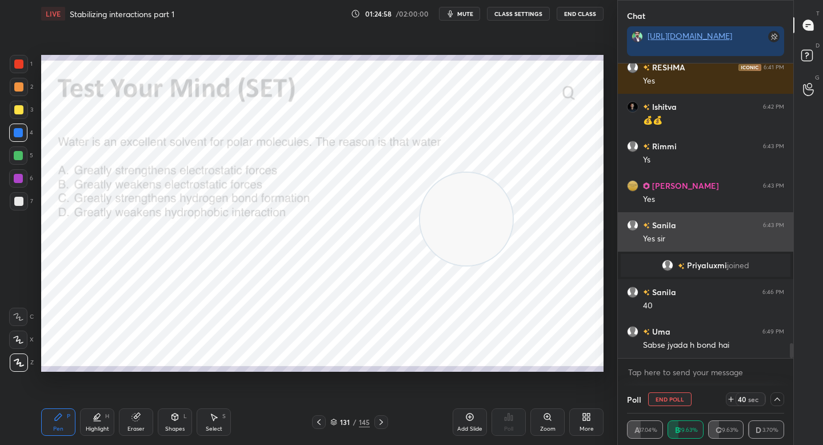
scroll to position [1, 4]
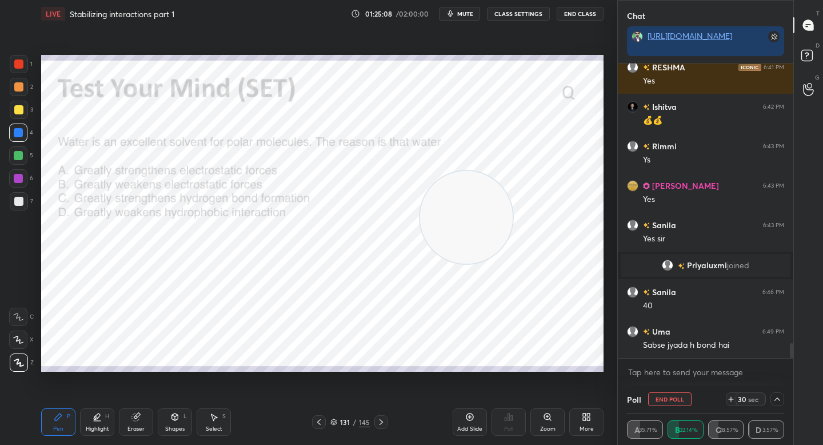
drag, startPoint x: 464, startPoint y: 214, endPoint x: 554, endPoint y: 170, distance: 99.9
click at [513, 171] on video at bounding box center [466, 217] width 93 height 93
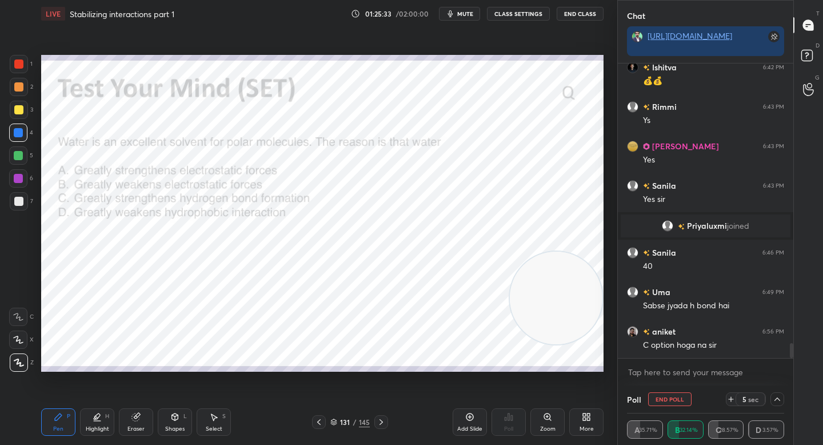
drag, startPoint x: 550, startPoint y: 186, endPoint x: 564, endPoint y: 303, distance: 117.4
click at [563, 314] on video at bounding box center [556, 297] width 93 height 93
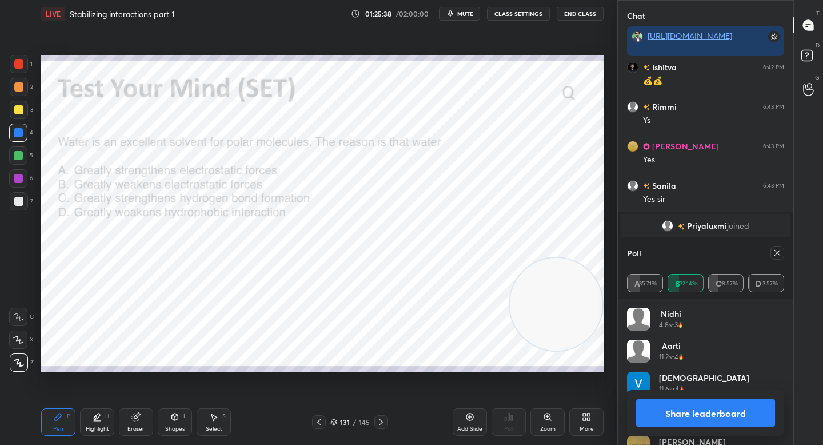
scroll to position [134, 154]
click at [680, 415] on button "Share leaderboard" at bounding box center [705, 412] width 139 height 27
type textarea "x"
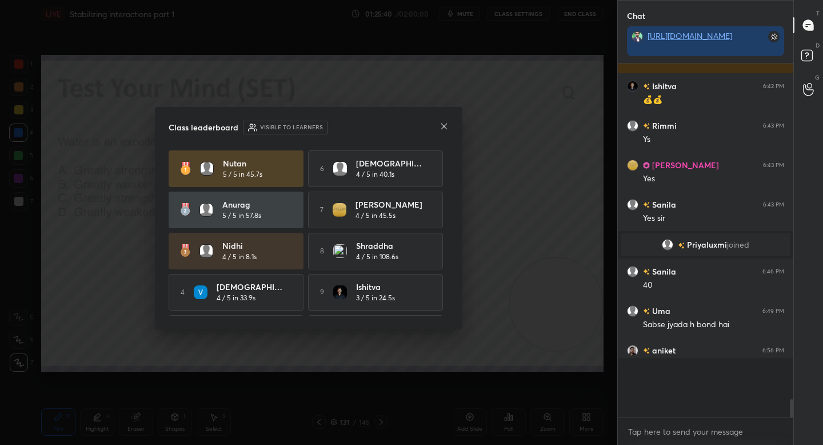
scroll to position [5426, 0]
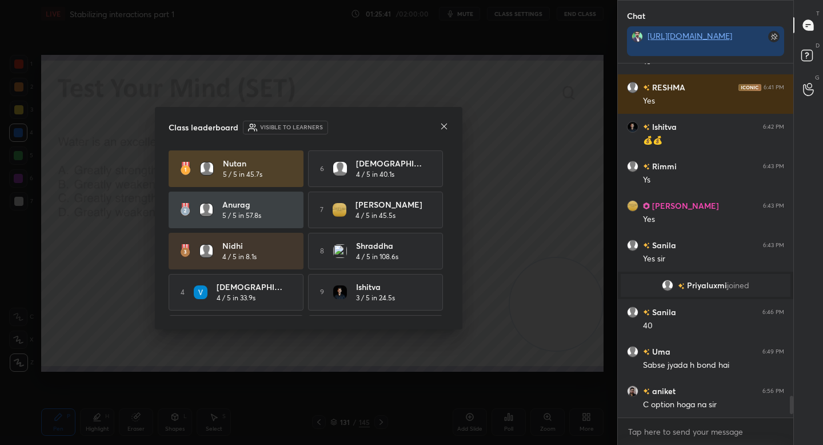
click at [442, 126] on icon at bounding box center [443, 126] width 9 height 9
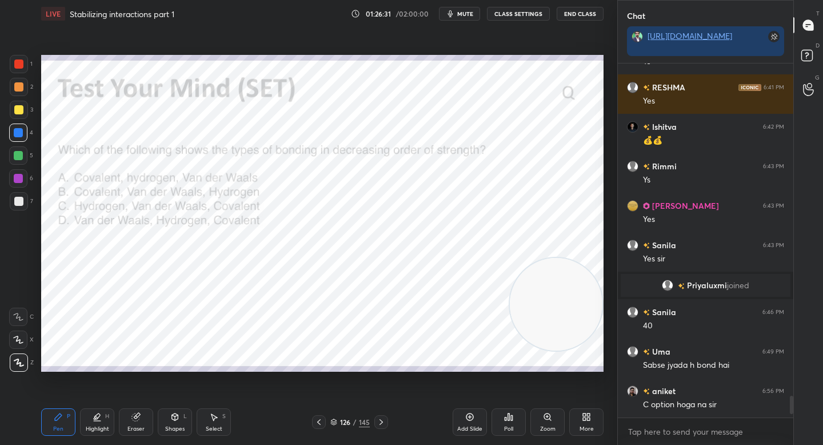
click at [505, 418] on icon at bounding box center [506, 418] width 2 height 3
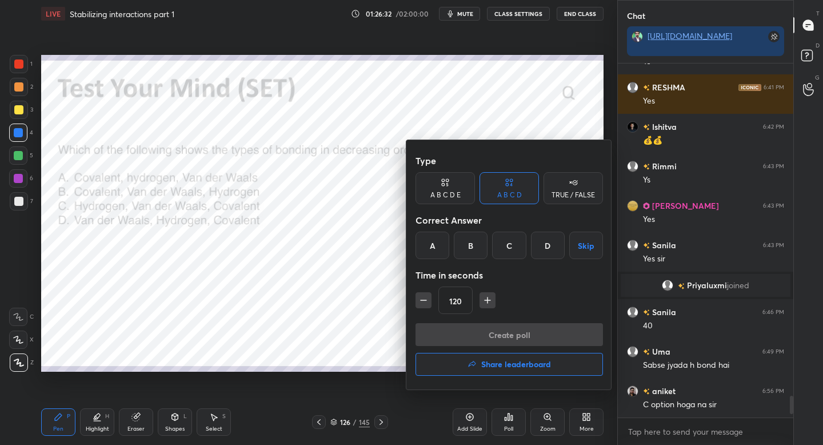
click at [382, 322] on div at bounding box center [411, 222] width 823 height 445
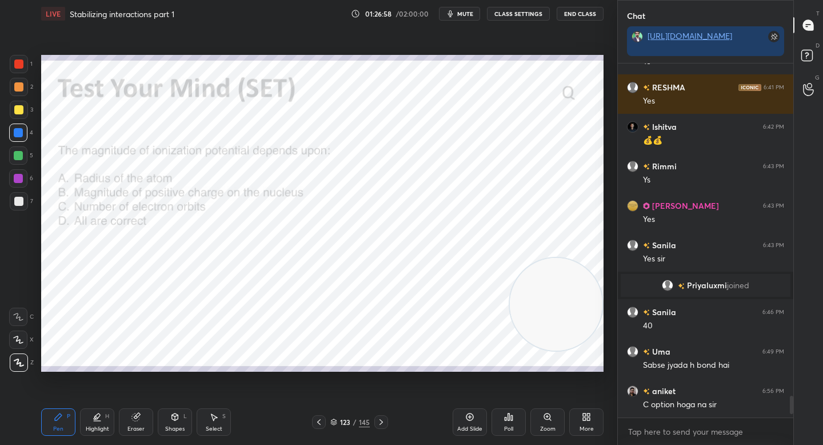
click at [518, 421] on div "Poll" at bounding box center [508, 421] width 34 height 27
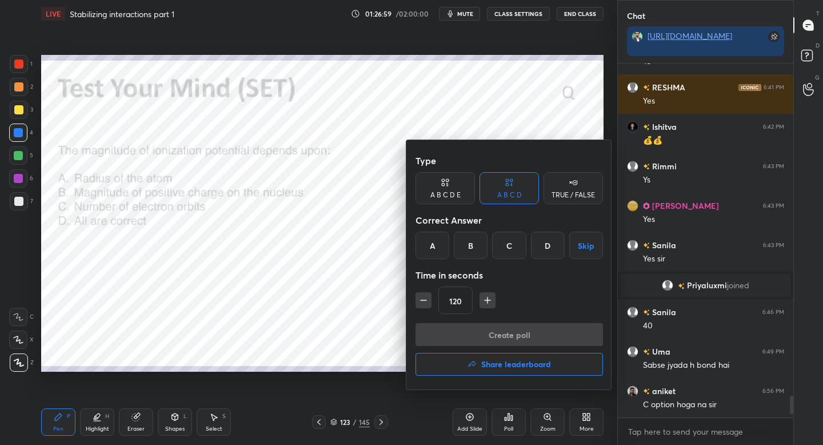
click at [542, 243] on div "D" at bounding box center [548, 244] width 34 height 27
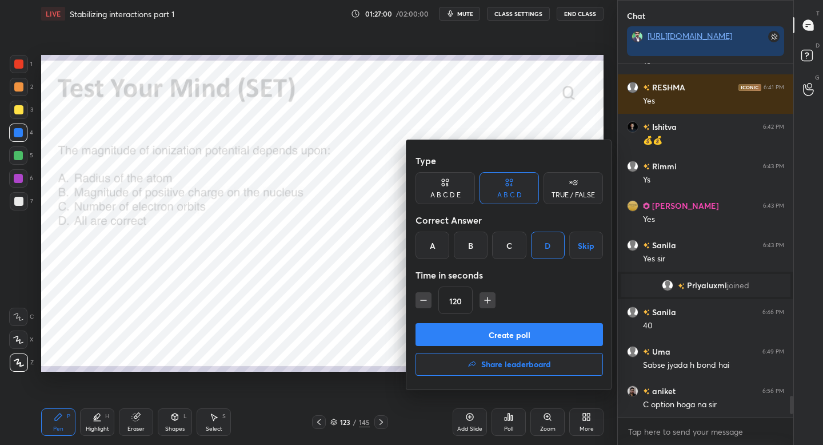
click at [421, 301] on icon "button" at bounding box center [423, 299] width 11 height 11
type input "60"
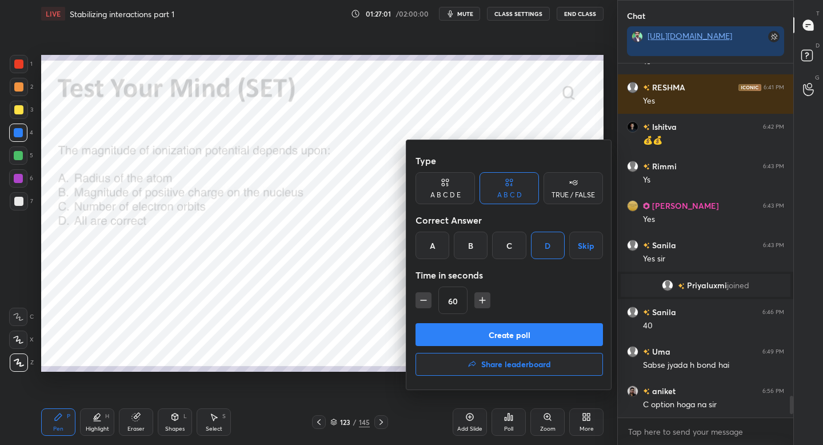
click at [431, 325] on button "Create poll" at bounding box center [508, 334] width 187 height 23
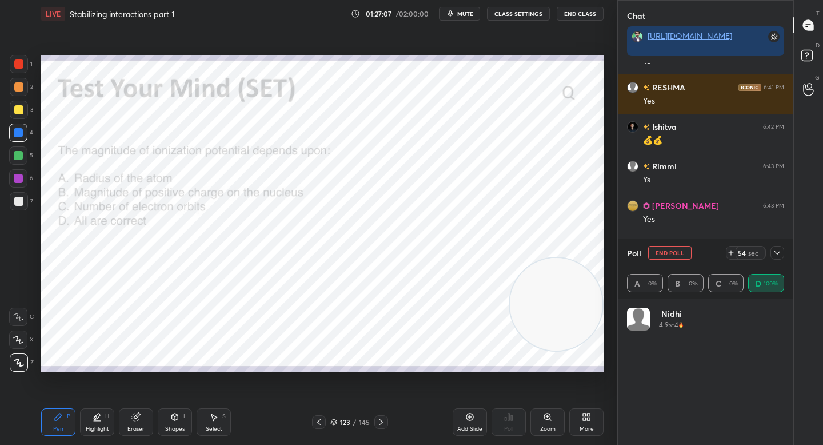
scroll to position [134, 154]
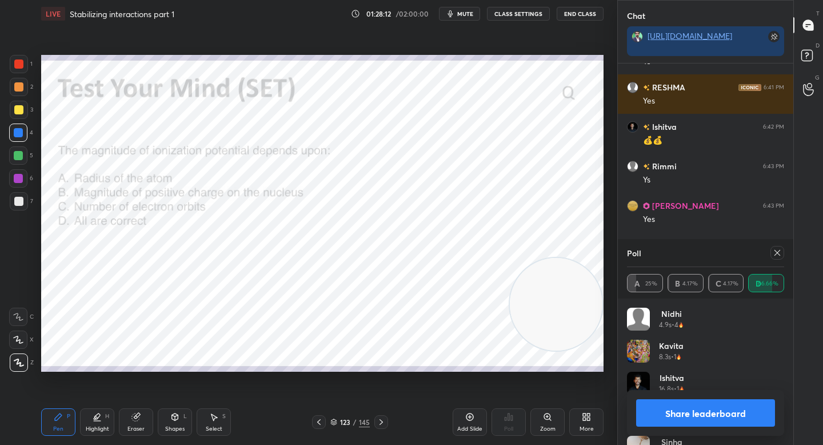
click at [681, 417] on button "Share leaderboard" at bounding box center [705, 412] width 139 height 27
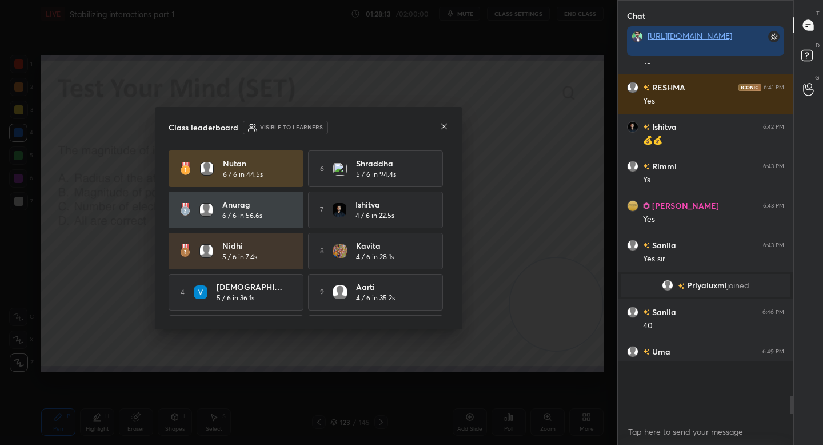
scroll to position [368, 172]
click at [441, 126] on icon at bounding box center [443, 126] width 9 height 9
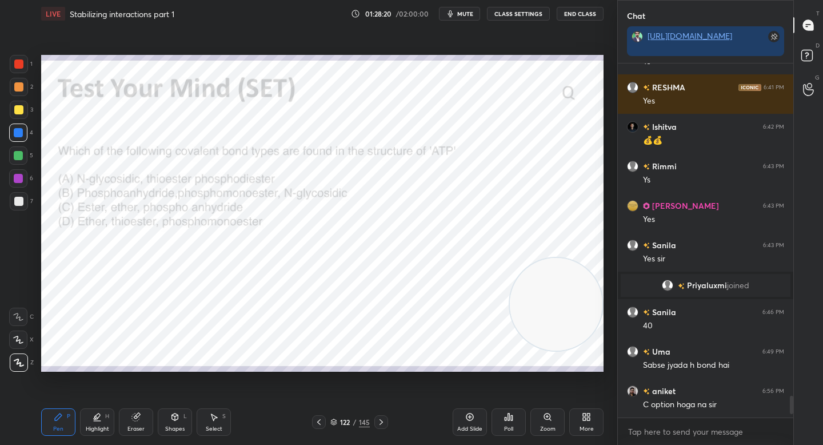
click at [511, 419] on icon at bounding box center [512, 417] width 2 height 5
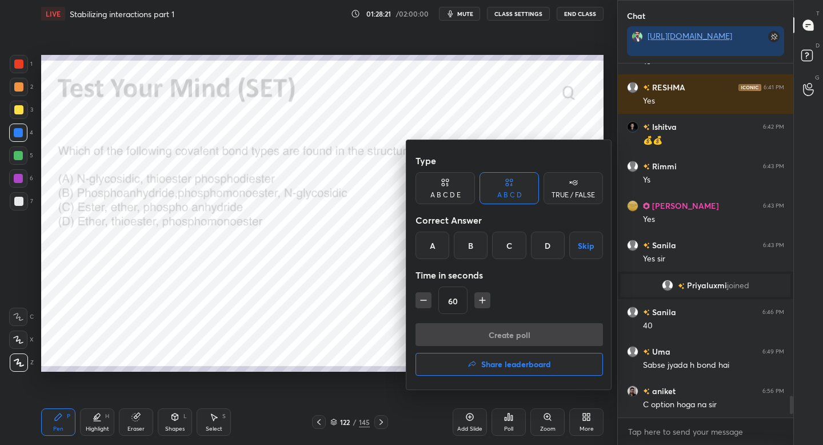
click at [465, 250] on div "B" at bounding box center [471, 244] width 34 height 27
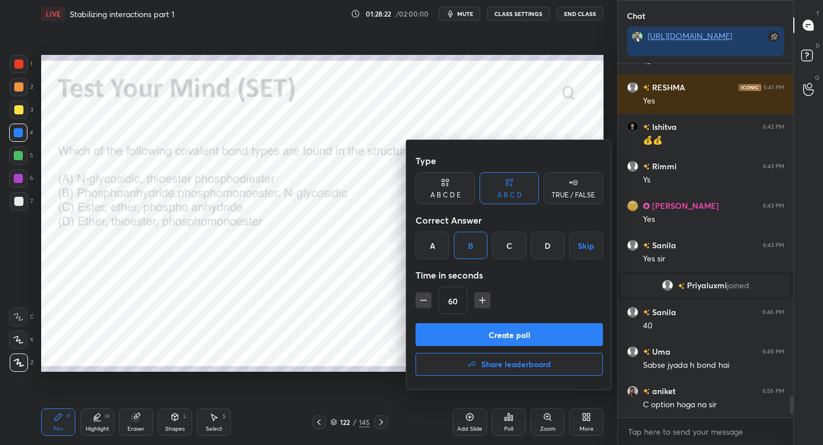
click at [454, 334] on button "Create poll" at bounding box center [508, 334] width 187 height 23
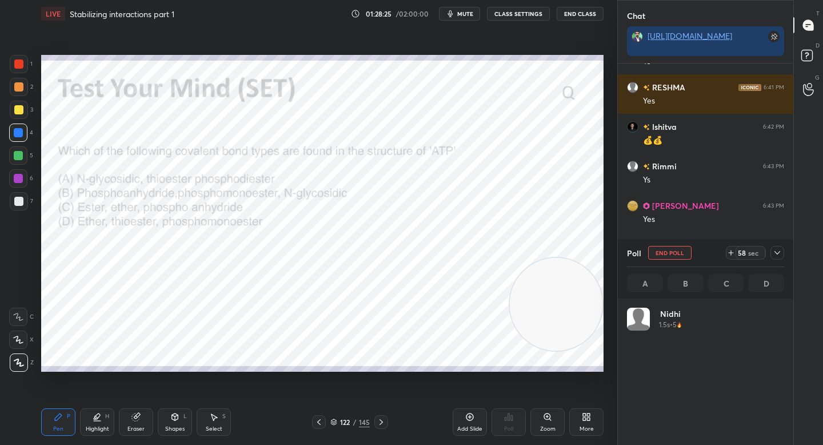
scroll to position [134, 154]
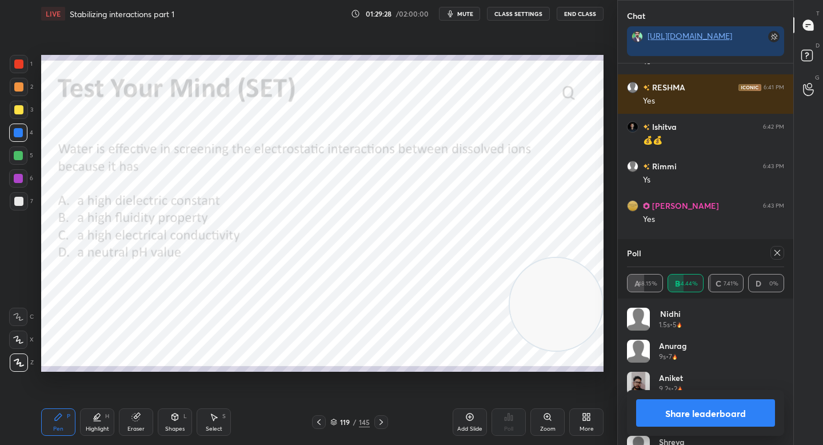
click at [670, 402] on button "Share leaderboard" at bounding box center [705, 412] width 139 height 27
type textarea "x"
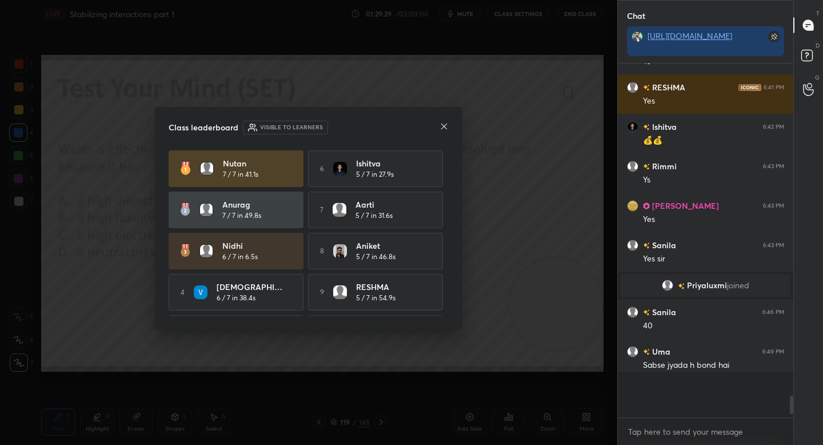
scroll to position [344, 172]
click at [441, 122] on icon at bounding box center [443, 126] width 9 height 9
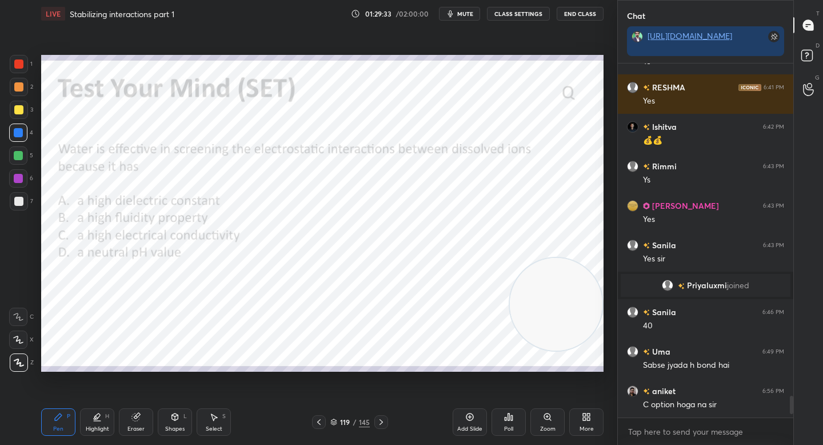
click at [503, 422] on div "Poll" at bounding box center [508, 421] width 34 height 27
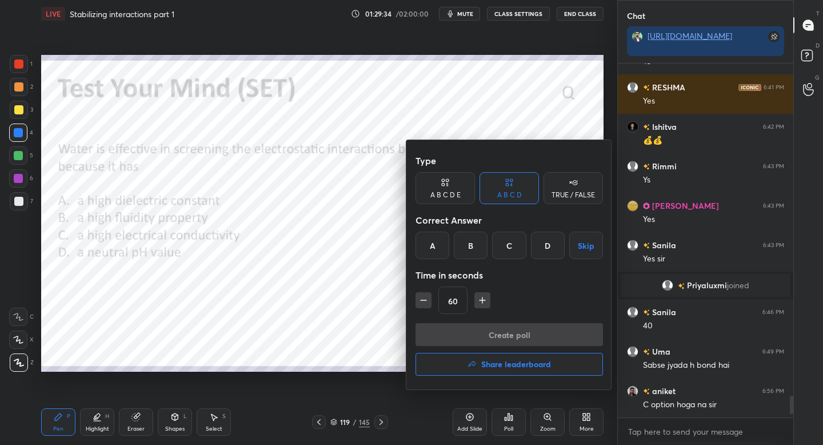
click at [438, 256] on div "A" at bounding box center [432, 244] width 34 height 27
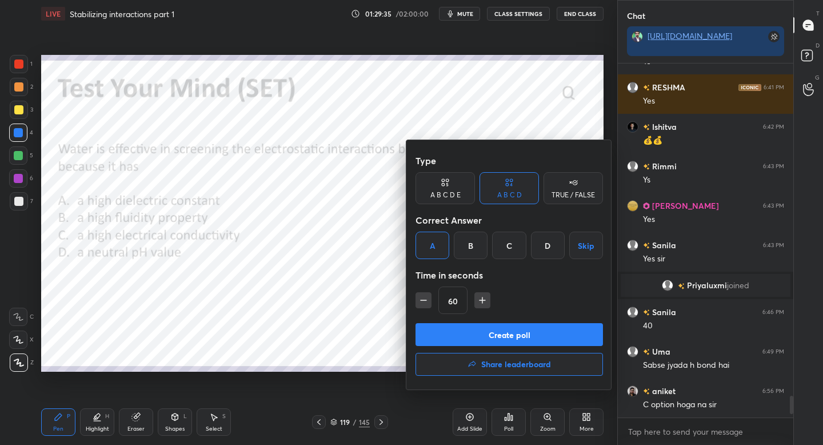
click at [482, 301] on icon "button" at bounding box center [482, 299] width 11 height 11
type input "90"
click at [477, 327] on button "Create poll" at bounding box center [508, 334] width 187 height 23
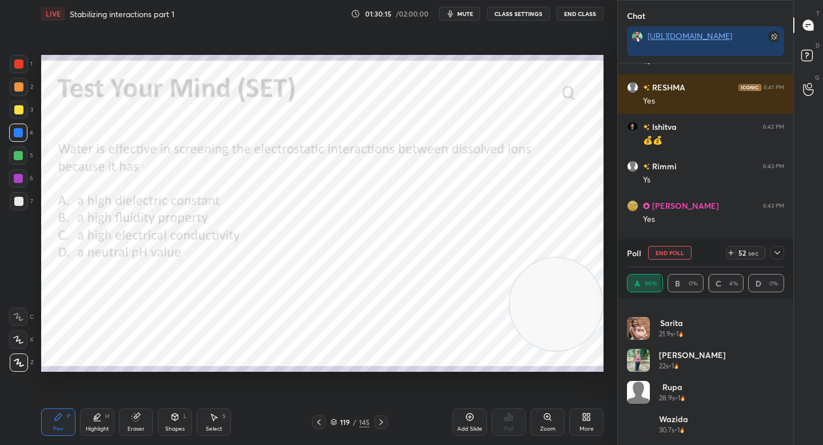
scroll to position [695, 0]
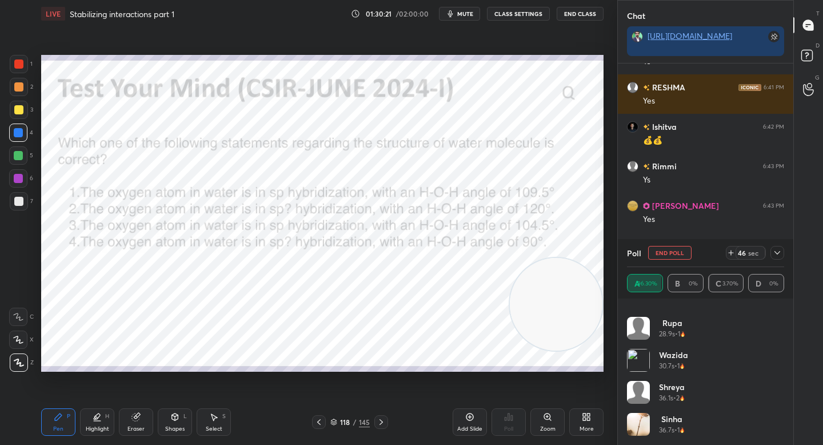
click at [779, 250] on icon at bounding box center [777, 252] width 9 height 9
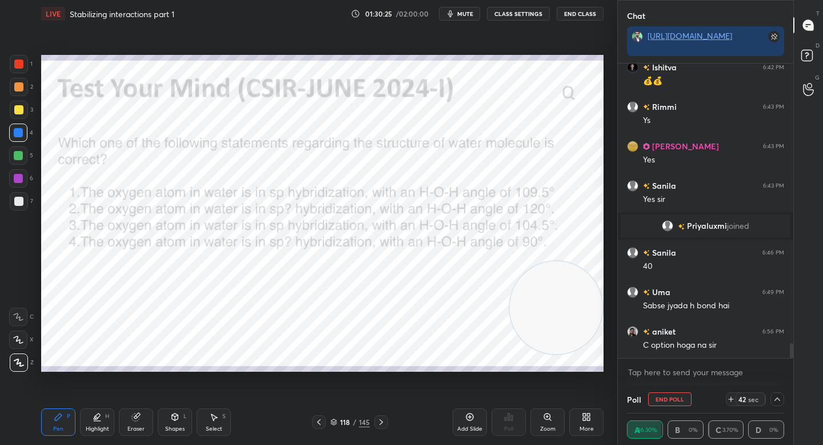
click at [559, 327] on video at bounding box center [556, 307] width 93 height 93
click at [667, 401] on button "End Poll" at bounding box center [669, 399] width 43 height 14
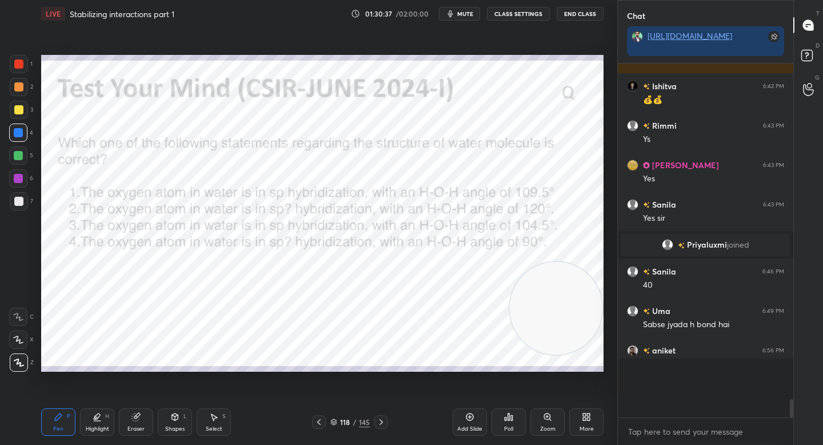
scroll to position [3, 4]
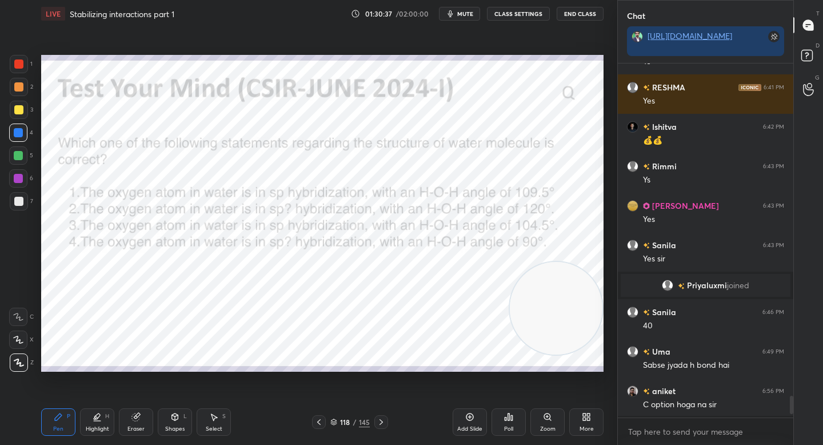
click at [512, 414] on icon at bounding box center [508, 416] width 9 height 9
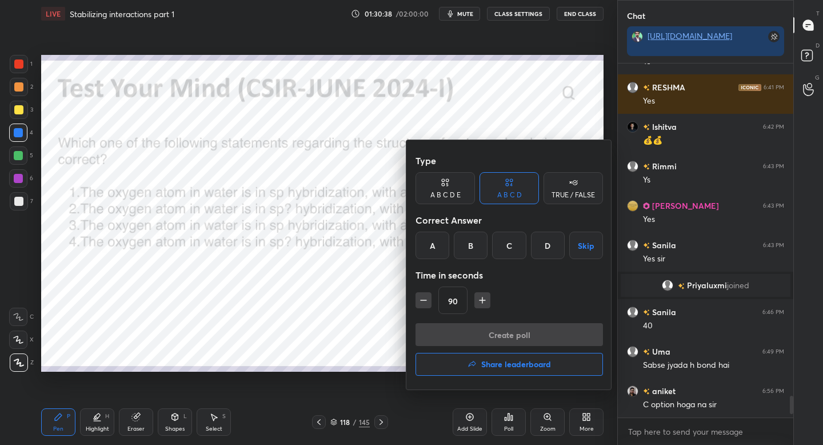
click at [515, 246] on div "C" at bounding box center [509, 244] width 34 height 27
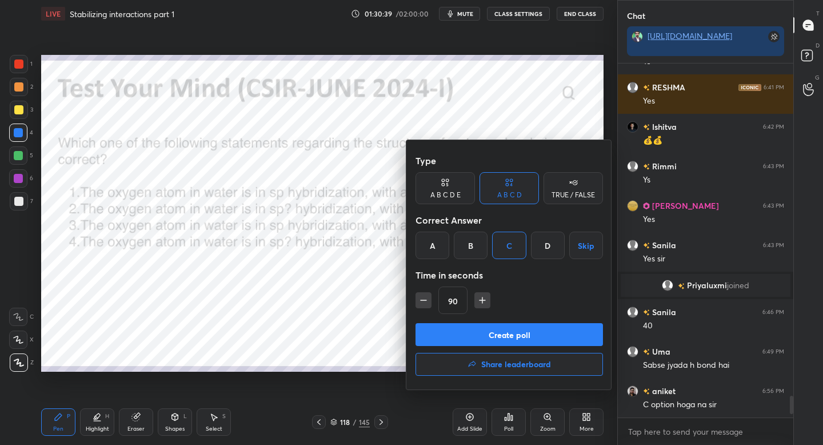
click at [487, 333] on button "Create poll" at bounding box center [508, 334] width 187 height 23
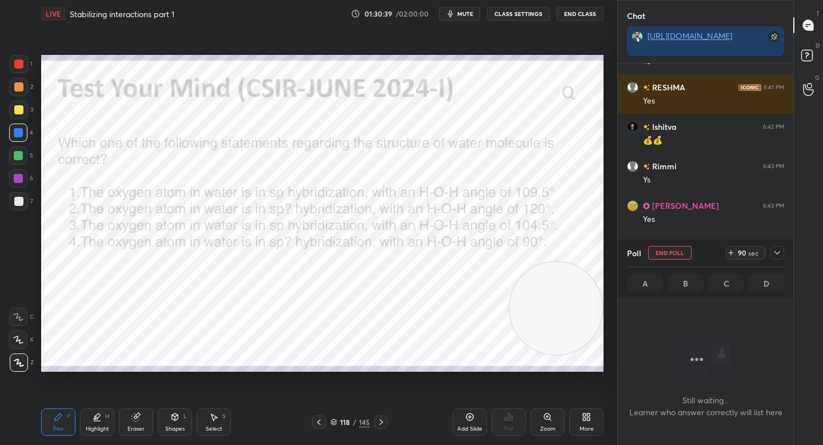
scroll to position [324, 172]
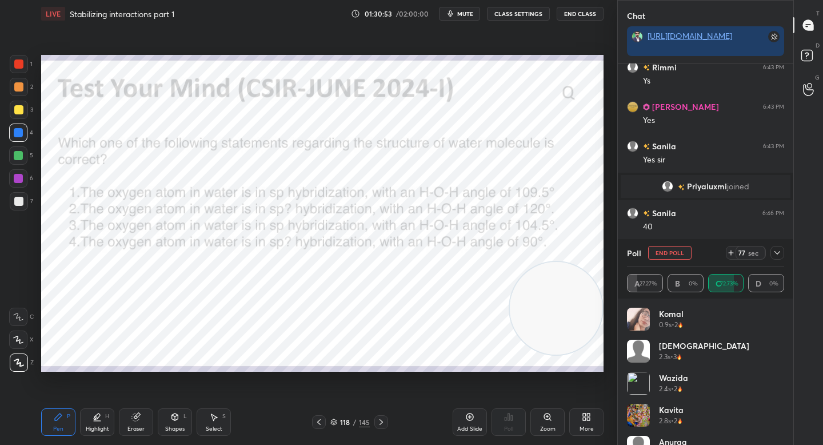
click at [777, 253] on icon at bounding box center [777, 252] width 9 height 9
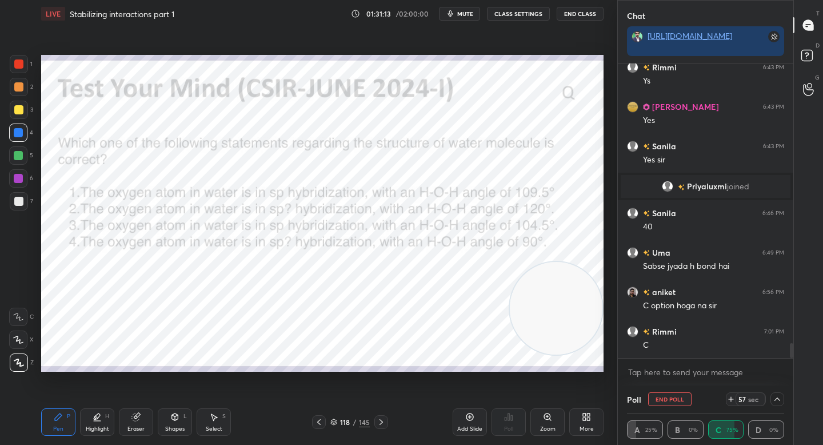
click at [146, 419] on div "Eraser" at bounding box center [136, 421] width 34 height 27
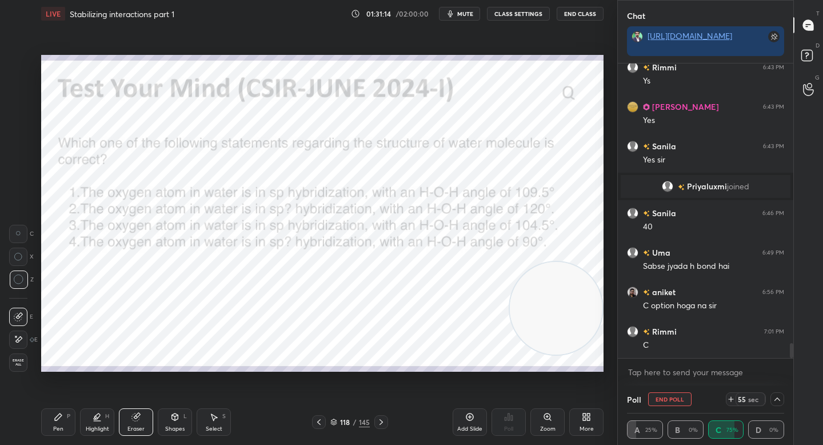
click at [68, 408] on div "Pen P Highlight H Eraser Shapes L Select S 118 / 145 Add Slide Poll Zoom More" at bounding box center [322, 422] width 562 height 46
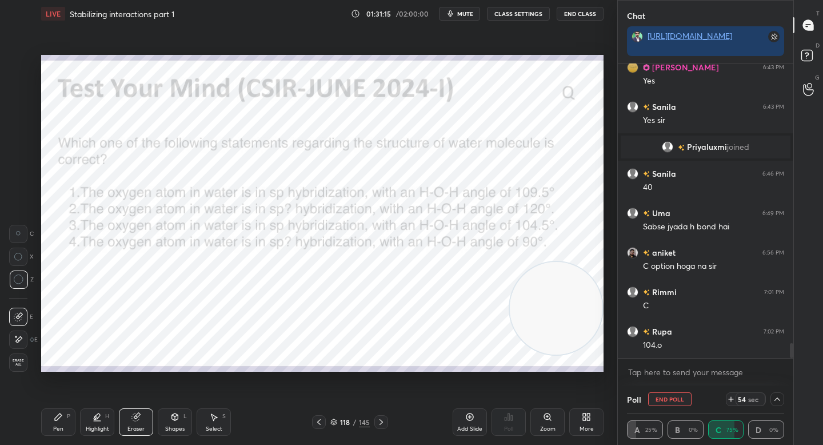
drag, startPoint x: 51, startPoint y: 414, endPoint x: 62, endPoint y: 401, distance: 17.0
click at [51, 414] on div "Pen P" at bounding box center [58, 421] width 34 height 27
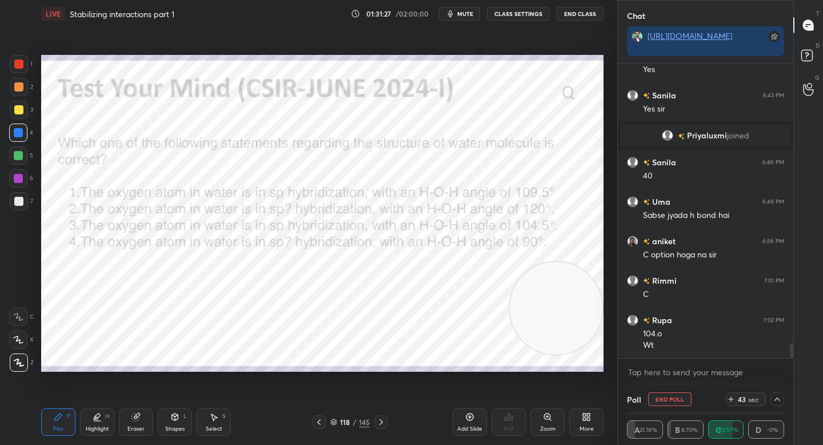
click at [779, 405] on div at bounding box center [777, 399] width 14 height 14
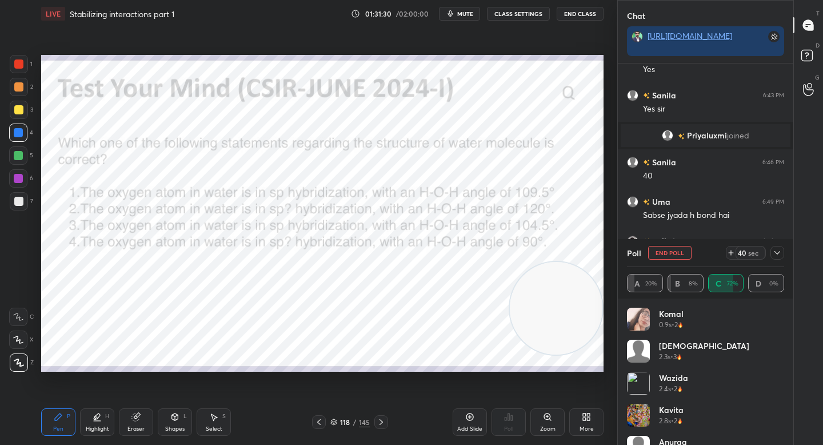
click at [778, 253] on icon at bounding box center [777, 252] width 6 height 3
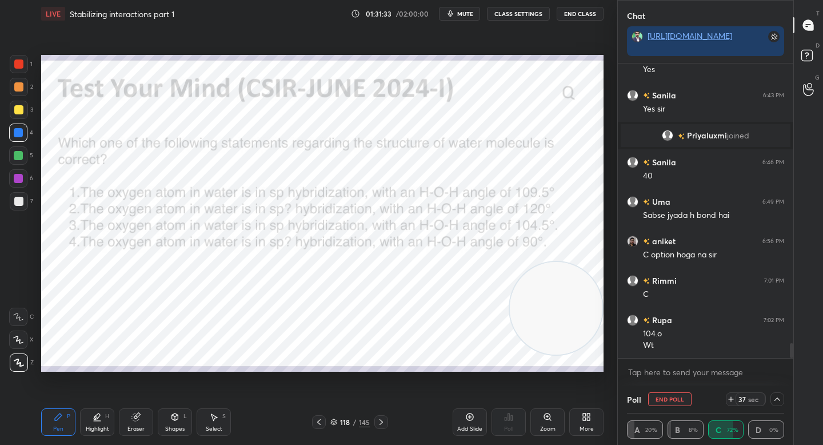
click at [773, 395] on icon at bounding box center [777, 398] width 9 height 9
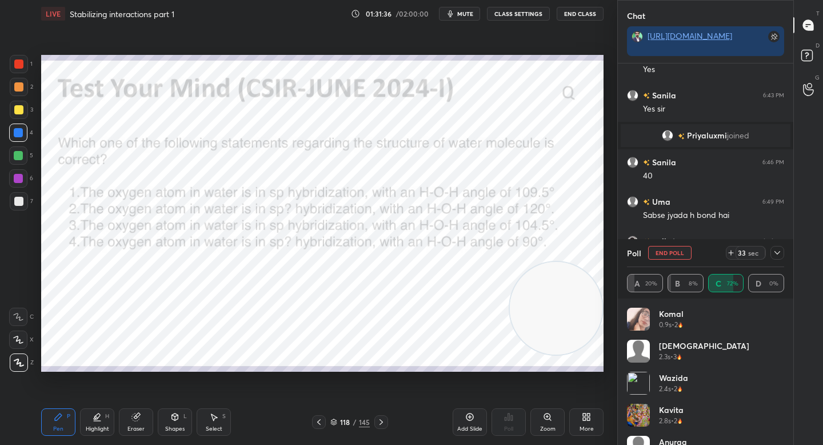
click at [777, 249] on icon at bounding box center [777, 252] width 9 height 9
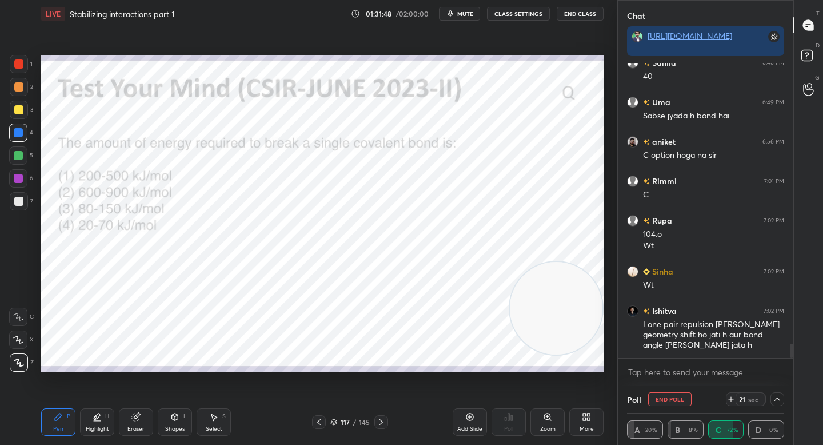
click at [661, 394] on button "End Poll" at bounding box center [669, 399] width 43 height 14
type textarea "x"
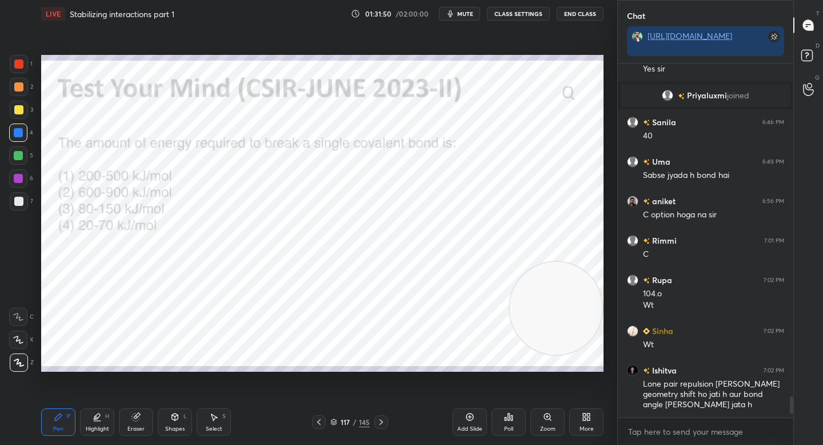
click at [515, 421] on div "Poll" at bounding box center [508, 421] width 34 height 27
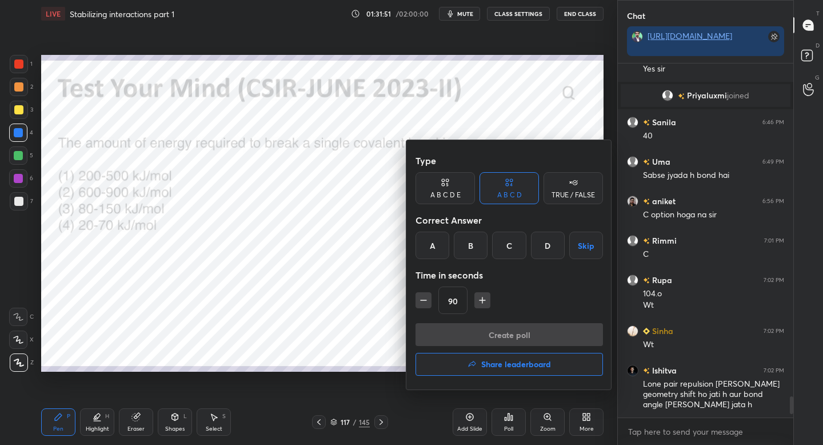
click at [442, 247] on div "A" at bounding box center [432, 244] width 34 height 27
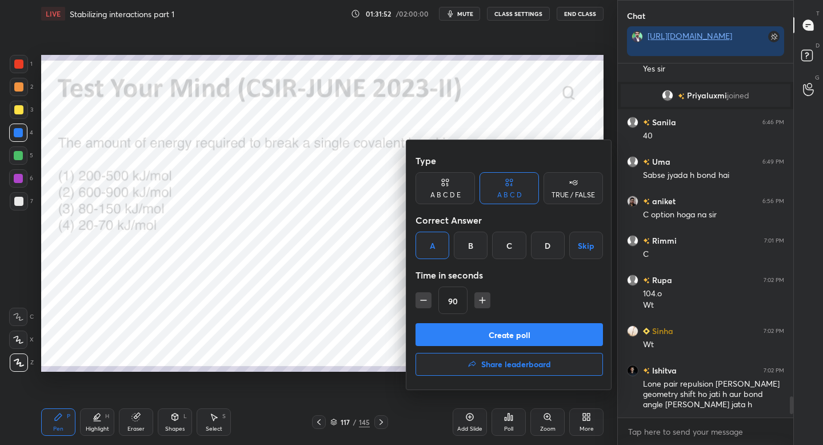
click at [489, 297] on button "button" at bounding box center [482, 300] width 16 height 16
click at [489, 297] on icon "button" at bounding box center [487, 299] width 11 height 11
type input "120"
click at [489, 331] on button "Create poll" at bounding box center [508, 334] width 187 height 23
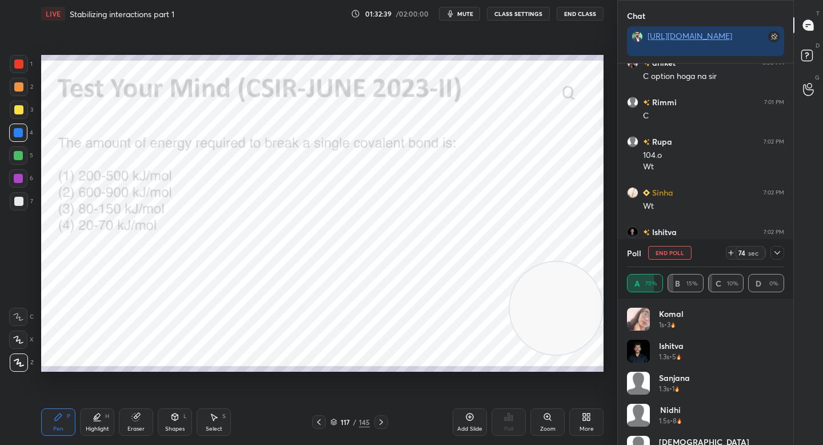
scroll to position [5797, 0]
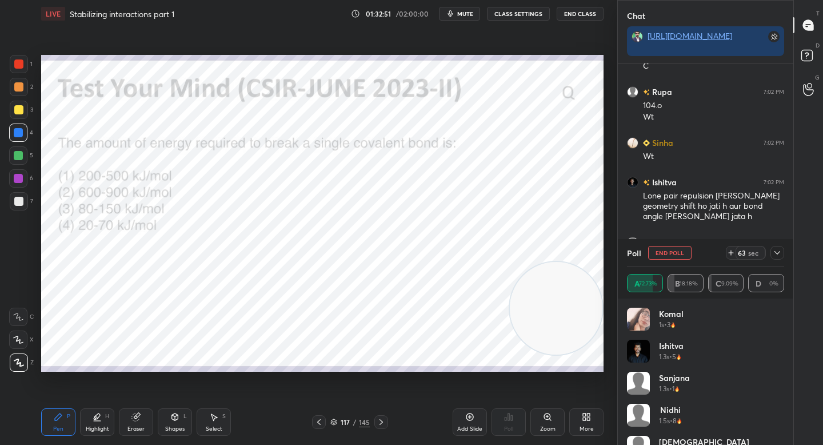
click at [775, 251] on icon at bounding box center [777, 252] width 9 height 9
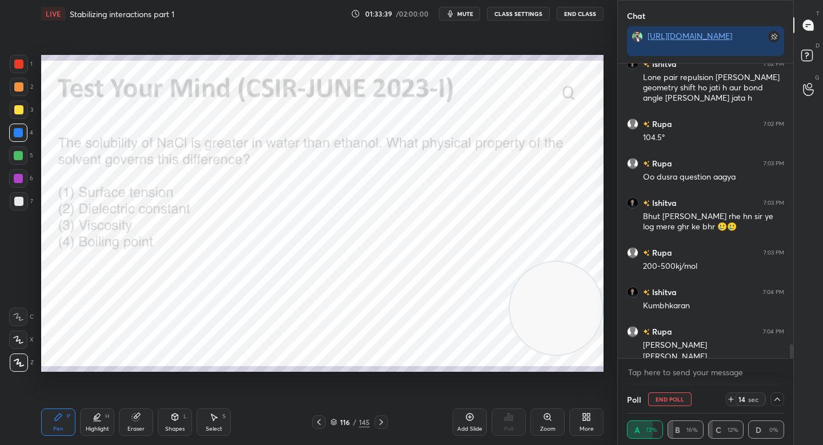
scroll to position [5937, 0]
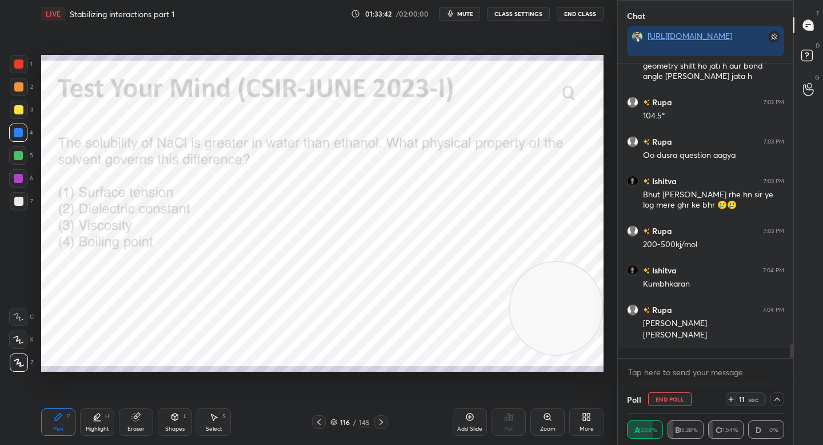
click at [667, 395] on button "End Poll" at bounding box center [669, 399] width 43 height 14
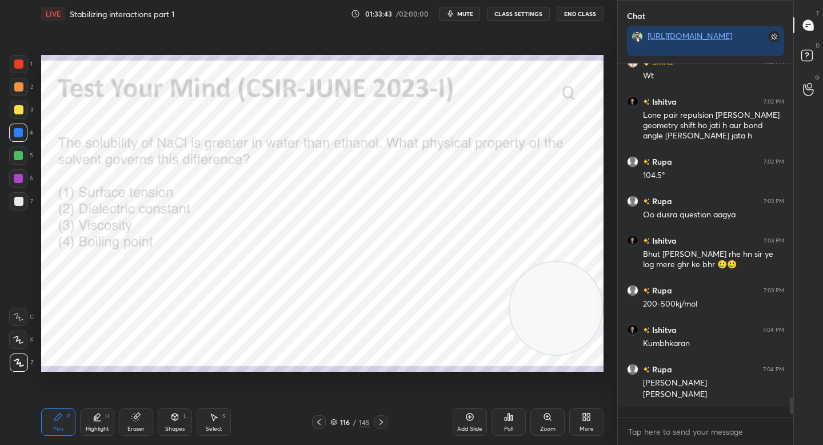
scroll to position [4, 4]
click at [503, 417] on div "Poll" at bounding box center [508, 421] width 34 height 27
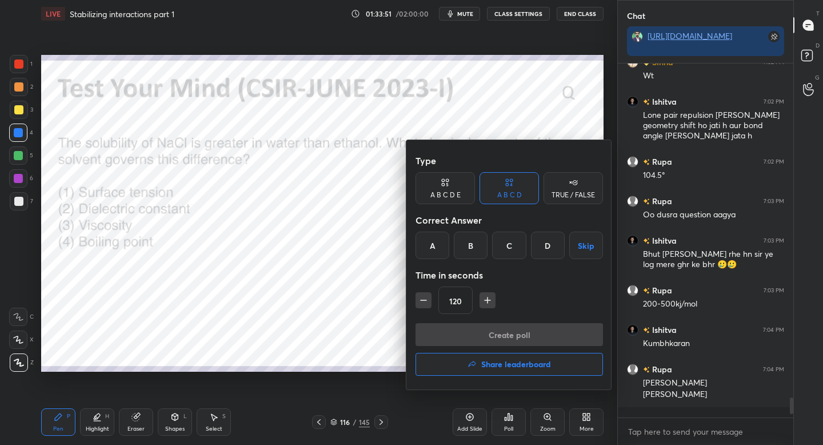
click at [469, 248] on div "B" at bounding box center [471, 244] width 34 height 27
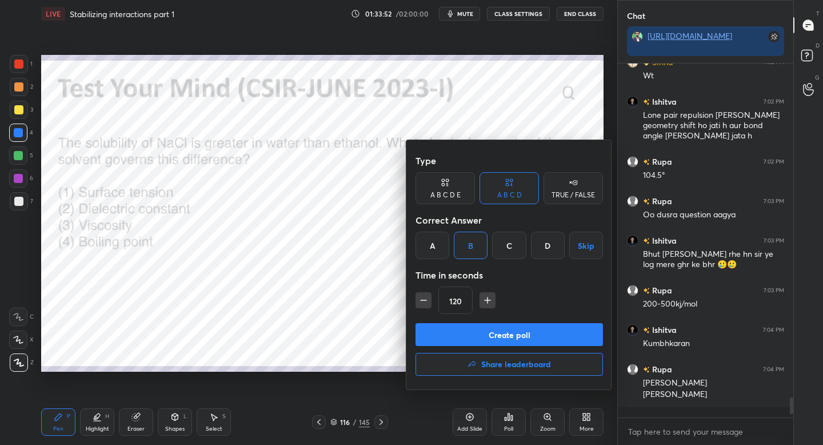
click at [482, 333] on button "Create poll" at bounding box center [508, 334] width 187 height 23
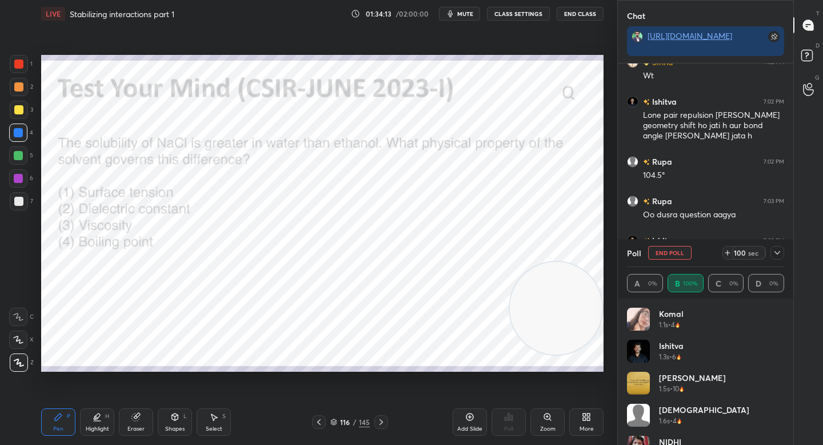
scroll to position [5976, 0]
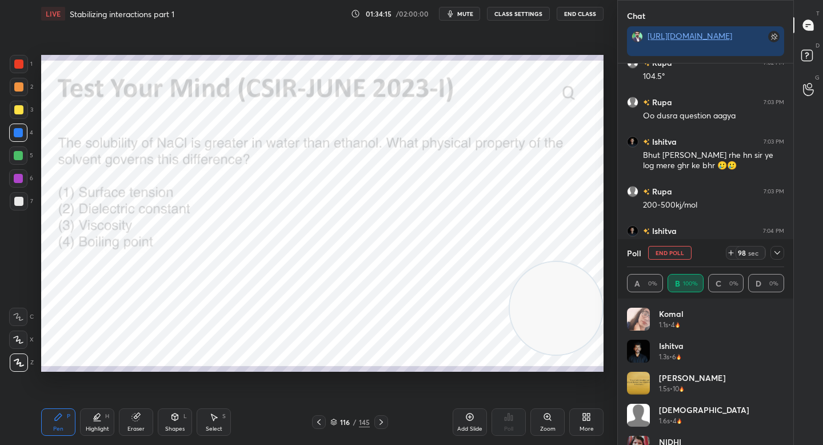
click at [774, 253] on icon at bounding box center [777, 252] width 9 height 9
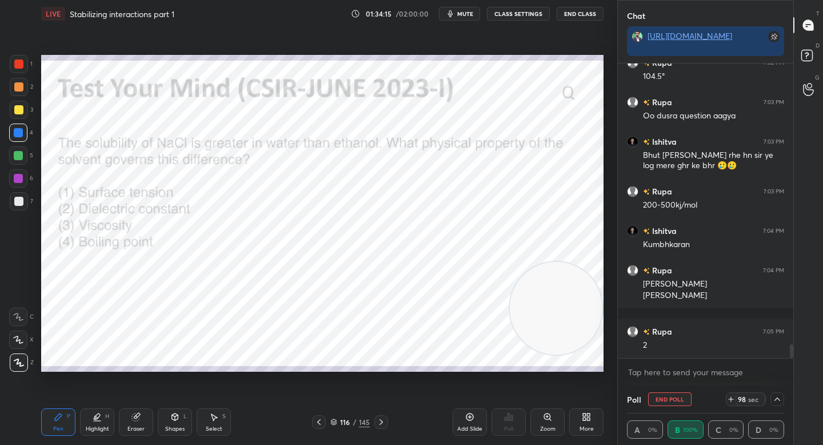
scroll to position [3, 4]
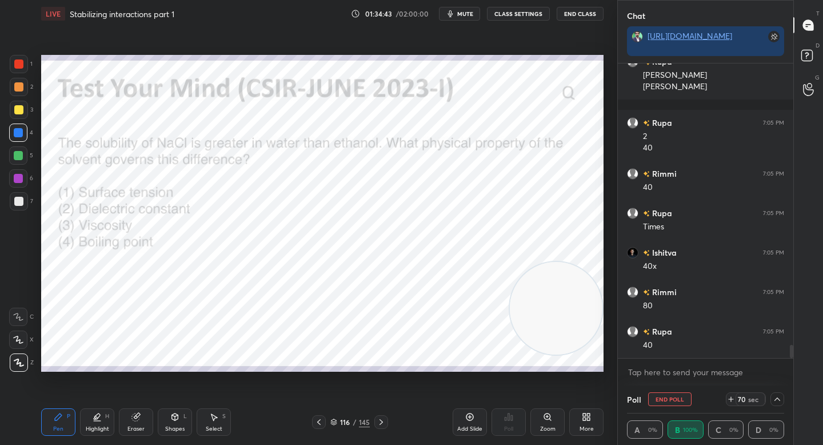
click at [22, 79] on div at bounding box center [19, 87] width 18 height 18
click at [19, 174] on div at bounding box center [18, 178] width 18 height 18
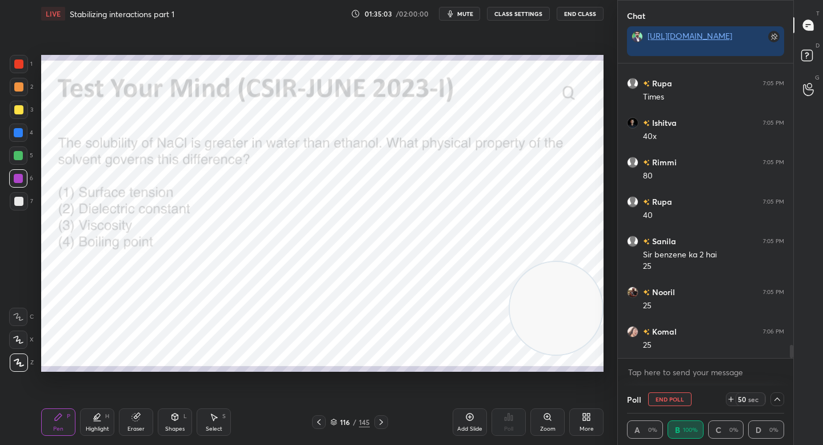
scroll to position [6354, 0]
click at [164, 394] on div "Setting up your live class Poll for secs No correct answer Start poll" at bounding box center [322, 212] width 571 height 371
drag, startPoint x: 143, startPoint y: 416, endPoint x: 159, endPoint y: 405, distance: 19.8
click at [143, 417] on div "Eraser" at bounding box center [136, 421] width 34 height 27
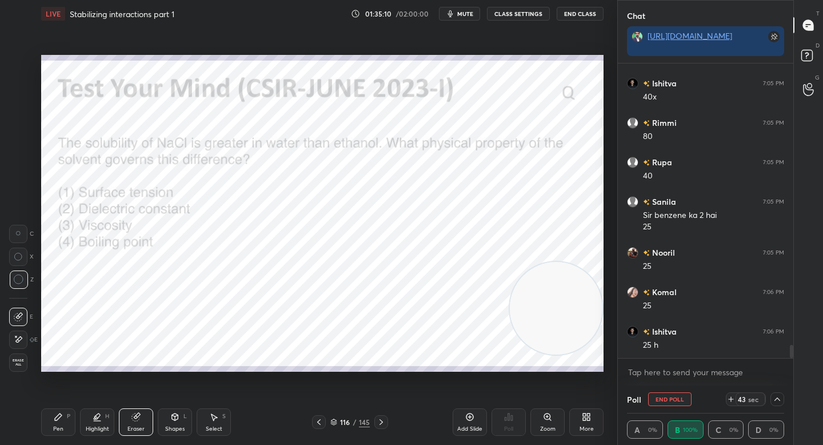
scroll to position [6394, 0]
click at [57, 427] on div "Pen" at bounding box center [58, 429] width 10 height 6
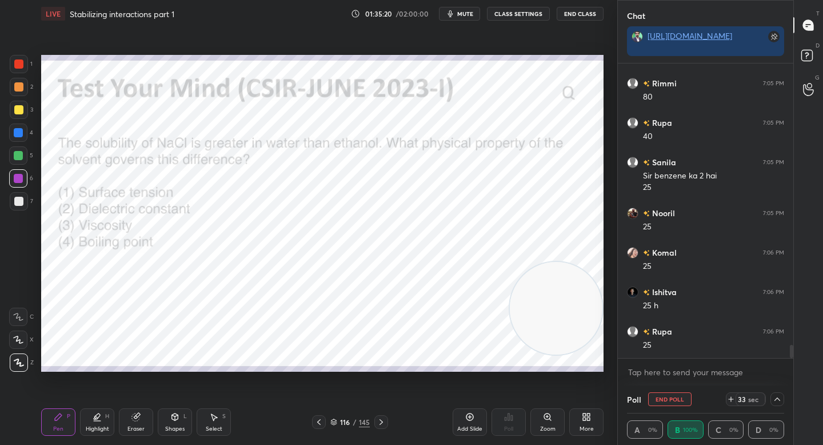
drag, startPoint x: 512, startPoint y: 290, endPoint x: 114, endPoint y: 313, distance: 398.9
click at [510, 313] on video at bounding box center [556, 308] width 93 height 93
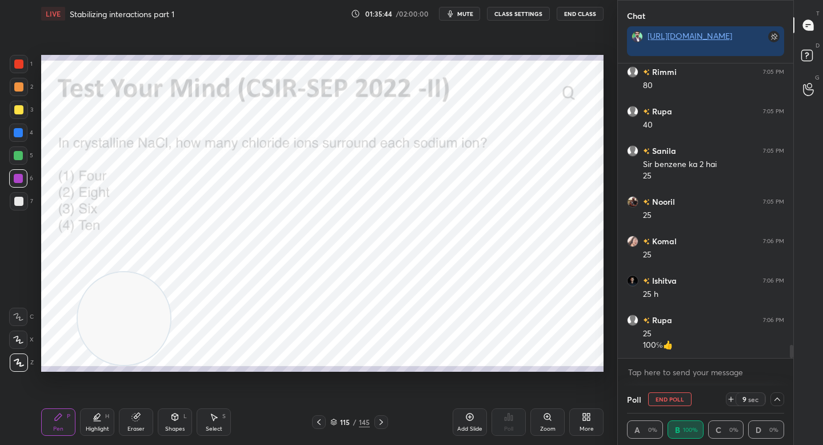
drag, startPoint x: 131, startPoint y: 318, endPoint x: 493, endPoint y: 266, distance: 365.5
click at [170, 272] on video at bounding box center [124, 318] width 93 height 93
click at [661, 393] on button "End Poll" at bounding box center [669, 399] width 43 height 14
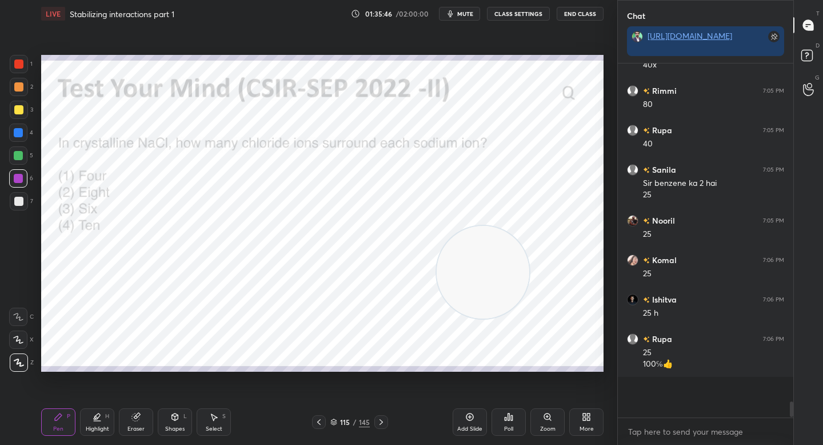
scroll to position [4, 4]
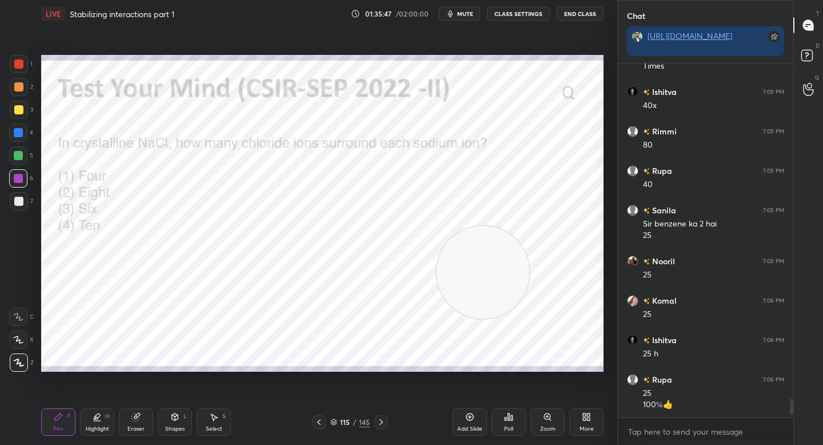
click at [511, 422] on div "Poll" at bounding box center [508, 421] width 34 height 27
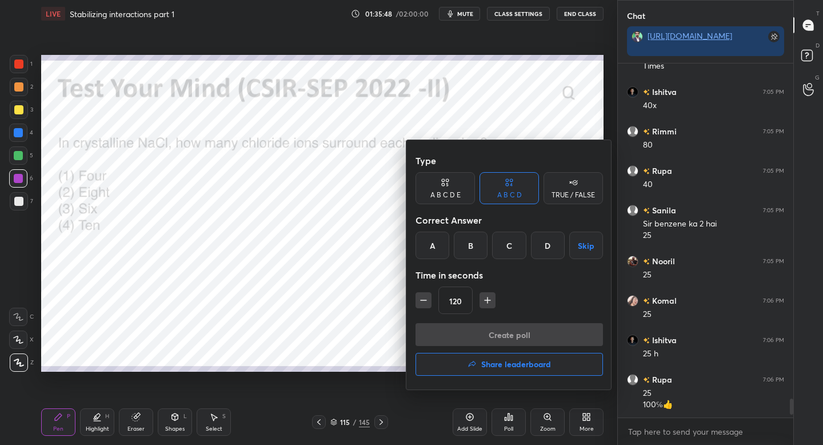
click at [518, 249] on div "C" at bounding box center [509, 244] width 34 height 27
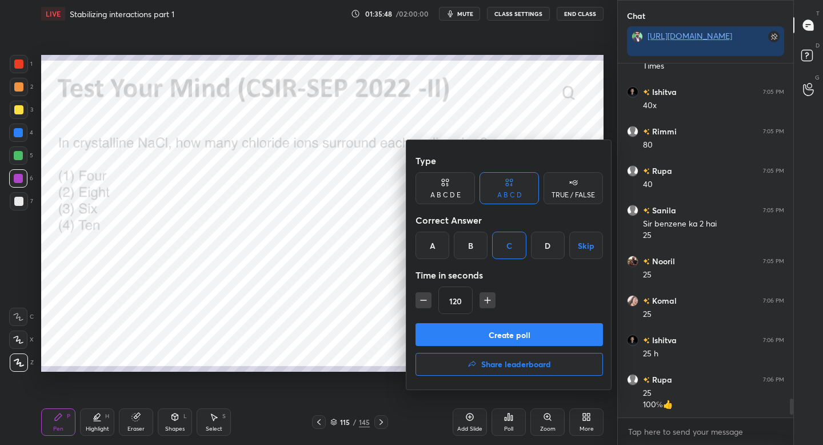
click at [496, 335] on button "Create poll" at bounding box center [508, 334] width 187 height 23
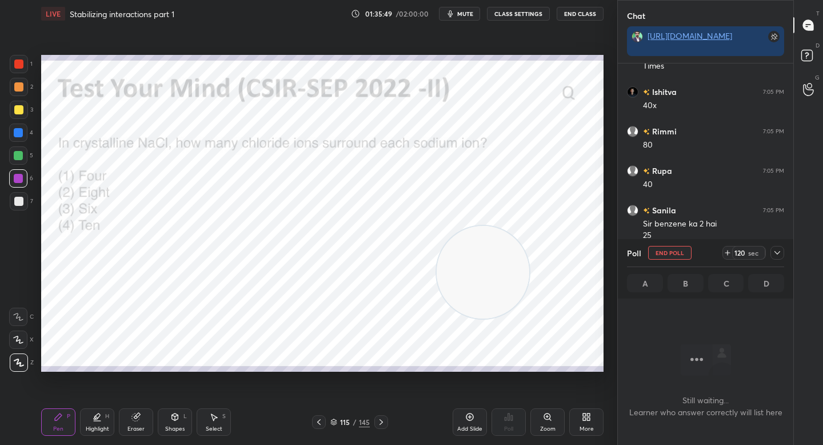
scroll to position [318, 172]
drag, startPoint x: 475, startPoint y: 288, endPoint x: 565, endPoint y: 123, distance: 188.2
click at [539, 209] on video at bounding box center [492, 255] width 93 height 93
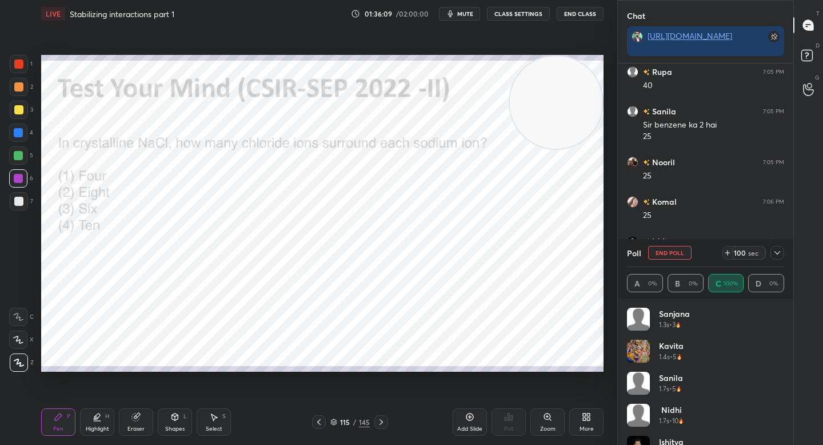
scroll to position [6456, 0]
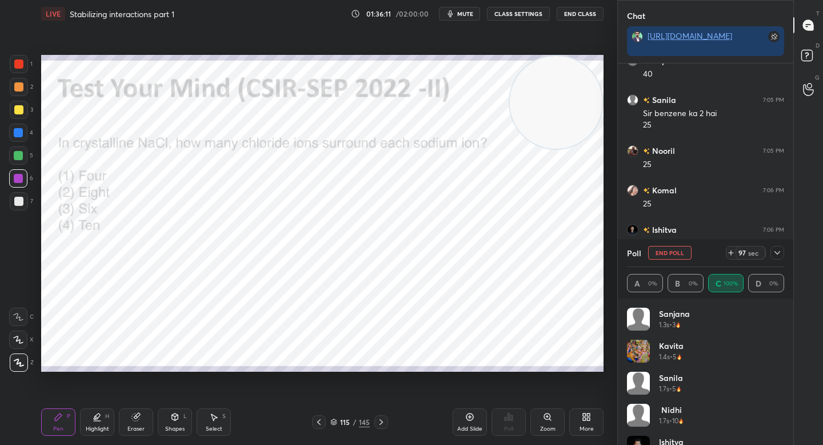
click at [778, 253] on icon at bounding box center [777, 252] width 9 height 9
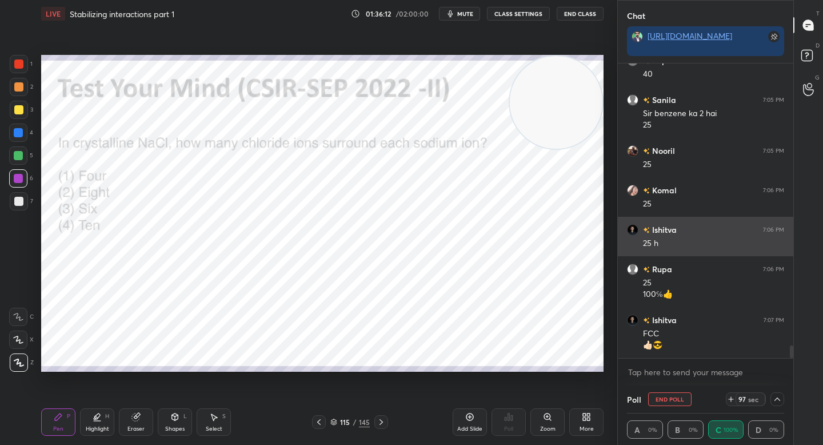
scroll to position [1, 4]
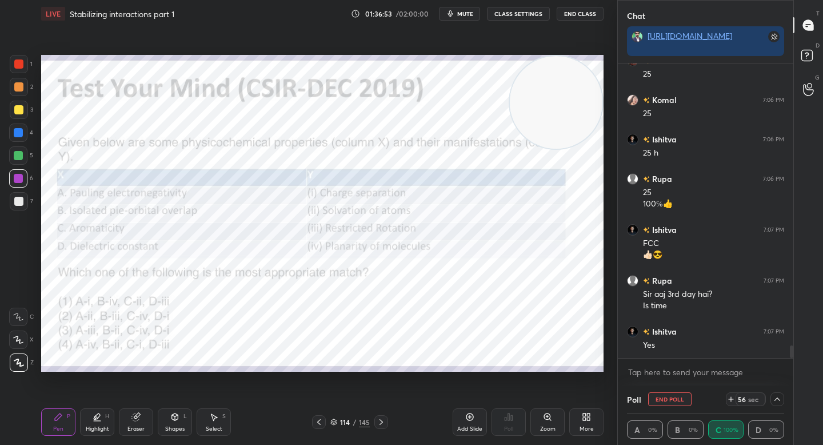
click at [659, 398] on button "End Poll" at bounding box center [669, 399] width 43 height 14
type textarea "x"
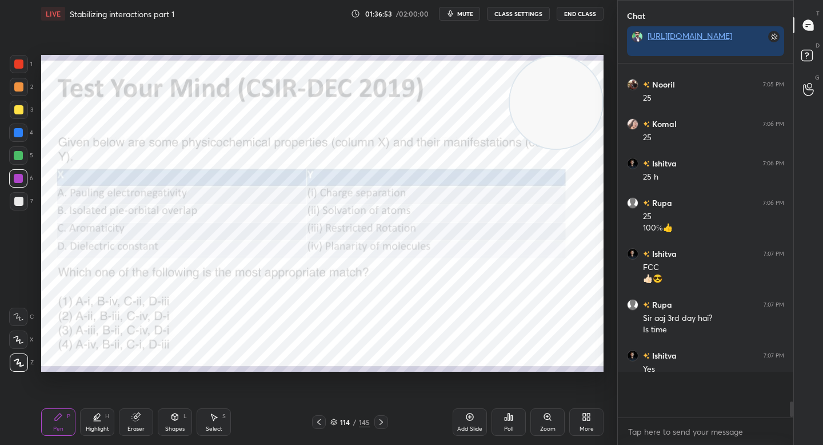
scroll to position [4, 4]
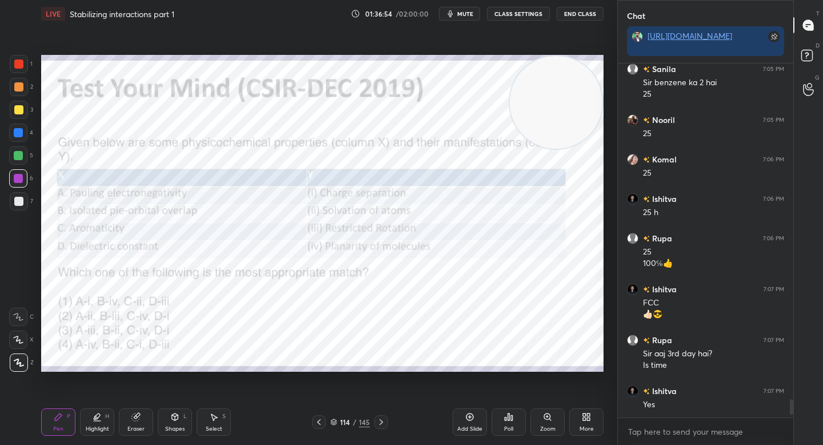
click at [512, 422] on div "Poll" at bounding box center [508, 421] width 34 height 27
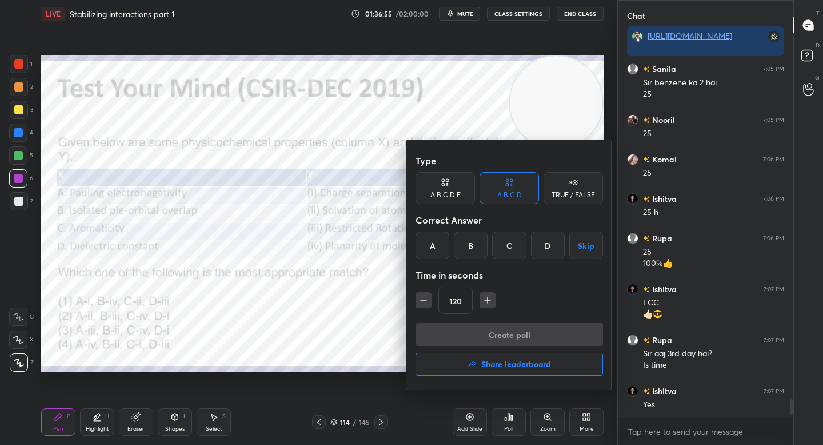
click at [469, 238] on div "B" at bounding box center [471, 244] width 34 height 27
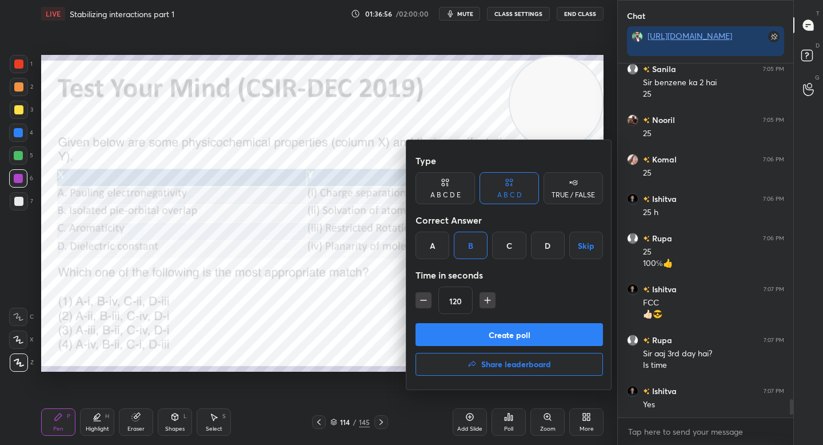
click at [493, 298] on button "button" at bounding box center [487, 300] width 16 height 16
click at [489, 287] on div "165" at bounding box center [508, 299] width 187 height 27
click at [489, 292] on button "button" at bounding box center [487, 300] width 16 height 16
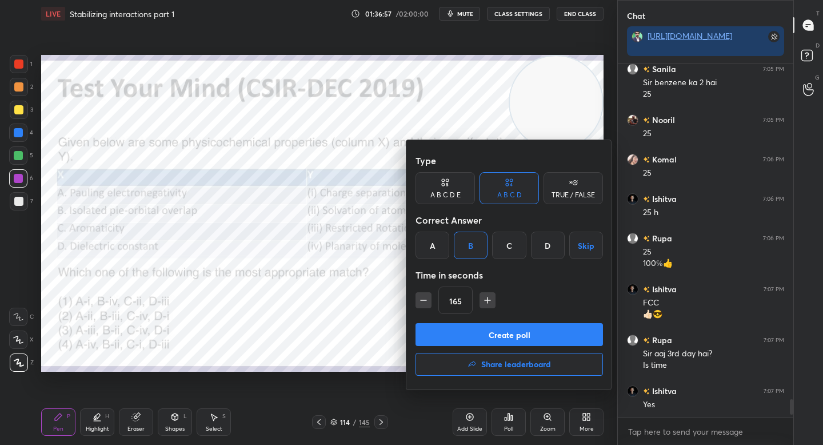
type input "180"
click at [482, 327] on button "Create poll" at bounding box center [508, 334] width 187 height 23
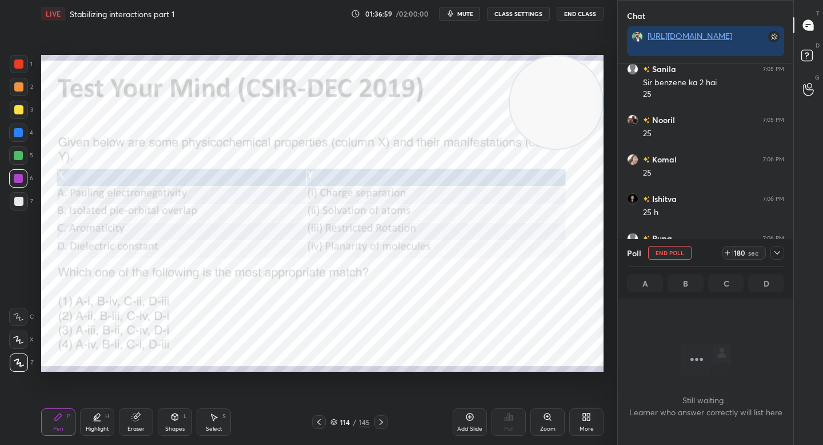
scroll to position [3, 4]
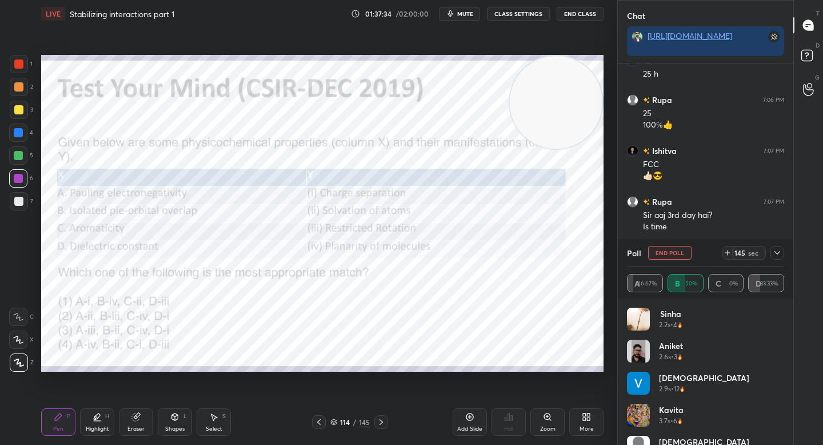
click at [779, 253] on icon at bounding box center [777, 252] width 9 height 9
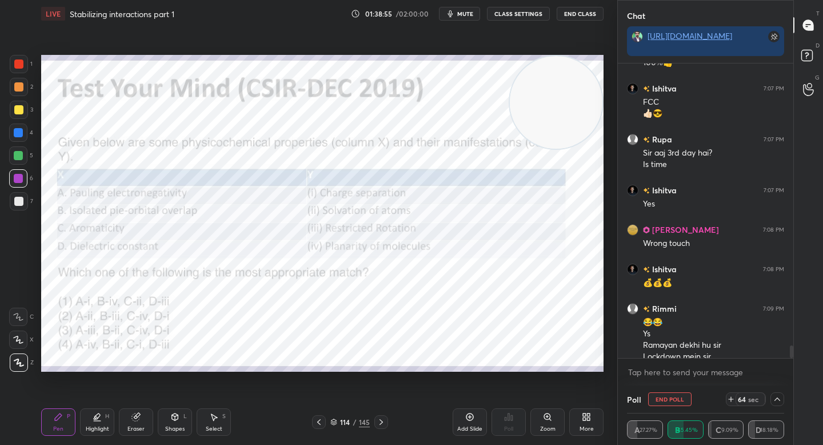
scroll to position [6699, 0]
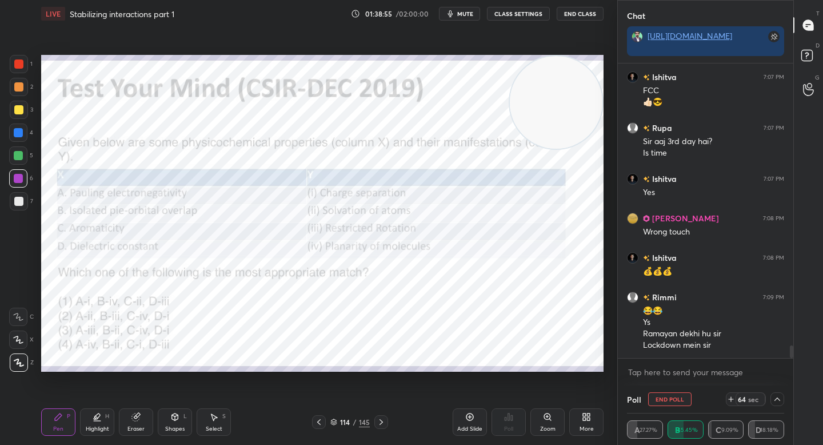
click at [478, 426] on div "Add Slide" at bounding box center [469, 429] width 25 height 6
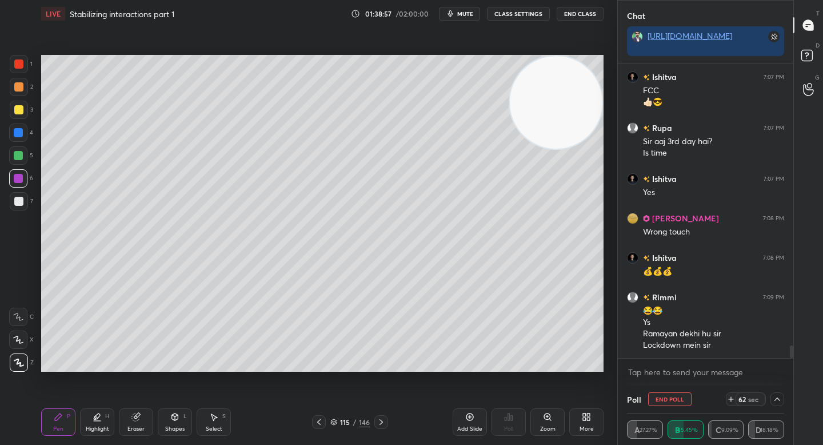
click at [25, 201] on div at bounding box center [19, 201] width 18 height 18
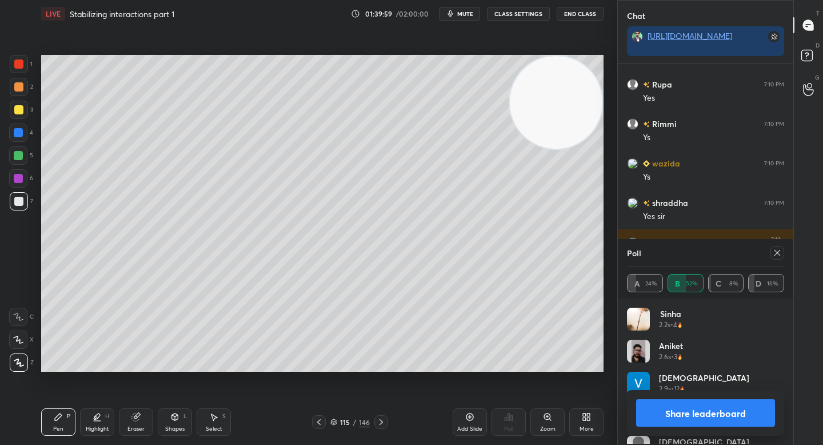
scroll to position [4, 4]
click at [654, 408] on button "Share leaderboard" at bounding box center [705, 412] width 139 height 27
type textarea "x"
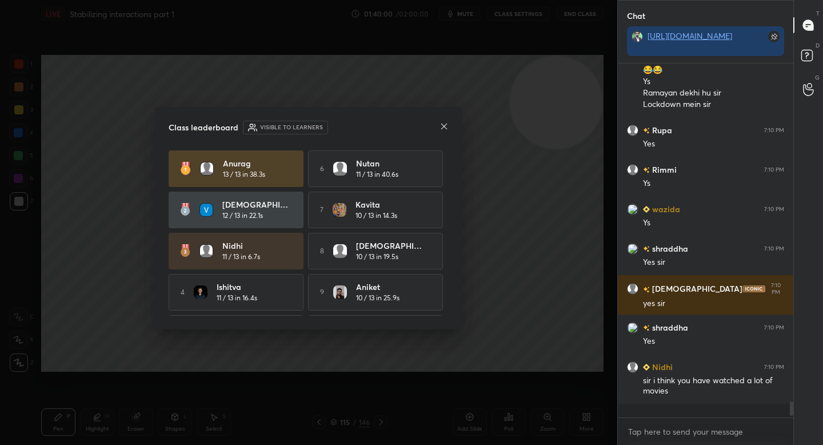
scroll to position [6932, 0]
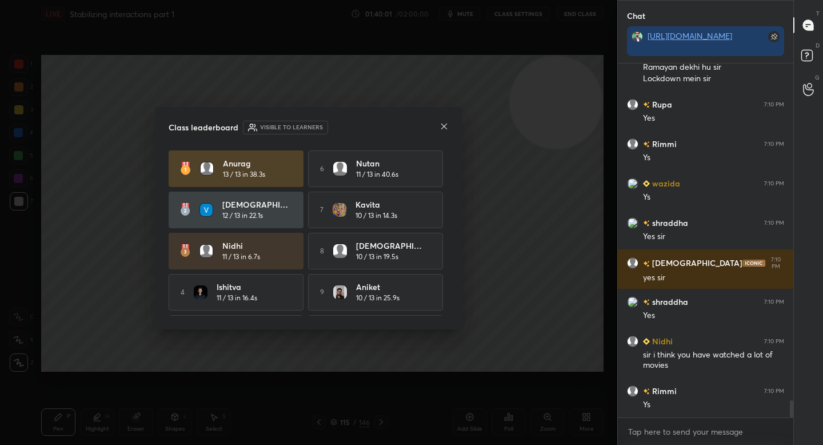
click at [442, 125] on icon at bounding box center [443, 126] width 9 height 9
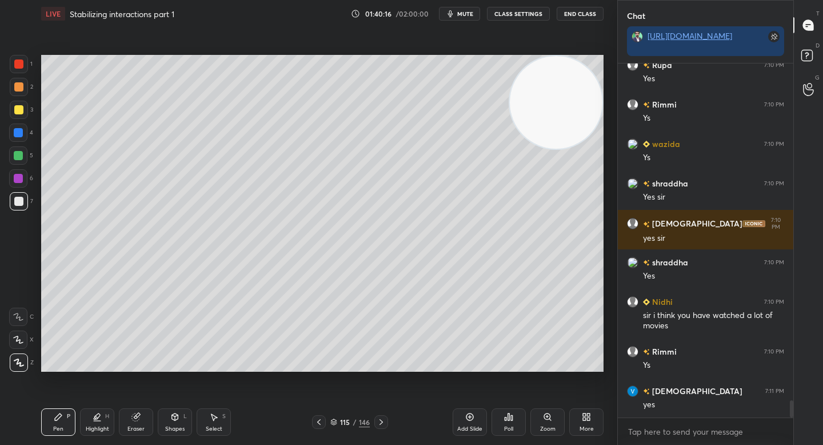
scroll to position [7044, 0]
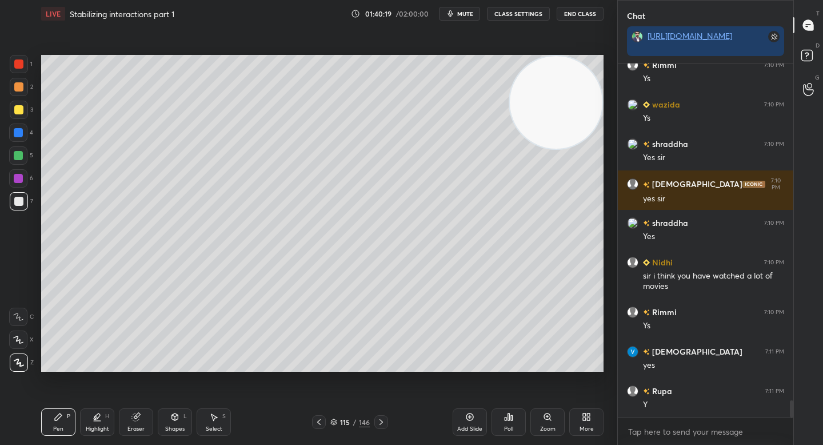
drag, startPoint x: 11, startPoint y: 107, endPoint x: 29, endPoint y: 101, distance: 19.0
click at [11, 107] on div at bounding box center [19, 110] width 18 height 18
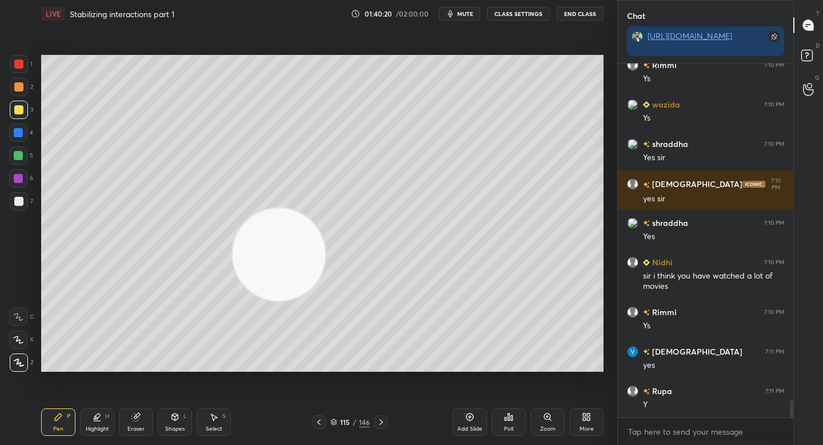
drag, startPoint x: 521, startPoint y: 119, endPoint x: 197, endPoint y: 304, distance: 373.4
click at [233, 301] on video at bounding box center [279, 254] width 93 height 93
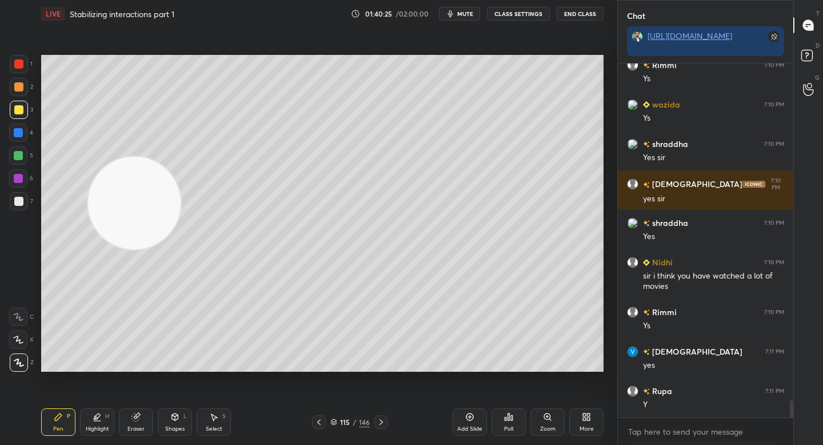
drag, startPoint x: 147, startPoint y: 257, endPoint x: 86, endPoint y: 164, distance: 110.9
click at [88, 165] on video at bounding box center [134, 203] width 93 height 93
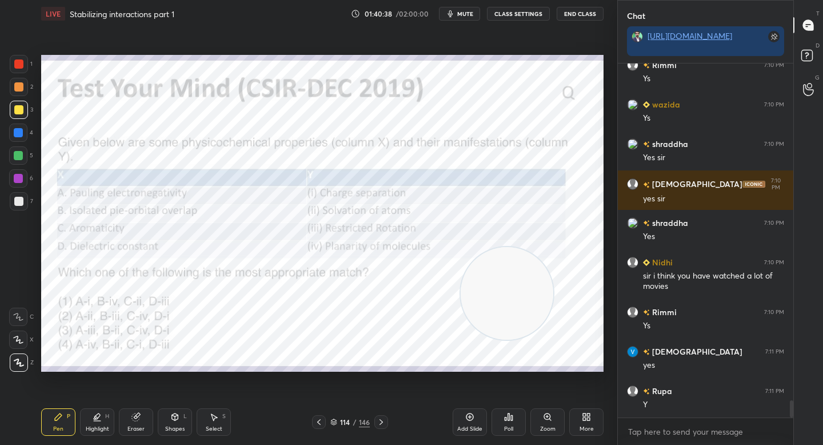
drag, startPoint x: 90, startPoint y: 179, endPoint x: 489, endPoint y: 307, distance: 418.9
click at [487, 310] on video at bounding box center [507, 293] width 93 height 93
click at [489, 303] on video at bounding box center [532, 301] width 93 height 93
click at [19, 82] on div at bounding box center [18, 86] width 9 height 9
click at [20, 79] on div at bounding box center [19, 87] width 18 height 18
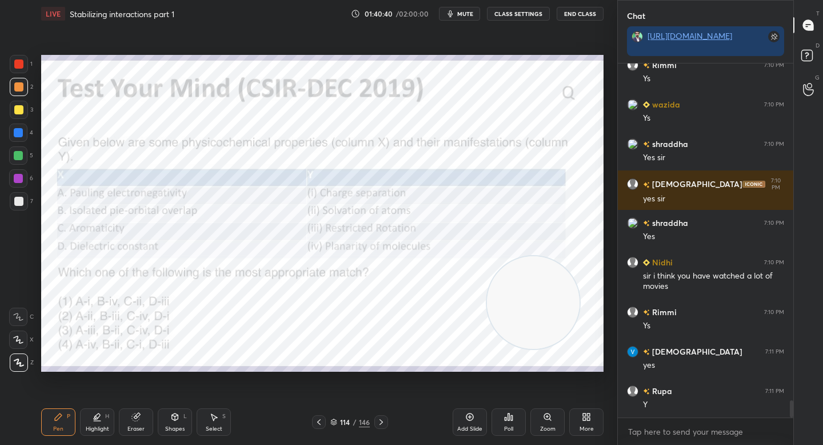
click at [20, 67] on div at bounding box center [18, 63] width 9 height 9
click at [147, 405] on div "Pen P Highlight H Eraser Shapes L Select S 114 / 146 Add Slide Poll Zoom More" at bounding box center [322, 422] width 562 height 46
click at [142, 420] on div "Eraser" at bounding box center [136, 421] width 34 height 27
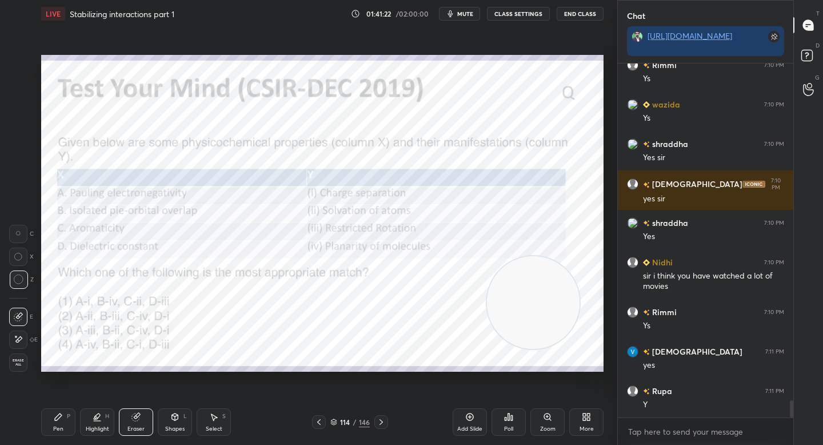
click at [50, 422] on div "Pen P" at bounding box center [58, 421] width 34 height 27
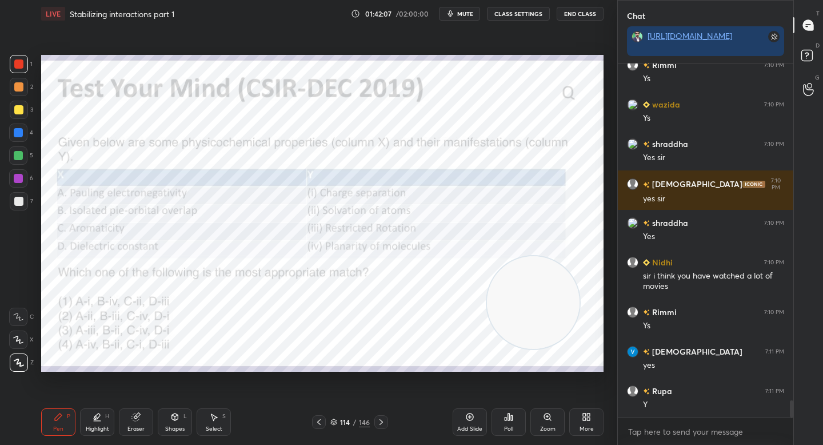
scroll to position [7083, 0]
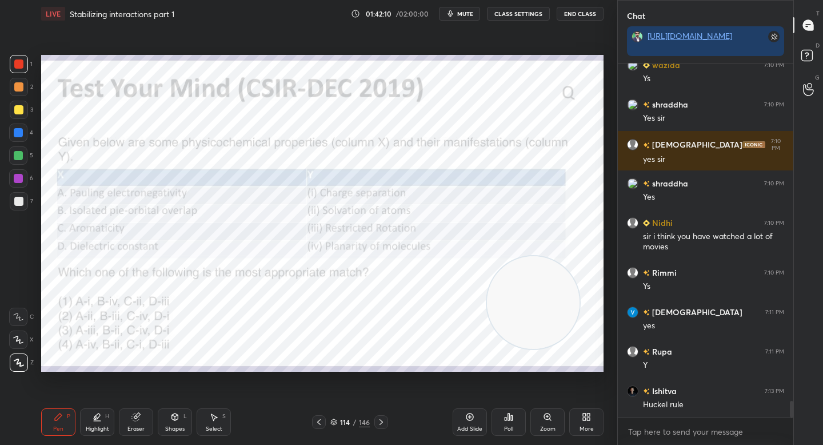
click at [134, 416] on icon at bounding box center [135, 416] width 7 height 7
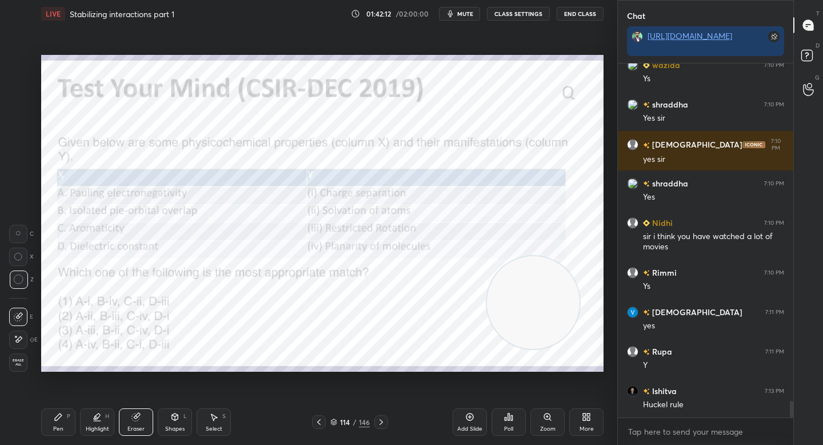
click at [58, 419] on icon at bounding box center [58, 416] width 9 height 9
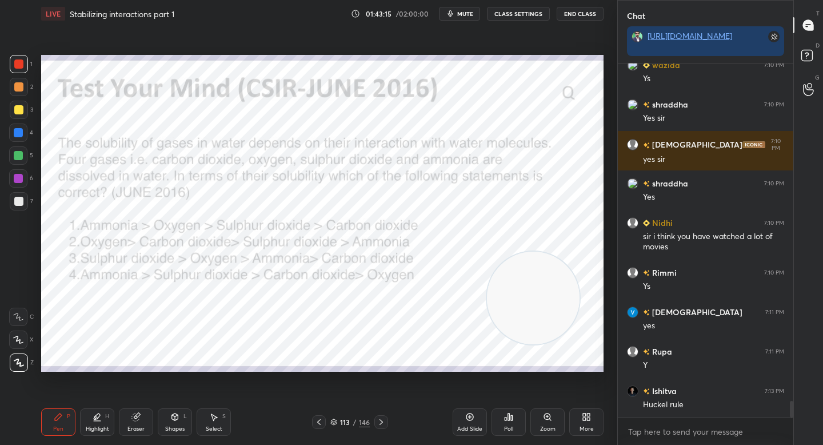
drag, startPoint x: 537, startPoint y: 294, endPoint x: 542, endPoint y: 170, distance: 124.1
click at [546, 251] on video at bounding box center [533, 297] width 93 height 93
click at [515, 425] on div "Poll" at bounding box center [508, 421] width 34 height 27
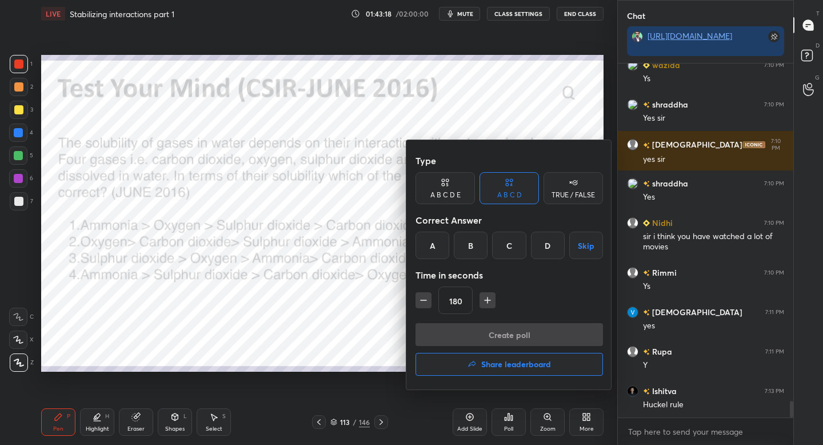
drag, startPoint x: 543, startPoint y: 242, endPoint x: 531, endPoint y: 255, distance: 17.4
click at [543, 243] on div "D" at bounding box center [548, 244] width 34 height 27
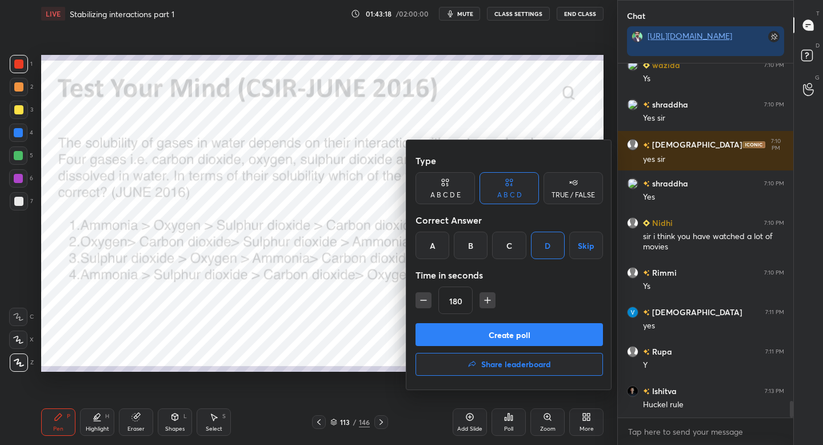
click at [414, 298] on div "Type A B C D E A B C D TRUE / FALSE Correct Answer A B C D Skip Time in seconds…" at bounding box center [509, 264] width 206 height 249
click at [417, 299] on button "button" at bounding box center [423, 300] width 16 height 16
click at [420, 299] on icon "button" at bounding box center [423, 299] width 11 height 11
click at [421, 299] on icon "button" at bounding box center [423, 299] width 11 height 11
click at [422, 299] on icon "button" at bounding box center [423, 299] width 11 height 11
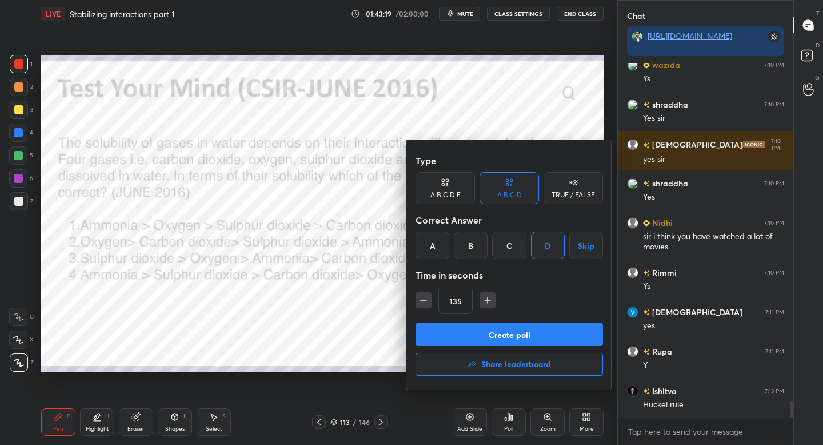
type input "120"
click at [443, 338] on button "Create poll" at bounding box center [508, 334] width 187 height 23
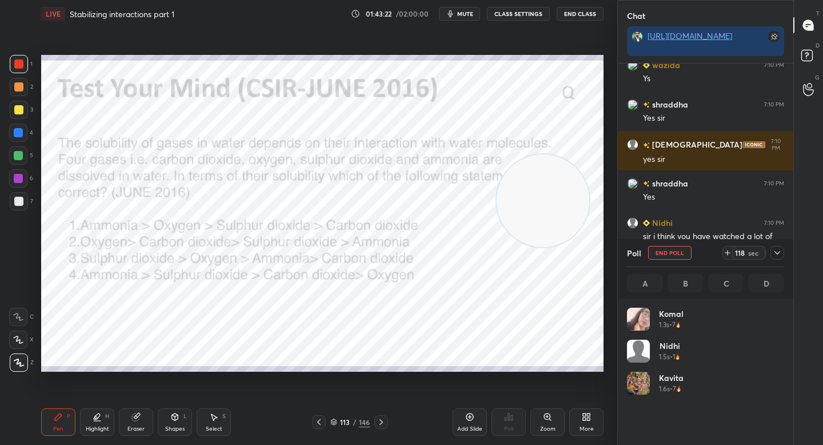
scroll to position [134, 154]
click at [782, 249] on div at bounding box center [777, 253] width 14 height 14
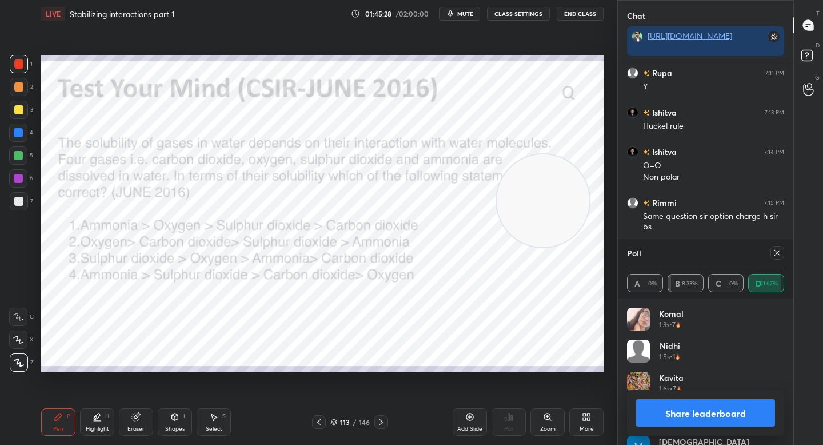
click at [682, 406] on button "Share leaderboard" at bounding box center [705, 412] width 139 height 27
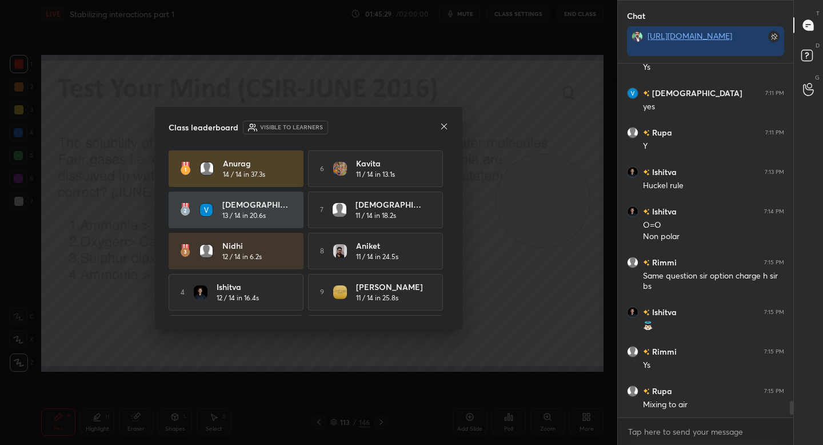
scroll to position [350, 172]
click at [443, 126] on icon at bounding box center [443, 126] width 9 height 9
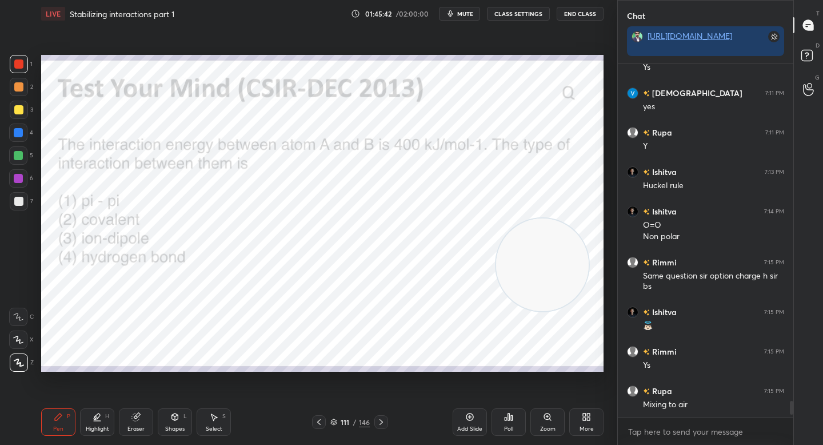
drag, startPoint x: 543, startPoint y: 211, endPoint x: 542, endPoint y: 280, distance: 68.6
click at [542, 280] on video at bounding box center [542, 264] width 93 height 93
click at [511, 419] on icon at bounding box center [512, 417] width 2 height 5
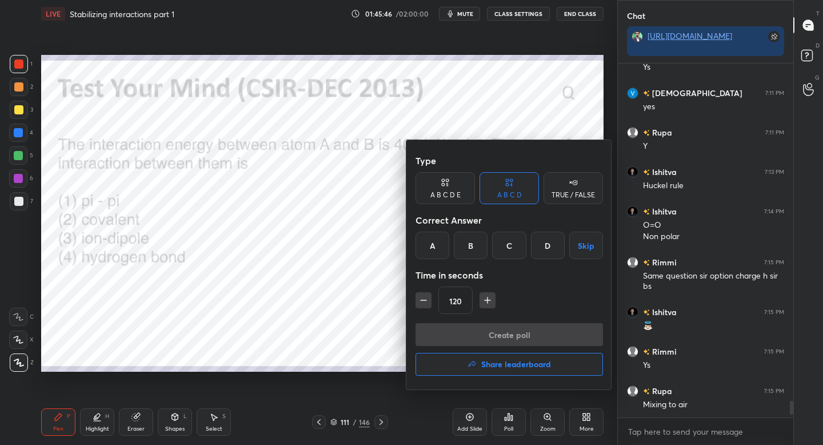
drag, startPoint x: 462, startPoint y: 248, endPoint x: 462, endPoint y: 273, distance: 25.2
click at [463, 248] on div "B" at bounding box center [471, 244] width 34 height 27
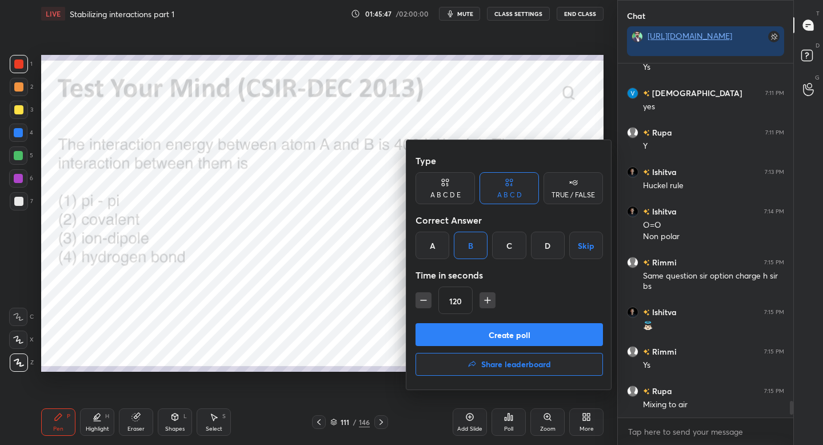
click at [463, 331] on button "Create poll" at bounding box center [508, 334] width 187 height 23
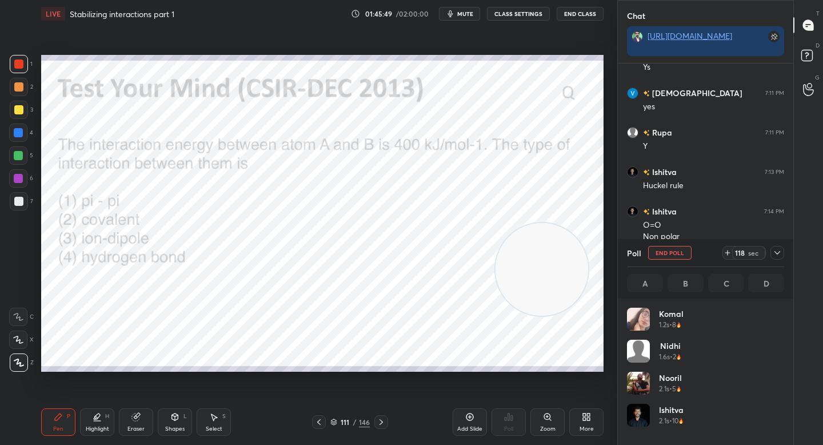
scroll to position [4, 4]
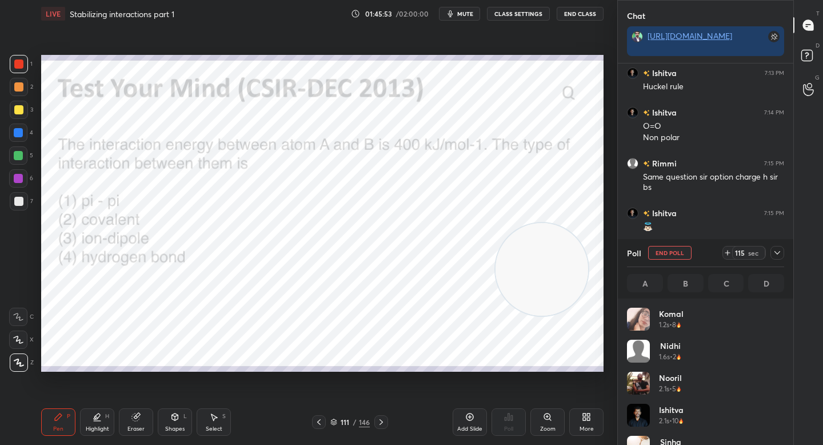
click at [777, 250] on icon at bounding box center [777, 252] width 9 height 9
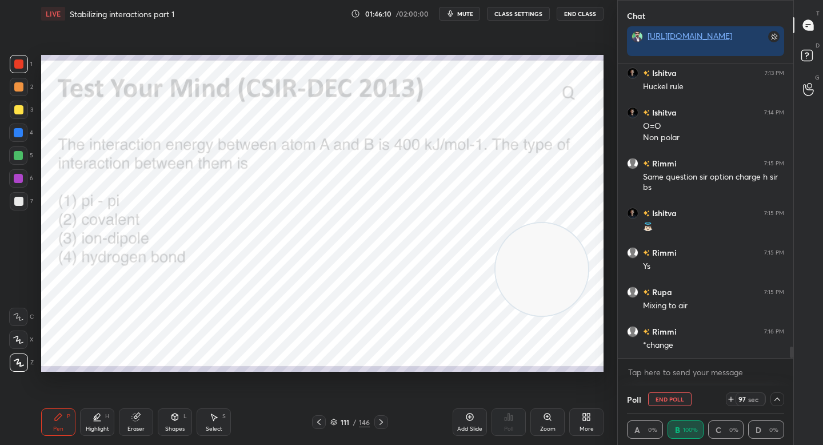
click at [777, 399] on icon at bounding box center [777, 398] width 9 height 9
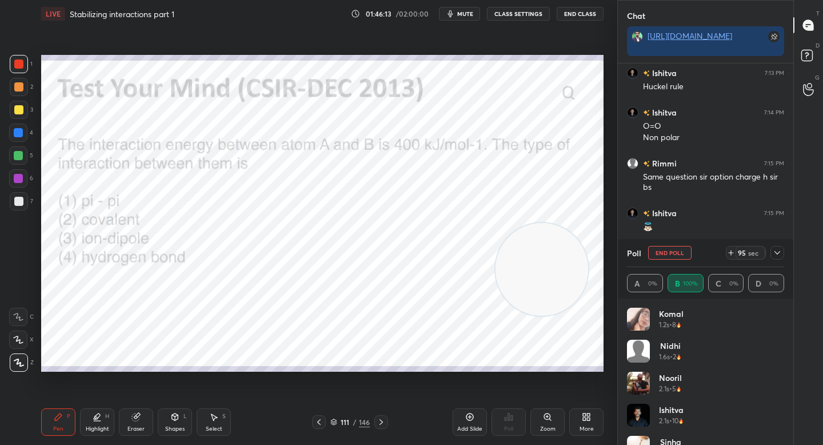
click at [779, 251] on icon at bounding box center [777, 252] width 6 height 3
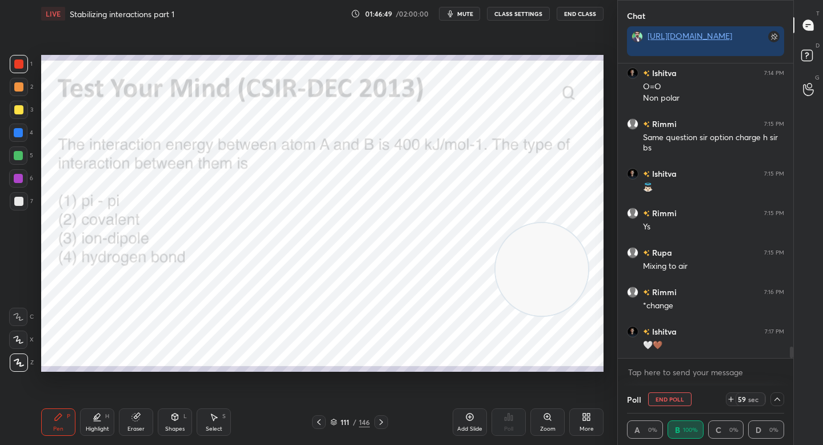
click at [670, 395] on button "End Poll" at bounding box center [669, 399] width 43 height 14
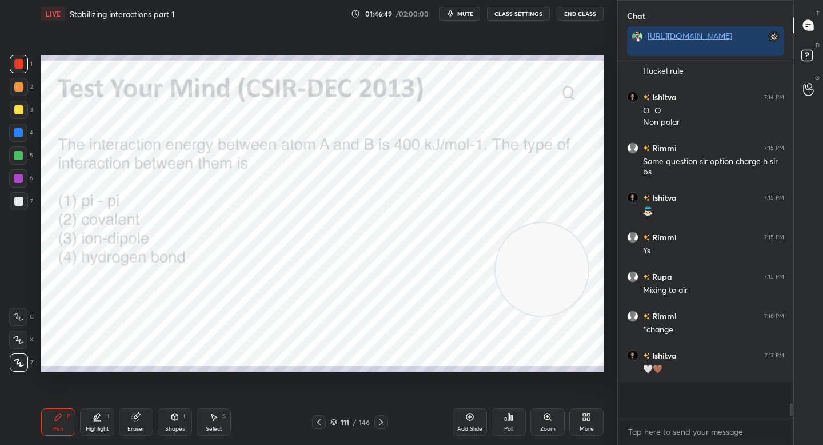
scroll to position [3, 4]
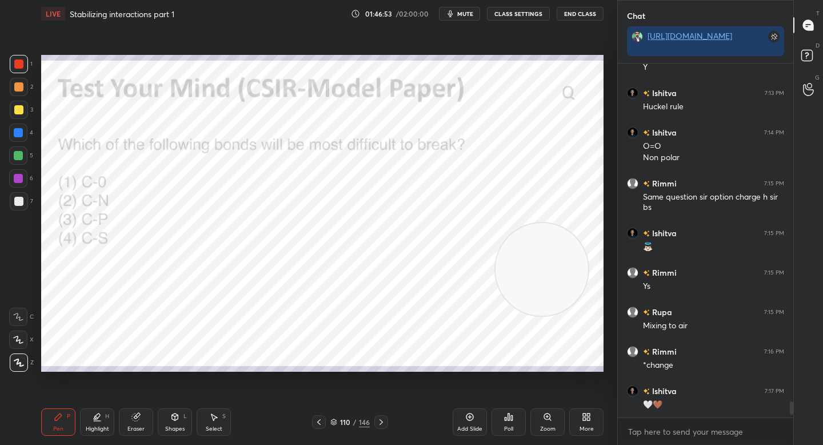
click at [511, 423] on div "Poll" at bounding box center [508, 421] width 34 height 27
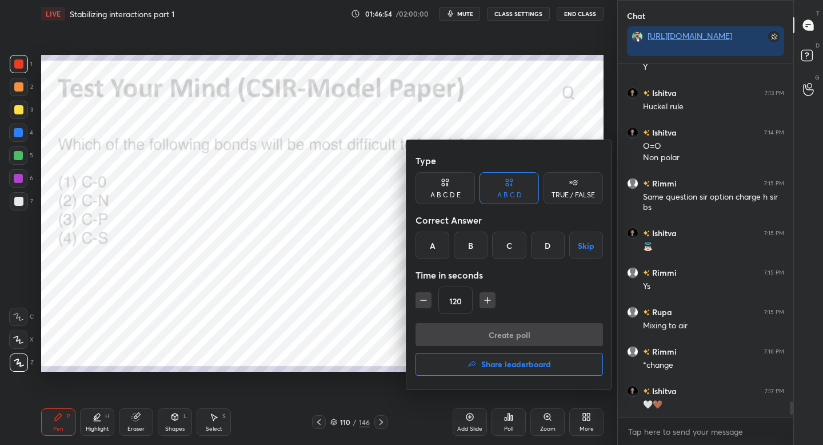
drag, startPoint x: 436, startPoint y: 238, endPoint x: 439, endPoint y: 259, distance: 21.4
click at [437, 239] on div "A" at bounding box center [432, 244] width 34 height 27
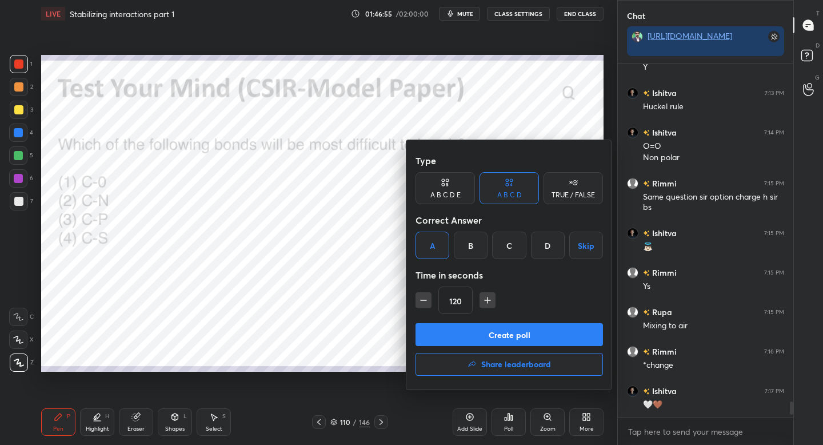
click at [460, 336] on button "Create poll" at bounding box center [508, 334] width 187 height 23
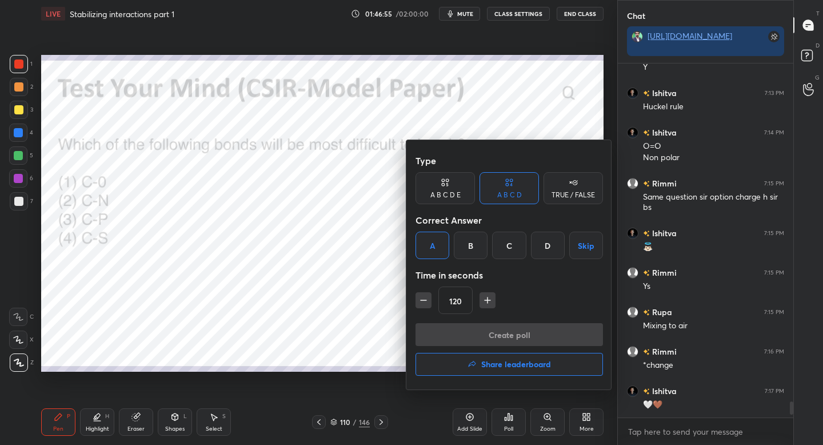
scroll to position [354, 172]
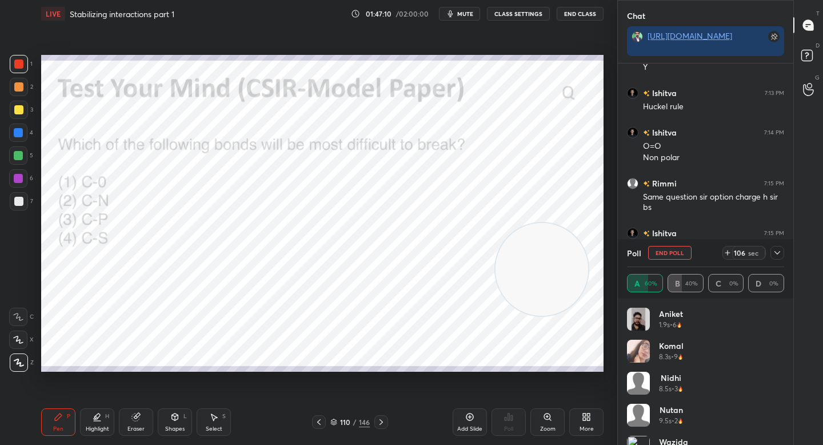
click at [155, 419] on div "Pen P Highlight H Eraser Shapes L Select S" at bounding box center [144, 421] width 206 height 27
click at [150, 418] on div "Eraser" at bounding box center [136, 421] width 34 height 27
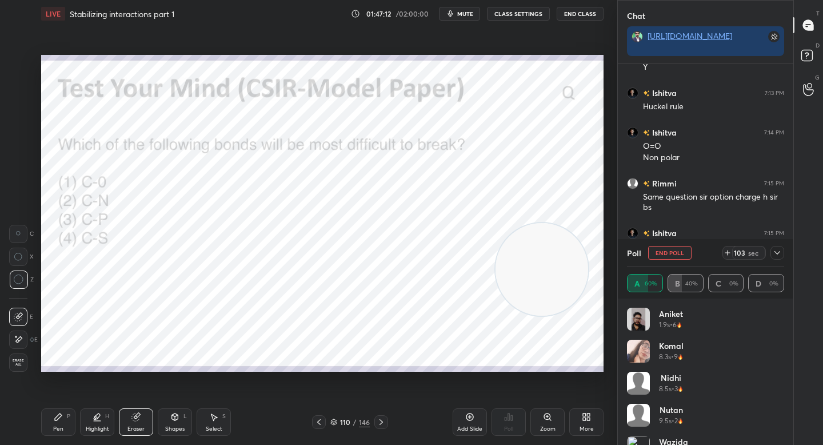
click at [47, 427] on div "Pen P" at bounding box center [58, 421] width 34 height 27
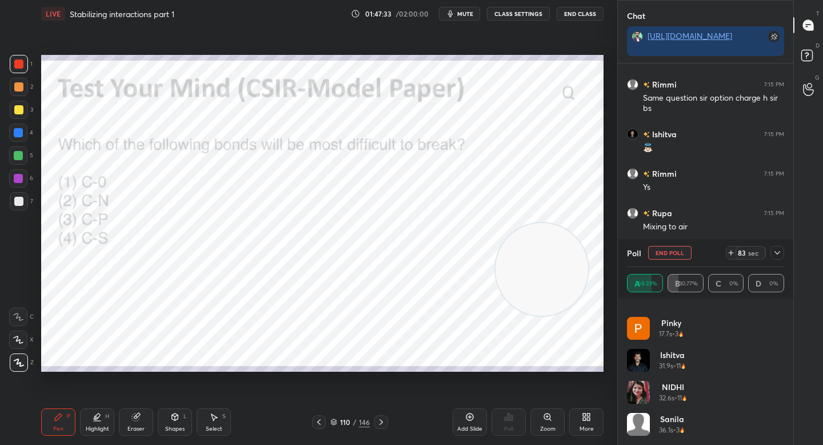
scroll to position [0, 0]
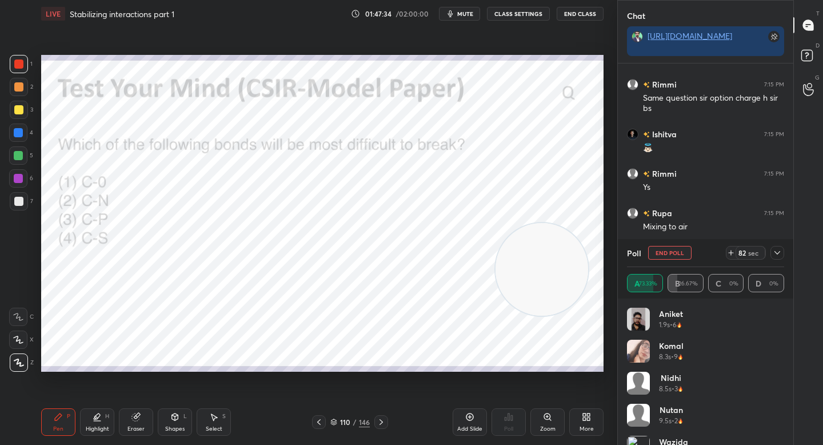
click at [775, 253] on icon at bounding box center [777, 252] width 9 height 9
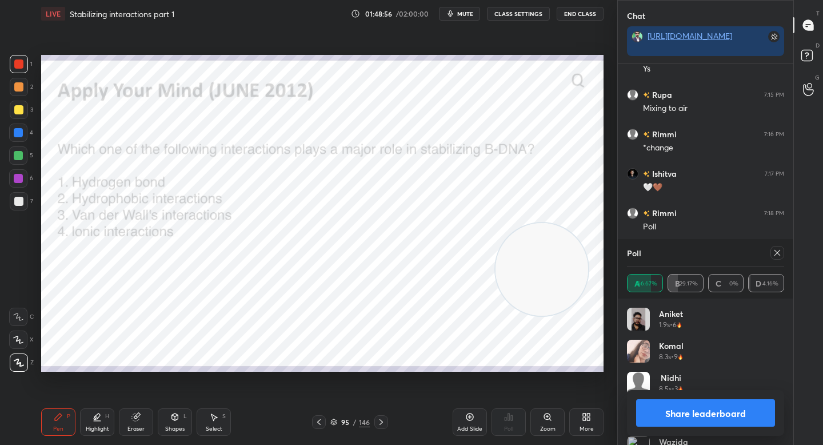
scroll to position [134, 154]
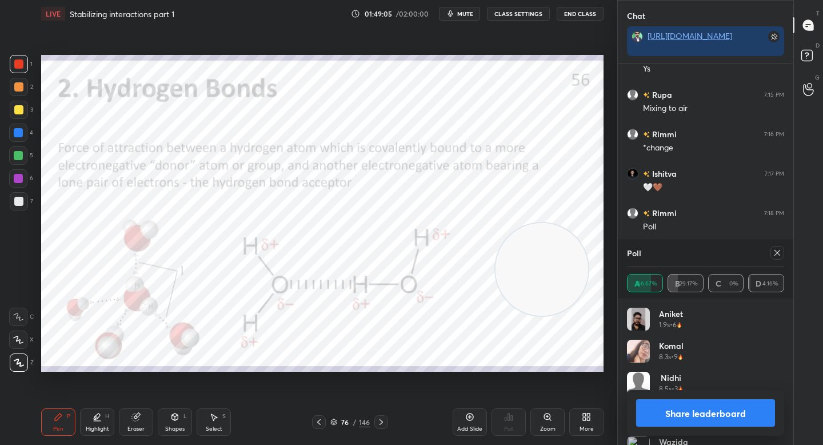
click at [662, 414] on button "Share leaderboard" at bounding box center [705, 412] width 139 height 27
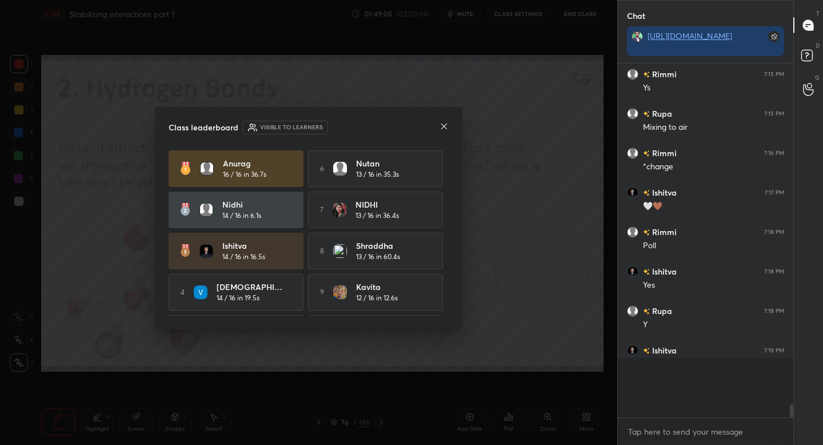
scroll to position [7545, 0]
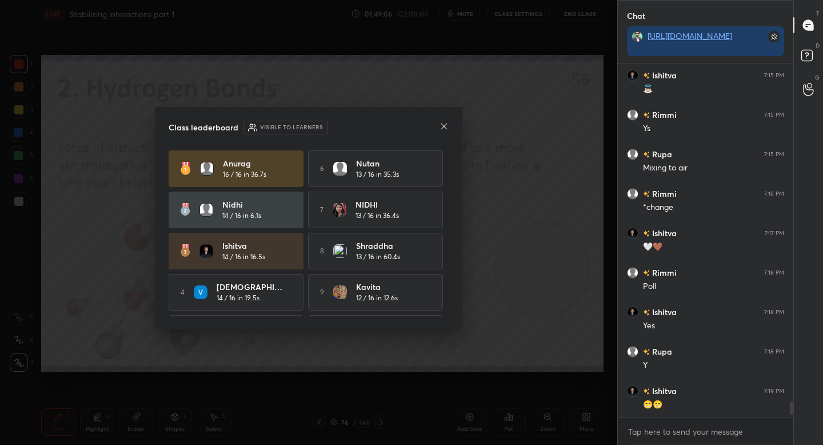
click at [444, 125] on icon at bounding box center [444, 126] width 6 height 6
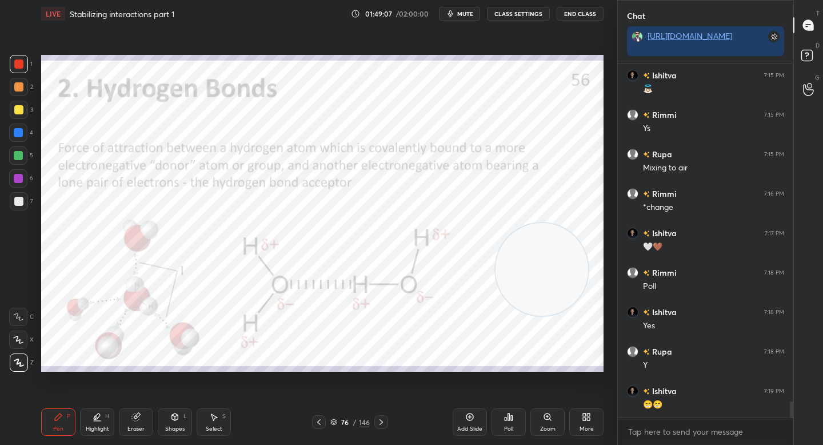
scroll to position [7589, 0]
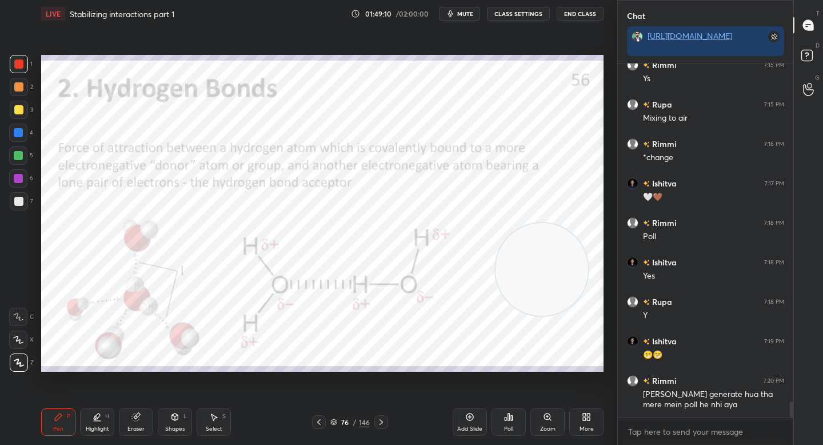
click at [16, 91] on div at bounding box center [19, 87] width 18 height 18
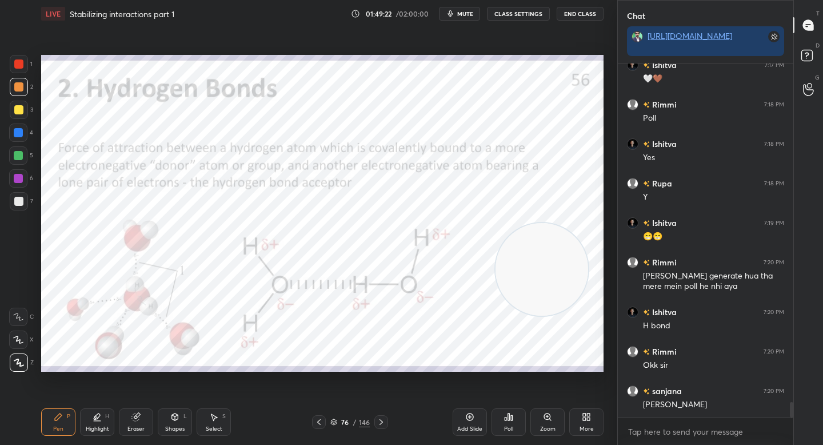
scroll to position [7746, 0]
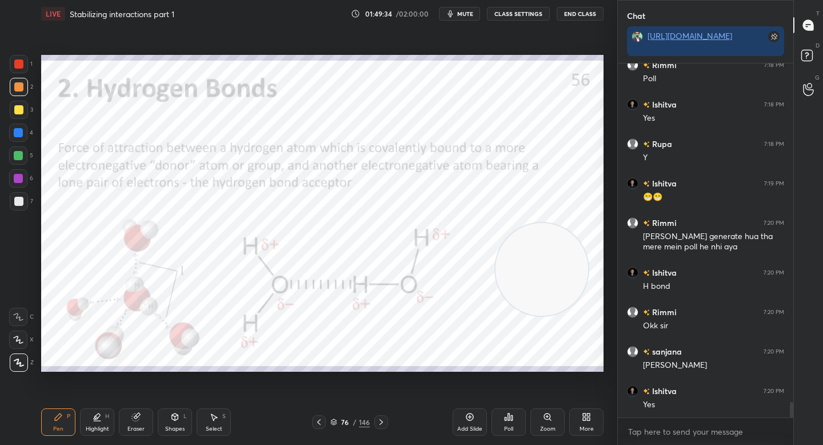
click at [459, 417] on div "Add Slide" at bounding box center [470, 421] width 34 height 27
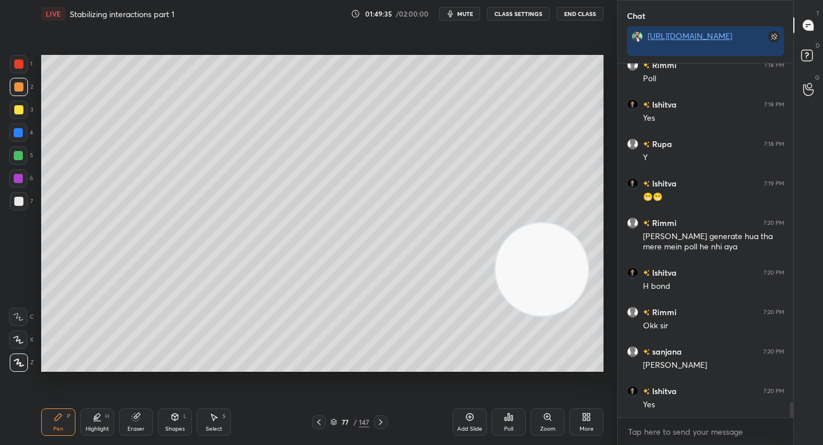
click at [21, 201] on div at bounding box center [18, 201] width 9 height 9
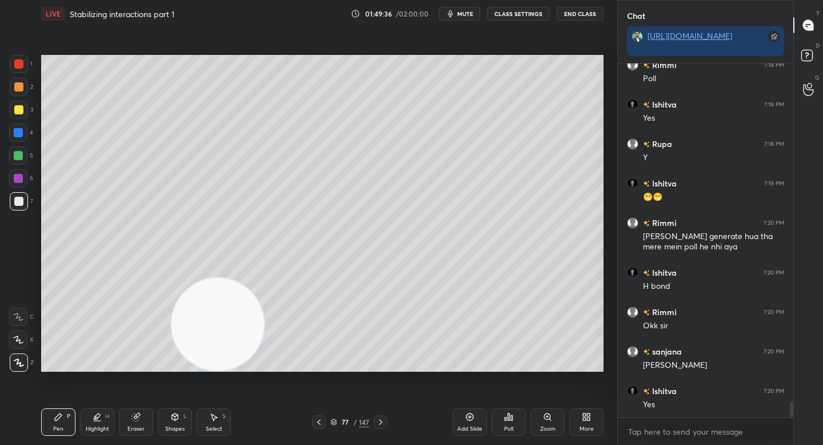
drag, startPoint x: 521, startPoint y: 273, endPoint x: 211, endPoint y: 339, distance: 317.3
click at [210, 344] on video at bounding box center [217, 324] width 93 height 93
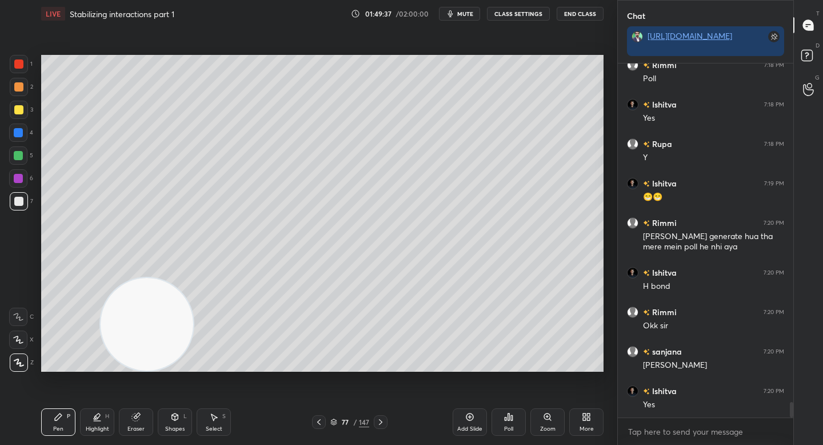
drag, startPoint x: 150, startPoint y: 350, endPoint x: 78, endPoint y: 373, distance: 75.5
click at [77, 373] on div "Setting up your live class Poll for secs No correct answer Start poll" at bounding box center [322, 212] width 571 height 371
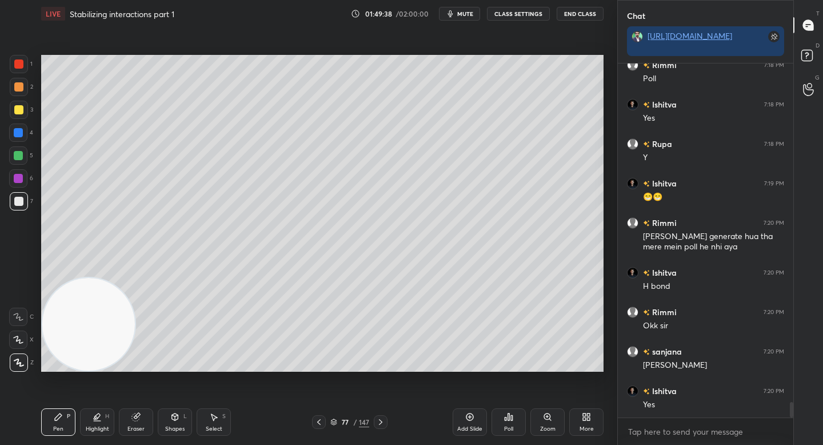
click at [20, 90] on div at bounding box center [18, 86] width 9 height 9
click at [22, 77] on div "1" at bounding box center [21, 66] width 23 height 23
click at [22, 207] on div at bounding box center [19, 201] width 18 height 18
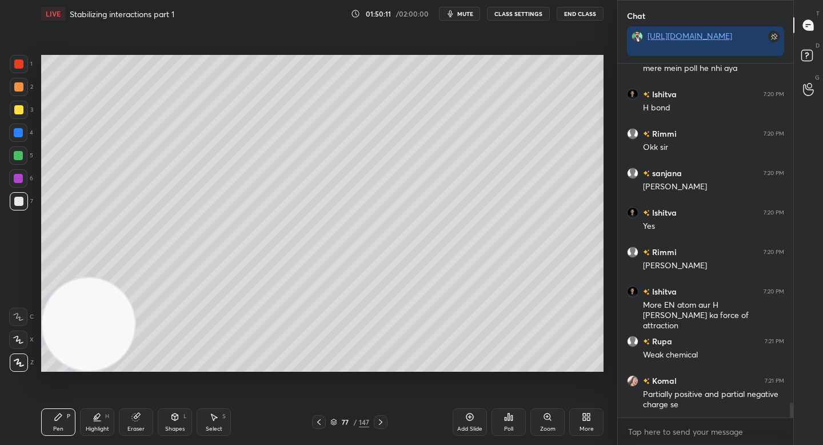
scroll to position [7964, 0]
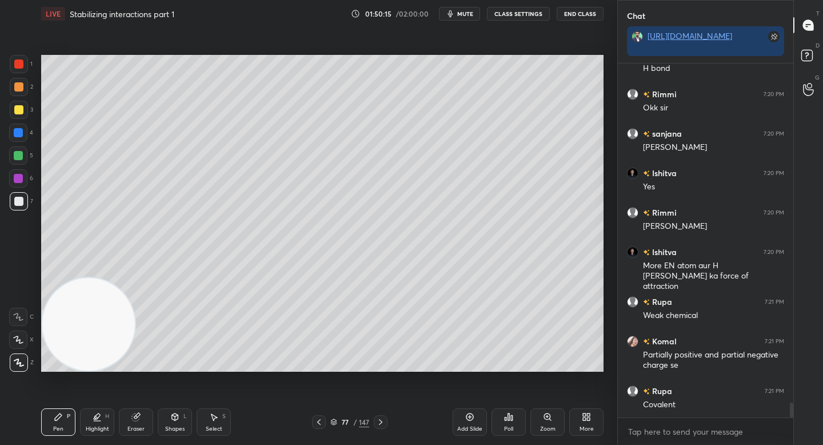
click at [19, 91] on div at bounding box center [18, 86] width 9 height 9
click at [24, 115] on div at bounding box center [19, 110] width 18 height 18
click at [18, 155] on div at bounding box center [18, 155] width 9 height 9
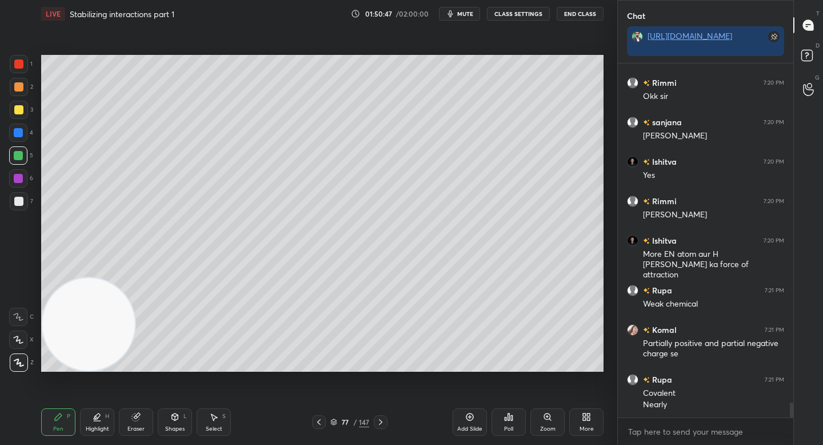
click at [19, 195] on div at bounding box center [19, 201] width 18 height 18
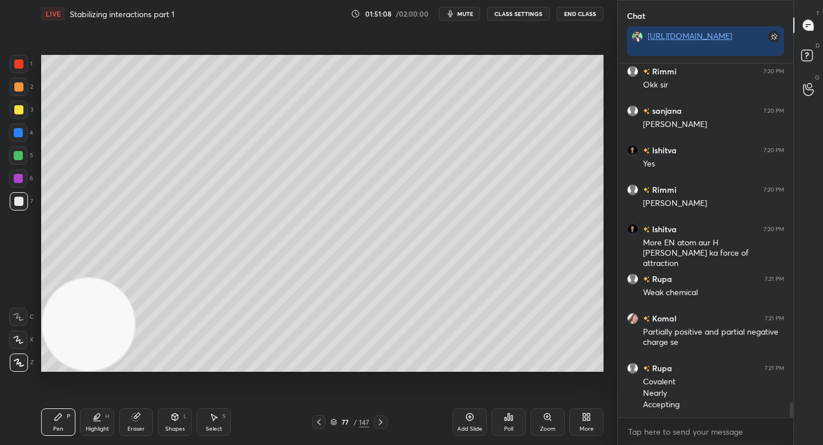
click at [20, 155] on div at bounding box center [18, 155] width 9 height 9
drag, startPoint x: 18, startPoint y: 206, endPoint x: 26, endPoint y: 203, distance: 8.3
click at [19, 206] on div at bounding box center [19, 201] width 18 height 18
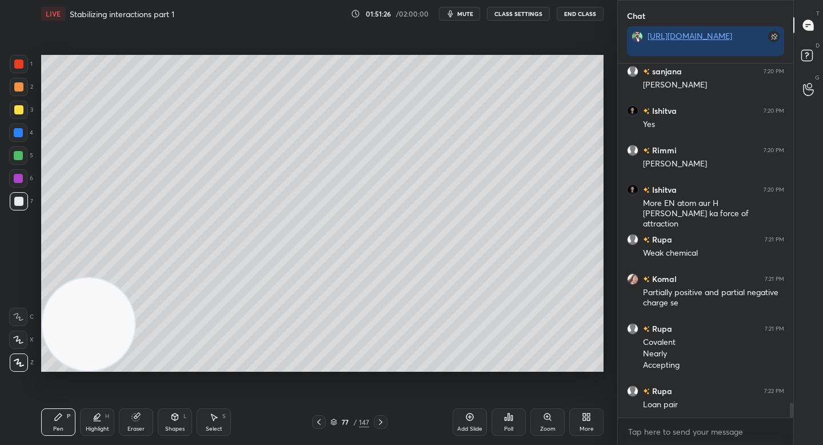
scroll to position [8066, 0]
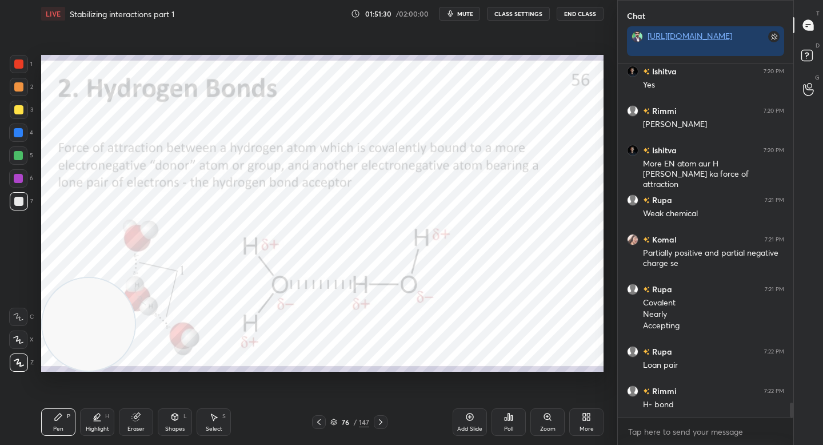
click at [15, 151] on div at bounding box center [18, 155] width 9 height 9
click at [19, 138] on div at bounding box center [18, 132] width 18 height 18
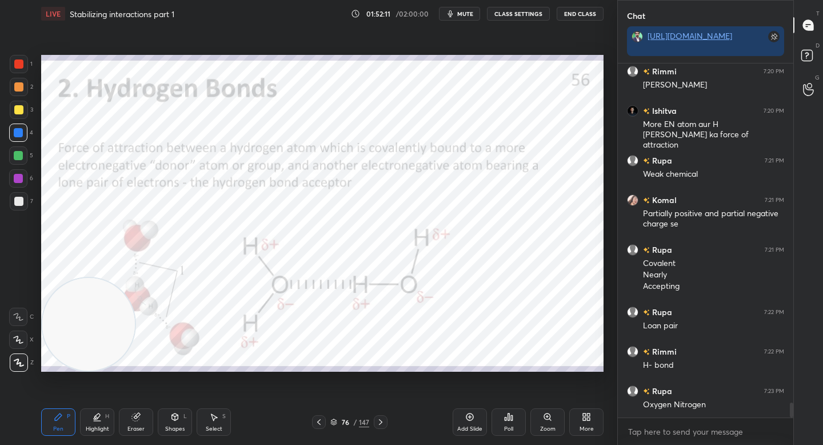
drag, startPoint x: 98, startPoint y: 315, endPoint x: 94, endPoint y: 169, distance: 146.4
click at [95, 278] on video at bounding box center [88, 324] width 93 height 93
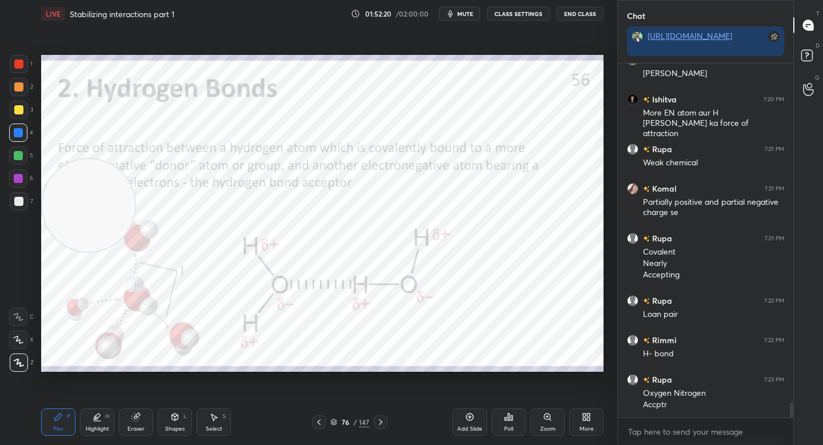
click at [16, 84] on div at bounding box center [18, 86] width 9 height 9
click at [21, 69] on div at bounding box center [19, 64] width 18 height 18
click at [20, 93] on div at bounding box center [19, 87] width 18 height 18
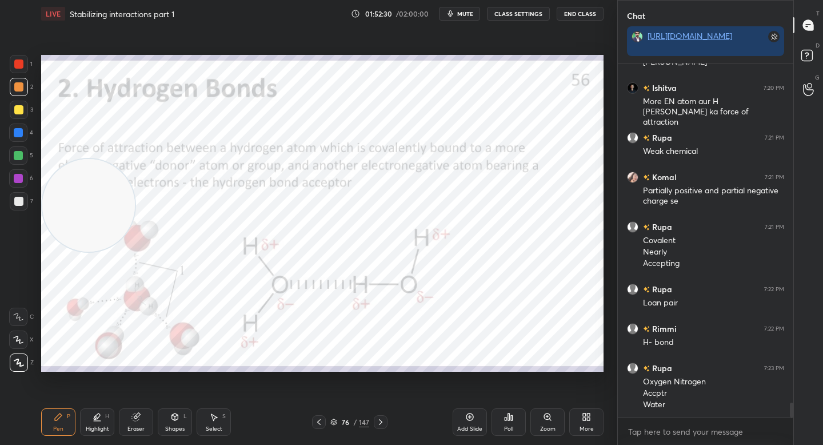
click at [23, 71] on div at bounding box center [19, 64] width 18 height 18
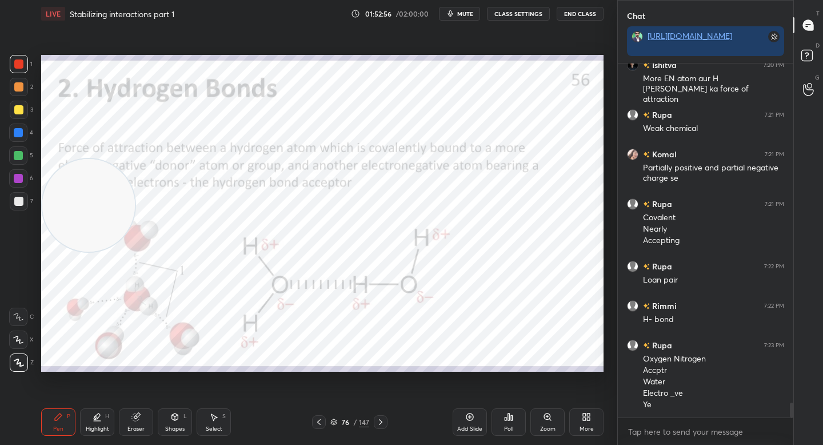
scroll to position [8162, 0]
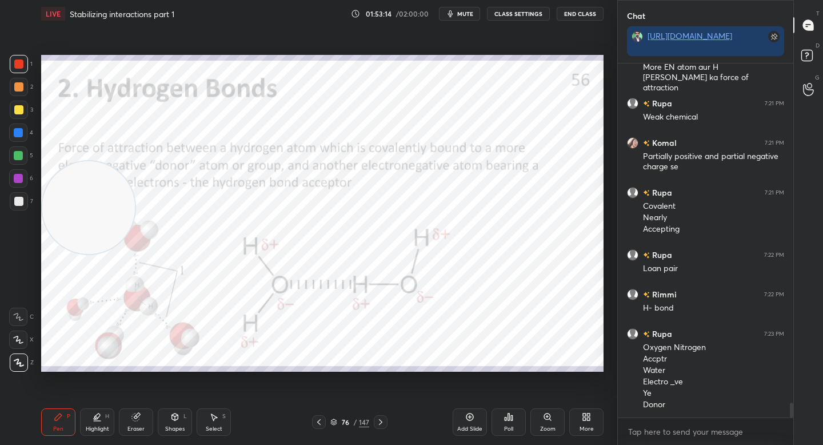
drag, startPoint x: 114, startPoint y: 218, endPoint x: 129, endPoint y: 291, distance: 75.1
click at [116, 254] on video at bounding box center [88, 207] width 93 height 93
click at [462, 421] on div "Add Slide" at bounding box center [470, 421] width 34 height 27
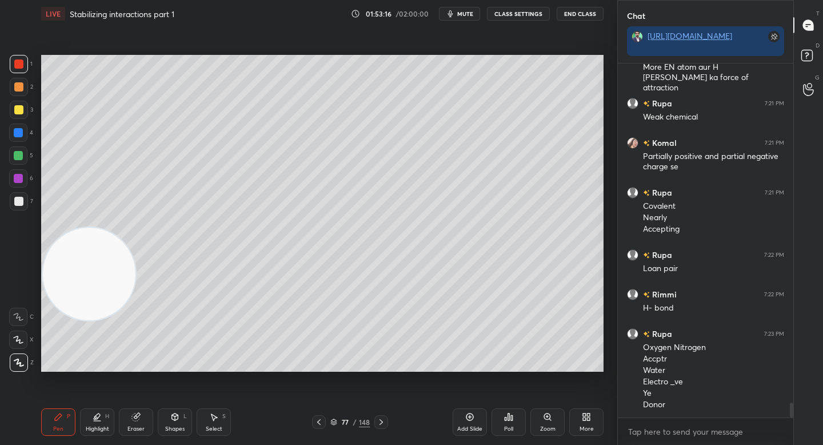
click at [14, 202] on div at bounding box center [18, 201] width 9 height 9
click at [28, 87] on div "2" at bounding box center [21, 87] width 23 height 18
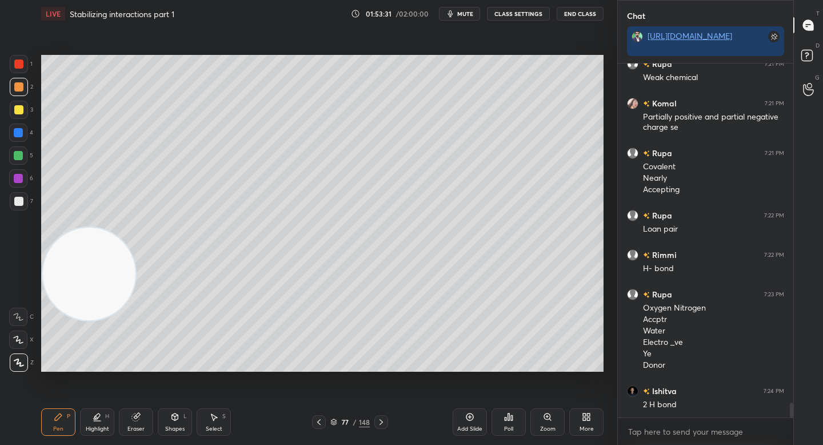
click at [15, 203] on div at bounding box center [18, 201] width 9 height 9
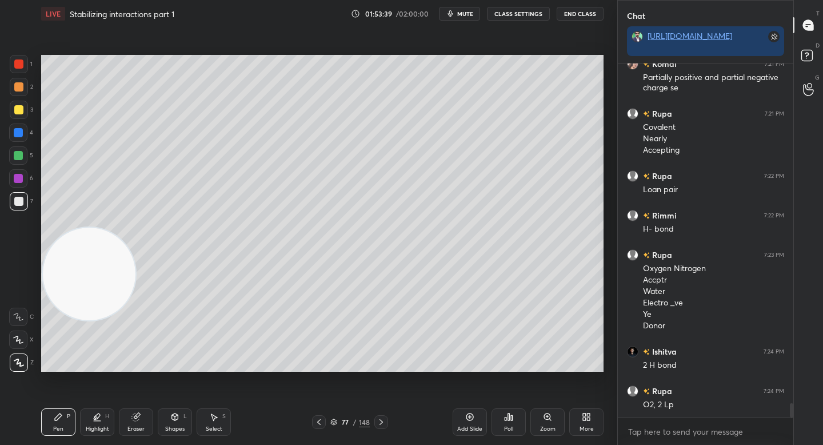
click at [23, 91] on div at bounding box center [19, 87] width 18 height 18
click at [134, 427] on div "Eraser" at bounding box center [135, 429] width 17 height 6
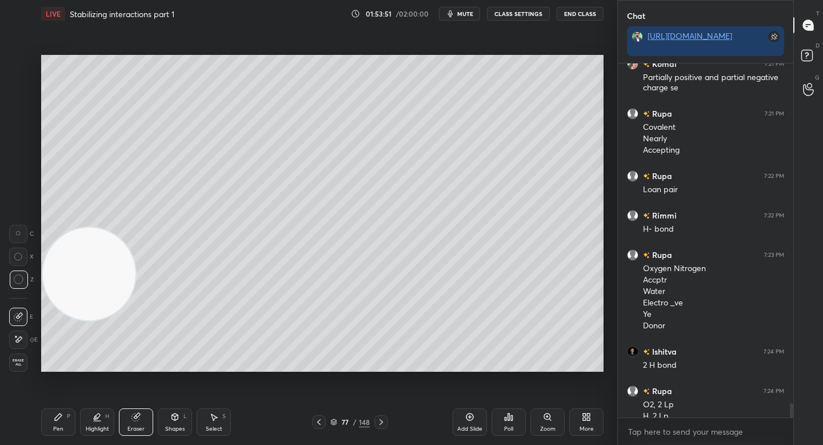
scroll to position [8253, 0]
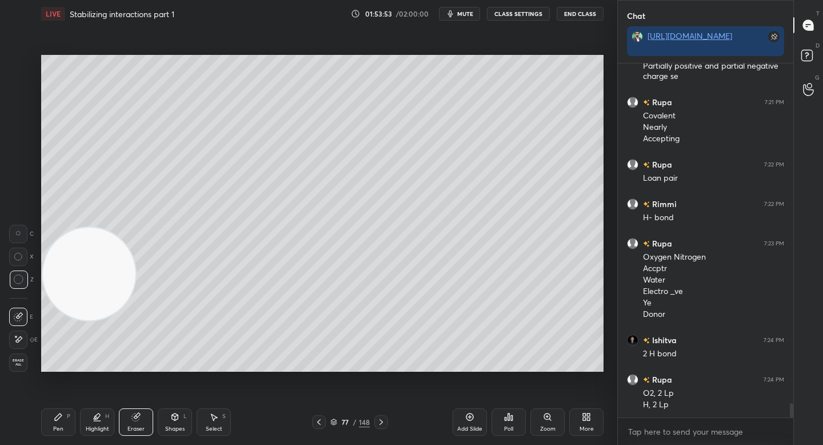
click at [21, 238] on div at bounding box center [18, 234] width 18 height 18
click at [54, 421] on div "Pen P" at bounding box center [58, 421] width 34 height 27
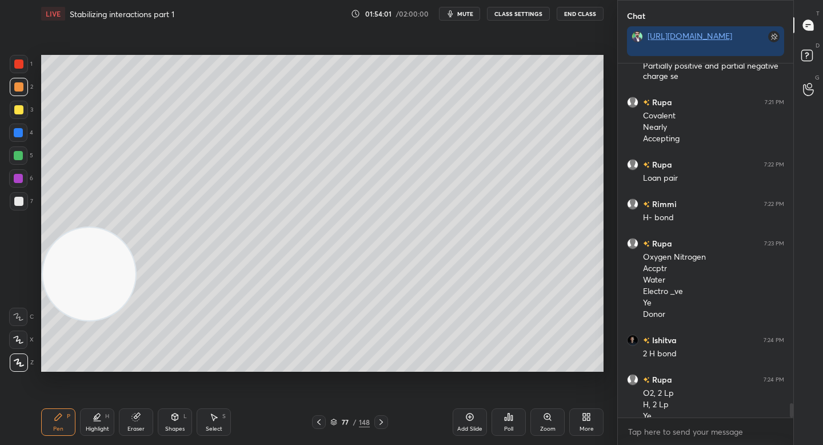
scroll to position [8264, 0]
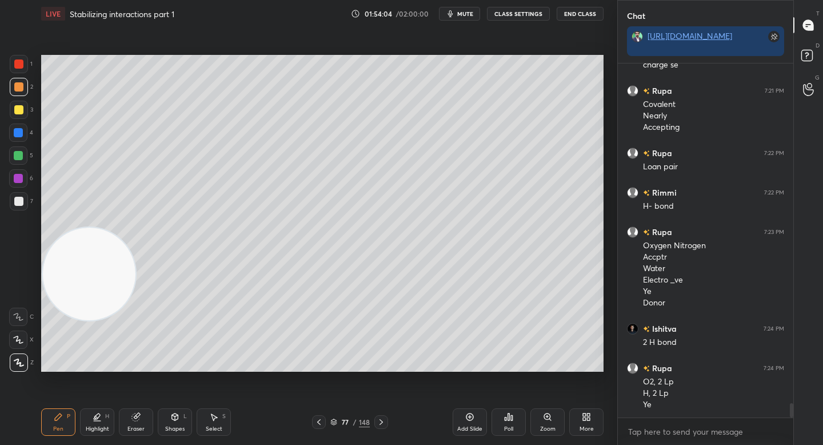
click at [135, 422] on div "Eraser" at bounding box center [136, 421] width 34 height 27
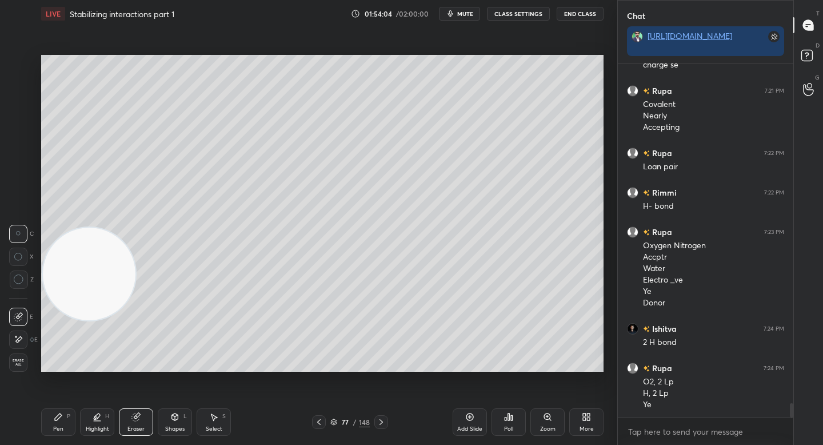
click at [104, 424] on div "Highlight H" at bounding box center [97, 421] width 34 height 27
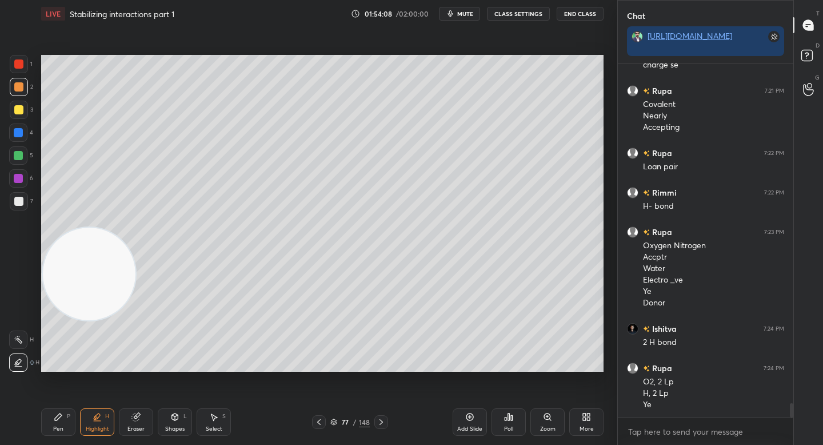
scroll to position [8303, 0]
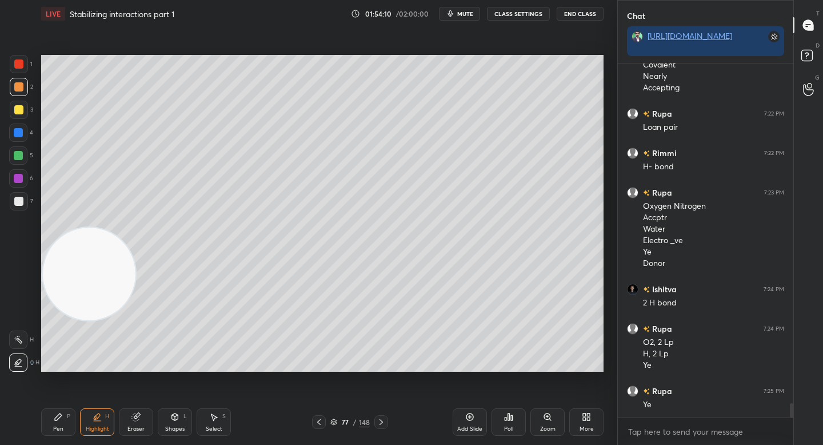
click at [98, 320] on video at bounding box center [89, 273] width 93 height 93
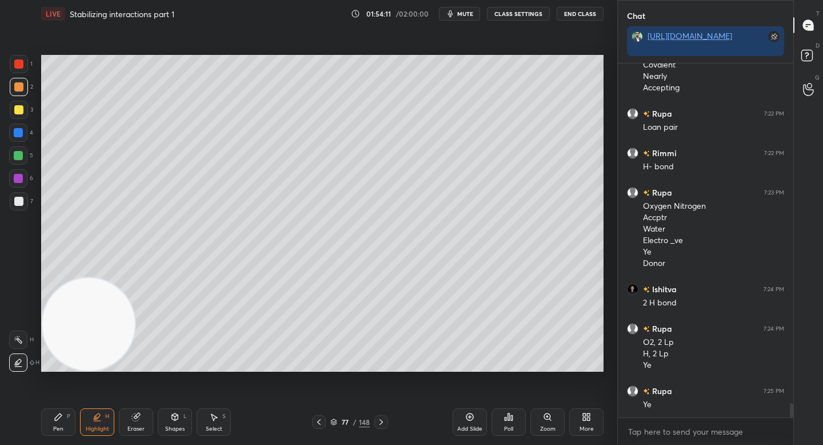
drag, startPoint x: 61, startPoint y: 421, endPoint x: 60, endPoint y: 398, distance: 22.3
click at [61, 421] on div "Pen P" at bounding box center [58, 421] width 34 height 27
click at [18, 207] on div at bounding box center [19, 201] width 18 height 18
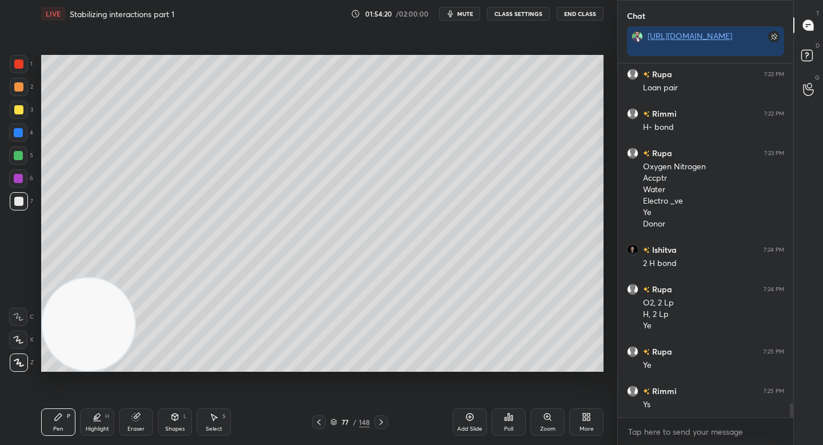
click at [20, 89] on div at bounding box center [18, 86] width 9 height 9
click at [141, 415] on div "Eraser" at bounding box center [136, 421] width 34 height 27
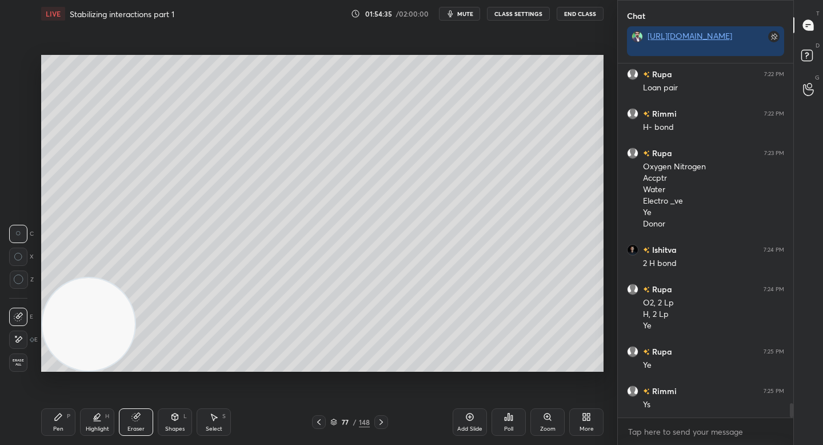
click at [54, 432] on div "Pen P" at bounding box center [58, 421] width 34 height 27
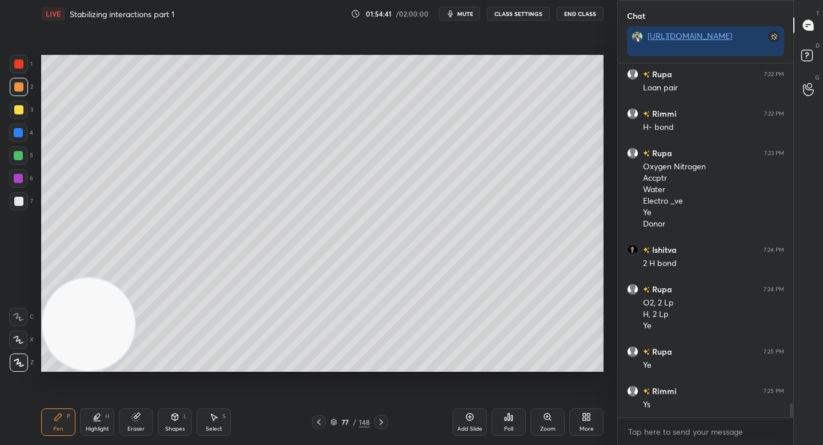
click at [22, 208] on div at bounding box center [19, 201] width 18 height 18
drag, startPoint x: 26, startPoint y: 88, endPoint x: 39, endPoint y: 91, distance: 13.5
click at [26, 89] on div "2" at bounding box center [21, 87] width 23 height 18
click at [19, 107] on div at bounding box center [18, 109] width 9 height 9
click at [107, 424] on div "Highlight H" at bounding box center [97, 421] width 34 height 27
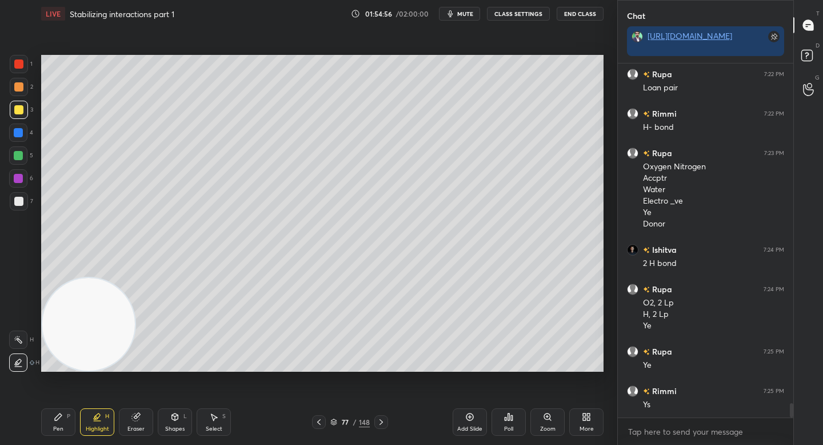
click at [58, 417] on icon at bounding box center [58, 416] width 7 height 7
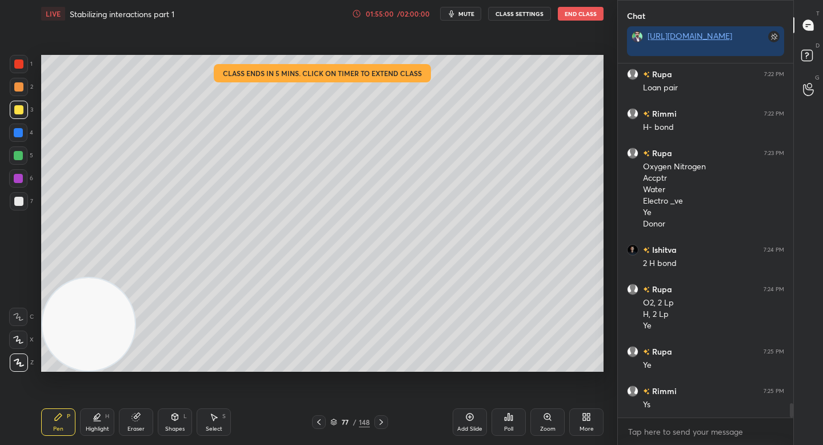
scroll to position [8382, 0]
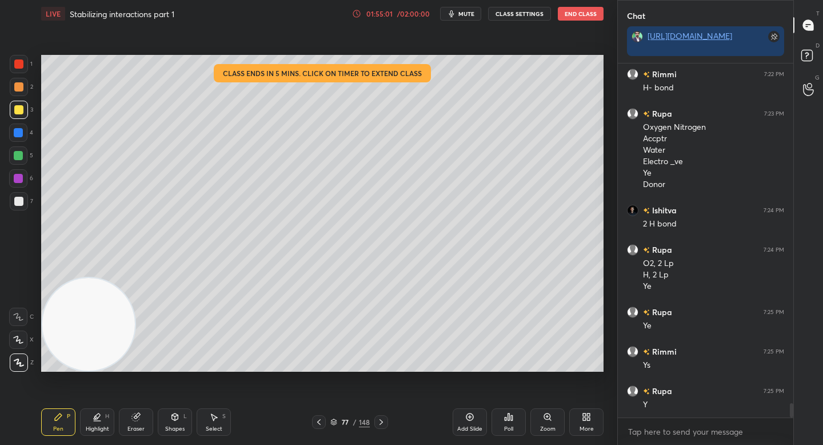
click at [406, 16] on div "/ 02:00:00" at bounding box center [412, 13] width 35 height 7
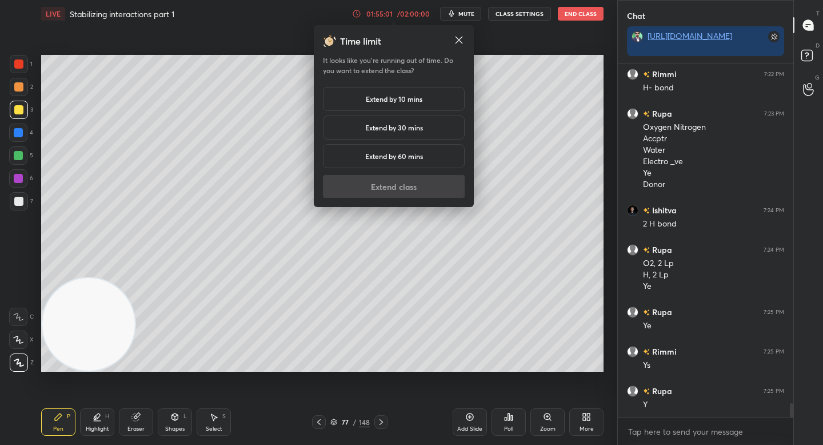
click at [399, 95] on h5 "Extend by 10 mins" at bounding box center [394, 99] width 57 height 10
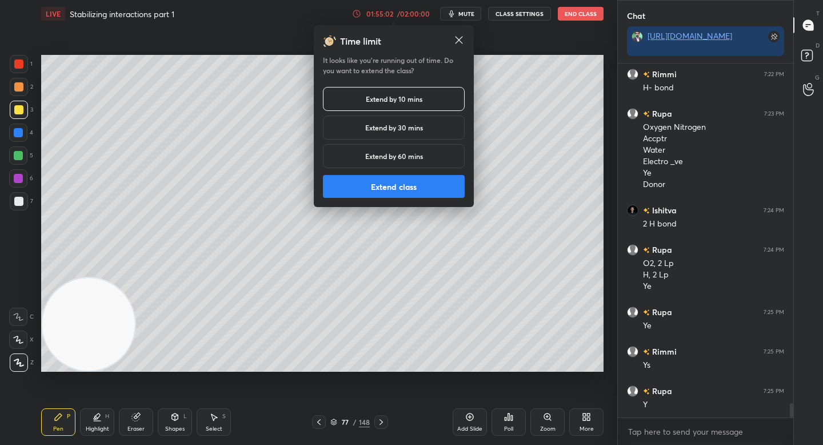
click at [379, 183] on button "Extend class" at bounding box center [394, 186] width 142 height 23
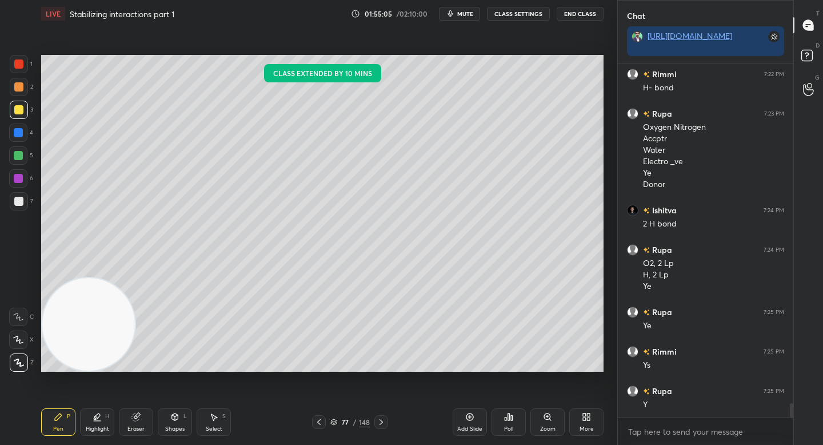
click at [27, 157] on div at bounding box center [18, 155] width 18 height 18
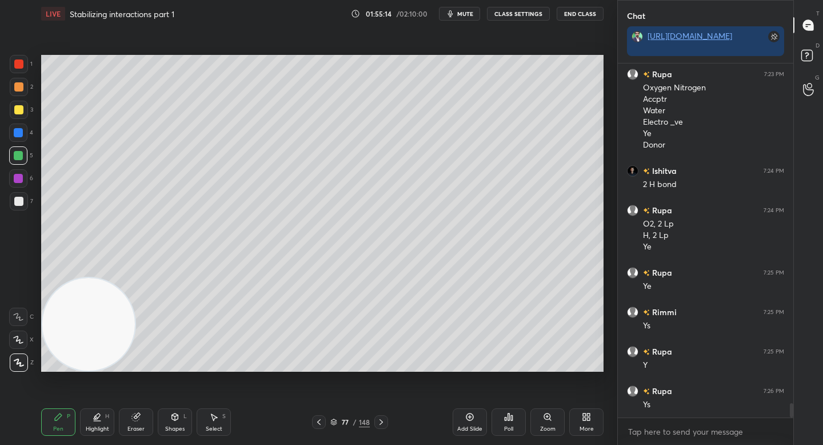
click at [23, 86] on div at bounding box center [19, 87] width 18 height 18
click at [18, 199] on div at bounding box center [18, 201] width 9 height 9
drag, startPoint x: 84, startPoint y: 327, endPoint x: 71, endPoint y: 77, distance: 250.1
click at [79, 271] on video at bounding box center [88, 317] width 93 height 93
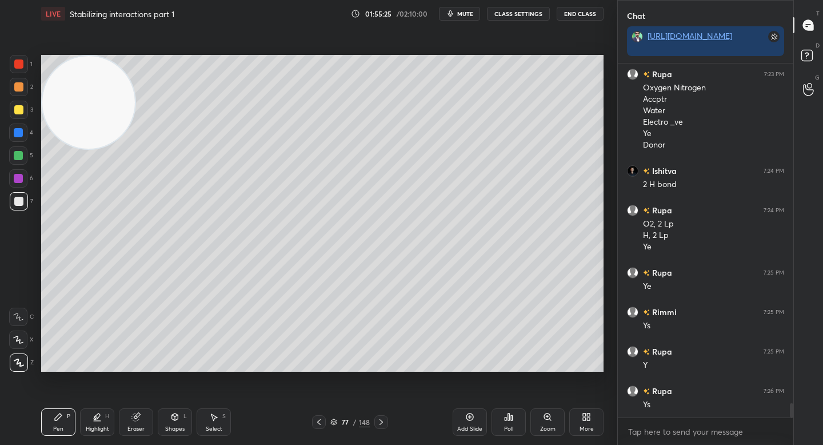
click at [23, 110] on div at bounding box center [19, 110] width 18 height 18
click at [27, 89] on div at bounding box center [19, 87] width 18 height 18
click at [17, 119] on div "3" at bounding box center [21, 112] width 23 height 23
click at [18, 191] on div "6" at bounding box center [21, 180] width 24 height 23
click at [18, 201] on div at bounding box center [18, 201] width 9 height 9
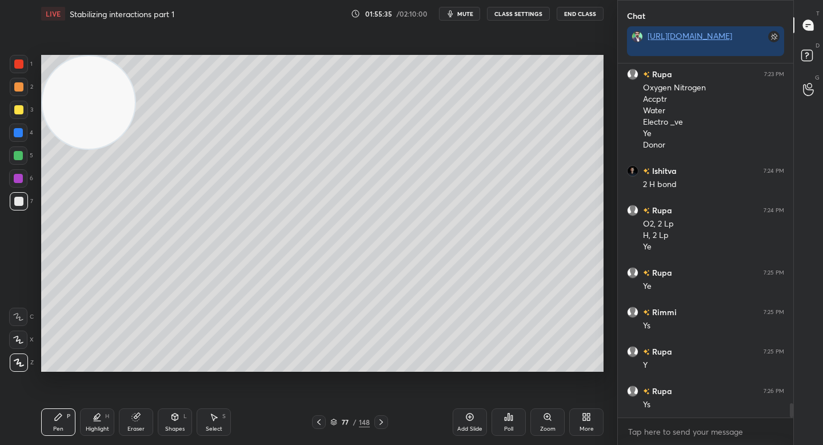
click at [20, 162] on div at bounding box center [18, 155] width 18 height 18
click at [19, 113] on div at bounding box center [18, 109] width 9 height 9
click at [22, 177] on div at bounding box center [18, 178] width 9 height 9
click at [91, 423] on div "Highlight H" at bounding box center [97, 421] width 34 height 27
click at [58, 417] on icon at bounding box center [58, 416] width 7 height 7
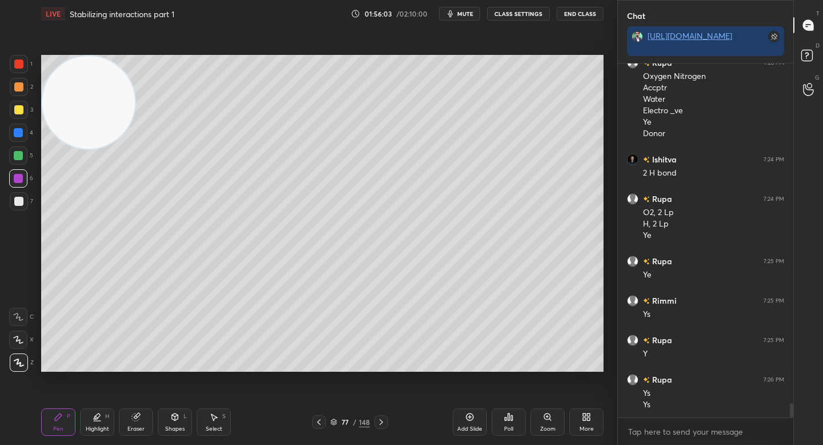
scroll to position [8473, 0]
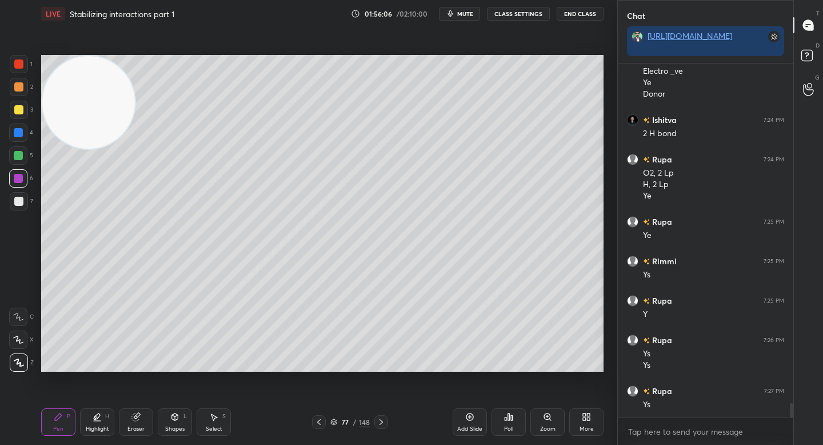
click at [122, 425] on div "Eraser" at bounding box center [136, 421] width 34 height 27
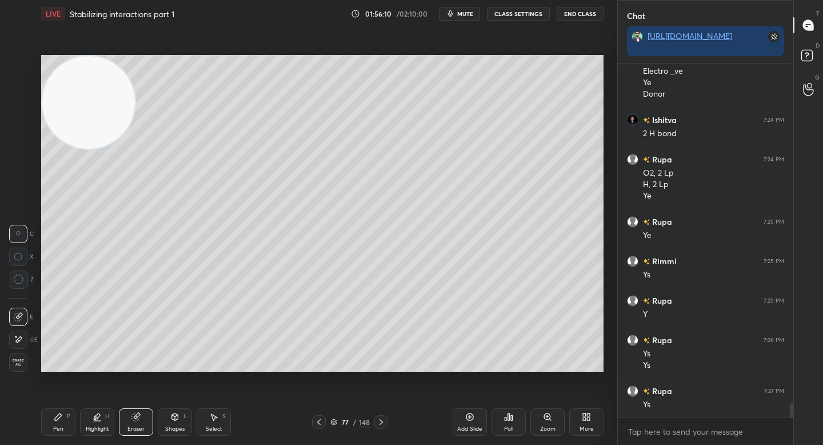
click at [66, 426] on div "Pen P" at bounding box center [58, 421] width 34 height 27
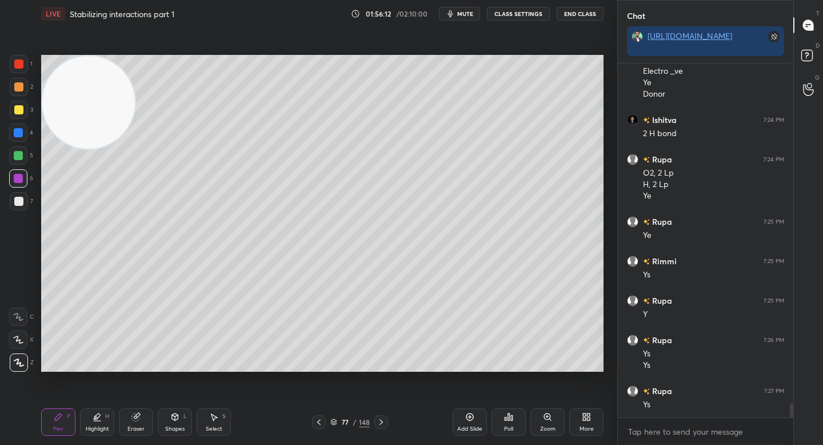
click at [125, 421] on div "Eraser" at bounding box center [136, 421] width 34 height 27
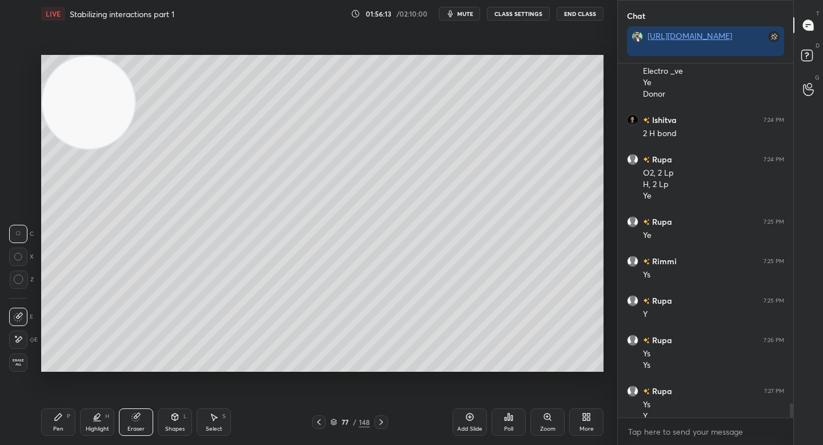
scroll to position [8484, 0]
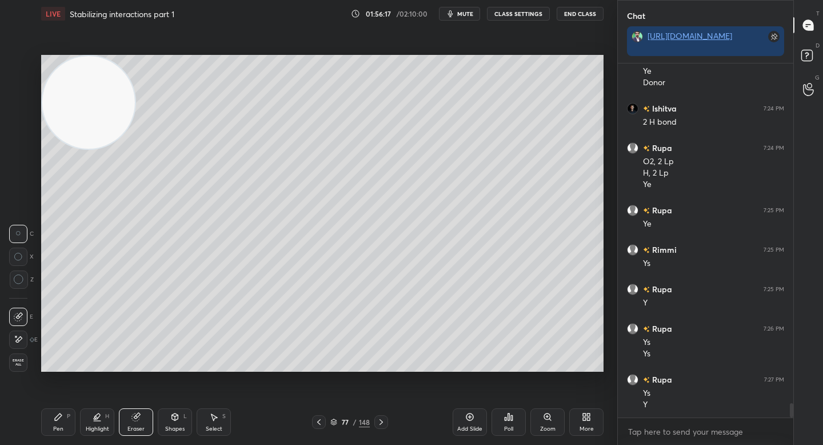
click at [61, 425] on div "Pen P" at bounding box center [58, 421] width 34 height 27
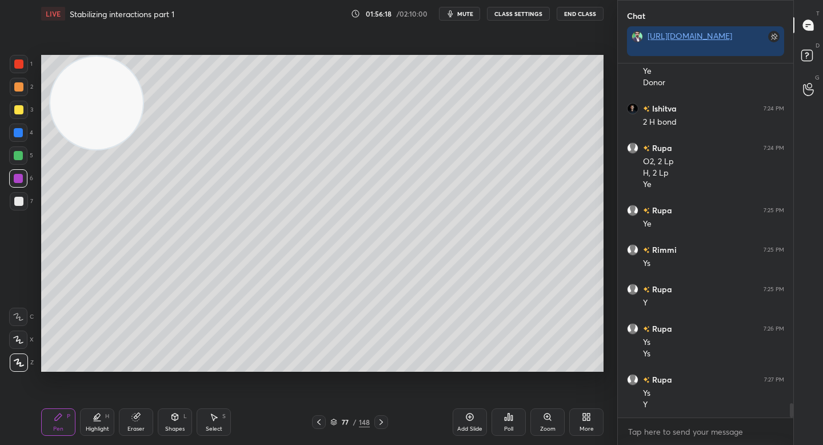
drag, startPoint x: 95, startPoint y: 120, endPoint x: 469, endPoint y: 235, distance: 391.7
click at [143, 149] on video at bounding box center [96, 103] width 93 height 93
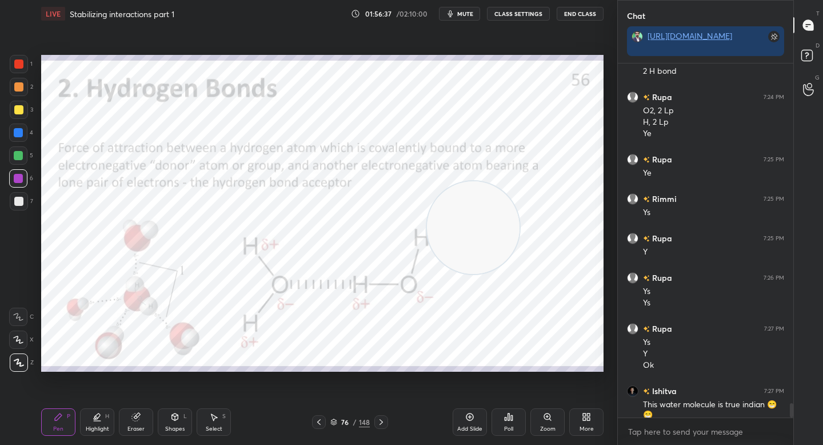
scroll to position [8574, 0]
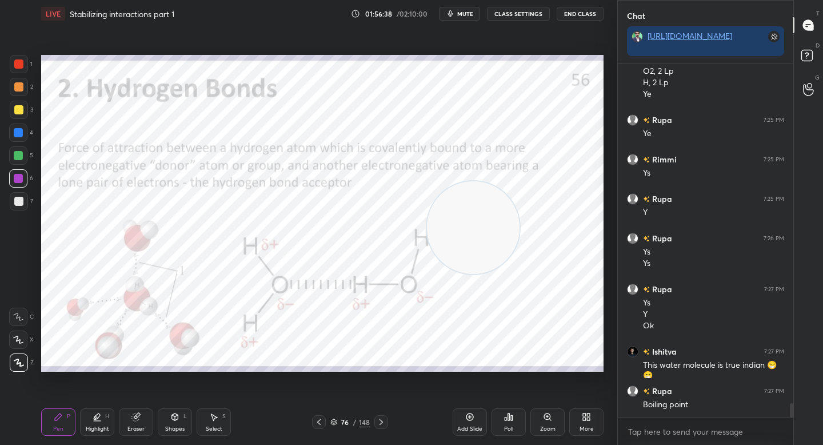
click at [23, 90] on div at bounding box center [19, 87] width 18 height 18
drag, startPoint x: 419, startPoint y: 213, endPoint x: 71, endPoint y: 306, distance: 360.8
click at [71, 306] on video at bounding box center [88, 321] width 93 height 93
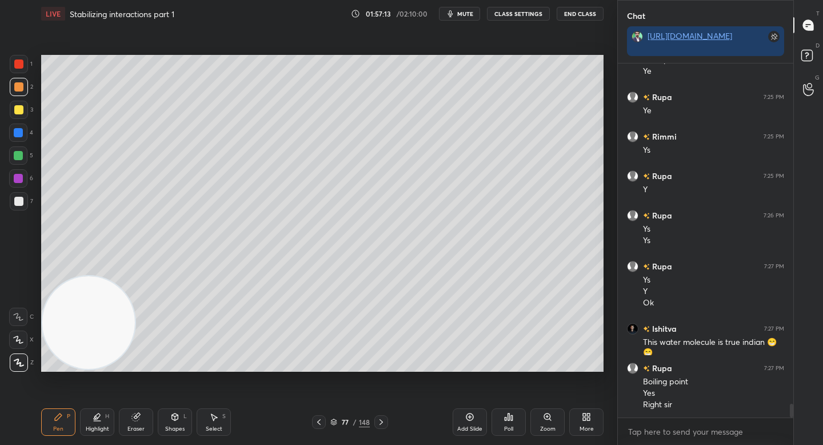
scroll to position [8637, 0]
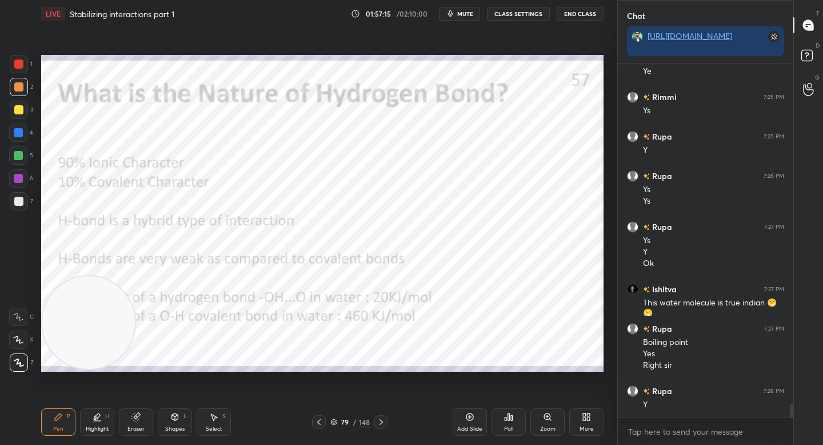
drag, startPoint x: 17, startPoint y: 62, endPoint x: 20, endPoint y: 67, distance: 6.2
click at [15, 63] on div at bounding box center [18, 63] width 9 height 9
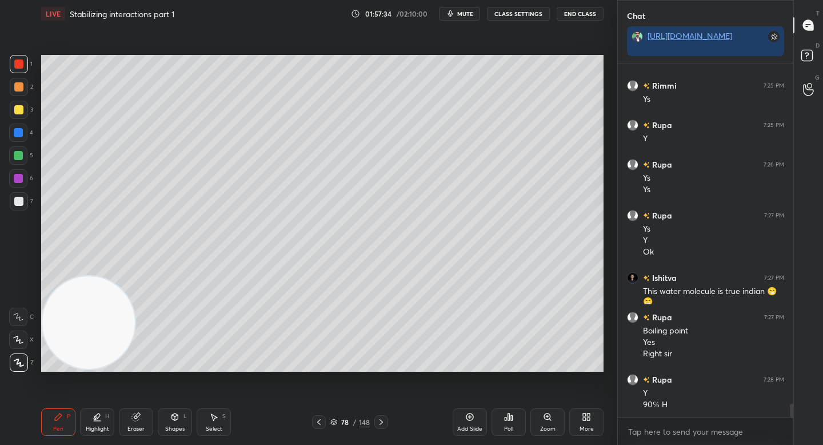
scroll to position [8698, 0]
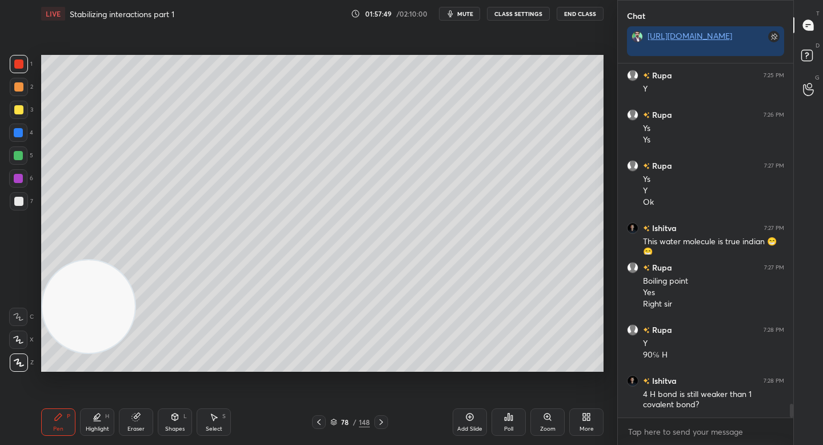
drag, startPoint x: 80, startPoint y: 314, endPoint x: 78, endPoint y: 306, distance: 8.3
click at [74, 300] on video at bounding box center [88, 306] width 93 height 93
click at [18, 206] on div at bounding box center [19, 201] width 18 height 18
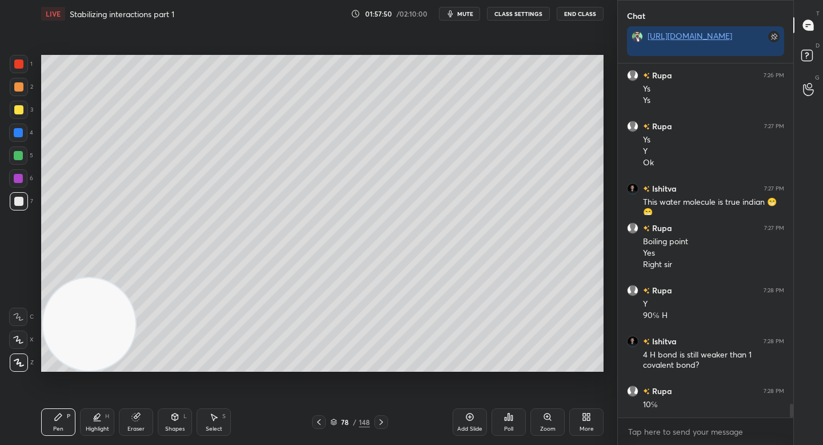
drag, startPoint x: 66, startPoint y: 321, endPoint x: 66, endPoint y: 327, distance: 6.9
click at [66, 327] on video at bounding box center [89, 324] width 93 height 93
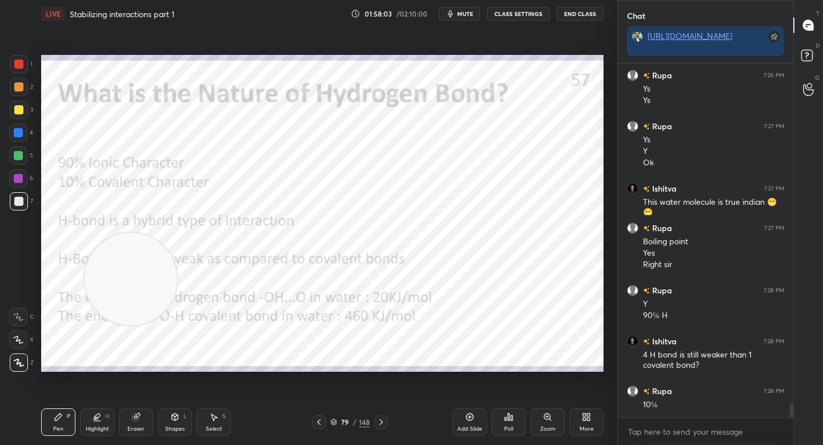
drag, startPoint x: 123, startPoint y: 315, endPoint x: 435, endPoint y: 163, distance: 347.6
click at [177, 233] on video at bounding box center [131, 279] width 93 height 93
click at [19, 174] on div at bounding box center [18, 178] width 9 height 9
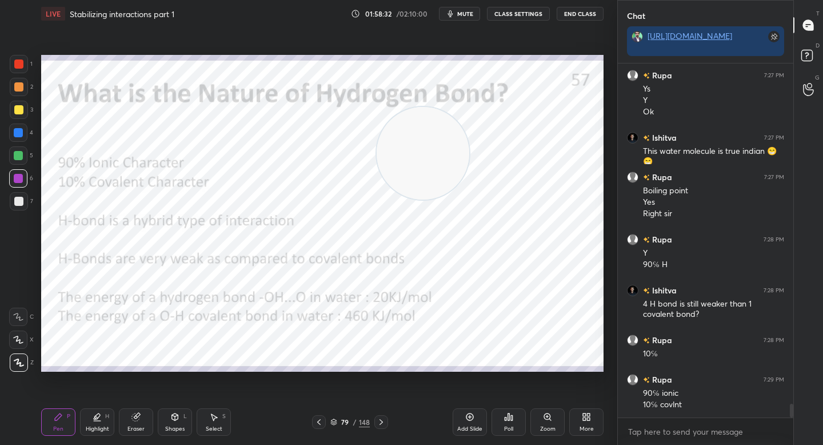
scroll to position [8828, 0]
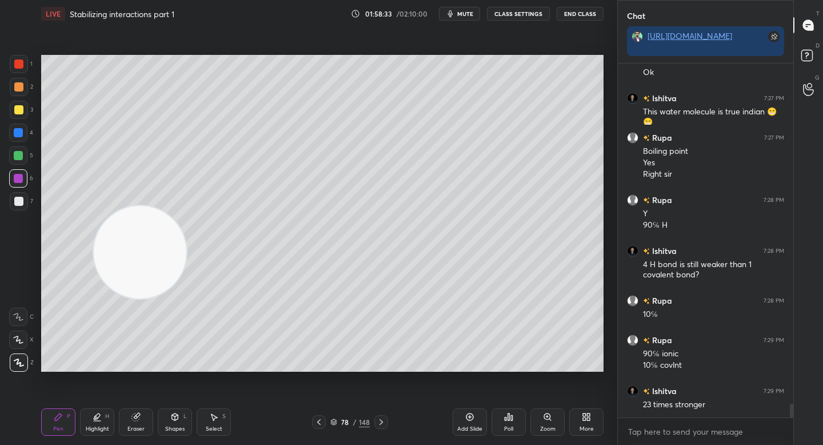
drag, startPoint x: 385, startPoint y: 153, endPoint x: 104, endPoint y: 266, distance: 302.8
click at [104, 266] on video at bounding box center [140, 252] width 93 height 93
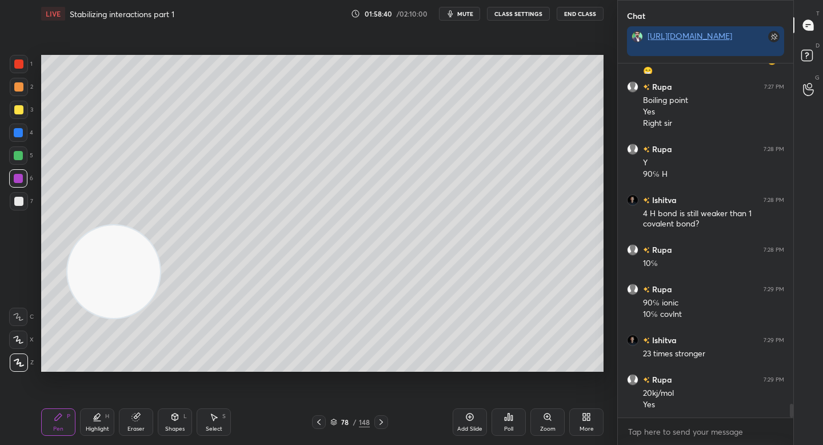
scroll to position [8918, 0]
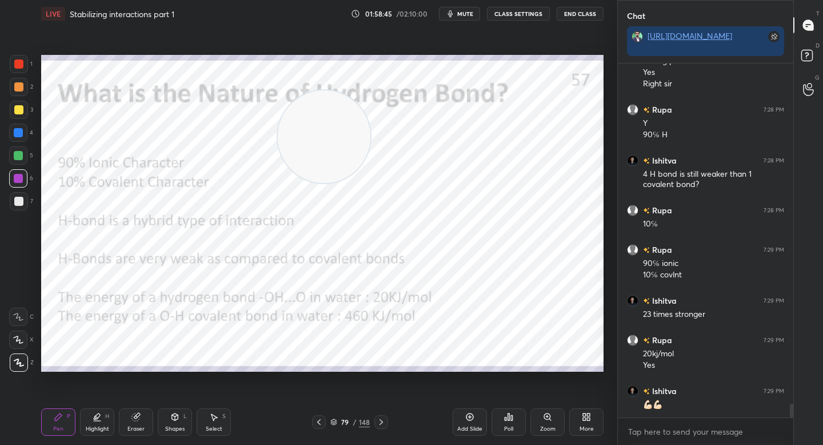
drag, startPoint x: 126, startPoint y: 271, endPoint x: 364, endPoint y: 125, distance: 279.4
click at [369, 124] on video at bounding box center [324, 136] width 93 height 93
drag, startPoint x: 353, startPoint y: 127, endPoint x: 551, endPoint y: 205, distance: 213.2
click at [410, 178] on video at bounding box center [363, 131] width 93 height 93
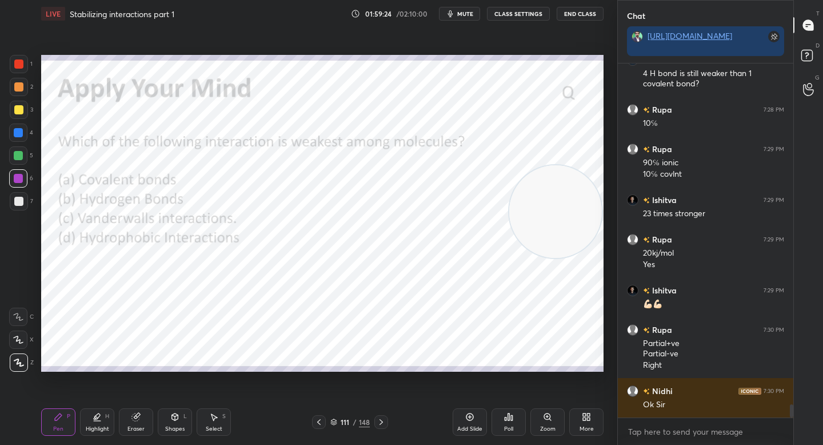
scroll to position [9046, 0]
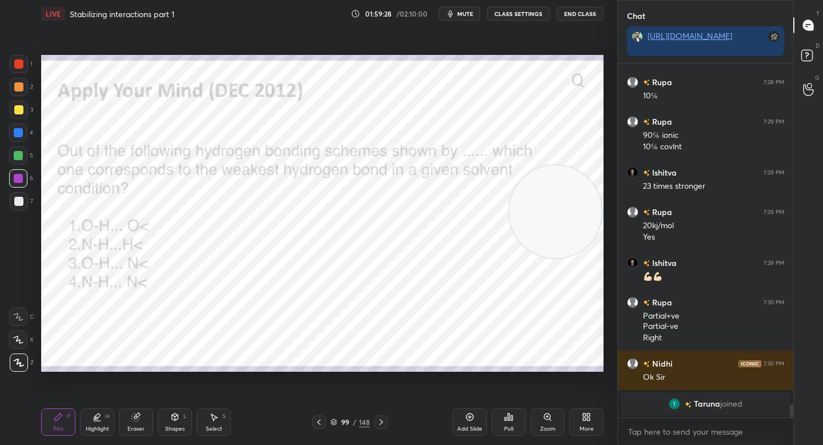
click at [330, 421] on icon at bounding box center [333, 421] width 7 height 7
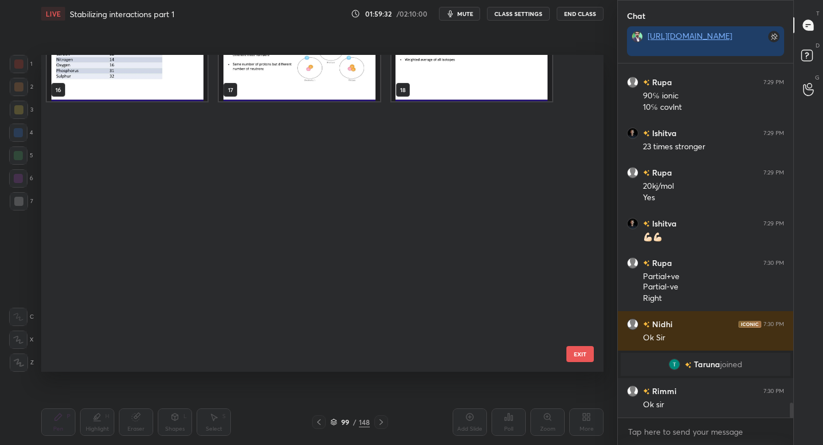
scroll to position [0, 0]
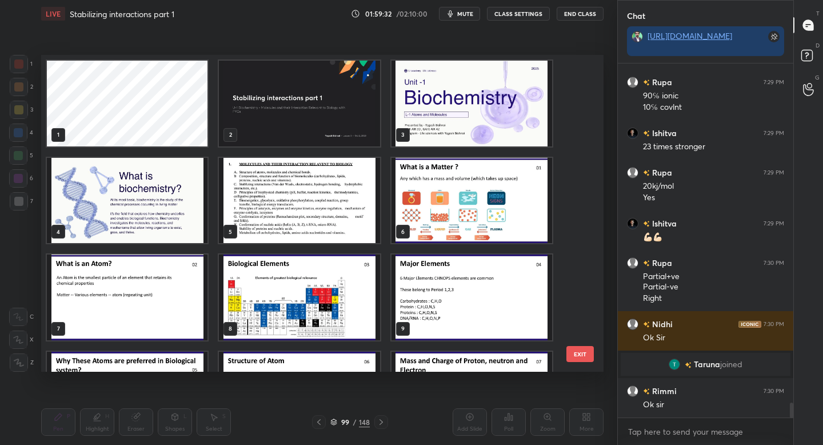
click at [315, 91] on img "grid" at bounding box center [299, 104] width 161 height 86
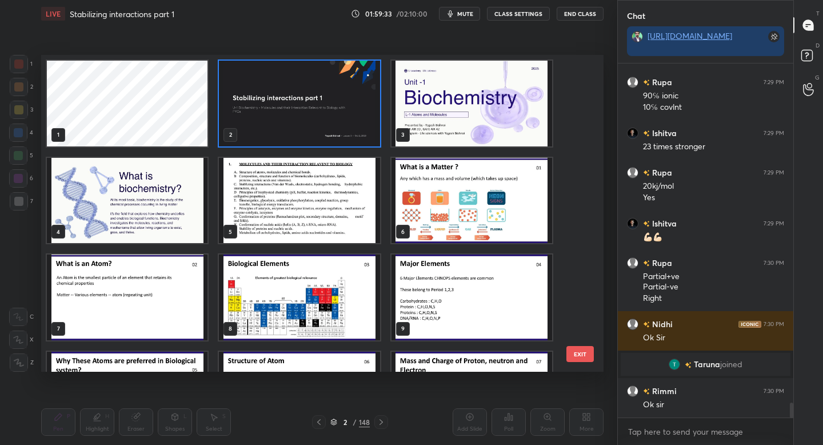
click at [315, 91] on img "grid" at bounding box center [299, 104] width 161 height 86
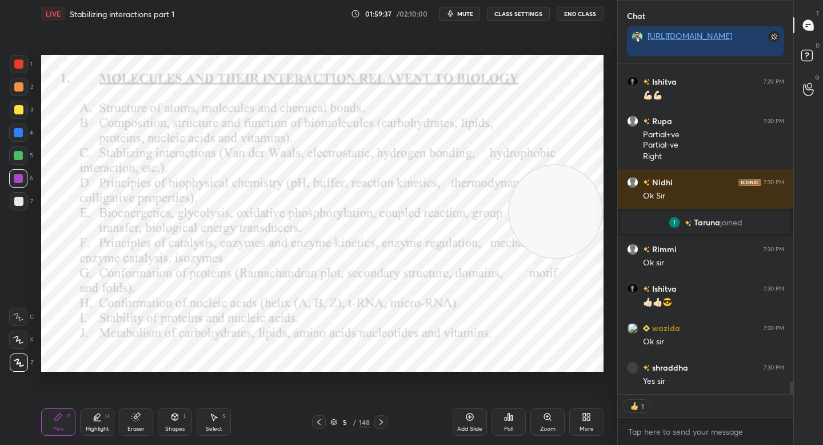
scroll to position [8181, 0]
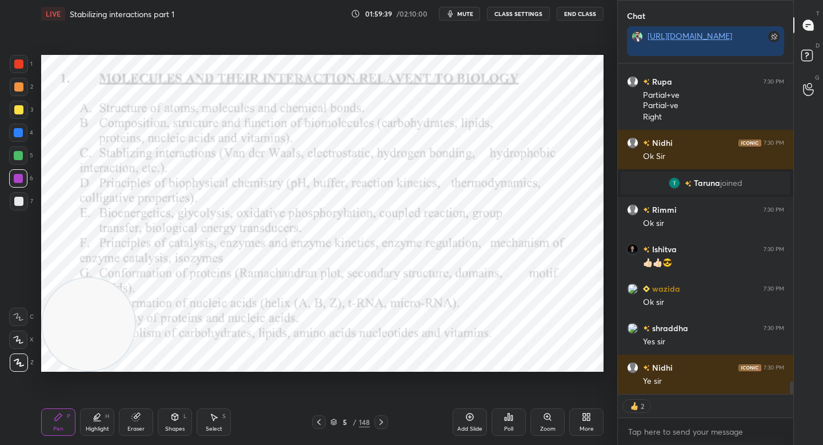
drag, startPoint x: 98, startPoint y: 373, endPoint x: 75, endPoint y: 386, distance: 27.1
click at [70, 390] on div "Setting up your live class Poll for secs No correct answer Start poll" at bounding box center [322, 212] width 571 height 371
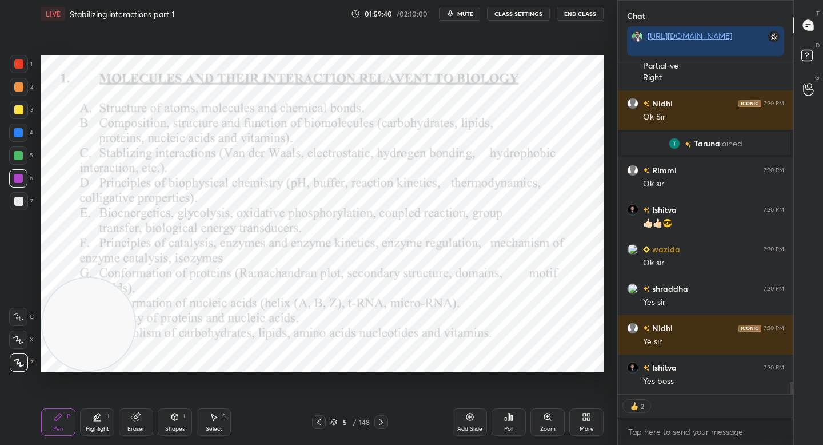
click at [21, 90] on div at bounding box center [18, 86] width 9 height 9
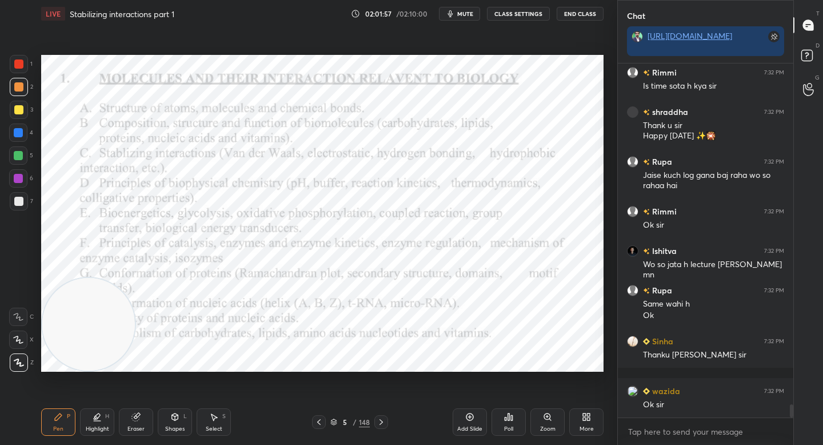
scroll to position [9186, 0]
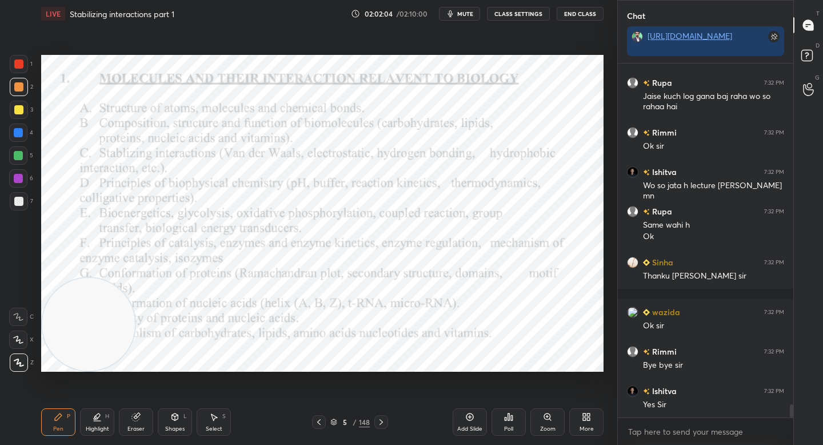
click at [100, 422] on div "Highlight H" at bounding box center [97, 421] width 34 height 27
drag, startPoint x: 23, startPoint y: 151, endPoint x: 23, endPoint y: 136, distance: 14.9
click at [22, 151] on div at bounding box center [18, 155] width 18 height 18
click at [21, 125] on div at bounding box center [18, 132] width 18 height 18
click at [15, 123] on div at bounding box center [18, 132] width 18 height 18
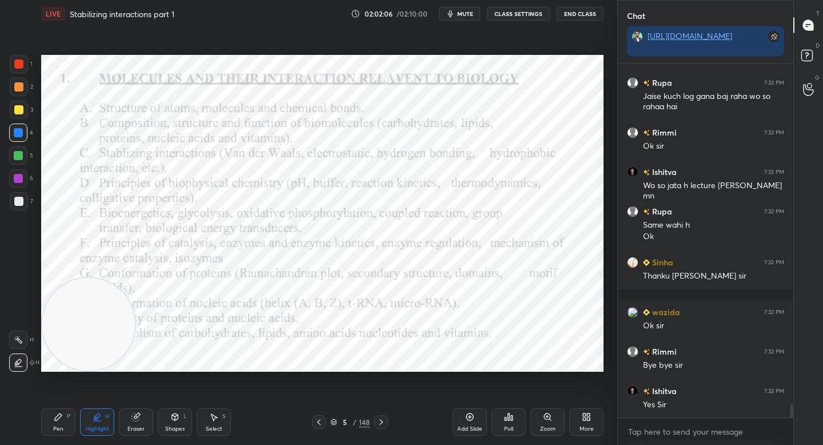
click at [19, 70] on div at bounding box center [19, 64] width 18 height 18
click at [19, 65] on div at bounding box center [18, 63] width 9 height 9
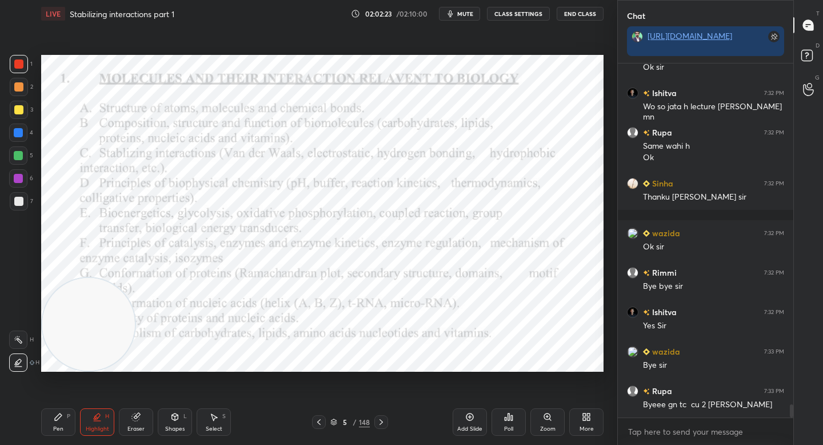
scroll to position [9304, 0]
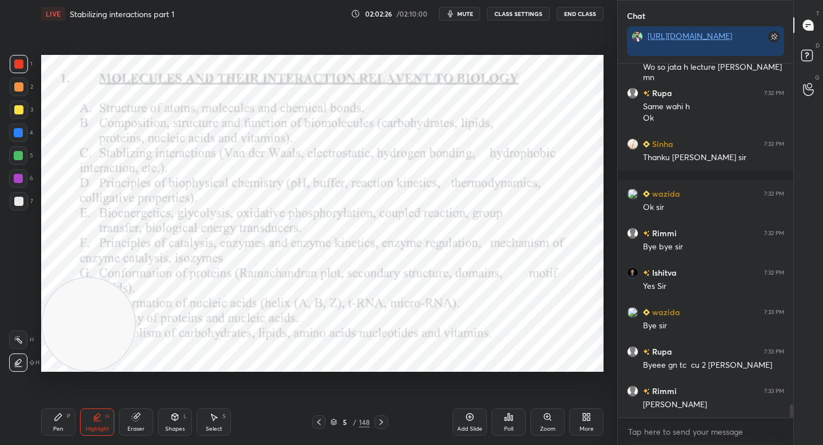
click at [583, 13] on button "End Class" at bounding box center [580, 14] width 47 height 14
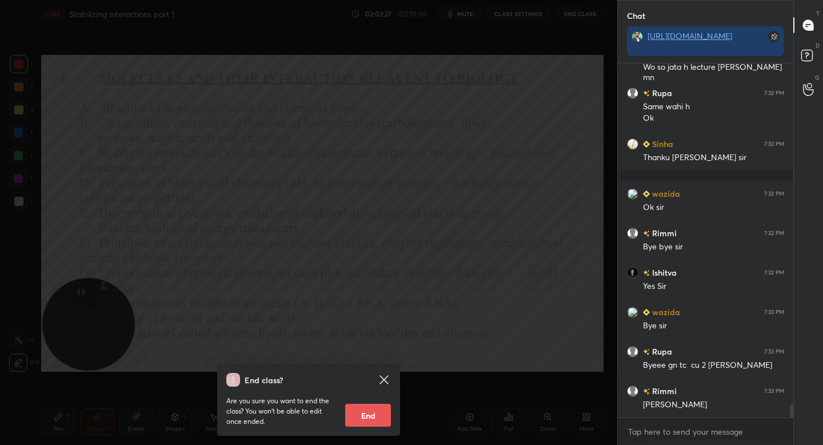
click at [366, 410] on button "End" at bounding box center [368, 414] width 46 height 23
type textarea "x"
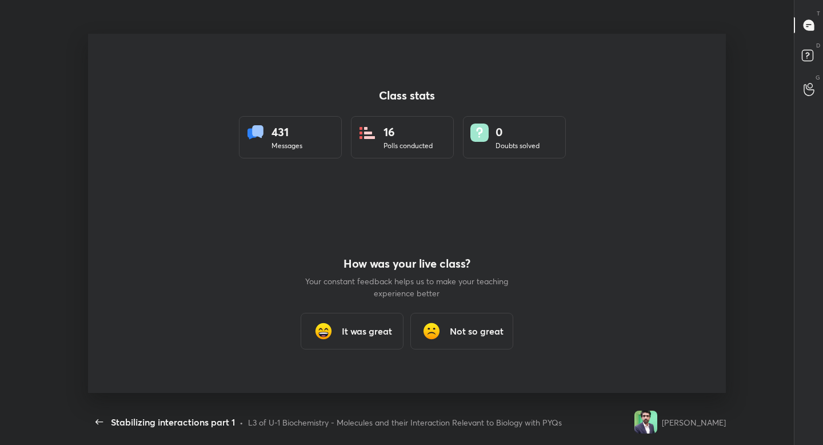
scroll to position [0, 0]
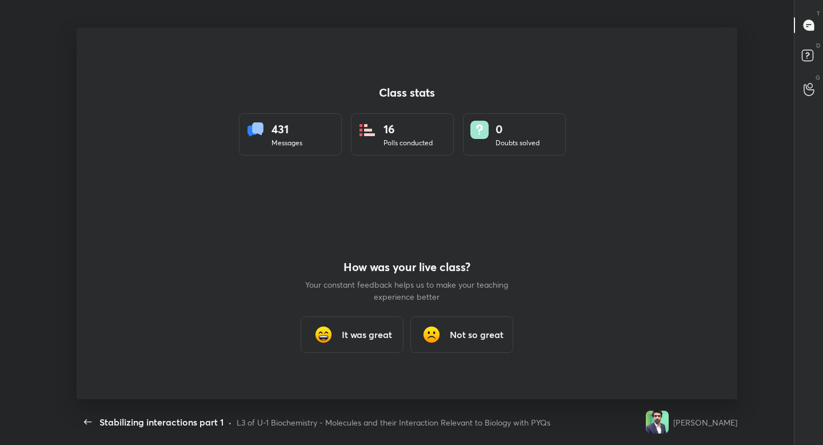
click at [349, 335] on h3 "It was great" at bounding box center [367, 334] width 50 height 14
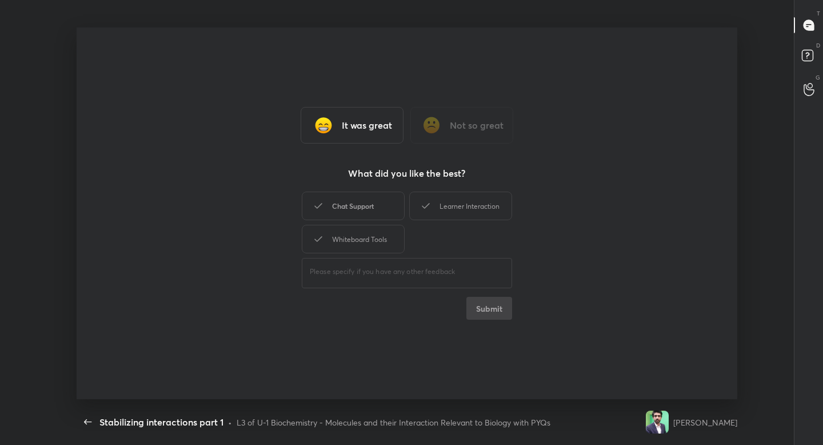
click at [382, 193] on div "Chat Support" at bounding box center [353, 205] width 103 height 29
click at [421, 201] on icon at bounding box center [426, 206] width 14 height 14
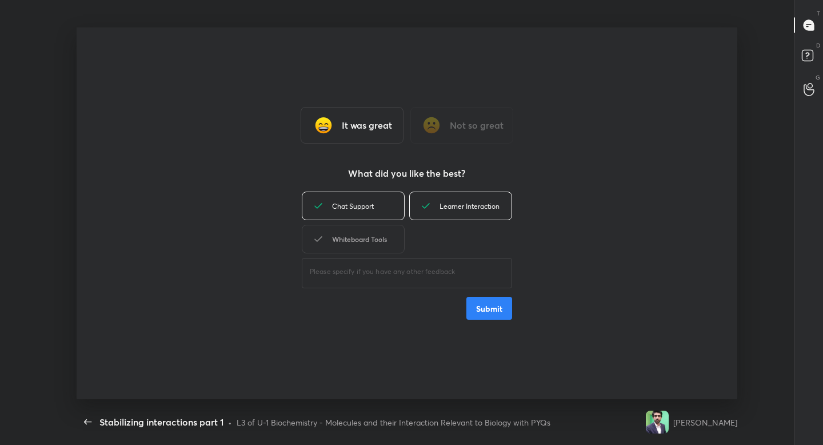
click at [389, 227] on div "Whiteboard Tools" at bounding box center [353, 239] width 103 height 29
click at [486, 315] on button "Submit" at bounding box center [489, 308] width 46 height 23
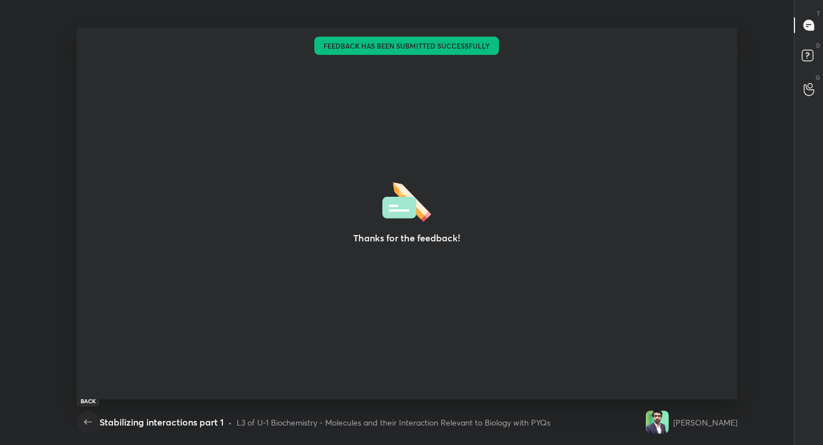
click at [83, 421] on icon "button" at bounding box center [88, 422] width 14 height 14
